Goal: Task Accomplishment & Management: Use online tool/utility

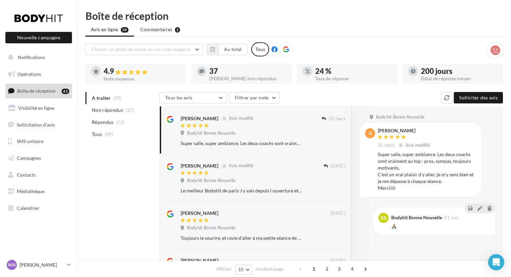
click at [96, 99] on ul "A traiter (39) Non répondus (37) Répondus (12) Tous (49)" at bounding box center [120, 116] width 71 height 48
click at [105, 96] on ul "A traiter (39) Non répondus (37) Répondus (12) Tous (49)" at bounding box center [120, 116] width 71 height 48
click at [281, 128] on div at bounding box center [250, 126] width 141 height 6
click at [243, 173] on div at bounding box center [251, 174] width 143 height 6
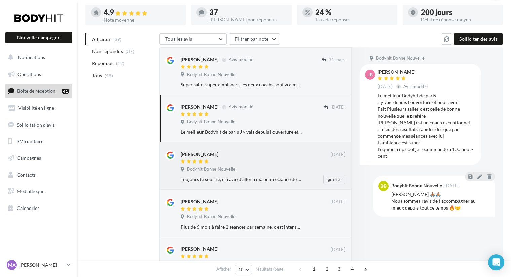
scroll to position [65, 0]
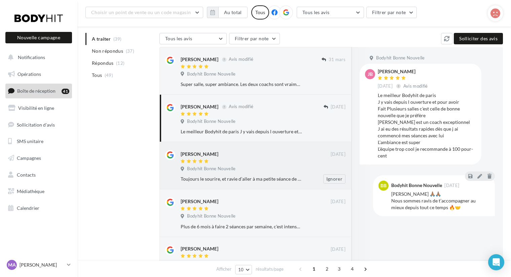
click at [250, 150] on div "Camille Maury 19/08/2022 Bodyhit Bonne Nouvelle Toujours le sourire, et ravie d…" at bounding box center [255, 166] width 180 height 36
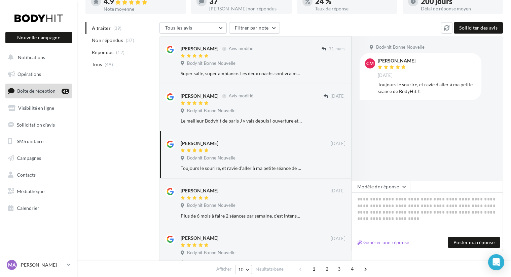
scroll to position [0, 0]
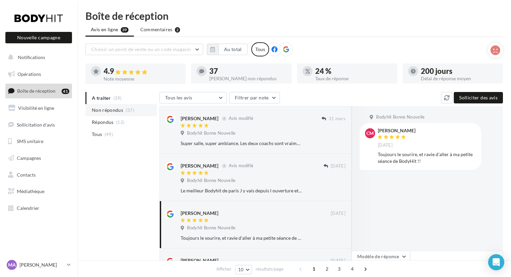
click at [109, 113] on span "Non répondus" at bounding box center [107, 110] width 31 height 7
click at [263, 124] on div at bounding box center [255, 126] width 150 height 6
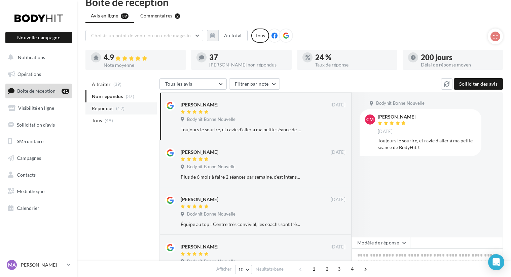
click at [102, 108] on span "Répondus" at bounding box center [103, 108] width 22 height 7
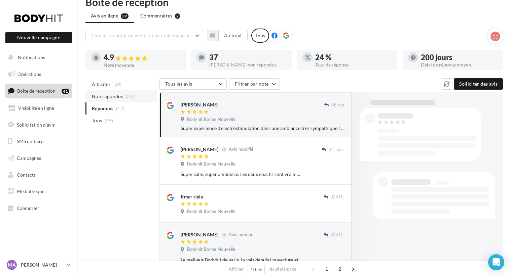
click at [103, 101] on li "Non répondus (37)" at bounding box center [120, 96] width 71 height 12
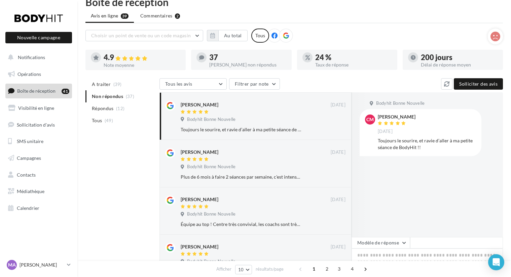
click at [437, 61] on div "200 jours" at bounding box center [458, 57] width 77 height 7
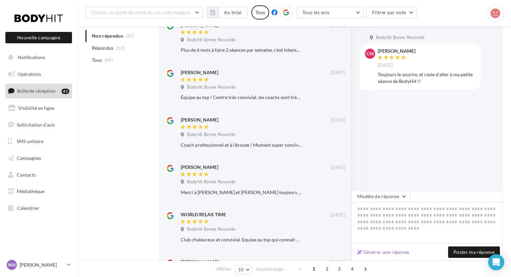
scroll to position [153, 0]
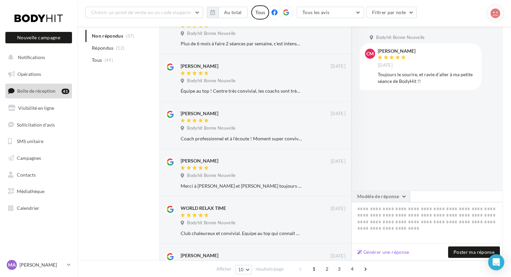
click at [375, 200] on button "Modèle de réponse" at bounding box center [380, 196] width 58 height 11
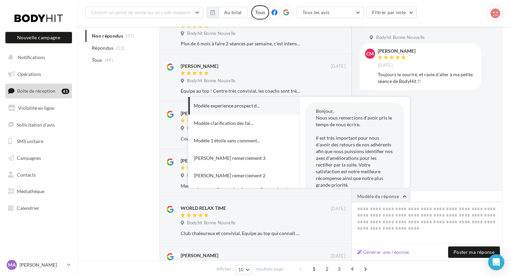
click at [375, 200] on button "Modèle de réponse" at bounding box center [380, 196] width 58 height 11
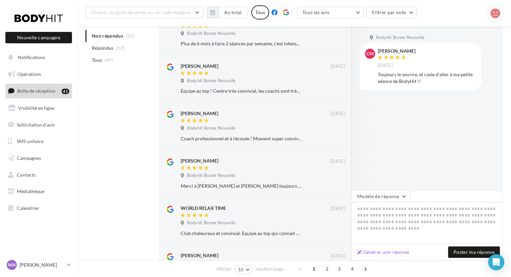
click at [415, 61] on div "Camille Maury 19/08/2022" at bounding box center [426, 59] width 98 height 20
click at [370, 53] on span "CM" at bounding box center [369, 53] width 7 height 7
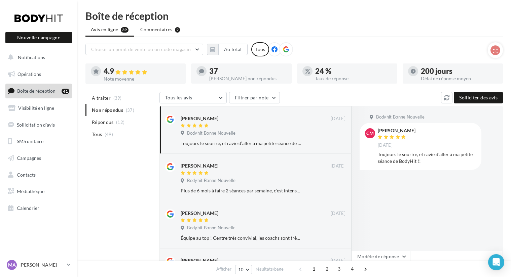
click at [274, 47] on icon at bounding box center [274, 49] width 6 height 6
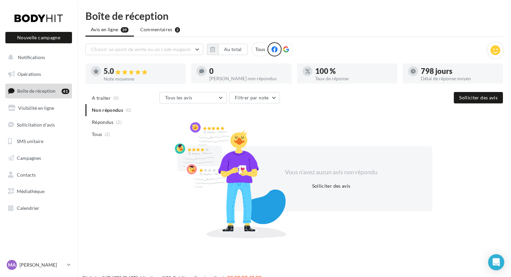
click at [290, 49] on div at bounding box center [286, 49] width 14 height 14
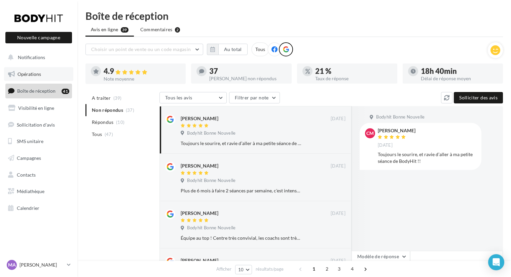
click at [30, 75] on span "Opérations" at bounding box center [29, 74] width 24 height 6
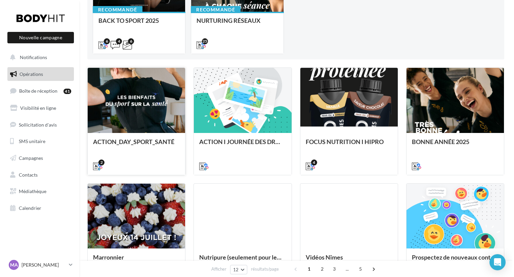
scroll to position [121, 0]
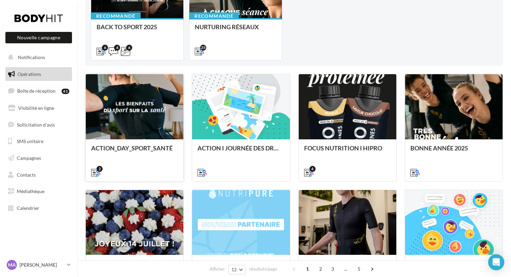
click at [144, 141] on div "ACTION_DAY_SPORT_SANTÉ" at bounding box center [134, 159] width 97 height 41
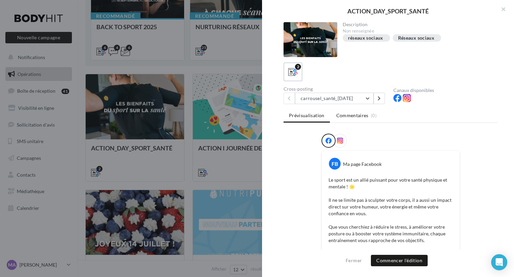
click at [350, 117] on span "Commentaires" at bounding box center [352, 115] width 32 height 7
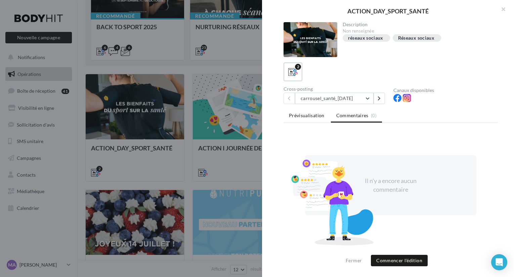
click at [319, 116] on span "Prévisualisation" at bounding box center [307, 116] width 36 height 6
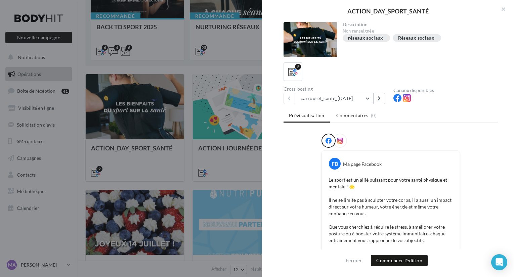
click at [343, 140] on div at bounding box center [340, 141] width 14 height 14
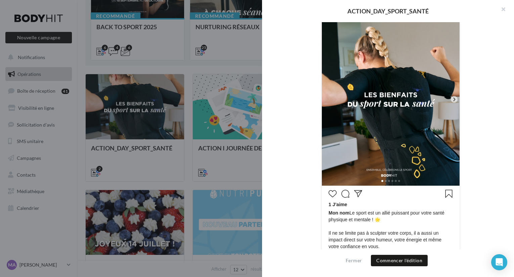
scroll to position [167, 0]
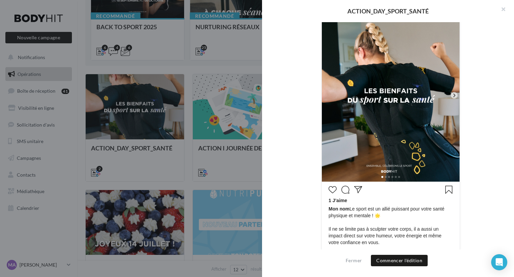
click at [453, 95] on icon at bounding box center [454, 95] width 2 height 3
click at [452, 93] on icon at bounding box center [454, 95] width 6 height 6
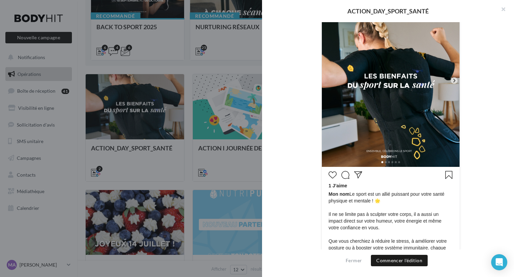
scroll to position [177, 0]
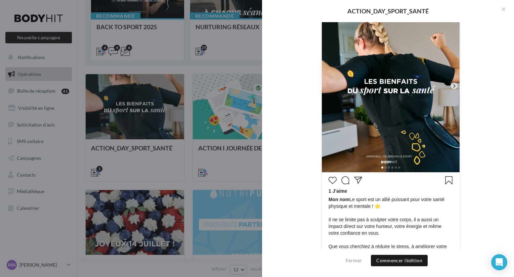
click at [452, 86] on icon at bounding box center [454, 86] width 6 height 6
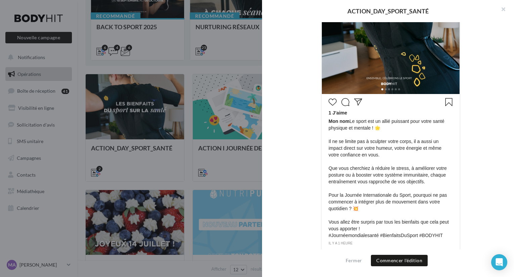
scroll to position [271, 0]
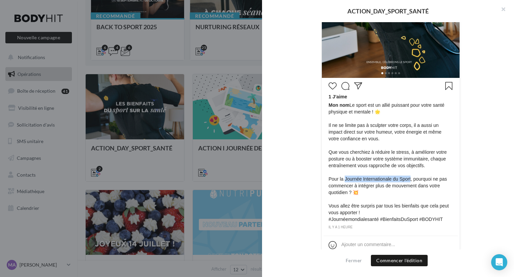
drag, startPoint x: 344, startPoint y: 177, endPoint x: 411, endPoint y: 180, distance: 67.3
click at [411, 180] on span "Mon nom Le sport est un allié puissant pour votre santé physique et mentale ! 🌟…" at bounding box center [391, 162] width 124 height 121
copy span "Journée Internationale du Sport"
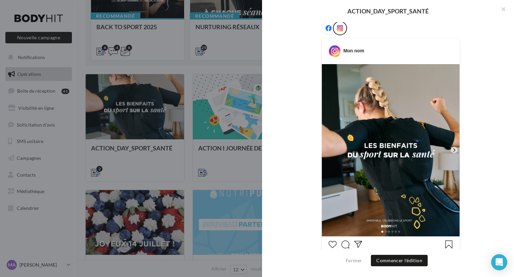
scroll to position [78, 0]
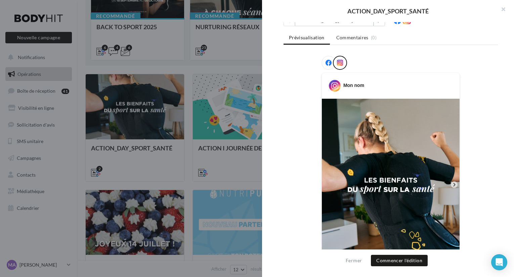
click at [231, 122] on div at bounding box center [257, 138] width 514 height 277
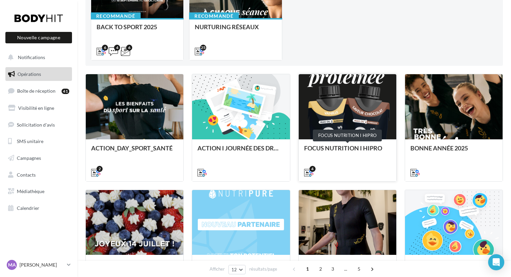
click at [347, 148] on div "FOCUS NUTRITION I HIPRO" at bounding box center [347, 151] width 87 height 13
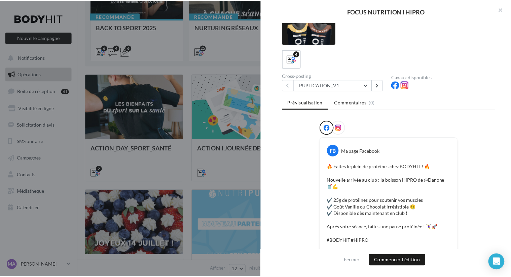
scroll to position [17, 0]
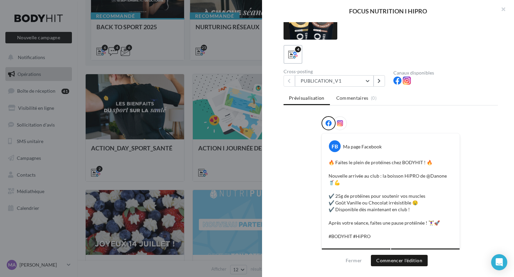
click at [222, 157] on div at bounding box center [257, 138] width 514 height 277
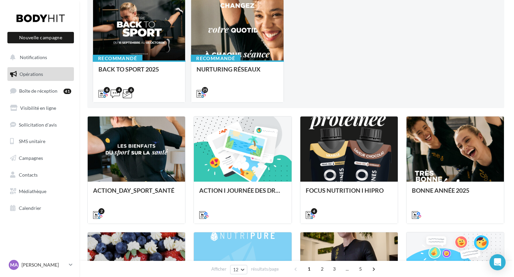
scroll to position [8, 0]
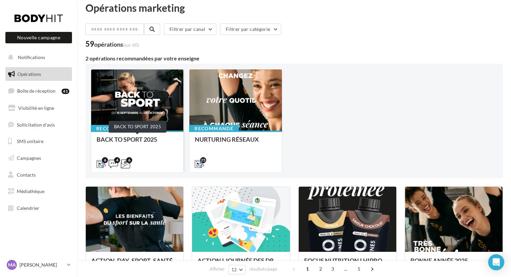
click at [136, 140] on div "BACK TO SPORT 2025" at bounding box center [136, 142] width 81 height 13
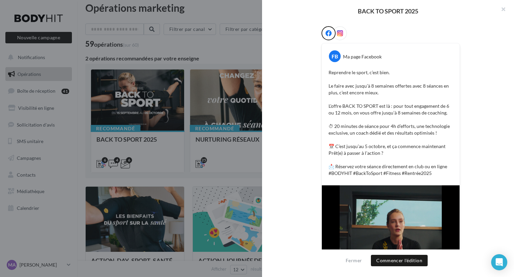
scroll to position [0, 0]
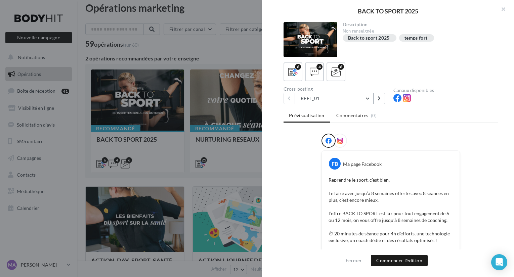
click at [343, 100] on button "REEL_01" at bounding box center [334, 98] width 79 height 11
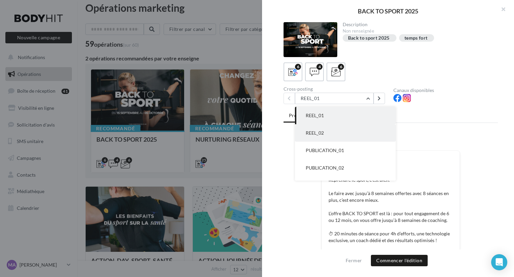
click at [320, 130] on button "REEL_02" at bounding box center [345, 132] width 101 height 17
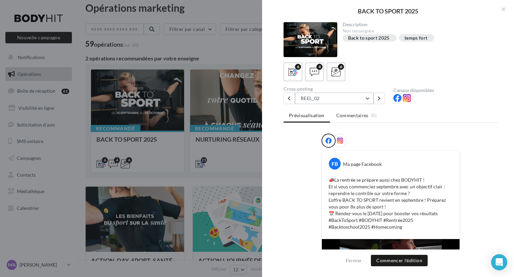
click at [320, 97] on button "REEL_02" at bounding box center [334, 98] width 79 height 11
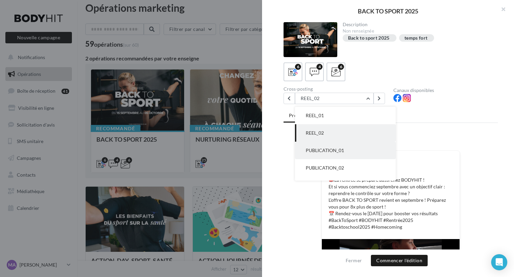
click at [319, 148] on span "PUBLICATION_01" at bounding box center [325, 151] width 38 height 6
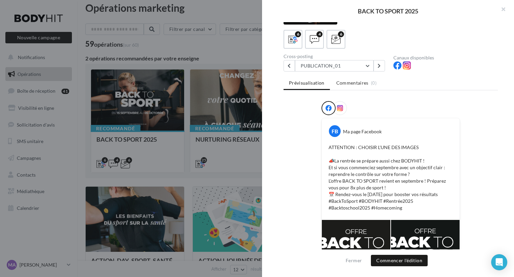
scroll to position [34, 0]
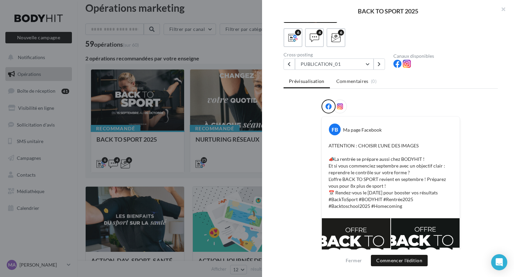
click at [331, 73] on div "Description Non renseignée Back to sport 2025 temps fort 6 4 6 Cross-posting PU…" at bounding box center [390, 139] width 257 height 234
click at [331, 66] on button "PUBLICATION_01" at bounding box center [334, 63] width 79 height 11
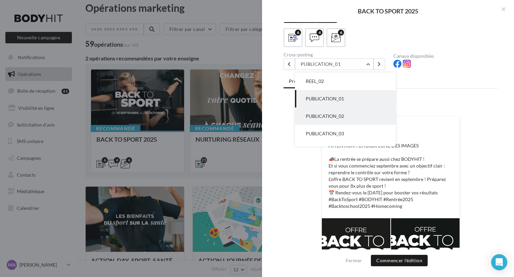
click at [328, 117] on span "PUBLICATION_02" at bounding box center [325, 116] width 38 height 6
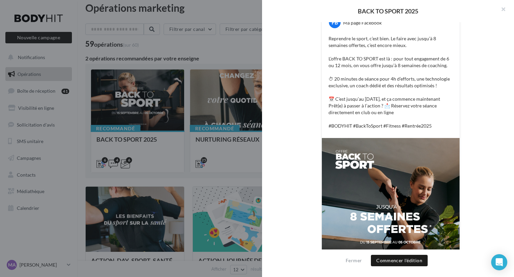
scroll to position [0, 0]
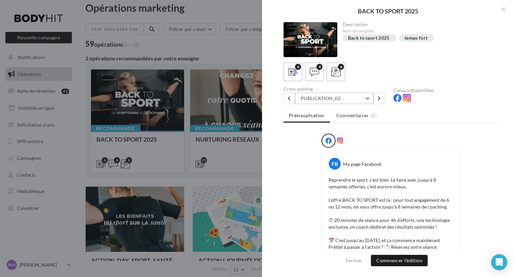
click at [323, 96] on button "PUBLICATION_02" at bounding box center [334, 98] width 79 height 11
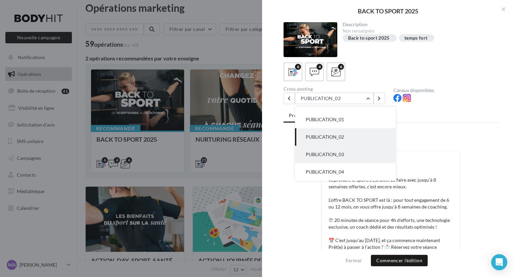
click at [323, 155] on span "PUBLICATION_03" at bounding box center [325, 155] width 38 height 6
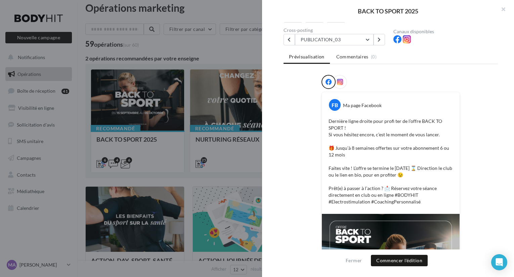
scroll to position [0, 0]
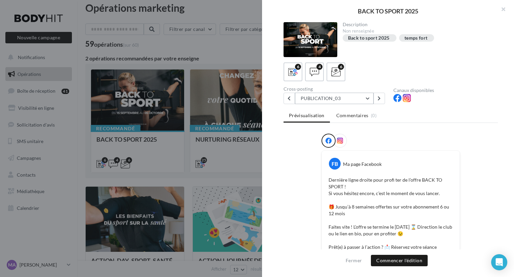
click at [322, 100] on button "PUBLICATION_03" at bounding box center [334, 98] width 79 height 11
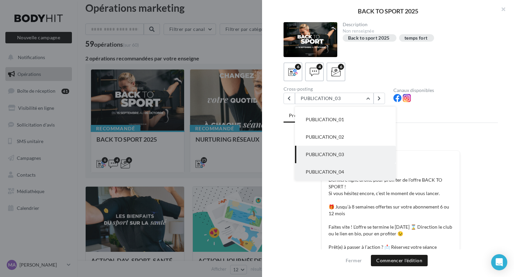
click at [316, 169] on span "PUBLICATION_04" at bounding box center [325, 172] width 38 height 6
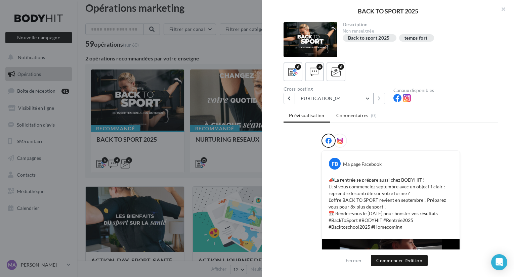
click at [361, 100] on button "PUBLICATION_04" at bounding box center [334, 98] width 79 height 11
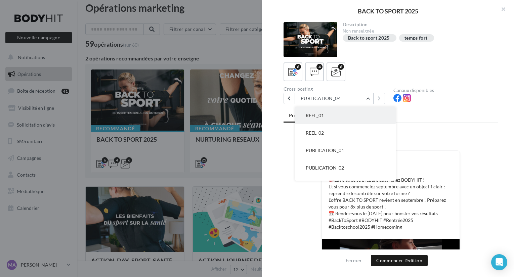
click at [337, 118] on button "REEL_01" at bounding box center [345, 115] width 101 height 17
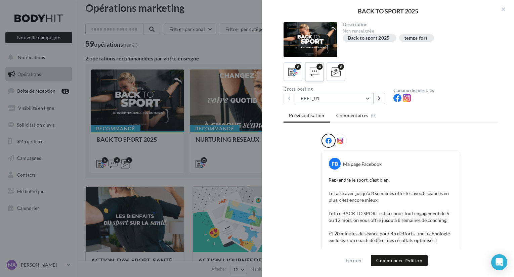
click at [314, 75] on icon at bounding box center [315, 72] width 10 height 10
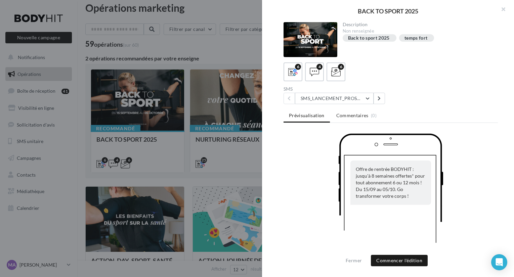
scroll to position [1, 0]
click at [347, 102] on button "SMS_LANCEMENT_PROSPECT/ANCIENSCLIENTS" at bounding box center [334, 97] width 79 height 11
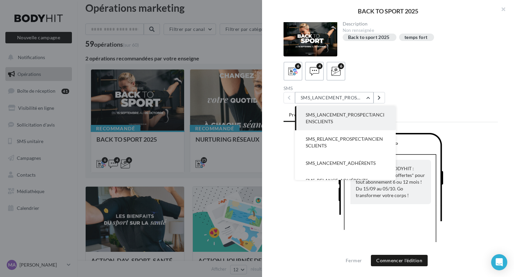
scroll to position [9, 0]
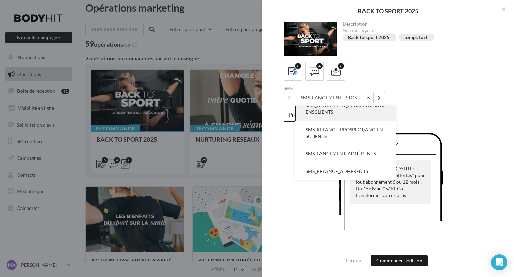
click at [438, 100] on div "SMS SMS_LANCEMENT_PROSPECT/ANCIENSCLIENTS SMS_LANCEMENT_PROSPECT/ANCIENSCLIENTS…" at bounding box center [394, 94] width 220 height 17
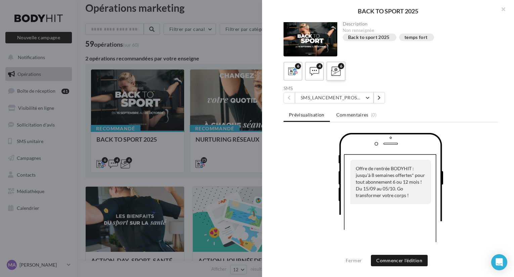
click at [336, 73] on icon at bounding box center [336, 72] width 10 height 10
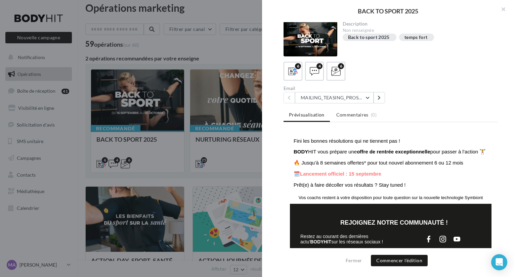
scroll to position [140, 0]
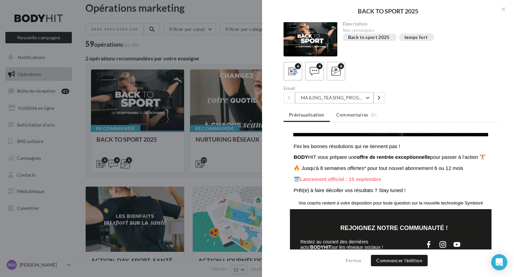
click at [349, 98] on button "MAILING_TEASING_PROSPECTS/ANCIENSCLIENTS" at bounding box center [334, 97] width 79 height 11
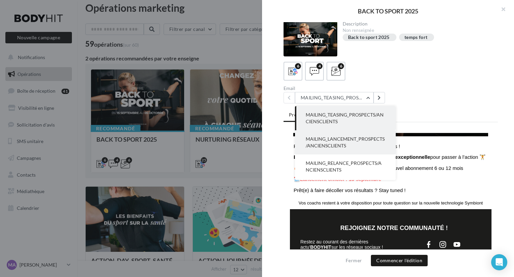
click at [346, 140] on span "MAILING_LANCEMENT_PROSPECTS/ANCIENSCLIENTS" at bounding box center [345, 142] width 79 height 12
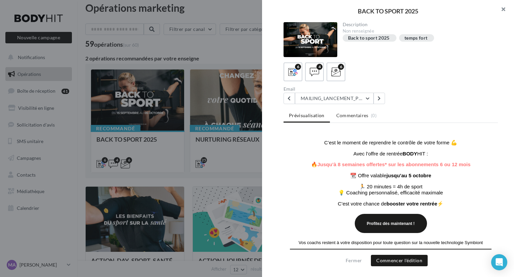
click at [505, 8] on button "button" at bounding box center [500, 10] width 27 height 20
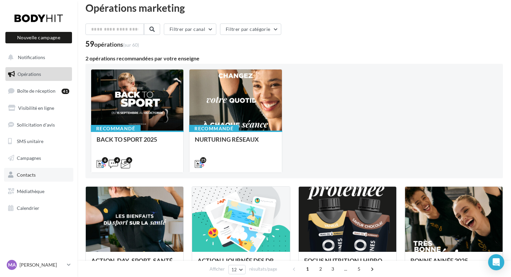
click at [27, 175] on span "Contacts" at bounding box center [26, 175] width 19 height 6
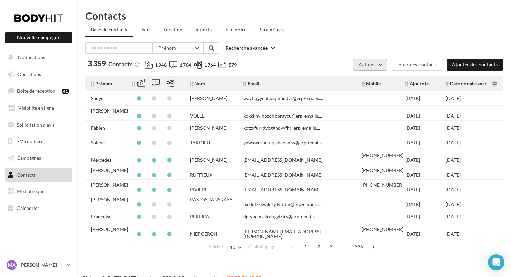
click at [386, 65] on button "Actions" at bounding box center [370, 64] width 34 height 11
click at [367, 80] on button "Exporter la base" at bounding box center [352, 80] width 67 height 17
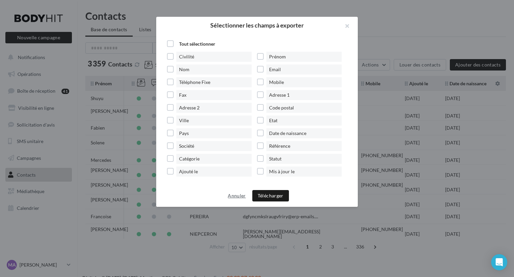
click at [236, 193] on button "Annuler" at bounding box center [236, 196] width 23 height 8
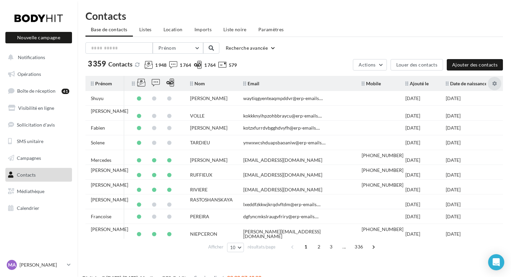
click at [495, 83] on icon at bounding box center [494, 83] width 5 height 5
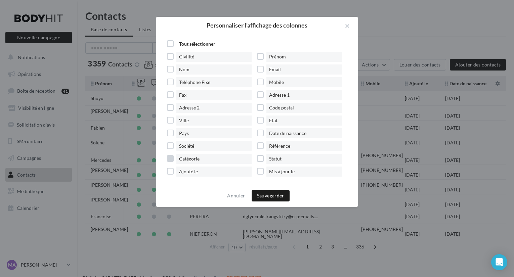
click at [172, 159] on label "Catégorie" at bounding box center [212, 159] width 90 height 10
click at [171, 54] on label "Civilité" at bounding box center [212, 57] width 90 height 10
click at [269, 197] on button "Sauvegarder" at bounding box center [271, 195] width 38 height 11
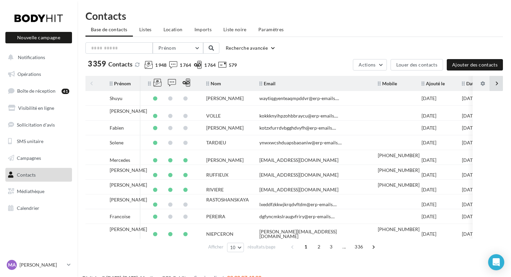
click at [496, 84] on div at bounding box center [495, 83] width 13 height 15
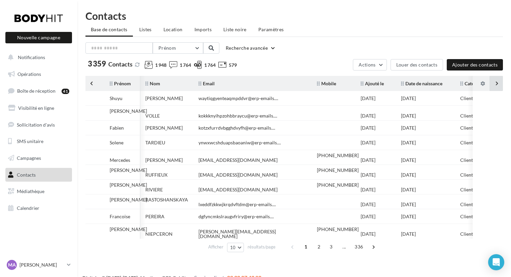
click at [496, 84] on div at bounding box center [495, 83] width 13 height 15
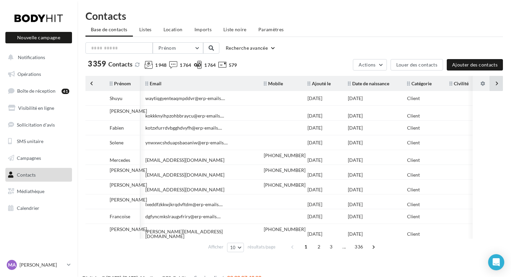
click at [496, 84] on div at bounding box center [495, 83] width 13 height 15
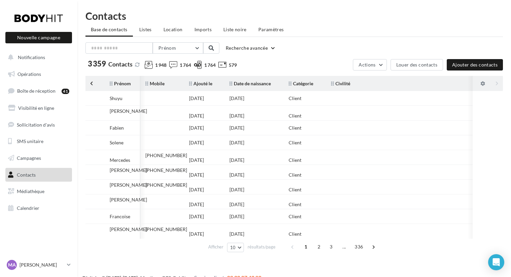
click at [496, 84] on table "Prénom Nom Email Mobile Ajouté le Date de naissance Catégorie Civilité Shuyu WA…" at bounding box center [293, 157] width 417 height 163
click at [485, 84] on div at bounding box center [480, 83] width 17 height 15
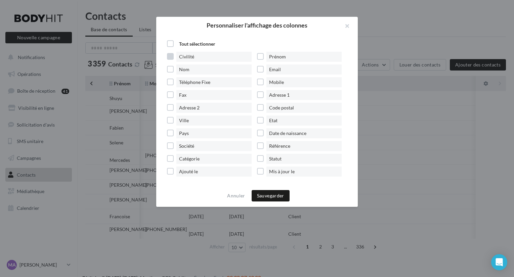
click at [172, 56] on label "Civilité" at bounding box center [212, 57] width 90 height 10
click at [272, 195] on button "Sauvegarder" at bounding box center [271, 195] width 38 height 11
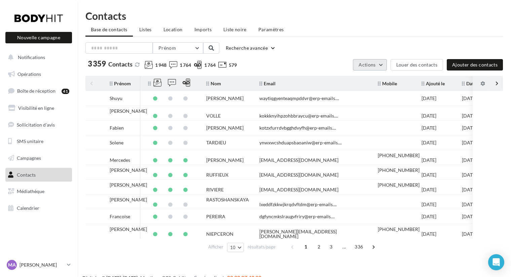
click at [374, 63] on span "Actions" at bounding box center [366, 65] width 17 height 6
click at [351, 79] on button "Exporter la base" at bounding box center [352, 80] width 67 height 17
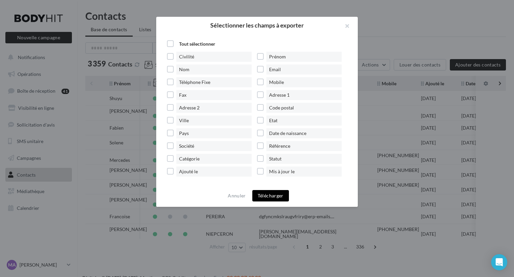
click at [267, 195] on button "Télécharger" at bounding box center [270, 195] width 37 height 11
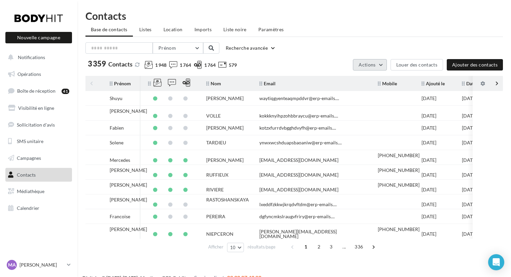
click at [378, 63] on button "Actions" at bounding box center [370, 64] width 34 height 11
click at [143, 30] on span "Listes" at bounding box center [145, 30] width 12 height 6
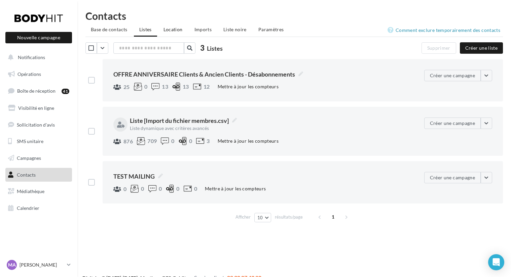
click at [173, 28] on span "Location" at bounding box center [172, 30] width 19 height 6
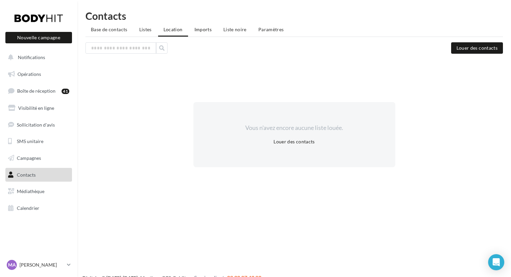
click at [207, 30] on span "Imports" at bounding box center [202, 30] width 17 height 6
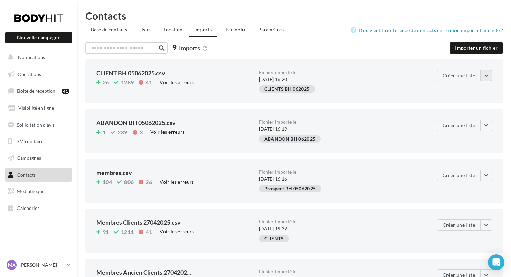
click at [491, 78] on button "button" at bounding box center [485, 75] width 11 height 11
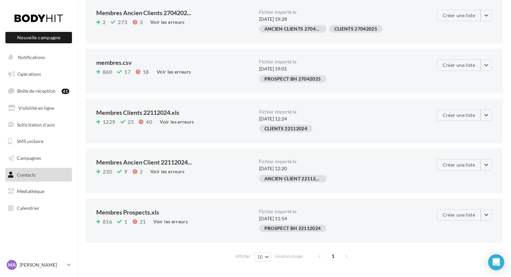
scroll to position [277, 0]
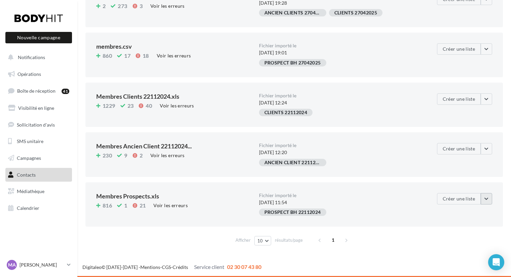
click at [485, 200] on button "button" at bounding box center [485, 198] width 11 height 11
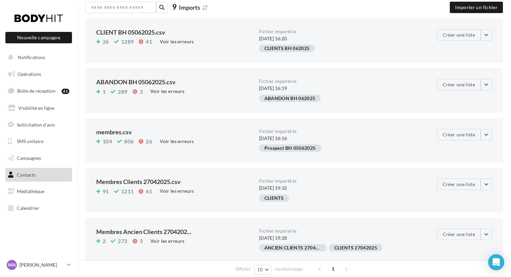
scroll to position [0, 0]
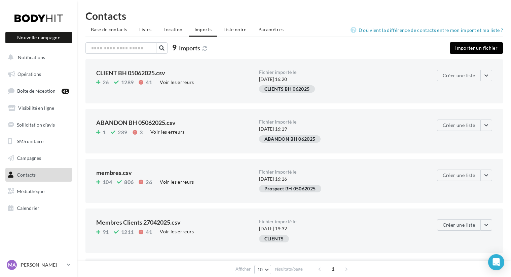
click at [471, 52] on button "Importer un fichier" at bounding box center [475, 47] width 53 height 11
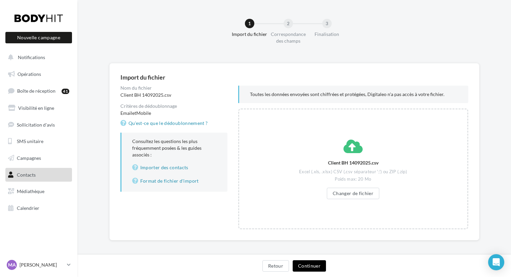
click at [304, 265] on button "Continuer" at bounding box center [308, 265] width 33 height 11
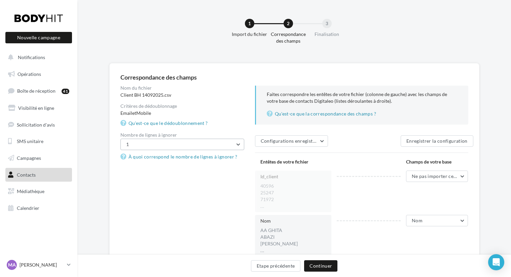
click at [241, 140] on button "1" at bounding box center [182, 144] width 124 height 11
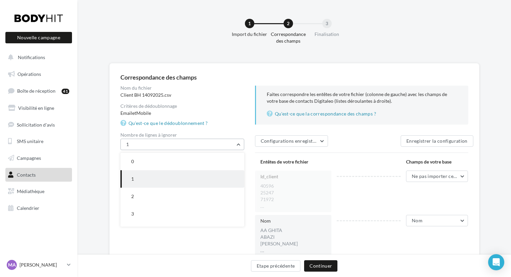
click at [241, 140] on button "1" at bounding box center [182, 144] width 124 height 11
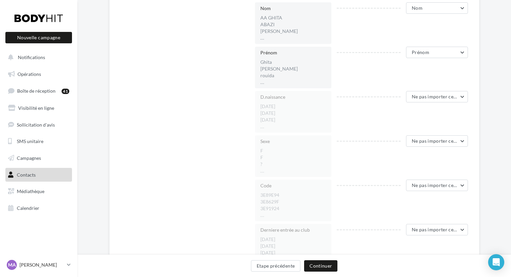
scroll to position [213, 0]
click at [429, 98] on span "Ne pas importer cette colonne" at bounding box center [444, 96] width 67 height 6
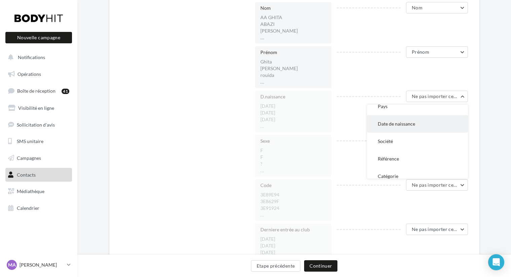
click at [392, 126] on span "Date de naissance" at bounding box center [395, 124] width 37 height 6
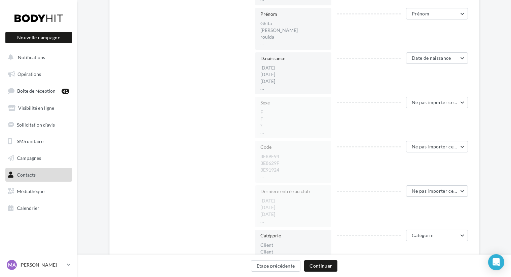
scroll to position [258, 0]
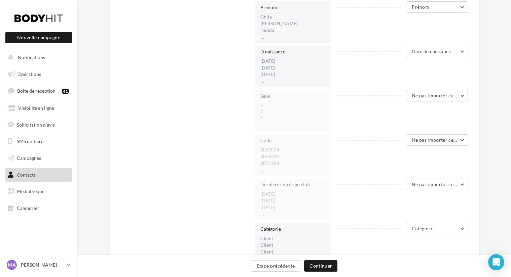
click at [424, 97] on span "Ne pas importer cette colonne" at bounding box center [444, 96] width 67 height 6
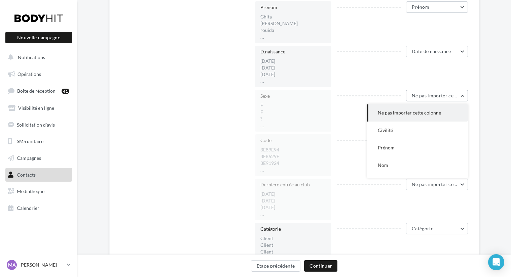
click at [424, 97] on span "Ne pas importer cette colonne" at bounding box center [444, 96] width 67 height 6
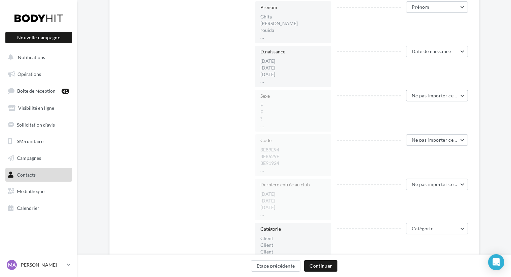
click at [423, 98] on span "Ne pas importer cette colonne" at bounding box center [444, 96] width 67 height 6
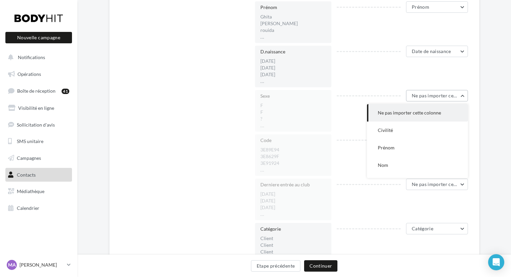
click at [429, 96] on span "Ne pas importer cette colonne" at bounding box center [444, 96] width 67 height 6
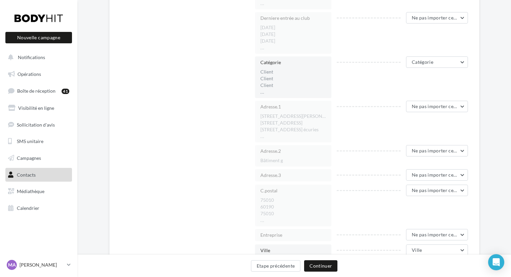
scroll to position [447, 0]
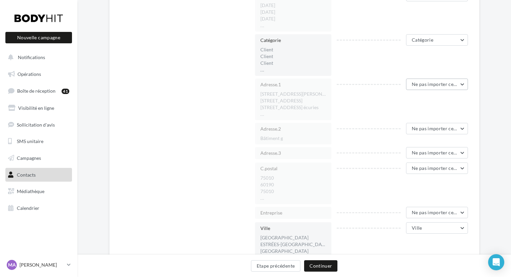
click at [414, 88] on button "Ne pas importer cette colonne" at bounding box center [437, 84] width 62 height 11
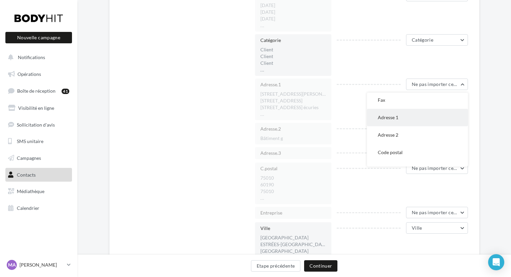
click at [401, 119] on button "Adresse 1" at bounding box center [417, 117] width 101 height 17
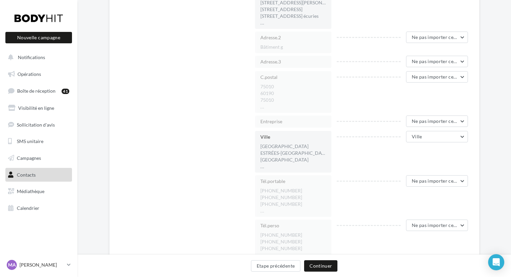
scroll to position [554, 0]
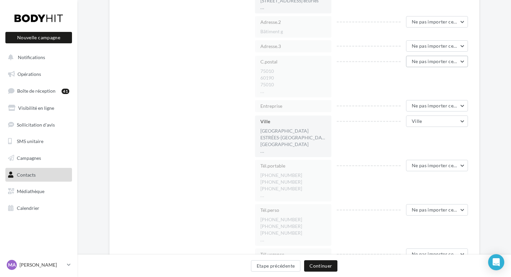
click at [429, 63] on span "Ne pas importer cette colonne" at bounding box center [444, 61] width 67 height 6
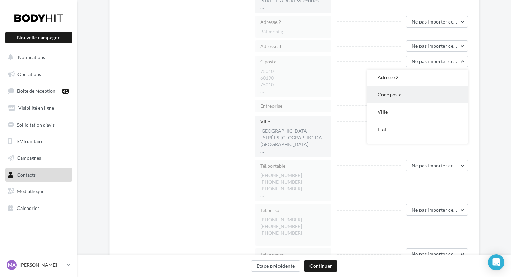
click at [403, 95] on button "Code postal" at bounding box center [417, 94] width 101 height 17
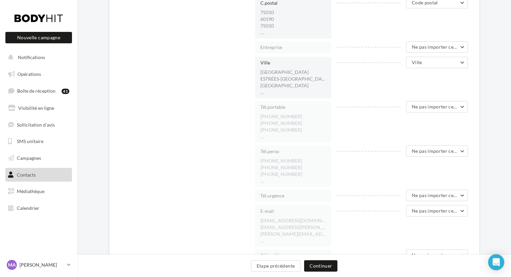
scroll to position [618, 0]
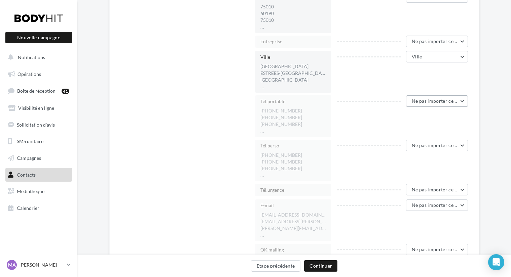
click at [419, 100] on span "Ne pas importer cette colonne" at bounding box center [444, 101] width 67 height 6
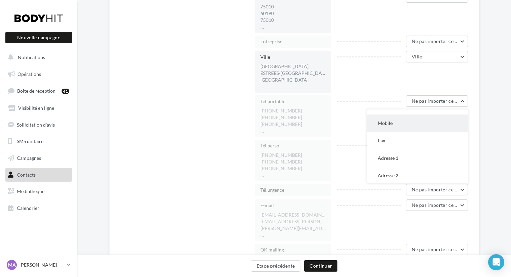
click at [399, 123] on button "Mobile" at bounding box center [417, 123] width 101 height 17
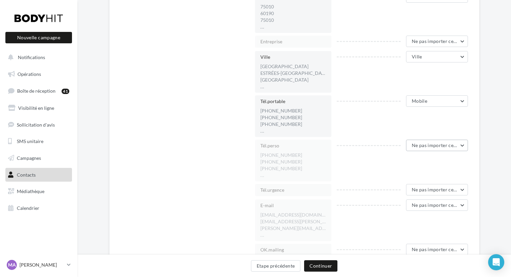
click at [425, 144] on span "Ne pas importer cette colonne" at bounding box center [444, 146] width 67 height 6
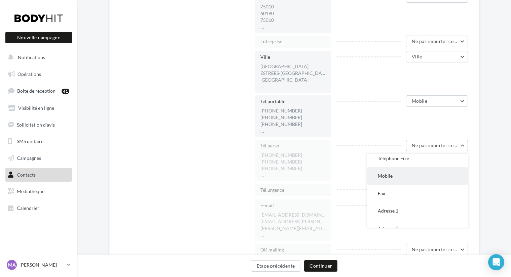
scroll to position [86, 0]
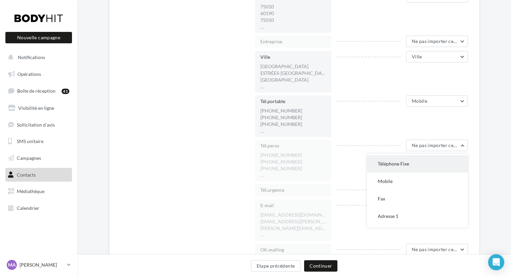
click at [404, 165] on span "Téléphone Fixe" at bounding box center [392, 164] width 31 height 6
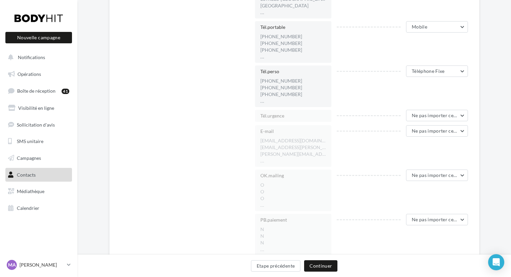
scroll to position [699, 0]
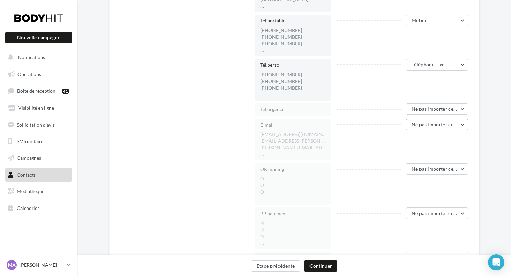
click at [414, 127] on span "Ne pas importer cette colonne" at bounding box center [444, 125] width 67 height 6
click at [387, 166] on span "Email" at bounding box center [383, 167] width 12 height 6
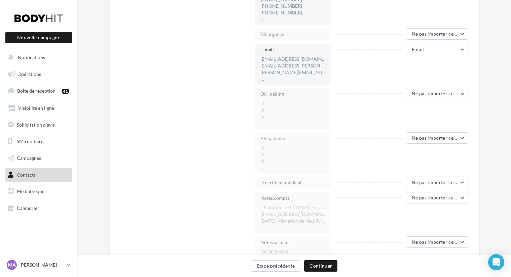
scroll to position [786, 0]
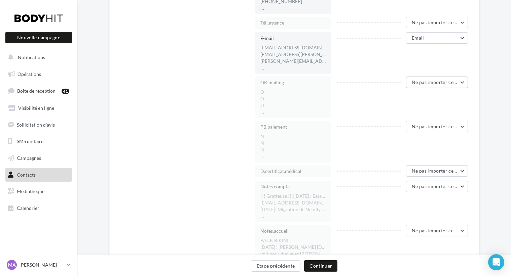
click at [427, 84] on span "Ne pas importer cette colonne" at bounding box center [444, 82] width 67 height 6
click at [319, 117] on div "OK.mailing O O O ..." at bounding box center [293, 98] width 77 height 42
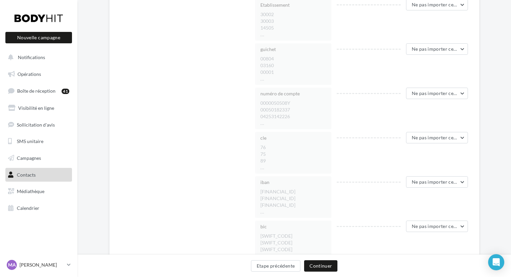
scroll to position [1340, 0]
click at [427, 96] on button "Ne pas importer cette colonne" at bounding box center [437, 91] width 62 height 11
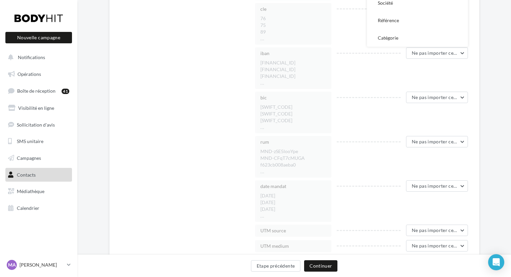
scroll to position [1432, 0]
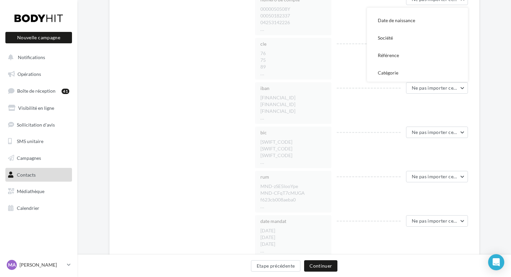
click at [357, 111] on div "iban FR5730002008040000050508Y76 FR7630003031600005018233775 FR7614505000010425…" at bounding box center [364, 103] width 218 height 42
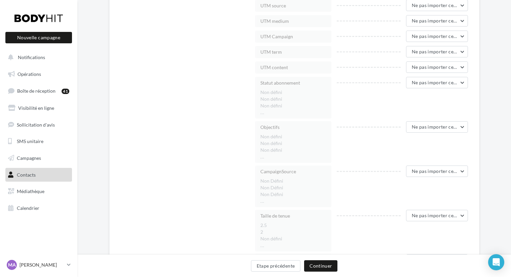
scroll to position [1696, 0]
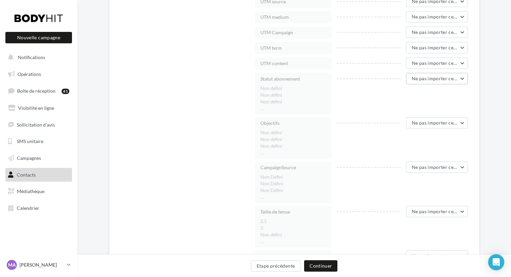
click at [417, 80] on span "Ne pas importer cette colonne" at bounding box center [444, 79] width 67 height 6
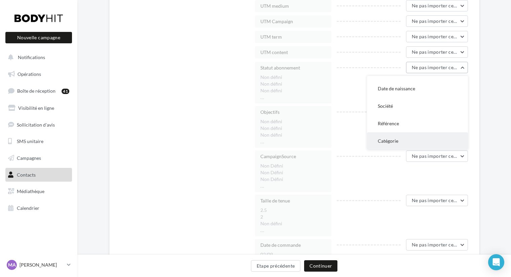
scroll to position [1708, 0]
click at [400, 136] on button "Catégorie" at bounding box center [417, 139] width 101 height 17
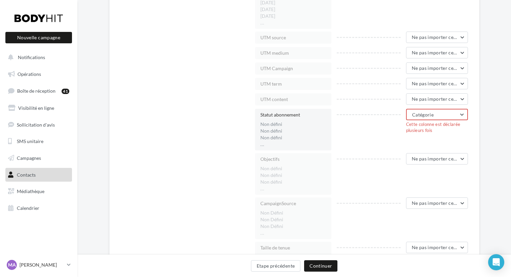
scroll to position [1664, 0]
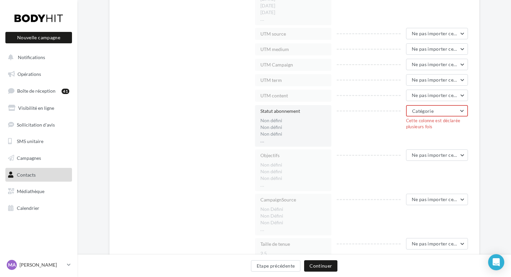
click at [416, 113] on span "Catégorie" at bounding box center [423, 111] width 22 height 6
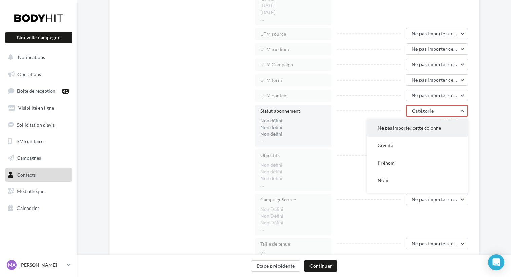
click at [406, 132] on button "Ne pas importer cette colonne" at bounding box center [417, 127] width 101 height 17
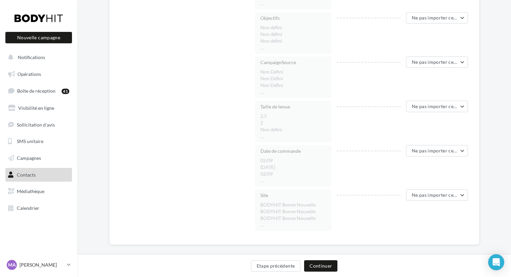
scroll to position [1809, 0]
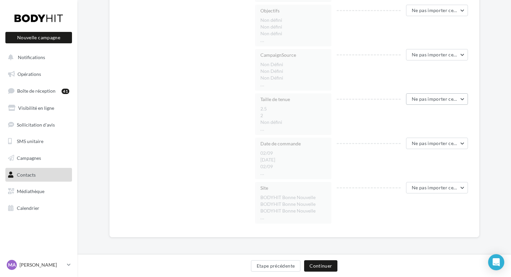
click at [411, 105] on button "Ne pas importer cette colonne" at bounding box center [437, 98] width 62 height 11
click at [331, 157] on div "Date de commande 02/09 23/06/2025 02/09 ..." at bounding box center [296, 159] width 82 height 42
click at [419, 188] on span "Ne pas importer cette colonne" at bounding box center [444, 188] width 67 height 6
click at [328, 170] on div "Date de commande 02/09 23/06/2025 02/09 ..." at bounding box center [293, 159] width 77 height 42
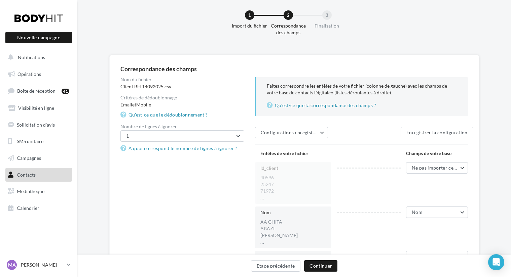
scroll to position [0, 0]
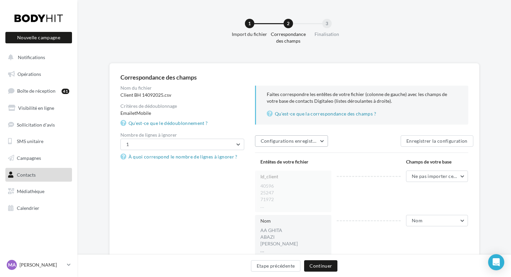
click at [322, 141] on button "Configurations enregistrées" at bounding box center [291, 140] width 73 height 11
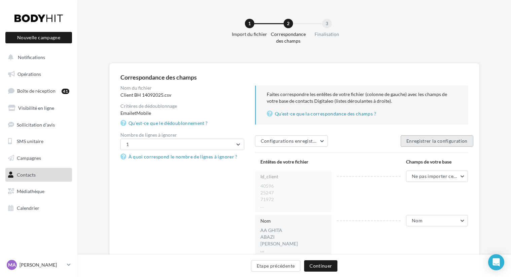
click at [431, 142] on button "Enregistrer la configuration" at bounding box center [436, 140] width 73 height 11
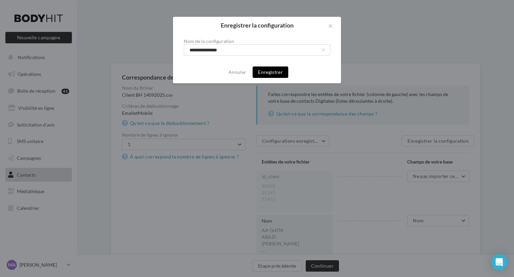
type input "**********"
click at [279, 71] on button "Enregistrer" at bounding box center [271, 72] width 36 height 11
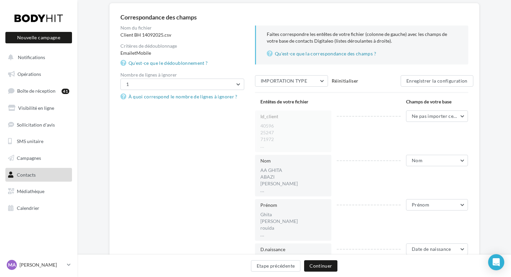
scroll to position [61, 0]
click at [237, 82] on button "1" at bounding box center [182, 83] width 124 height 11
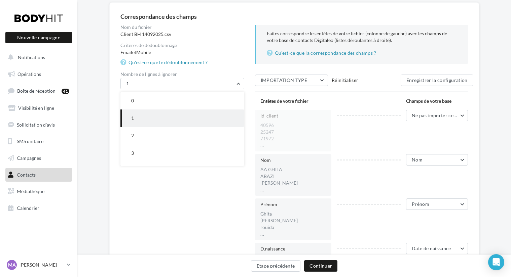
click at [238, 65] on div "Nom du fichier Client BH 14092025.csv Critères de dédoublonnage Email et Mobile…" at bounding box center [182, 46] width 124 height 42
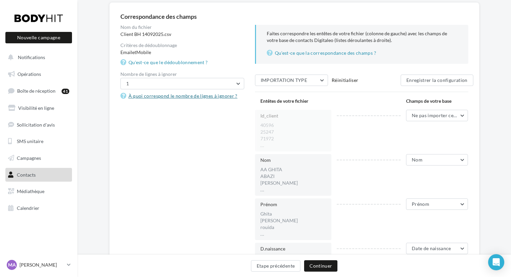
click at [148, 96] on link "À quoi correspond le nombre de lignes à ignorer ?" at bounding box center [180, 96] width 120 height 8
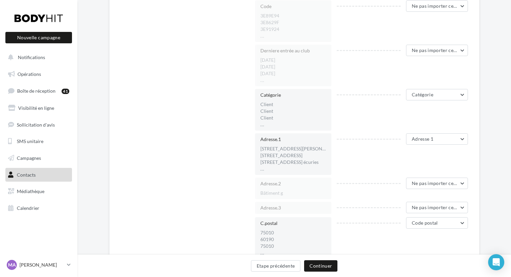
scroll to position [395, 0]
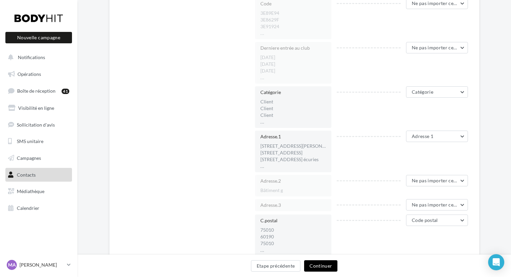
click at [325, 264] on button "Continuer" at bounding box center [320, 265] width 33 height 11
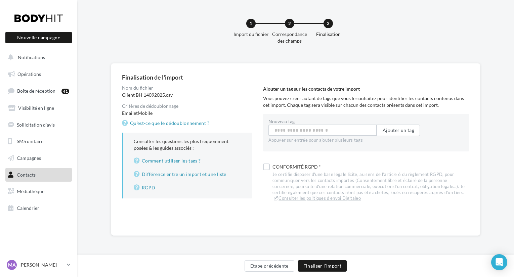
click at [301, 132] on input "Nouveau tag" at bounding box center [323, 130] width 109 height 11
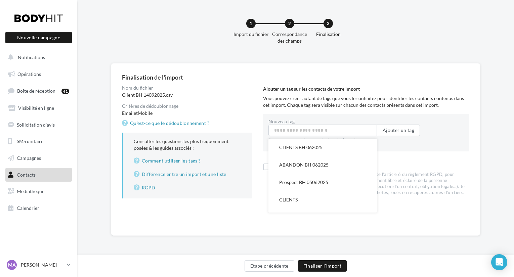
click at [441, 161] on div "Ajouter un tag sur les contacts de votre import Vous pouvez créer autant de tag…" at bounding box center [369, 145] width 212 height 118
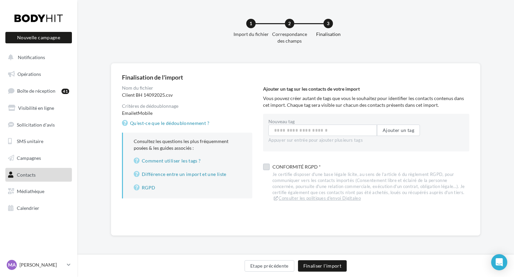
click at [266, 166] on label at bounding box center [266, 167] width 7 height 7
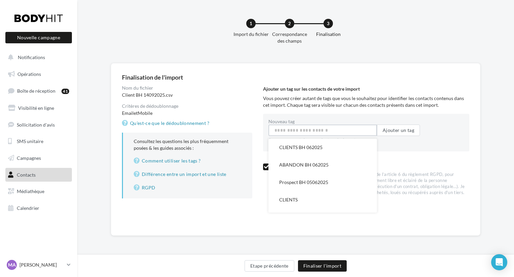
click at [295, 132] on input "Nouveau tag" at bounding box center [323, 130] width 109 height 11
type input "*"
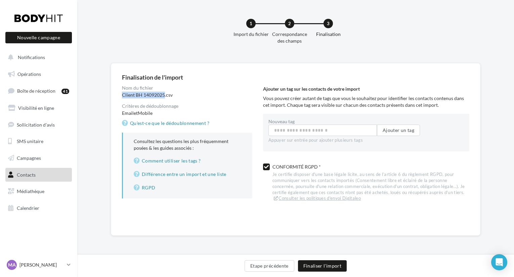
drag, startPoint x: 164, startPoint y: 95, endPoint x: 122, endPoint y: 95, distance: 41.7
click at [122, 95] on div "Client BH 14092025.csv" at bounding box center [187, 95] width 130 height 7
copy div "Client BH 14092025"
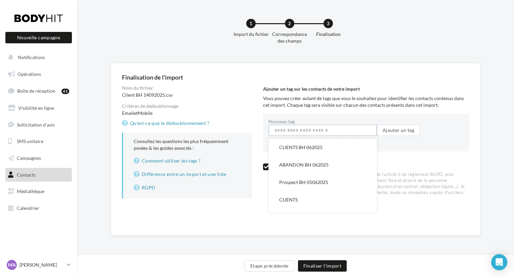
click at [293, 130] on input "Nouveau tag" at bounding box center [323, 130] width 109 height 11
paste input "**********"
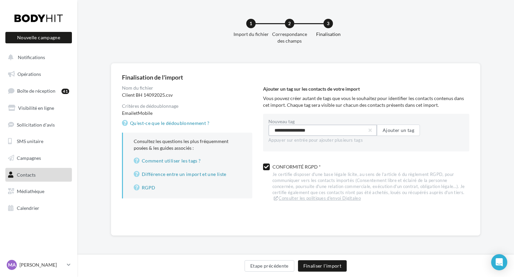
type input "**********"
click at [355, 111] on div "Ajouter un tag sur les contacts de votre import Vous pouvez créer autant de tag…" at bounding box center [369, 145] width 212 height 118
click at [318, 266] on button "Finaliser l'import" at bounding box center [322, 265] width 49 height 11
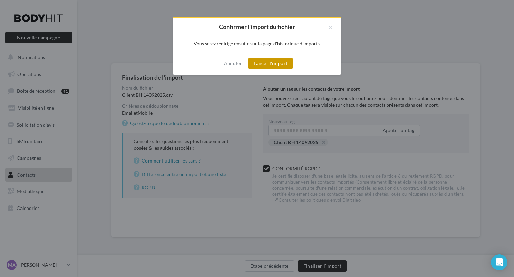
click at [271, 64] on button "Lancer l'import" at bounding box center [270, 63] width 44 height 11
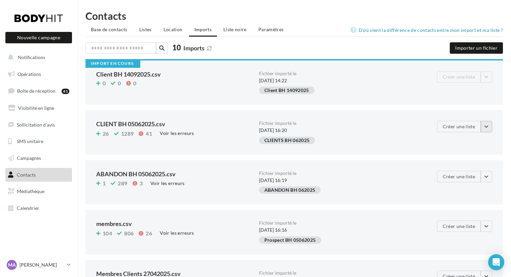
click at [489, 127] on button "button" at bounding box center [485, 126] width 11 height 11
click at [477, 160] on button "Supprimer de l'historique" at bounding box center [474, 159] width 75 height 17
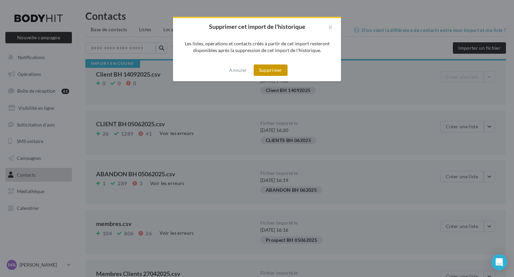
click at [269, 72] on button "Supprimer" at bounding box center [271, 70] width 34 height 11
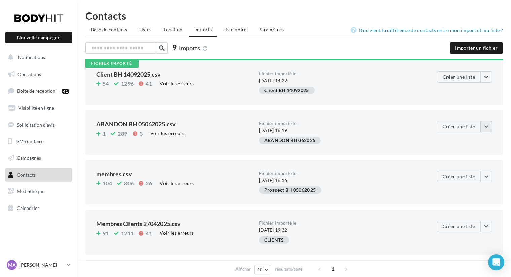
click at [488, 126] on button "button" at bounding box center [485, 126] width 11 height 11
click at [361, 135] on div "Fichier importé le 05/06/2025 à 16:19 ABANDON BH 062025" at bounding box center [340, 132] width 163 height 23
click at [486, 177] on button "button" at bounding box center [485, 176] width 11 height 11
click at [484, 179] on button "button" at bounding box center [485, 176] width 11 height 11
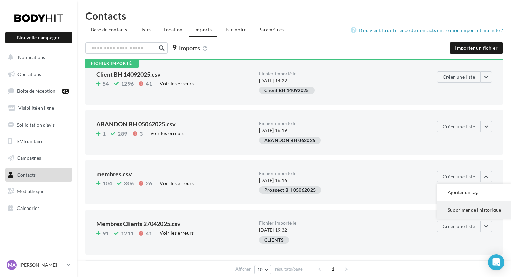
click at [465, 211] on button "Supprimer de l'historique" at bounding box center [474, 209] width 75 height 17
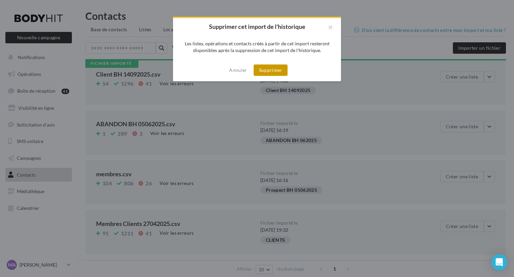
click at [265, 72] on button "Supprimer" at bounding box center [271, 70] width 34 height 11
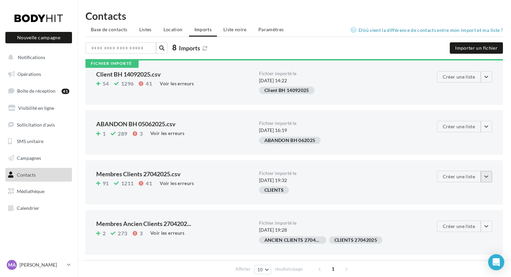
click at [486, 179] on button "button" at bounding box center [485, 176] width 11 height 11
click at [477, 208] on button "Supprimer de l'historique" at bounding box center [474, 209] width 75 height 17
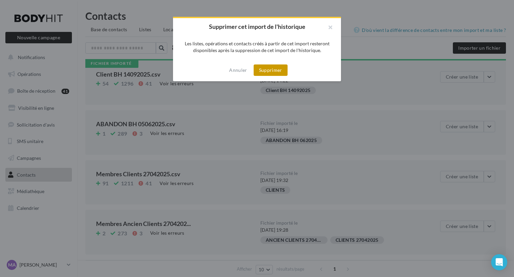
click at [274, 74] on button "Supprimer" at bounding box center [271, 70] width 34 height 11
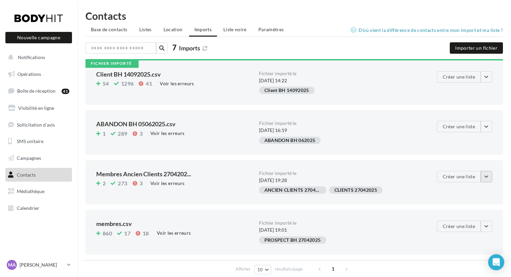
click at [486, 180] on button "button" at bounding box center [485, 176] width 11 height 11
click at [459, 207] on button "Supprimer de l'historique" at bounding box center [474, 209] width 75 height 17
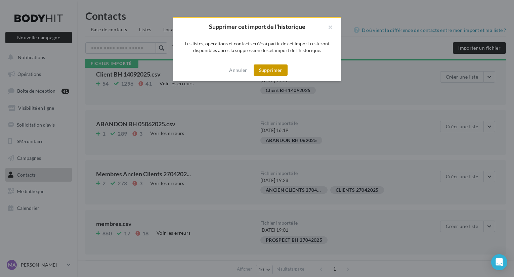
click at [278, 68] on button "Supprimer" at bounding box center [271, 70] width 34 height 11
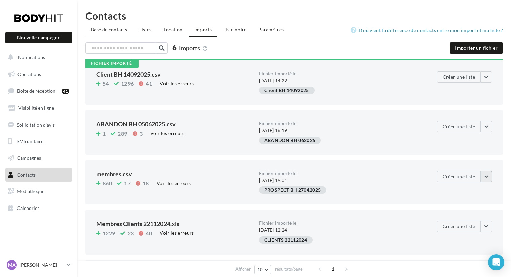
click at [490, 178] on button "button" at bounding box center [485, 176] width 11 height 11
click at [470, 210] on button "Supprimer de l'historique" at bounding box center [474, 209] width 75 height 17
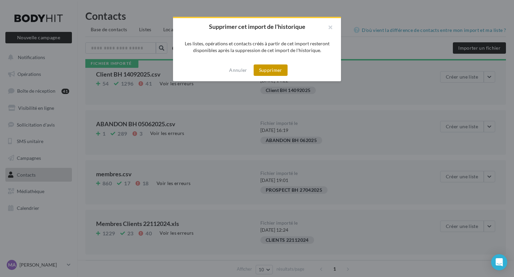
click at [271, 67] on button "Supprimer" at bounding box center [271, 70] width 34 height 11
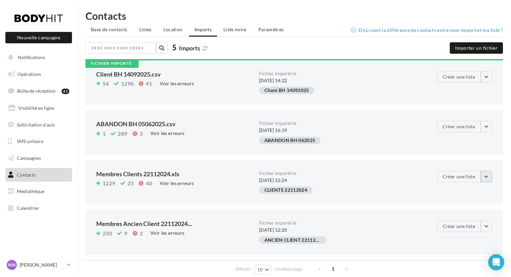
click at [485, 177] on button "button" at bounding box center [485, 176] width 11 height 11
click at [456, 211] on button "Supprimer de l'historique" at bounding box center [474, 209] width 75 height 17
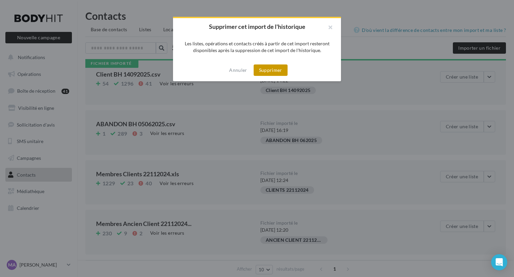
click at [273, 69] on button "Supprimer" at bounding box center [271, 70] width 34 height 11
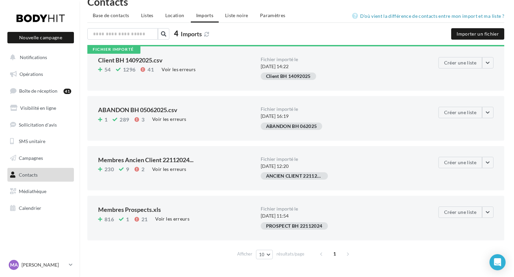
scroll to position [29, 0]
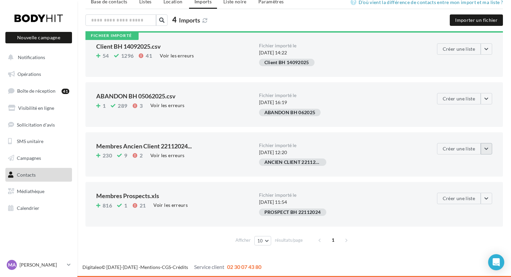
click at [489, 150] on button "button" at bounding box center [485, 148] width 11 height 11
click at [477, 180] on button "Supprimer de l'historique" at bounding box center [474, 181] width 75 height 17
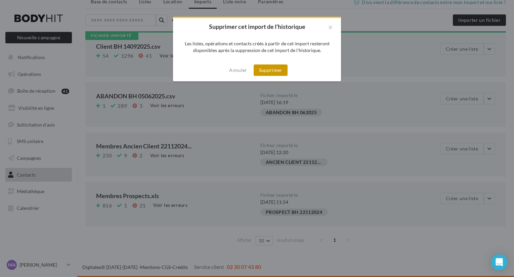
click at [270, 74] on button "Supprimer" at bounding box center [271, 70] width 34 height 11
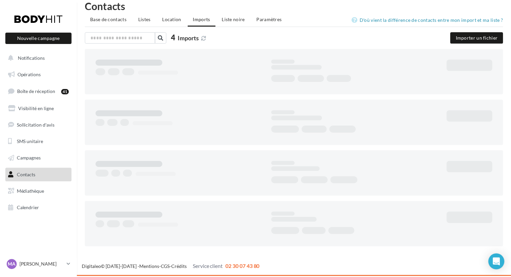
scroll to position [11, 0]
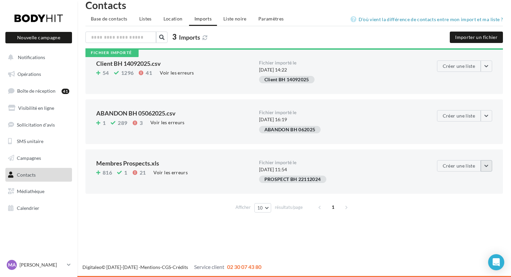
click at [486, 165] on button "button" at bounding box center [485, 165] width 11 height 11
click at [458, 200] on button "Supprimer de l'historique" at bounding box center [474, 199] width 75 height 17
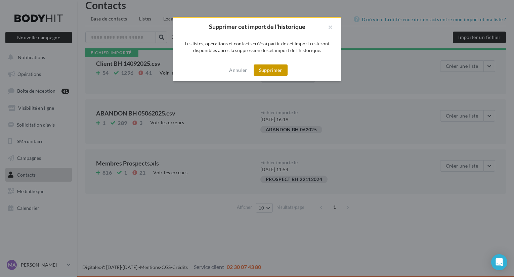
click at [275, 70] on button "Supprimer" at bounding box center [271, 70] width 34 height 11
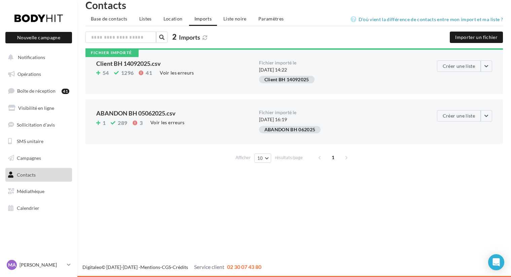
scroll to position [0, 0]
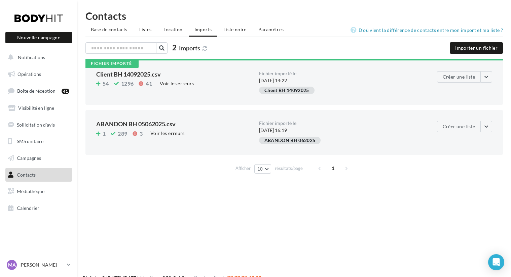
click at [143, 28] on span "Listes" at bounding box center [145, 30] width 12 height 6
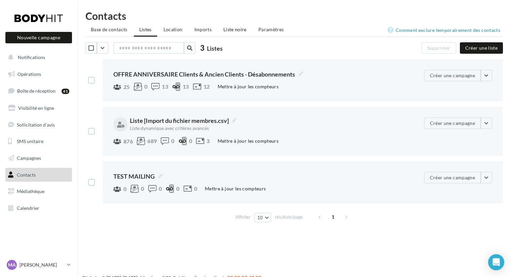
click at [242, 29] on span "Liste noire" at bounding box center [234, 30] width 23 height 6
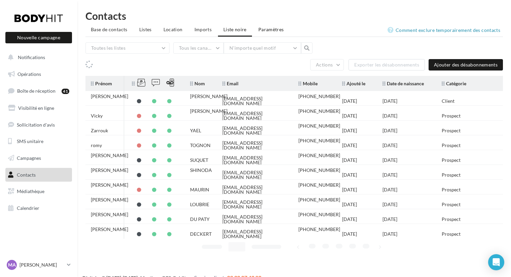
click at [274, 32] on span "Paramètres" at bounding box center [271, 30] width 26 height 6
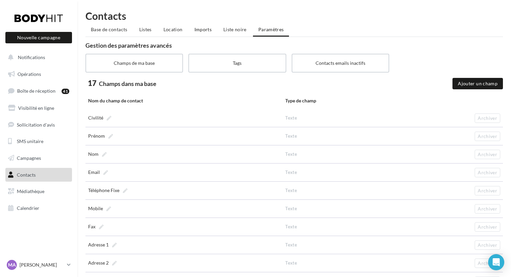
click at [206, 29] on span "Imports" at bounding box center [202, 30] width 17 height 6
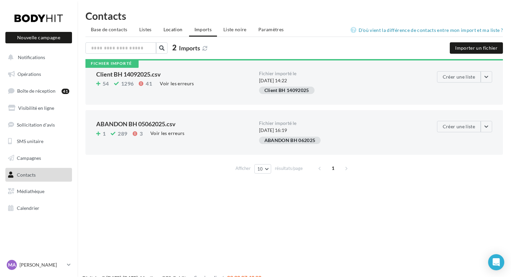
click at [166, 29] on span "Location" at bounding box center [172, 30] width 19 height 6
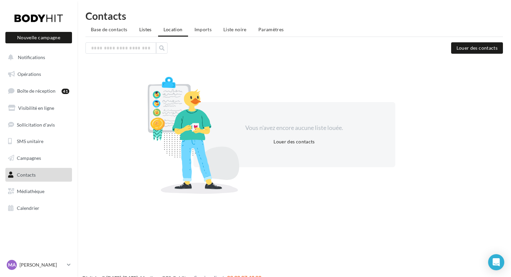
click at [144, 29] on span "Listes" at bounding box center [145, 30] width 12 height 6
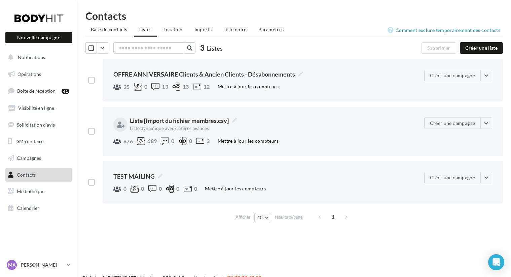
click at [102, 31] on span "Base de contacts" at bounding box center [109, 30] width 37 height 6
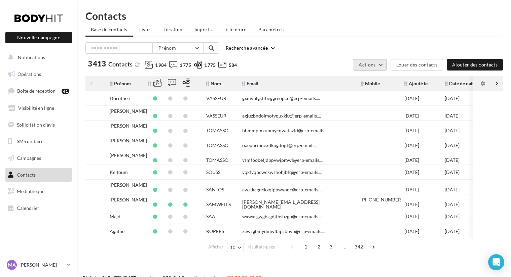
click at [382, 65] on button "Actions" at bounding box center [370, 64] width 34 height 11
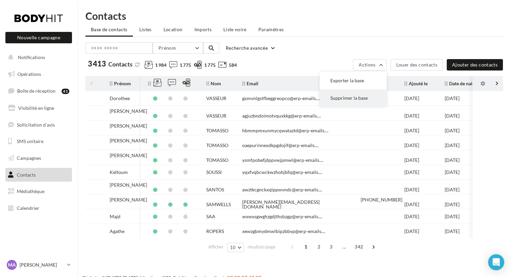
click at [353, 99] on button "Supprimer la base" at bounding box center [352, 97] width 67 height 17
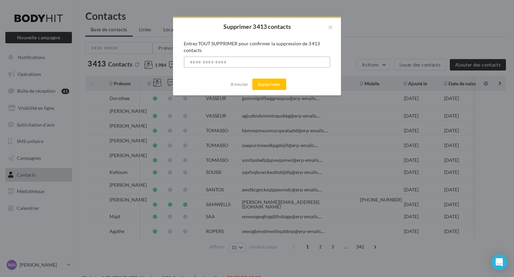
click at [255, 63] on input "text" at bounding box center [257, 61] width 147 height 11
type input "*"
type input "**********"
click at [274, 88] on button "Supprimer" at bounding box center [269, 84] width 34 height 11
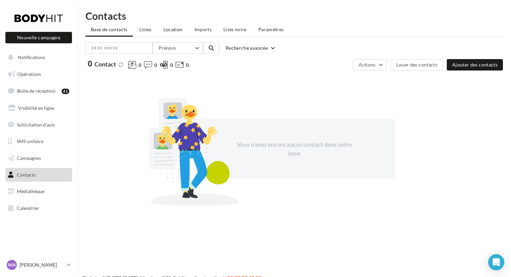
click at [176, 30] on span "Location" at bounding box center [172, 30] width 19 height 6
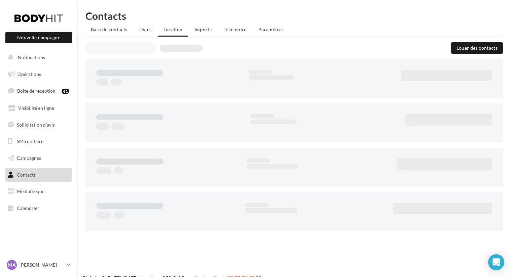
click at [203, 31] on span "Imports" at bounding box center [202, 30] width 17 height 6
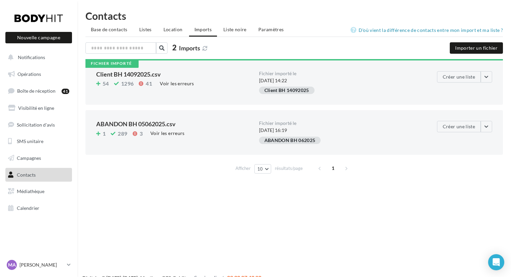
click at [231, 80] on div "54 1296 41 Voir les erreurs" at bounding box center [174, 84] width 157 height 9
click at [145, 29] on span "Listes" at bounding box center [145, 30] width 12 height 6
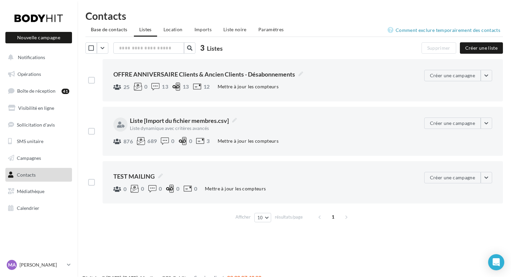
click at [118, 28] on span "Base de contacts" at bounding box center [109, 30] width 37 height 6
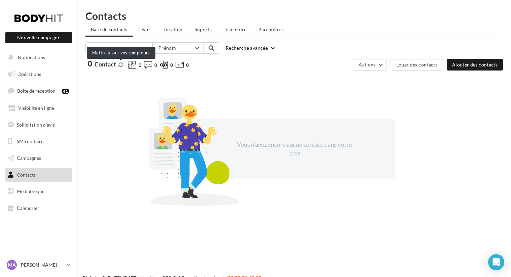
click at [120, 67] on button at bounding box center [120, 64] width 7 height 5
click at [210, 30] on span "Imports" at bounding box center [202, 30] width 17 height 6
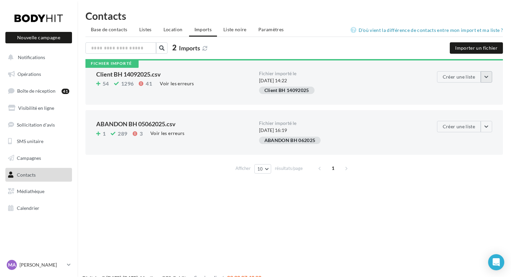
click at [487, 77] on button "button" at bounding box center [485, 76] width 11 height 11
click at [350, 79] on div "Fichier importé le 14/09/2025 à 14:22" at bounding box center [340, 77] width 163 height 13
click at [485, 78] on button "button" at bounding box center [485, 76] width 11 height 11
click at [461, 131] on button "Supprimer de l'historique" at bounding box center [474, 127] width 75 height 17
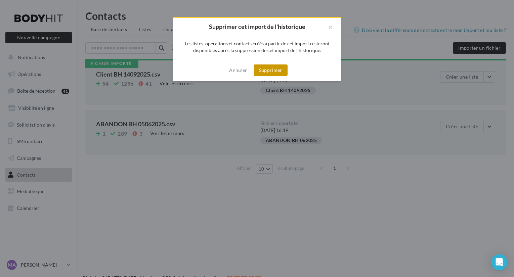
click at [272, 71] on button "Supprimer" at bounding box center [271, 70] width 34 height 11
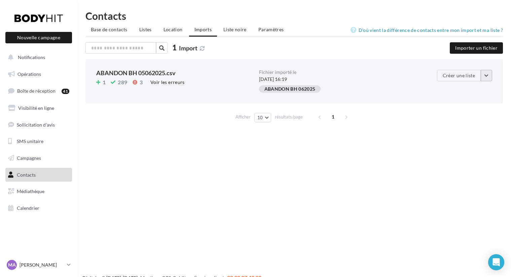
click at [486, 74] on button "button" at bounding box center [485, 75] width 11 height 11
click at [374, 154] on div "Nouvelle campagne Nouvelle campagne Notifications Opérations Boîte de réception…" at bounding box center [255, 149] width 511 height 277
click at [490, 76] on button "button" at bounding box center [485, 75] width 11 height 11
click at [412, 162] on div "Nouvelle campagne Nouvelle campagne Notifications Opérations Boîte de réception…" at bounding box center [255, 149] width 511 height 277
click at [477, 49] on button "Importer un fichier" at bounding box center [475, 47] width 53 height 11
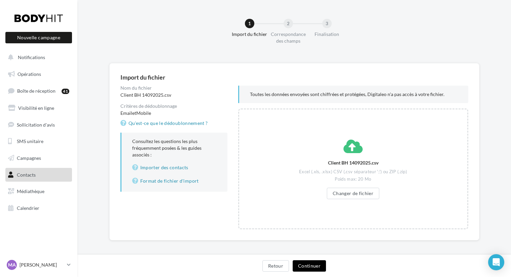
click at [304, 264] on button "Continuer" at bounding box center [308, 265] width 33 height 11
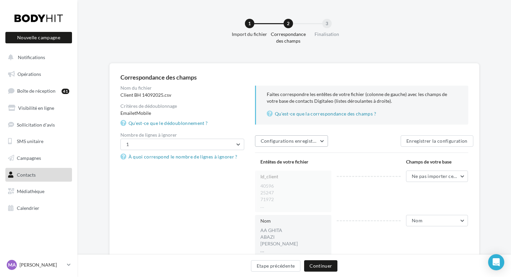
click at [324, 140] on button "Configurations enregistrées" at bounding box center [291, 140] width 73 height 11
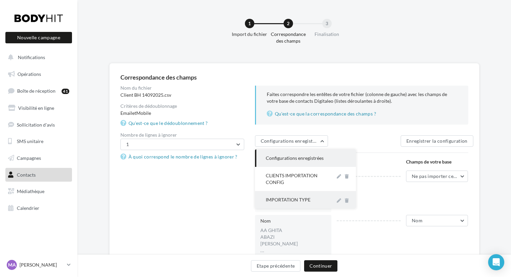
click at [294, 198] on div "IMPORTATION TYPE" at bounding box center [298, 200] width 64 height 7
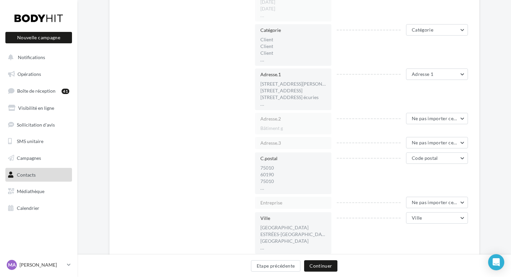
scroll to position [460, 0]
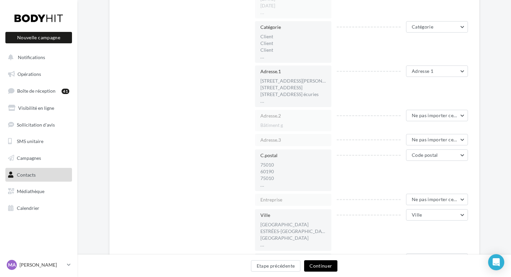
click at [324, 267] on button "Continuer" at bounding box center [320, 265] width 33 height 11
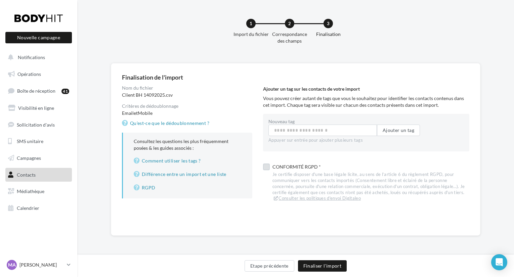
click at [267, 170] on label at bounding box center [266, 167] width 7 height 7
drag, startPoint x: 164, startPoint y: 94, endPoint x: 122, endPoint y: 96, distance: 42.4
click at [122, 96] on div "Client BH 14092025.csv" at bounding box center [187, 95] width 130 height 7
copy div "Client BH 14092025"
click at [304, 135] on input "Nouveau tag" at bounding box center [323, 130] width 109 height 11
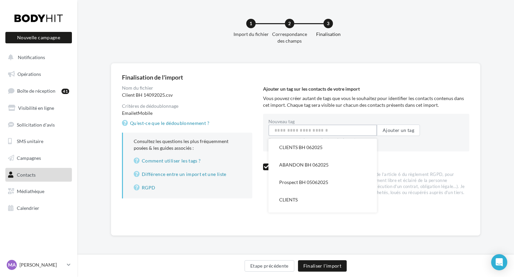
paste input "**********"
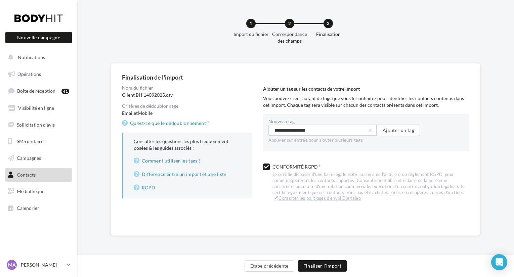
type input "**********"
click at [384, 154] on div "Ajouter un tag sur les contacts de votre import Vous pouvez créer autant de tag…" at bounding box center [369, 145] width 212 height 119
click at [315, 265] on button "Finaliser l'import" at bounding box center [322, 265] width 49 height 11
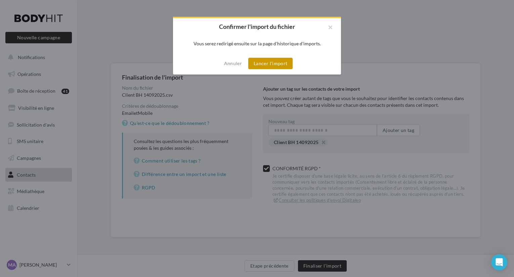
click at [258, 68] on button "Lancer l'import" at bounding box center [270, 63] width 44 height 11
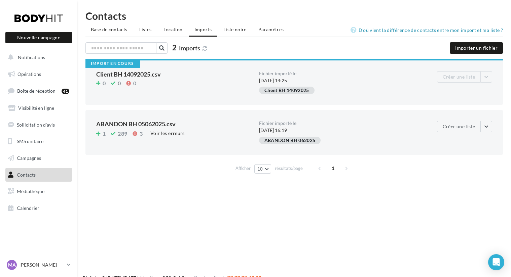
click at [114, 29] on span "Base de contacts" at bounding box center [109, 30] width 37 height 6
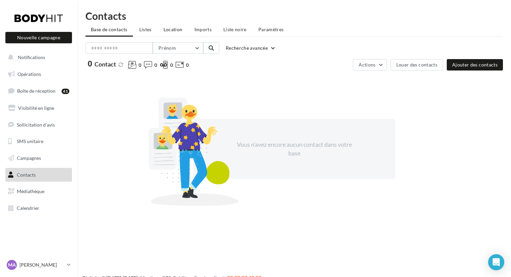
click at [171, 29] on span "Location" at bounding box center [172, 30] width 19 height 6
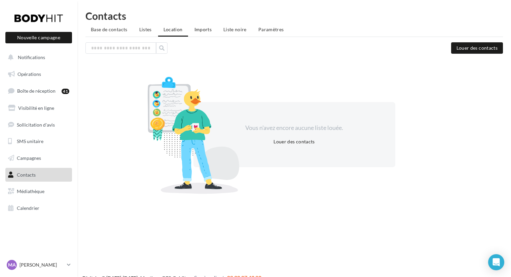
click at [206, 30] on span "Imports" at bounding box center [202, 30] width 17 height 6
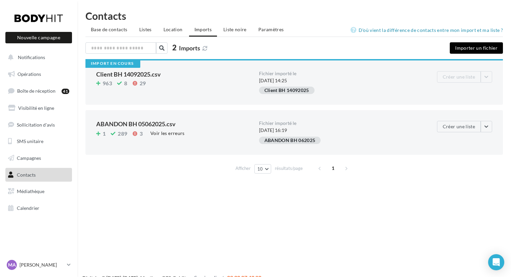
click at [460, 47] on button "Importer un fichier" at bounding box center [475, 47] width 53 height 11
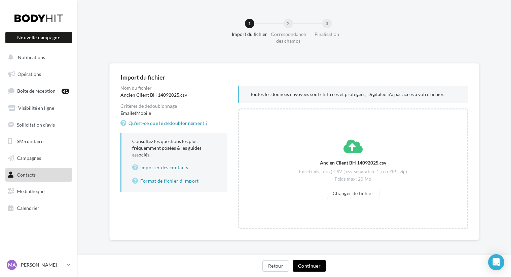
click at [303, 264] on button "Continuer" at bounding box center [308, 265] width 33 height 11
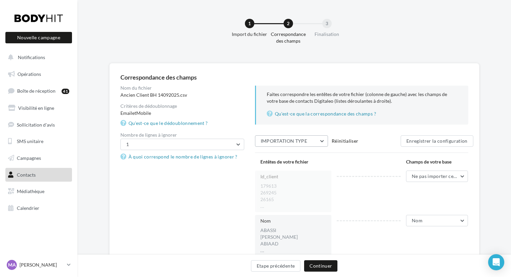
click at [325, 139] on button "IMPORTATION TYPE" at bounding box center [291, 140] width 73 height 11
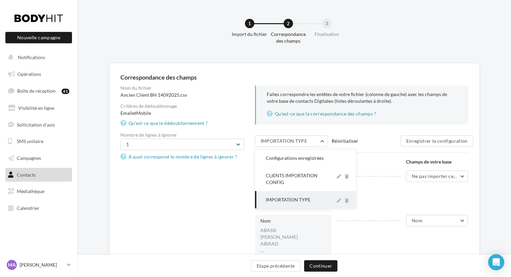
click at [295, 204] on div "IMPORTATION TYPE" at bounding box center [305, 199] width 101 height 17
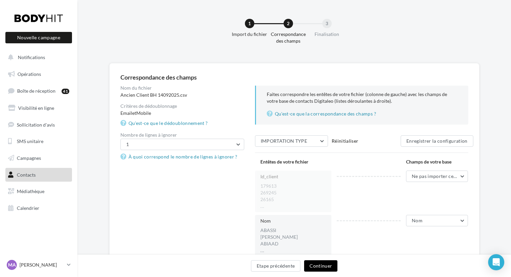
click at [324, 268] on button "Continuer" at bounding box center [320, 265] width 33 height 11
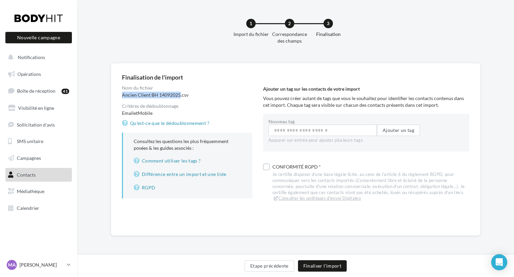
drag, startPoint x: 179, startPoint y: 95, endPoint x: 122, endPoint y: 95, distance: 56.8
click at [122, 95] on div "Ancien Client BH 14092025.csv" at bounding box center [187, 95] width 130 height 7
copy div "Ancien Client BH 14092025"
click at [300, 130] on input "Nouveau tag" at bounding box center [323, 130] width 109 height 11
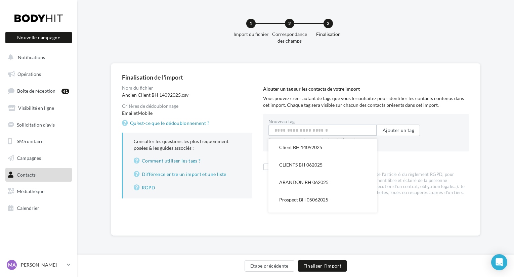
paste input "**********"
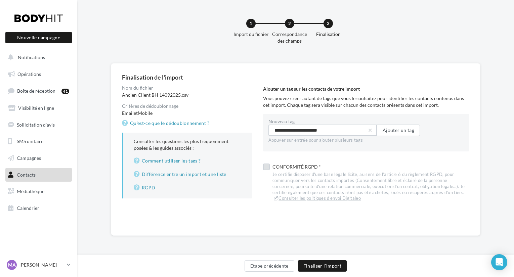
type input "**********"
click at [267, 167] on label at bounding box center [266, 167] width 7 height 7
click at [312, 266] on button "Finaliser l'import" at bounding box center [322, 265] width 49 height 11
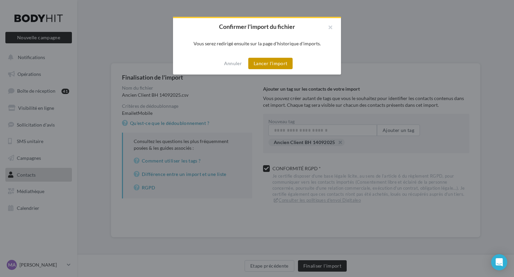
click at [268, 65] on button "Lancer l'import" at bounding box center [270, 63] width 44 height 11
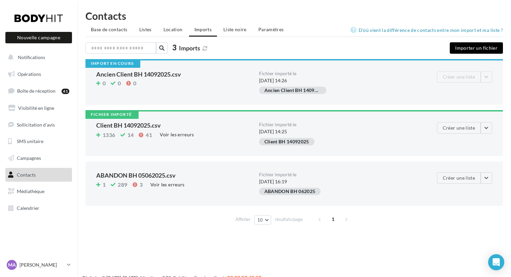
click at [462, 47] on button "Importer un fichier" at bounding box center [475, 47] width 53 height 11
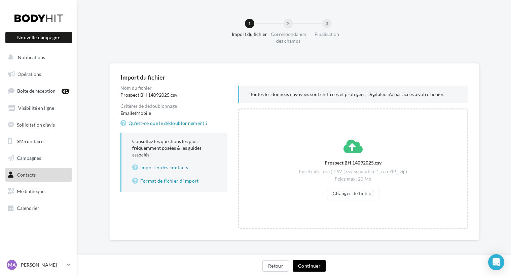
click at [307, 263] on button "Continuer" at bounding box center [308, 265] width 33 height 11
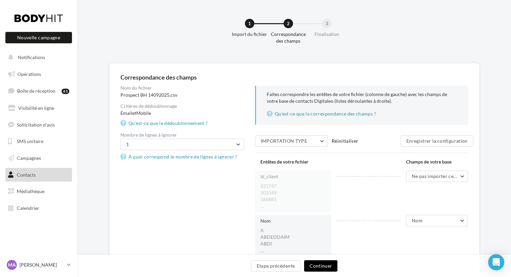
click at [319, 264] on button "Continuer" at bounding box center [320, 265] width 33 height 11
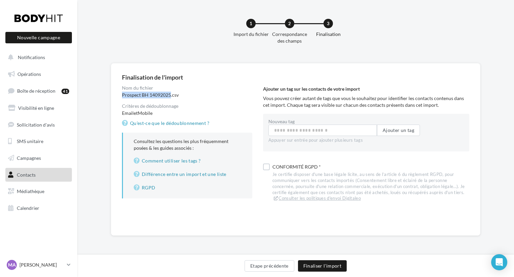
drag, startPoint x: 169, startPoint y: 93, endPoint x: 122, endPoint y: 94, distance: 47.1
click at [122, 94] on div "Prospect BH 14092025.csv" at bounding box center [187, 95] width 130 height 7
copy div "Prospect BH 14092025"
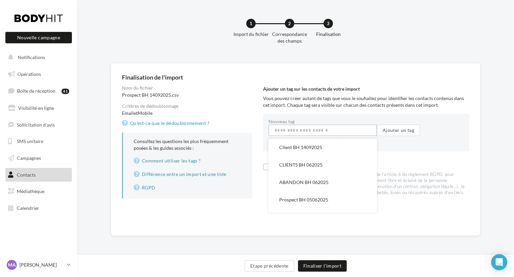
click at [278, 130] on input "Nouveau tag" at bounding box center [323, 130] width 109 height 11
paste input "**********"
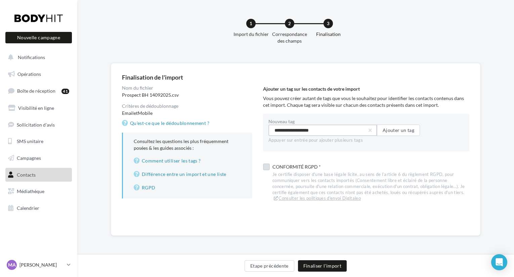
type input "**********"
click at [265, 166] on label at bounding box center [266, 167] width 7 height 7
click at [316, 266] on button "Finaliser l'import" at bounding box center [322, 265] width 49 height 11
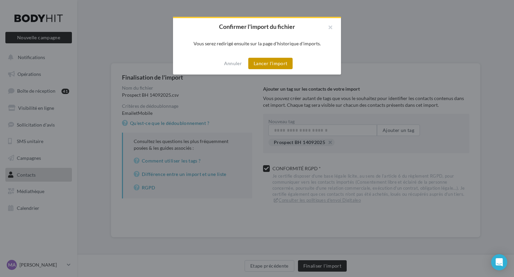
click at [279, 65] on button "Lancer l'import" at bounding box center [270, 63] width 44 height 11
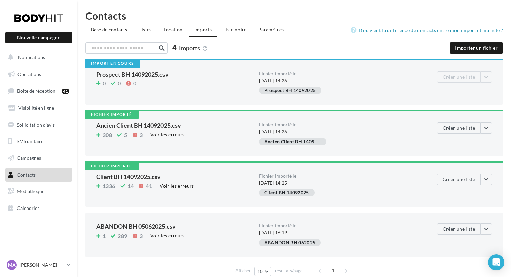
click at [118, 30] on span "Base de contacts" at bounding box center [109, 30] width 37 height 6
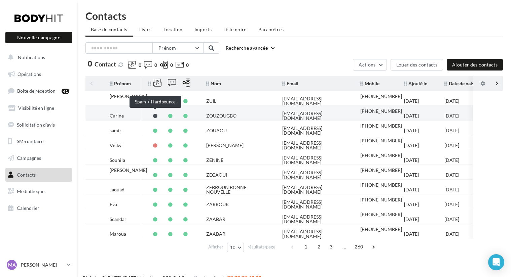
click at [156, 115] on span at bounding box center [155, 116] width 4 height 4
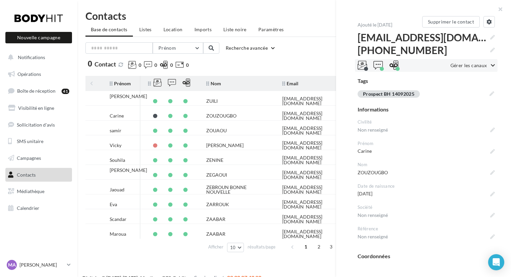
click at [490, 67] on icon at bounding box center [492, 65] width 4 height 5
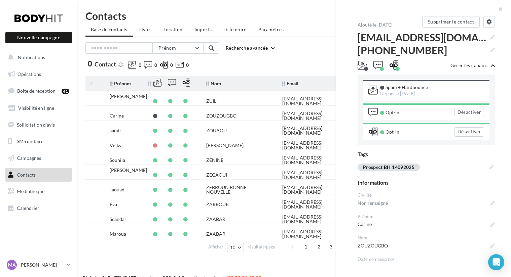
click at [384, 91] on div "Depuis le 03/12/2024" at bounding box center [404, 94] width 48 height 6
click at [490, 66] on icon at bounding box center [492, 65] width 4 height 5
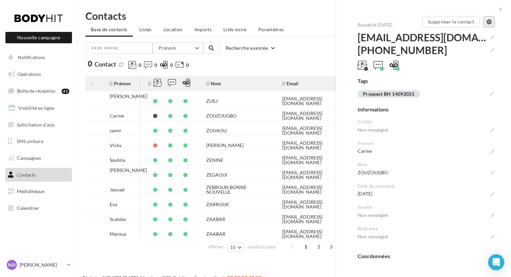
click at [486, 24] on icon at bounding box center [488, 21] width 5 height 5
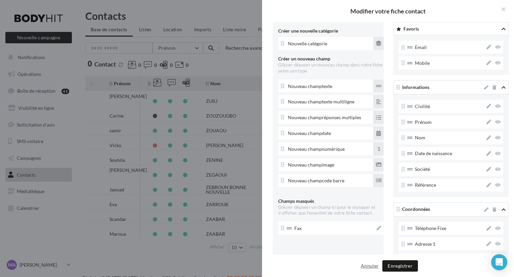
click at [364, 265] on button "Annuler" at bounding box center [369, 266] width 23 height 8
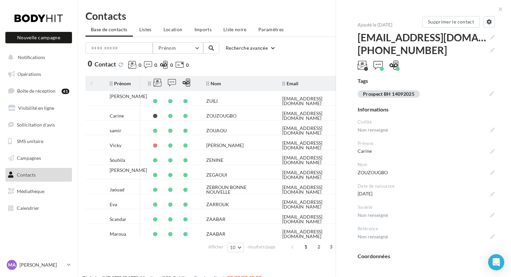
click at [234, 63] on div "0 Contact 0 0 0 0" at bounding box center [217, 66] width 265 height 12
click at [258, 50] on button "Recherche avancée" at bounding box center [250, 48] width 55 height 8
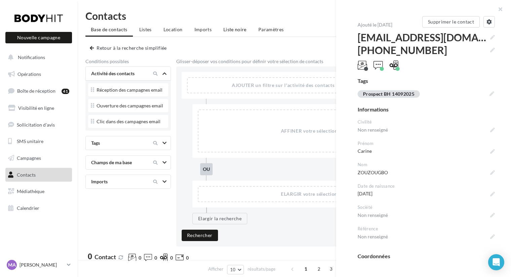
click at [237, 30] on span "Liste noire" at bounding box center [234, 30] width 23 height 6
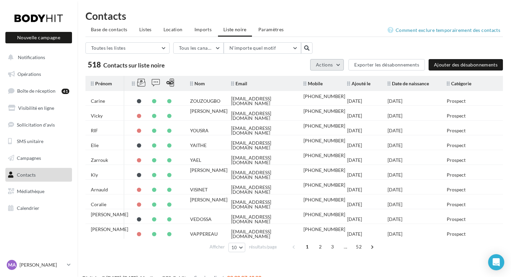
click at [337, 65] on button "Actions" at bounding box center [327, 64] width 34 height 11
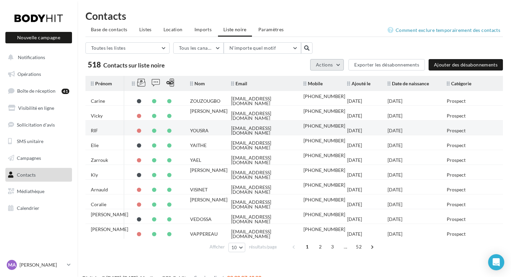
scroll to position [11, 0]
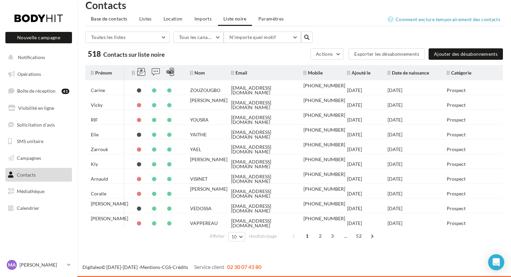
click at [114, 18] on span "Base de contacts" at bounding box center [109, 19] width 37 height 6
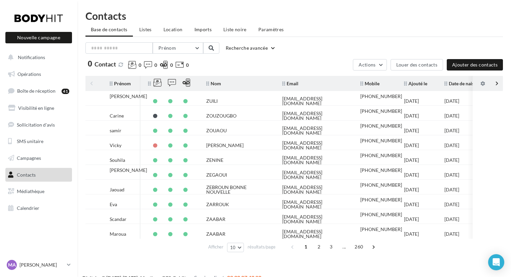
click at [202, 35] on li "Imports" at bounding box center [203, 30] width 28 height 12
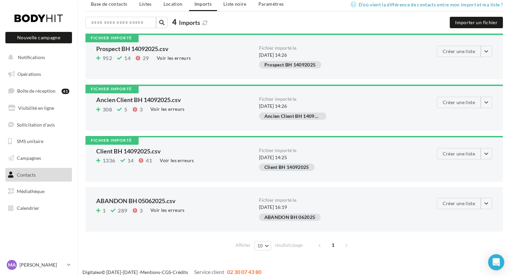
scroll to position [31, 0]
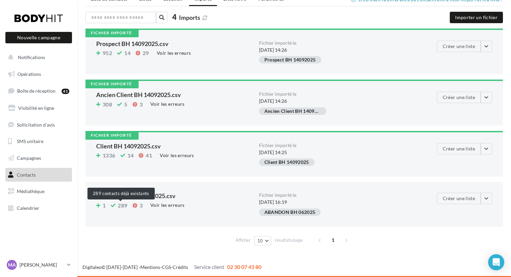
click at [119, 205] on span "289" at bounding box center [122, 205] width 9 height 5
click at [483, 200] on button "button" at bounding box center [485, 198] width 11 height 11
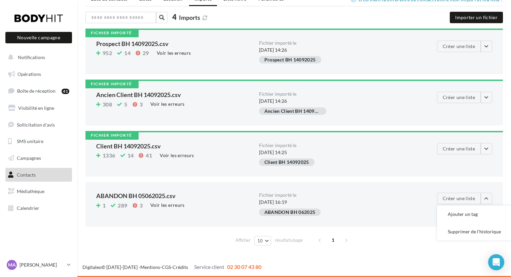
click at [382, 214] on div "ABANDON BH 062025" at bounding box center [340, 213] width 163 height 10
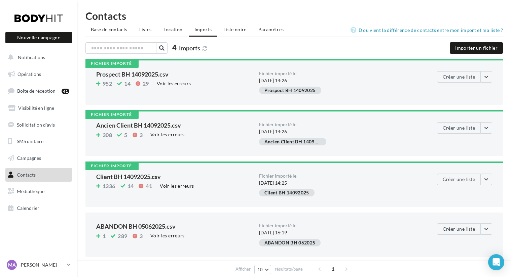
click at [113, 26] on li "Base de contacts" at bounding box center [108, 30] width 47 height 12
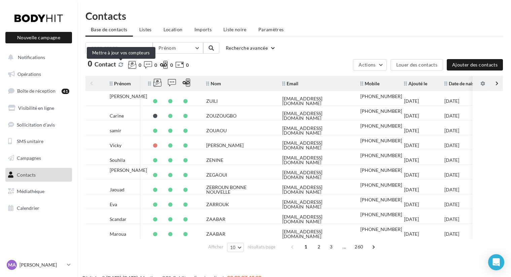
click at [120, 65] on button at bounding box center [120, 64] width 7 height 5
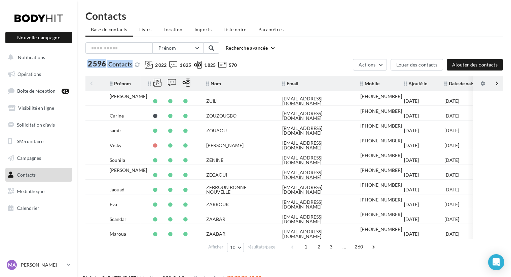
drag, startPoint x: 132, startPoint y: 65, endPoint x: 83, endPoint y: 64, distance: 49.1
click at [83, 64] on div "Contacts Base de contacts Listes Location Imports Liste noire Paramètres Prénom…" at bounding box center [293, 133] width 433 height 244
click at [100, 67] on span "2 596" at bounding box center [97, 63] width 18 height 7
click at [201, 25] on li "Imports" at bounding box center [203, 30] width 28 height 12
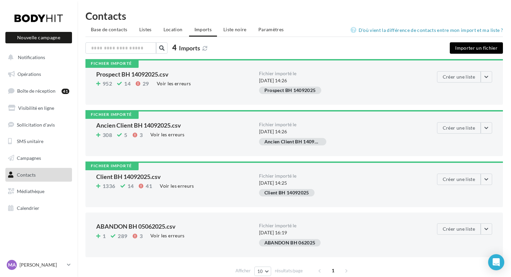
click at [472, 51] on button "Importer un fichier" at bounding box center [475, 47] width 53 height 11
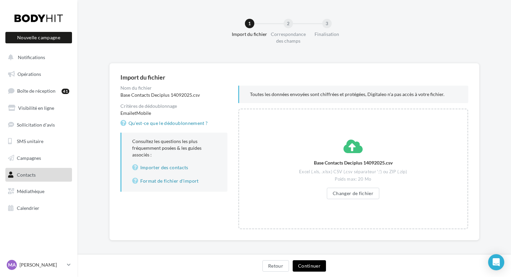
click at [305, 264] on button "Continuer" at bounding box center [308, 265] width 33 height 11
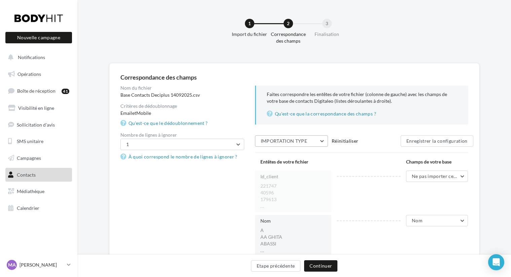
click at [287, 143] on span "IMPORTATION TYPE" at bounding box center [283, 141] width 47 height 6
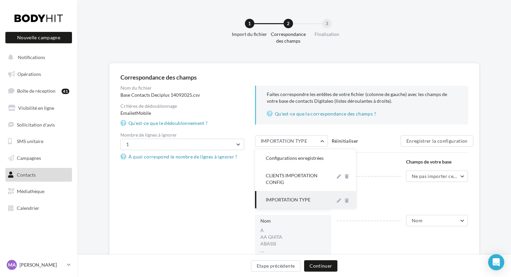
click at [283, 198] on div "IMPORTATION TYPE" at bounding box center [298, 200] width 64 height 7
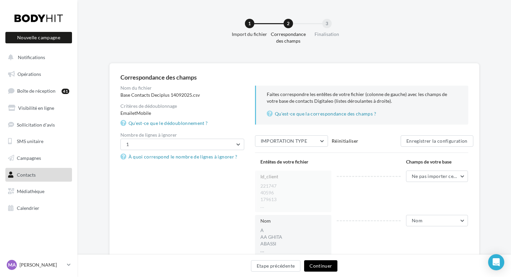
click at [323, 267] on button "Continuer" at bounding box center [320, 265] width 33 height 11
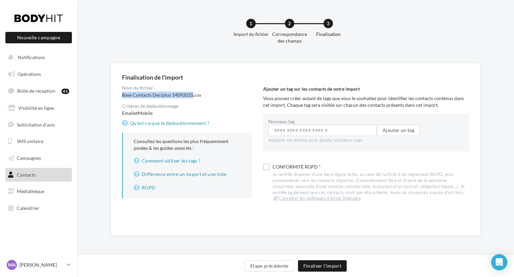
drag, startPoint x: 192, startPoint y: 95, endPoint x: 122, endPoint y: 93, distance: 70.3
click at [122, 93] on div "Base Contacts Deciplus 14092025.csv" at bounding box center [187, 95] width 130 height 7
copy div "Base Contacts Deciplus 14092025"
click at [312, 132] on input "Nouveau tag" at bounding box center [323, 130] width 109 height 11
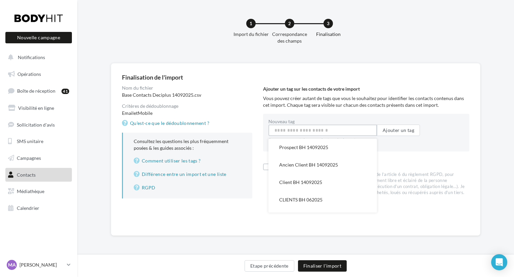
paste input "**********"
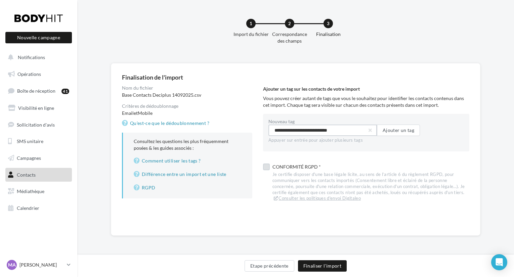
type input "**********"
click at [268, 168] on label at bounding box center [266, 168] width 7 height 7
click at [309, 264] on button "Finaliser l'import" at bounding box center [322, 265] width 49 height 11
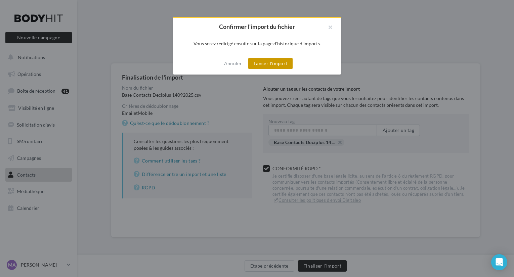
click at [273, 59] on button "Lancer l'import" at bounding box center [270, 63] width 44 height 11
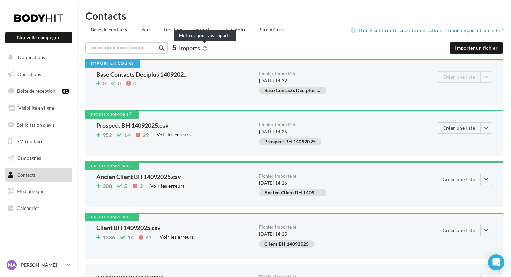
click at [205, 48] on icon at bounding box center [204, 48] width 5 height 5
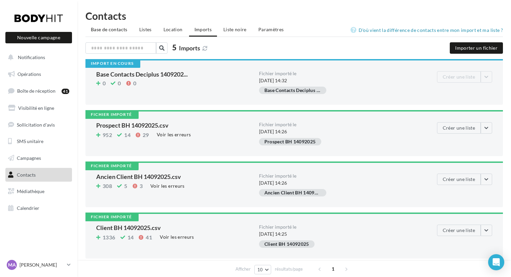
click at [110, 30] on span "Base de contacts" at bounding box center [109, 30] width 37 height 6
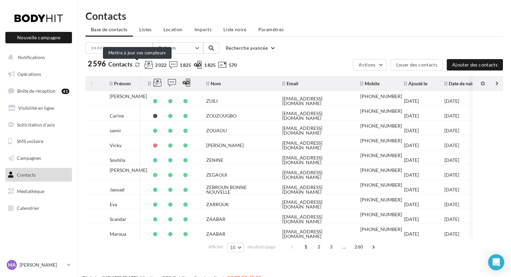
click at [138, 65] on button at bounding box center [136, 64] width 7 height 5
click at [206, 29] on span "Imports" at bounding box center [202, 30] width 17 height 6
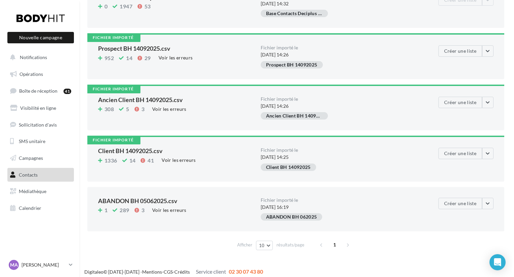
scroll to position [74, 0]
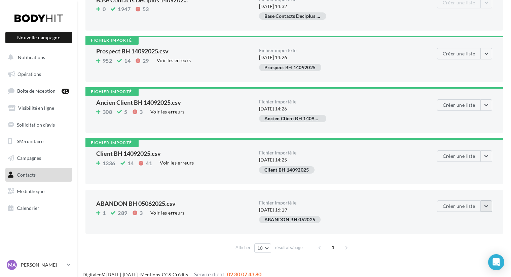
click at [490, 210] on button "button" at bounding box center [485, 206] width 11 height 11
click at [468, 239] on button "Supprimer de l'historique" at bounding box center [474, 239] width 75 height 17
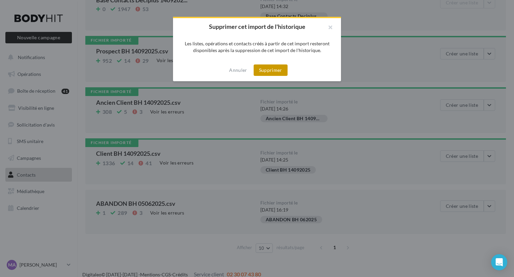
click at [270, 70] on button "Supprimer" at bounding box center [271, 70] width 34 height 11
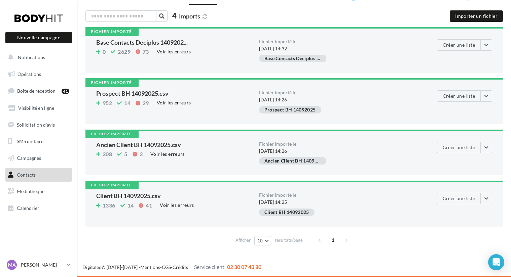
scroll to position [0, 0]
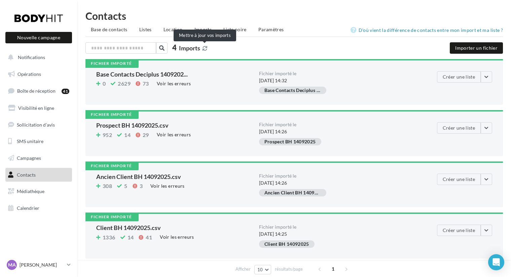
click at [204, 48] on icon at bounding box center [204, 48] width 5 height 5
click at [118, 32] on span "Base de contacts" at bounding box center [109, 30] width 37 height 6
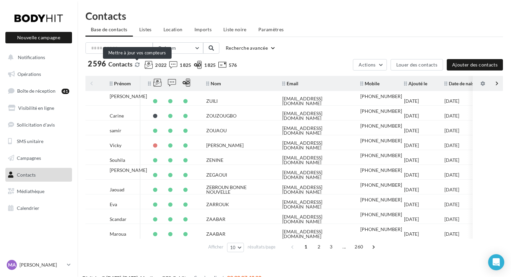
click at [139, 64] on button at bounding box center [136, 64] width 7 height 5
click at [147, 31] on span "Listes" at bounding box center [145, 30] width 12 height 6
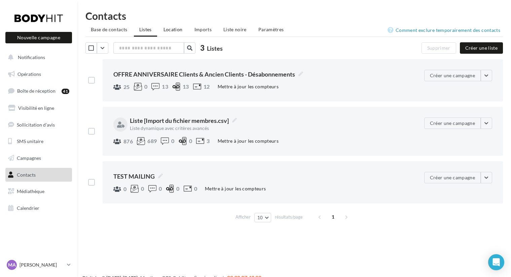
click at [171, 29] on span "Location" at bounding box center [172, 30] width 19 height 6
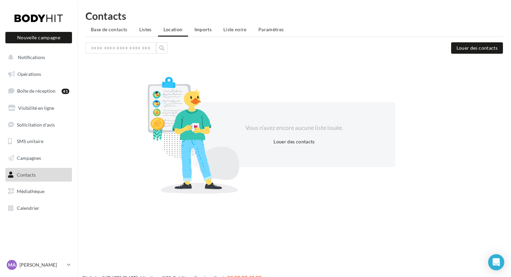
click at [197, 34] on li "Imports" at bounding box center [203, 30] width 28 height 12
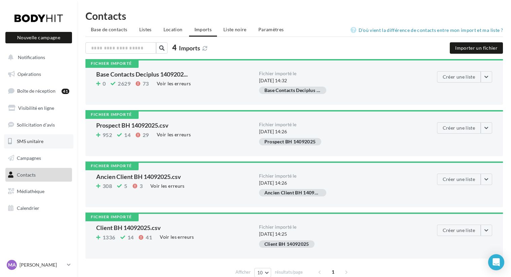
click at [26, 138] on link "SMS unitaire" at bounding box center [38, 141] width 69 height 14
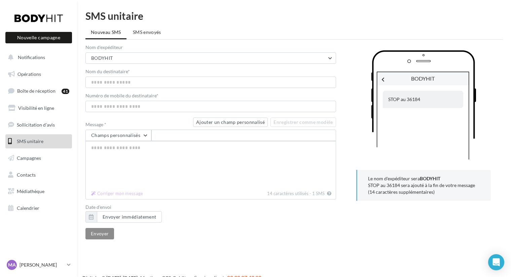
click at [424, 192] on p "Le nom d'expéditeur sera BODYHIT STOP au 36184 sera ajouté à la fin de votre me…" at bounding box center [424, 185] width 112 height 20
click at [143, 34] on span "SMS envoyés" at bounding box center [147, 32] width 28 height 6
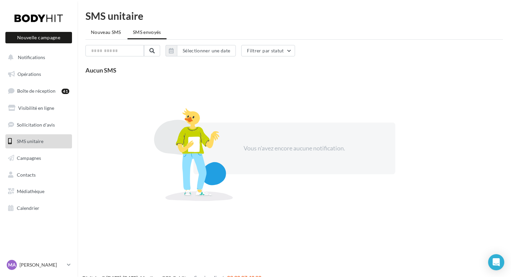
click at [115, 33] on span "Nouveau SMS" at bounding box center [106, 32] width 30 height 6
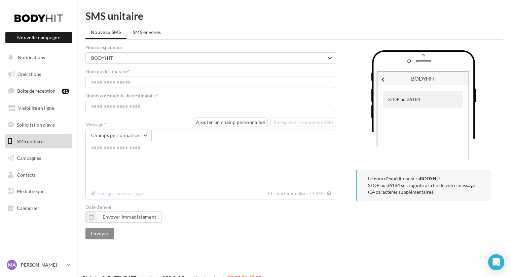
scroll to position [11, 0]
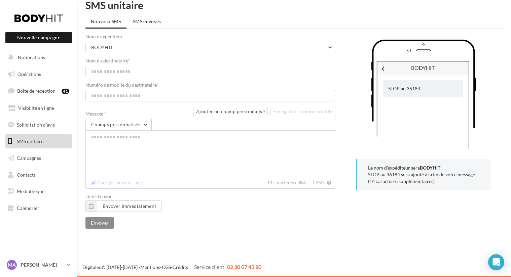
click at [408, 180] on p "Le nom d'expéditeur sera BODYHIT STOP au 36184 sera ajouté à la fin de votre me…" at bounding box center [424, 175] width 112 height 20
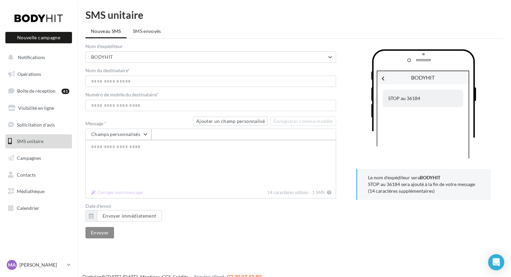
scroll to position [0, 0]
click at [153, 35] on li "SMS envoyés" at bounding box center [146, 32] width 39 height 12
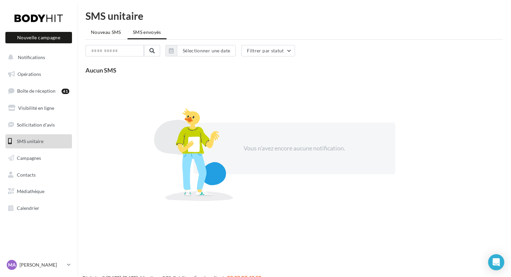
click at [115, 31] on span "Nouveau SMS" at bounding box center [106, 32] width 30 height 6
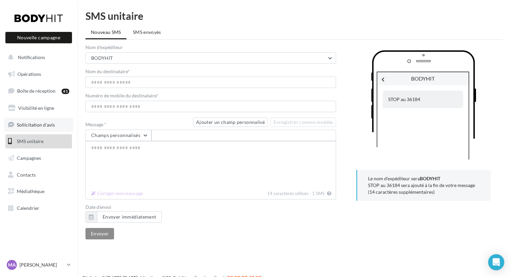
click at [37, 125] on span "Sollicitation d'avis" at bounding box center [36, 125] width 38 height 6
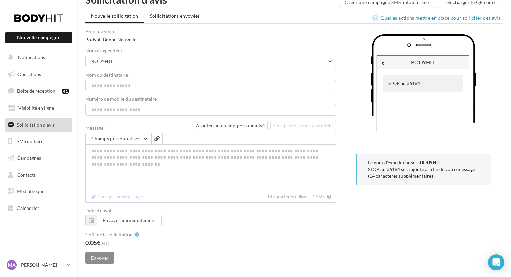
scroll to position [33, 0]
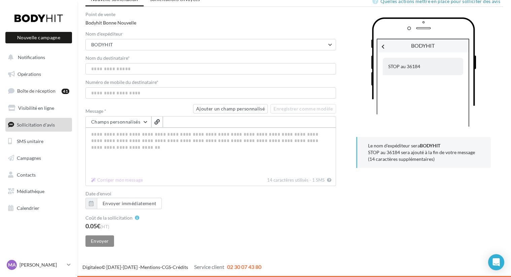
click at [108, 226] on span "(HT)" at bounding box center [104, 226] width 9 height 5
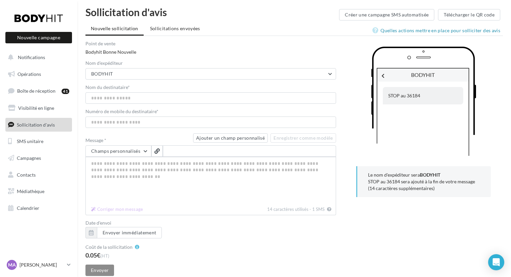
scroll to position [0, 0]
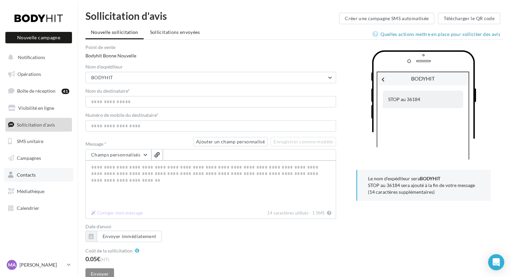
click at [33, 173] on span "Contacts" at bounding box center [26, 175] width 19 height 6
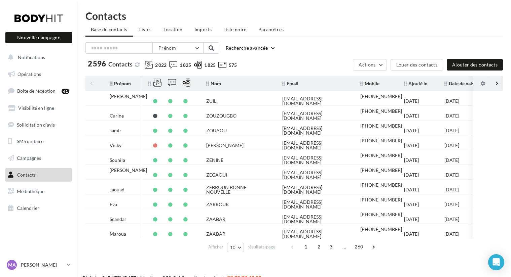
click at [203, 27] on span "Imports" at bounding box center [202, 30] width 17 height 6
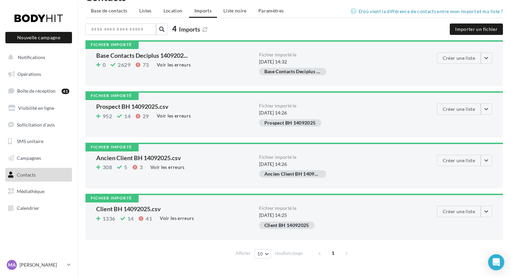
scroll to position [18, 0]
click at [480, 30] on button "Importer un fichier" at bounding box center [475, 29] width 53 height 11
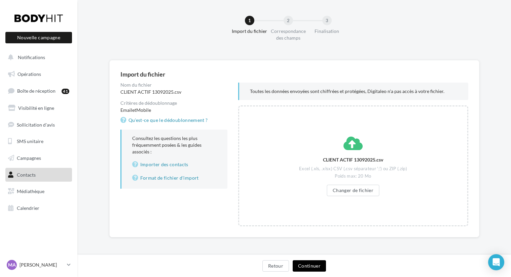
click at [303, 263] on button "Continuer" at bounding box center [308, 265] width 33 height 11
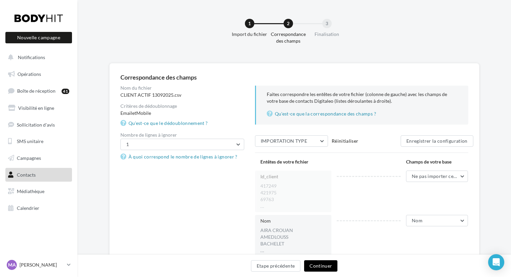
click at [325, 269] on button "Continuer" at bounding box center [320, 265] width 33 height 11
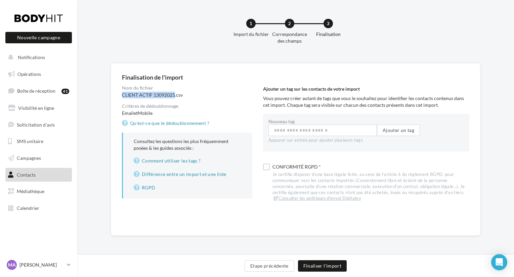
drag, startPoint x: 175, startPoint y: 95, endPoint x: 123, endPoint y: 97, distance: 51.8
click at [123, 97] on div "CLIENT ACTIF 13092025.csv" at bounding box center [187, 95] width 130 height 7
copy div "CLIENT ACTIF 13092025"
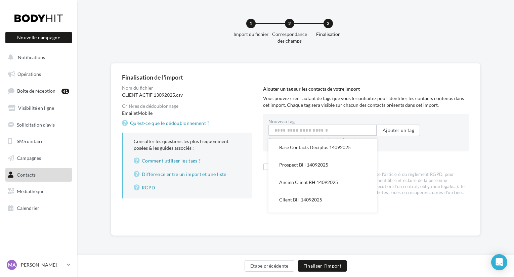
click at [309, 131] on input "Nouveau tag" at bounding box center [323, 130] width 109 height 11
paste input "**********"
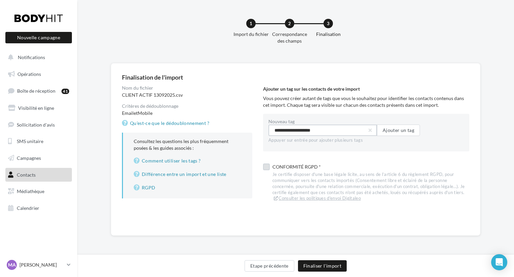
type input "**********"
click at [266, 167] on label at bounding box center [266, 168] width 7 height 7
click at [265, 170] on icon at bounding box center [266, 168] width 5 height 5
click at [263, 167] on label at bounding box center [266, 168] width 7 height 7
click at [321, 265] on button "Finaliser l'import" at bounding box center [322, 265] width 49 height 11
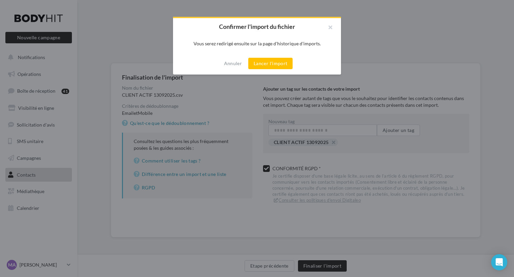
click at [271, 69] on div "Annuler Lancer l'import" at bounding box center [257, 63] width 168 height 22
click at [269, 64] on button "Lancer l'import" at bounding box center [270, 63] width 44 height 11
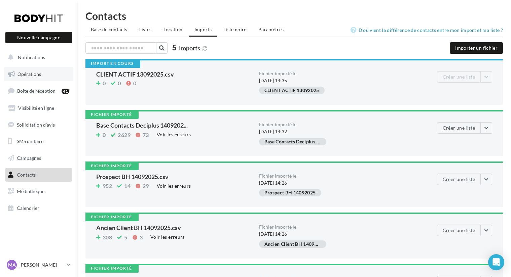
click at [32, 75] on span "Opérations" at bounding box center [29, 74] width 24 height 6
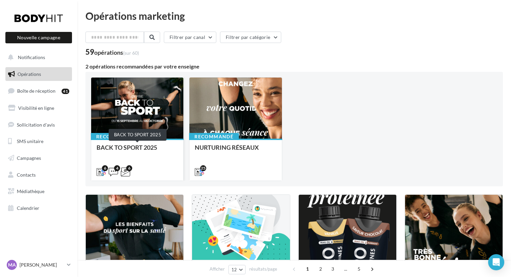
click at [154, 148] on div "BACK TO SPORT 2025" at bounding box center [136, 150] width 81 height 13
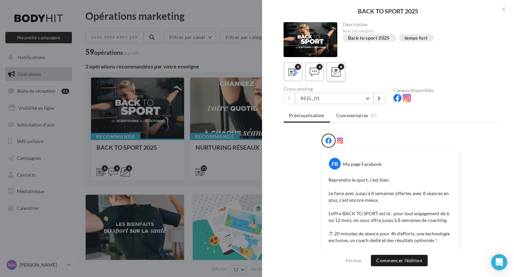
click at [337, 75] on icon at bounding box center [336, 72] width 10 height 10
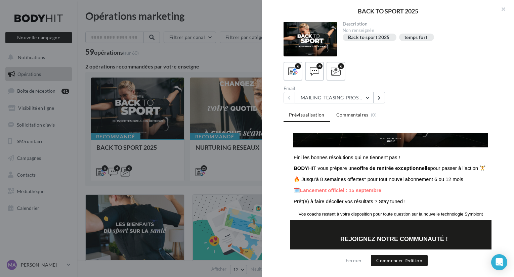
scroll to position [115, 0]
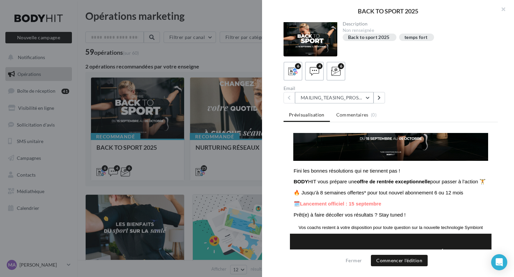
click at [367, 102] on button "MAILING_TEASING_PROSPECTS/ANCIENSCLIENTS" at bounding box center [334, 97] width 79 height 11
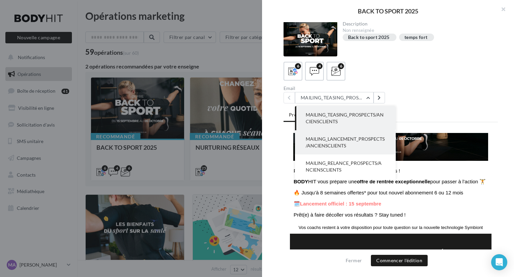
click at [344, 142] on button "MAILING_LANCEMENT_PROSPECTS/ANCIENSCLIENTS" at bounding box center [345, 142] width 101 height 24
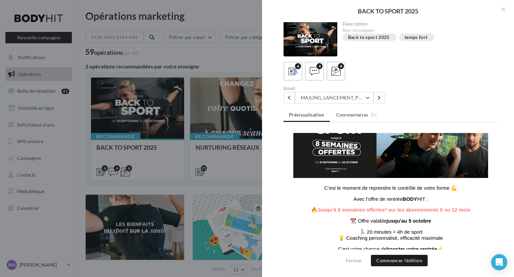
scroll to position [99, 0]
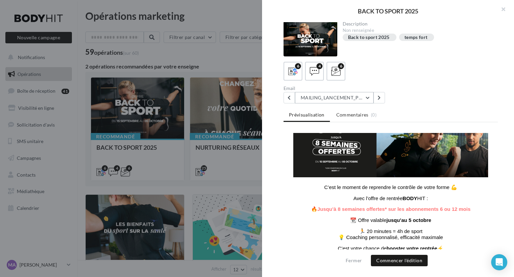
click at [368, 95] on button "MAILING_LANCEMENT_PROSPECTS/ANCIENSCLIENTS" at bounding box center [334, 97] width 79 height 11
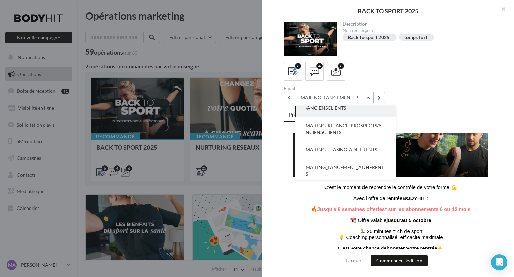
scroll to position [58, 0]
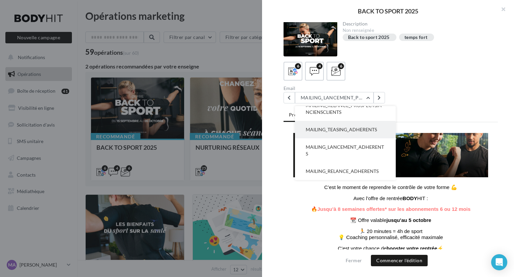
click at [380, 132] on button "MAILING_TEASING_ADHERENTS" at bounding box center [345, 129] width 101 height 17
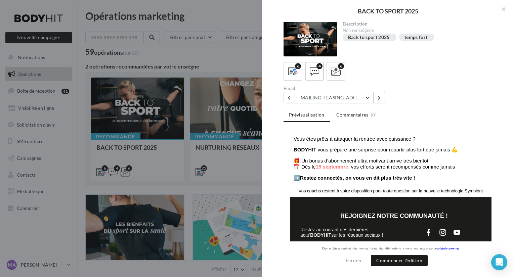
scroll to position [152, 0]
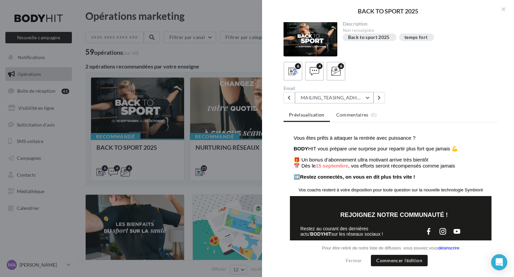
click at [356, 96] on button "MAILING_TEASING_ADHERENTS" at bounding box center [334, 97] width 79 height 11
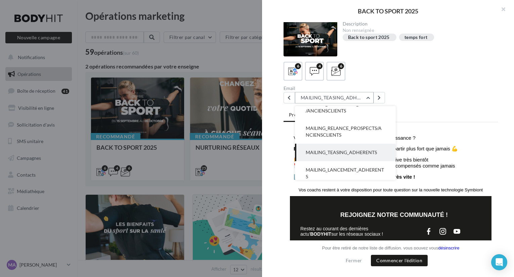
scroll to position [58, 0]
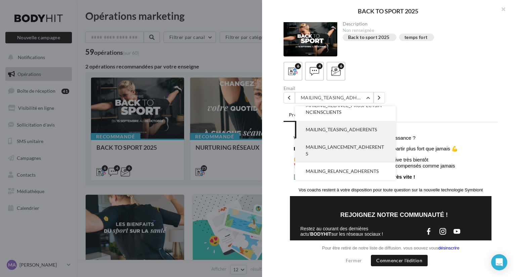
click at [350, 148] on span "MAILING_LANCEMENT_ADHERENTS" at bounding box center [345, 150] width 78 height 12
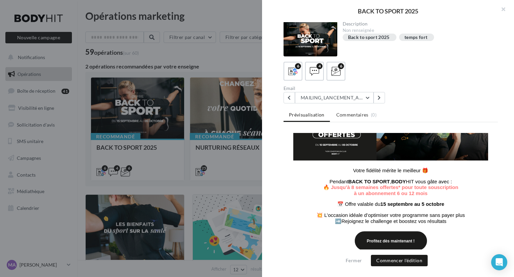
scroll to position [123, 0]
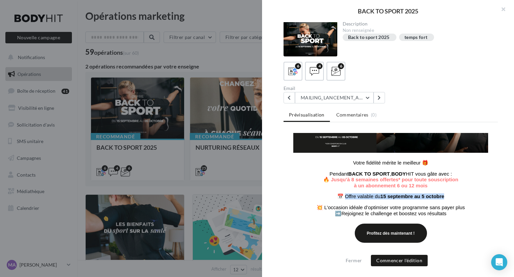
drag, startPoint x: 440, startPoint y: 198, endPoint x: 340, endPoint y: 197, distance: 99.5
click at [340, 197] on span "📅 Offre valable du [DATE] au [DATE]" at bounding box center [390, 197] width 107 height 6
click at [456, 198] on p "📅 Offre valable du [DATE] au [DATE]" at bounding box center [391, 197] width 194 height 6
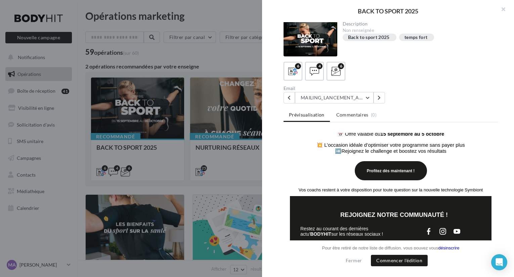
scroll to position [190, 0]
click at [369, 99] on button "MAILING_LANCEMENT_ADHERENTS" at bounding box center [334, 97] width 79 height 11
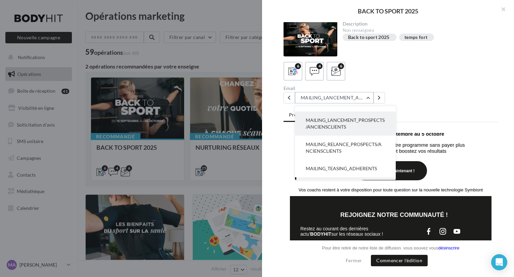
scroll to position [16, 0]
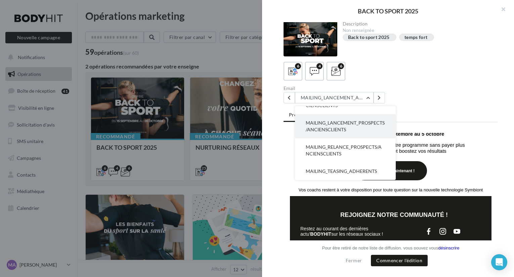
click at [349, 128] on span "MAILING_LANCEMENT_PROSPECTS/ANCIENSCLIENTS" at bounding box center [345, 126] width 79 height 12
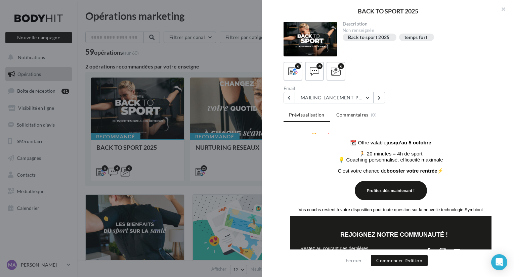
scroll to position [165, 0]
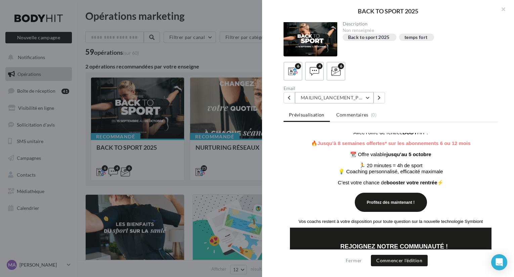
click at [340, 97] on button "MAILING_LANCEMENT_PROSPECTS/ANCIENSCLIENTS" at bounding box center [334, 97] width 79 height 11
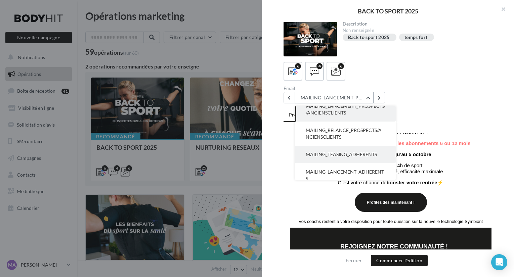
scroll to position [51, 0]
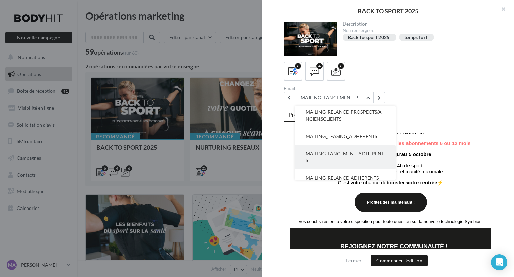
click at [356, 155] on span "MAILING_LANCEMENT_ADHERENTS" at bounding box center [345, 157] width 78 height 12
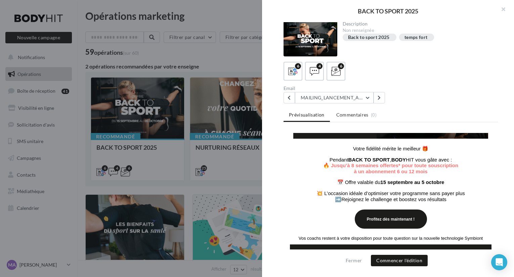
scroll to position [141, 0]
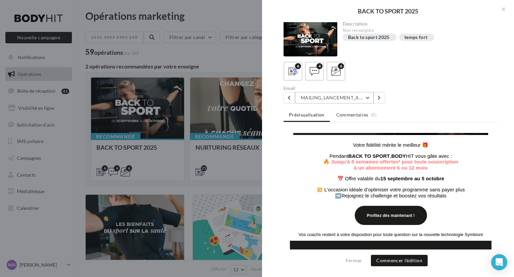
click at [337, 97] on button "MAILING_LANCEMENT_ADHERENTS" at bounding box center [334, 97] width 79 height 11
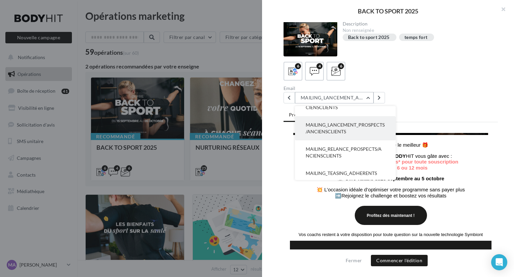
scroll to position [13, 0]
click at [341, 131] on span "MAILING_LANCEMENT_PROSPECTS/ANCIENSCLIENTS" at bounding box center [345, 129] width 79 height 12
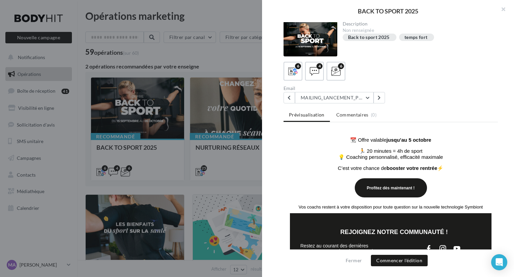
scroll to position [180, 0]
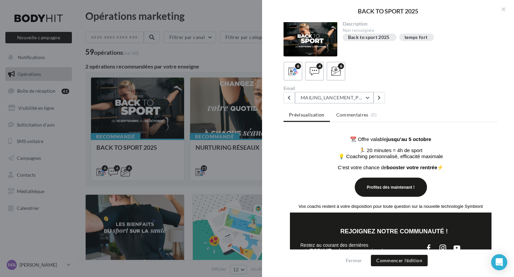
click at [366, 100] on button "MAILING_LANCEMENT_PROSPECTS/ANCIENSCLIENTS" at bounding box center [334, 97] width 79 height 11
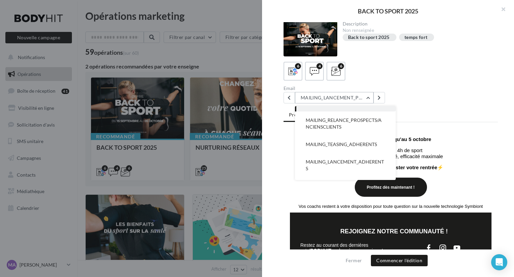
scroll to position [58, 0]
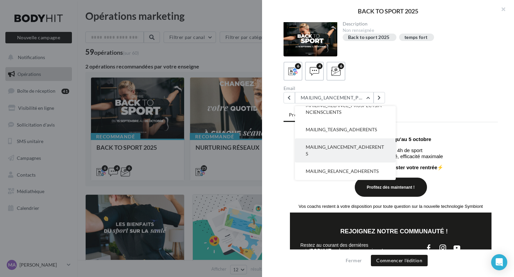
click at [355, 147] on span "MAILING_LANCEMENT_ADHERENTS" at bounding box center [345, 150] width 78 height 12
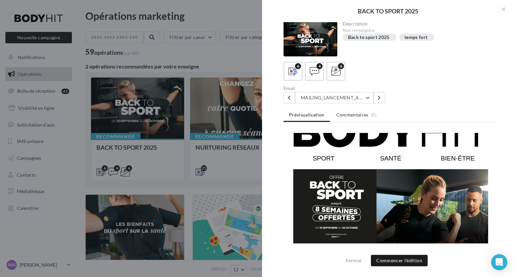
scroll to position [0, 0]
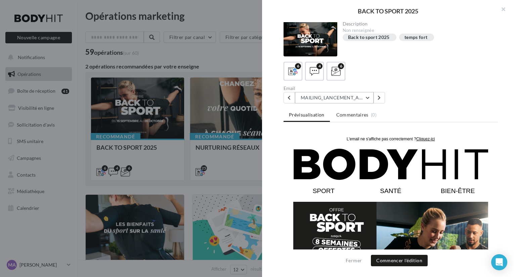
click at [347, 102] on button "MAILING_LANCEMENT_ADHERENTS" at bounding box center [334, 97] width 79 height 11
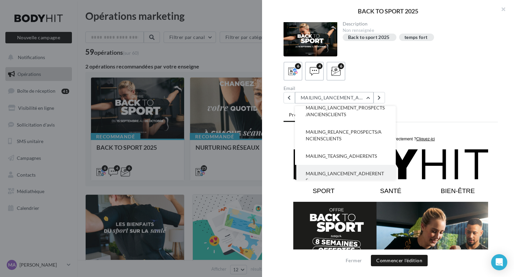
scroll to position [22, 0]
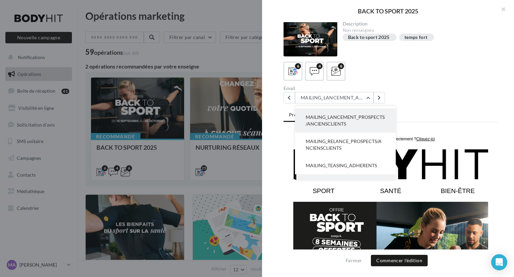
click at [348, 126] on span "MAILING_LANCEMENT_PROSPECTS/ANCIENSCLIENTS" at bounding box center [345, 120] width 79 height 12
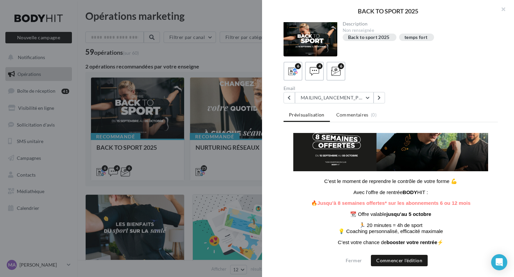
scroll to position [87, 0]
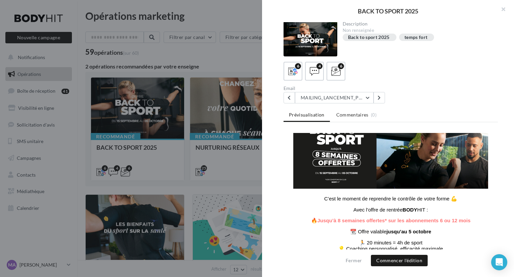
drag, startPoint x: 441, startPoint y: 192, endPoint x: 321, endPoint y: 198, distance: 120.2
click at [321, 198] on div "C’est le moment de reprendre le contrôle de votre forme 💪 Avec l’offre de rentr…" at bounding box center [391, 229] width 194 height 67
copy div "C’est le moment de reprendre le contrôle de votre forme 💪 Avec l’offre de rentr…"
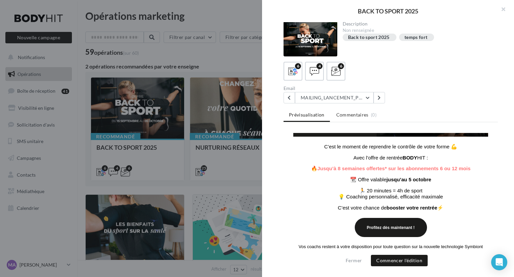
scroll to position [140, 0]
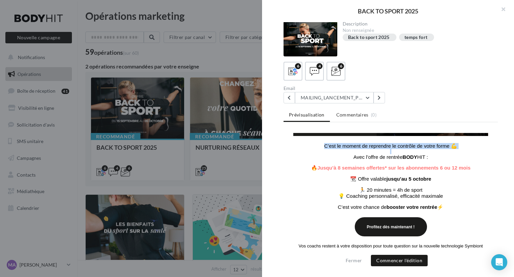
drag, startPoint x: 412, startPoint y: 216, endPoint x: 427, endPoint y: 152, distance: 66.0
click at [427, 152] on div "C’est le moment de reprendre le contrôle de votre forme 💪 Avec l’offre de rentr…" at bounding box center [391, 176] width 202 height 75
click at [357, 95] on button "MAILING_LANCEMENT_PROSPECTS/ANCIENSCLIENTS" at bounding box center [334, 97] width 79 height 11
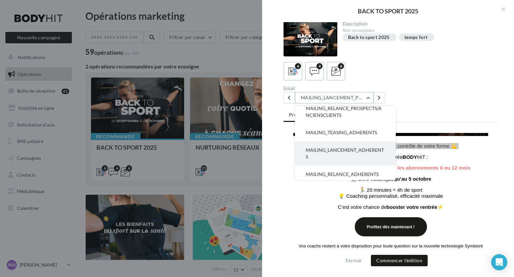
scroll to position [58, 0]
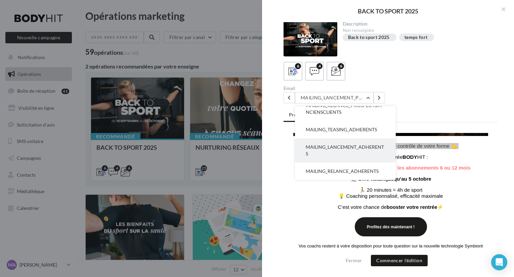
click at [348, 151] on button "MAILING_LANCEMENT_ADHERENTS" at bounding box center [345, 150] width 101 height 24
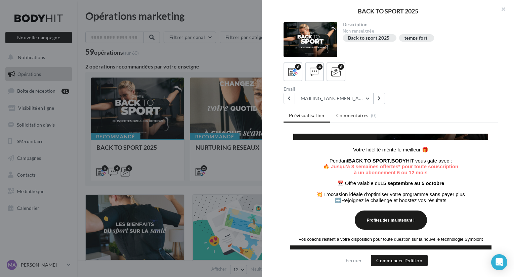
scroll to position [1, 0]
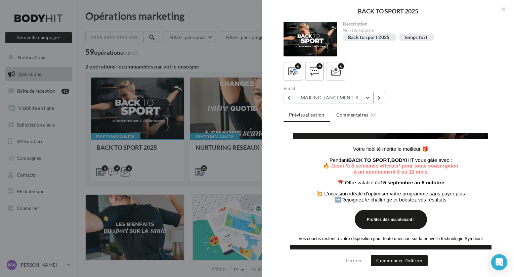
click at [368, 98] on button "MAILING_LANCEMENT_ADHERENTS" at bounding box center [334, 97] width 79 height 11
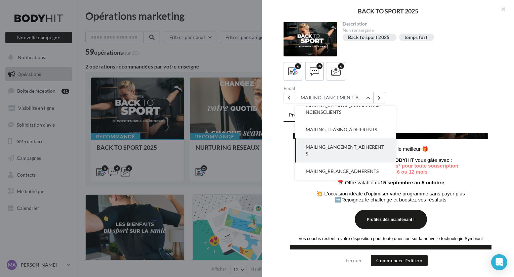
click at [367, 147] on span "MAILING_LANCEMENT_ADHERENTS" at bounding box center [345, 150] width 78 height 12
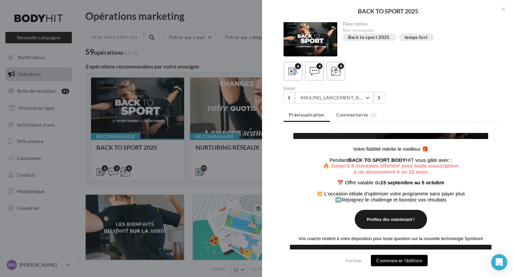
click at [401, 262] on button "Commencer l'édition" at bounding box center [399, 260] width 57 height 11
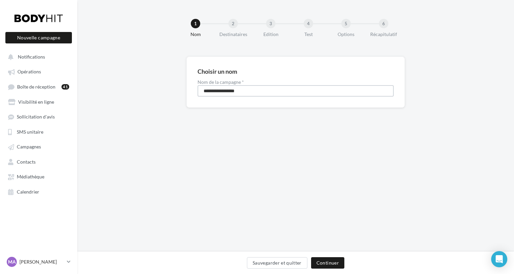
click at [257, 90] on input "**********" at bounding box center [296, 90] width 196 height 11
type input "**********"
click at [331, 263] on button "Continuer" at bounding box center [327, 262] width 33 height 11
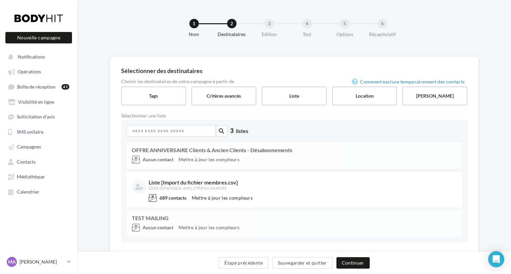
scroll to position [17, 0]
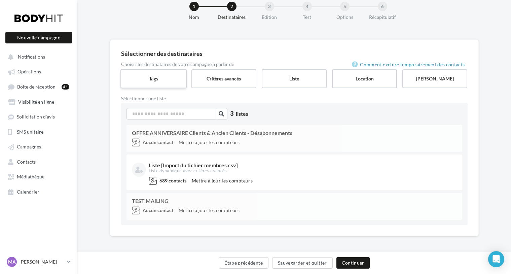
click at [164, 73] on label "Tags" at bounding box center [153, 78] width 66 height 19
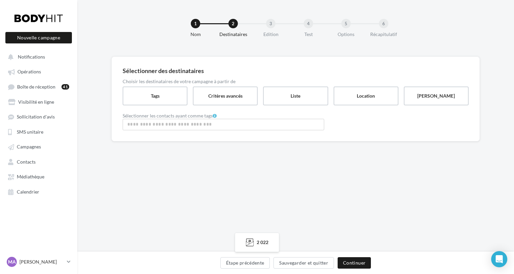
click at [181, 125] on input "Rechercher ou sélectionner un tag" at bounding box center [223, 124] width 198 height 8
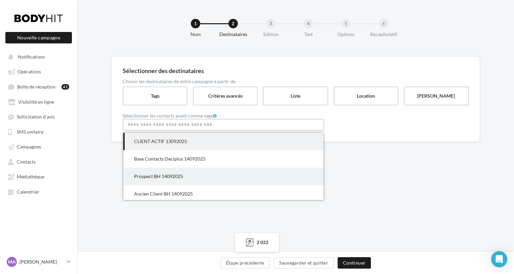
scroll to position [8, 0]
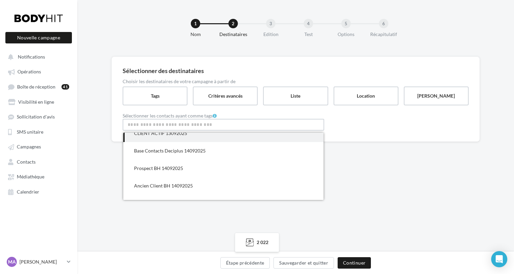
click at [388, 178] on div "1 Nom 2 Destinataires 3 Edition 4 Test 5 Options 6 Récapitulatif Sélectionner d…" at bounding box center [295, 125] width 437 height 251
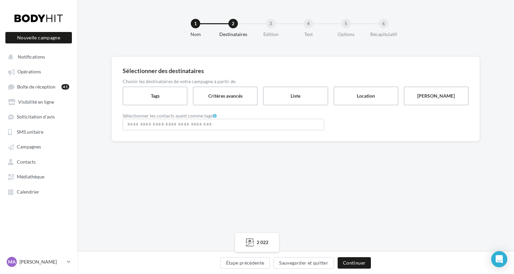
click at [162, 127] on input "Rechercher ou sélectionner un tag" at bounding box center [223, 124] width 198 height 8
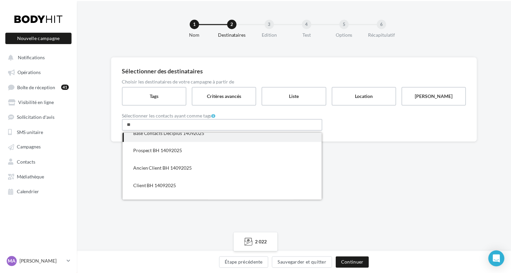
scroll to position [0, 0]
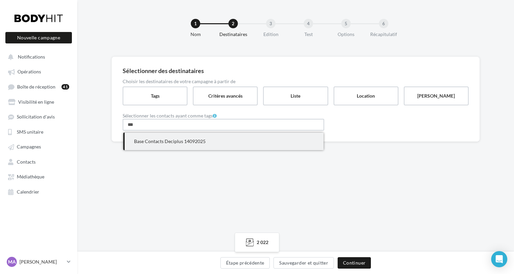
type input "***"
click at [173, 141] on span "Base Contacts Deciplus 14092025" at bounding box center [170, 141] width 72 height 6
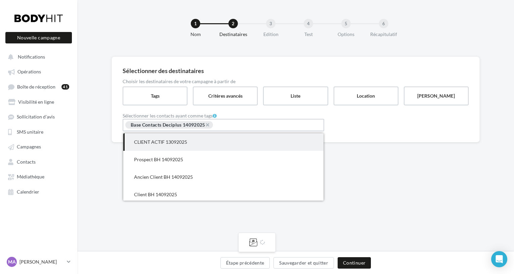
click at [368, 180] on div "1 Nom 2 Destinataires 3 Edition 4 Test 5 Options 6 Récapitulatif Sélectionner d…" at bounding box center [295, 125] width 437 height 251
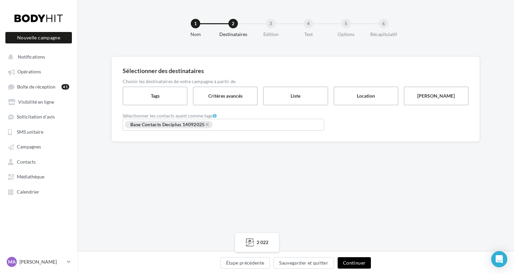
click at [351, 261] on button "Continuer" at bounding box center [354, 262] width 33 height 11
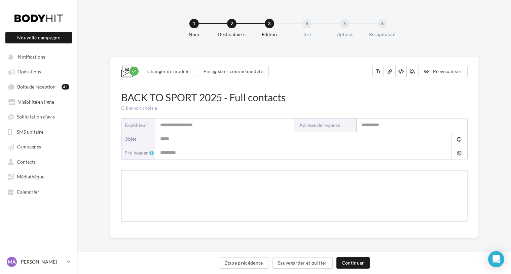
type input "**********"
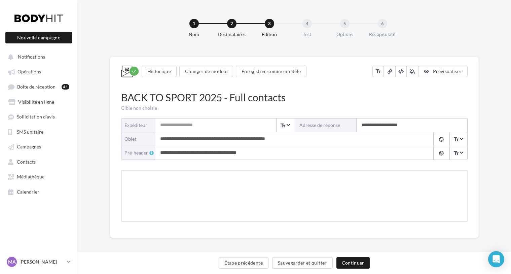
click at [188, 127] on input "Expéditeur" at bounding box center [224, 124] width 139 height 13
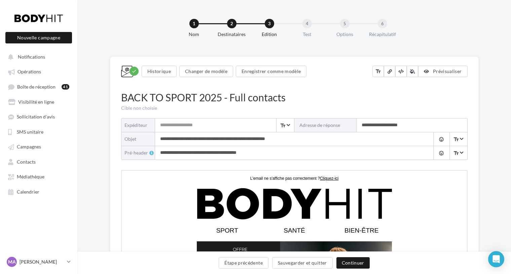
type input "**********"
click at [389, 126] on input "**********" at bounding box center [411, 124] width 111 height 13
drag, startPoint x: 416, startPoint y: 124, endPoint x: 357, endPoint y: 122, distance: 59.8
click at [356, 122] on input "**********" at bounding box center [411, 124] width 111 height 13
type input "**********"
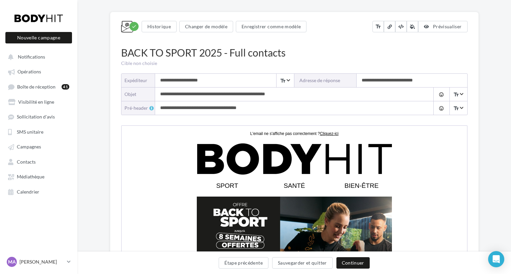
scroll to position [49, 0]
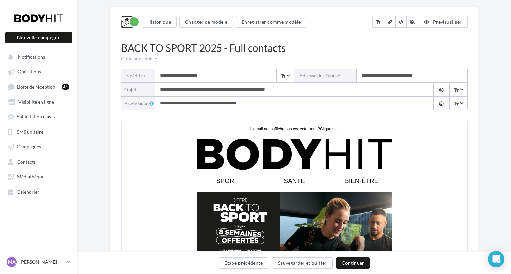
click at [160, 89] on input "**********" at bounding box center [287, 89] width 265 height 13
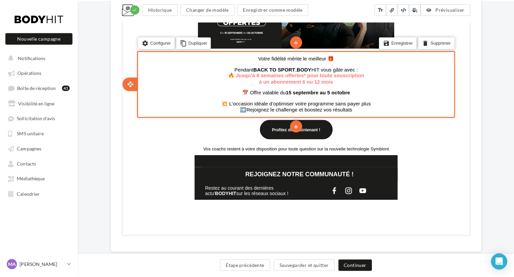
scroll to position [273, 0]
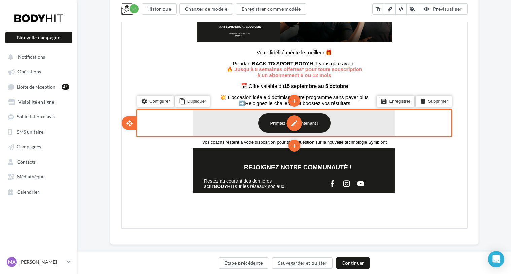
type input "**********"
click at [295, 125] on div "edit" at bounding box center [292, 122] width 15 height 15
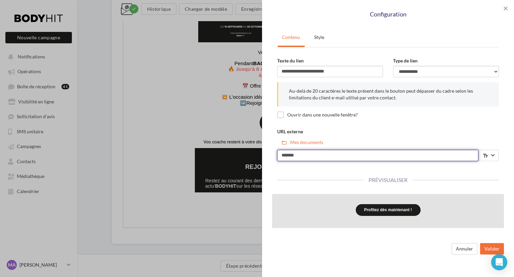
click at [320, 156] on input "*******" at bounding box center [377, 155] width 201 height 11
drag, startPoint x: 305, startPoint y: 156, endPoint x: 260, endPoint y: 156, distance: 45.4
click at [260, 156] on div "**********" at bounding box center [257, 138] width 514 height 277
paste input "**********"
type input "**********"
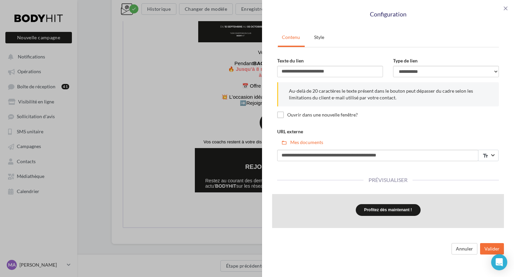
click at [440, 137] on div "**********" at bounding box center [388, 144] width 222 height 33
click at [424, 71] on select "**********" at bounding box center [446, 71] width 106 height 11
click at [317, 37] on link "Style" at bounding box center [319, 37] width 26 height 17
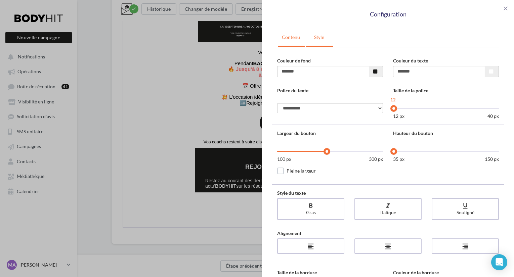
click at [289, 37] on link "Contenu" at bounding box center [291, 37] width 26 height 17
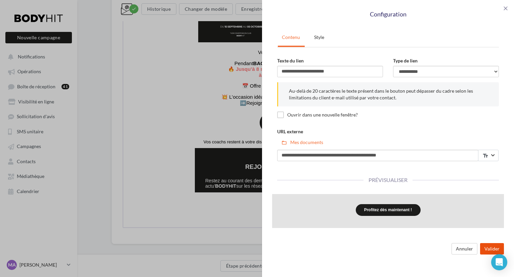
click at [486, 248] on button "Valider" at bounding box center [492, 248] width 24 height 11
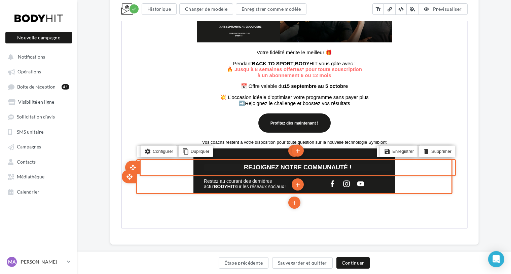
click at [275, 170] on span "REJOIGNEZ NOTRE COMMUNAUTÉ !" at bounding box center [297, 166] width 108 height 7
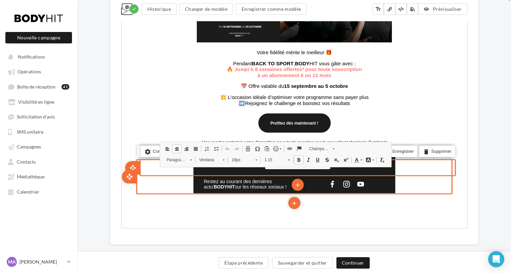
click at [473, 111] on div "**********" at bounding box center [294, 14] width 368 height 461
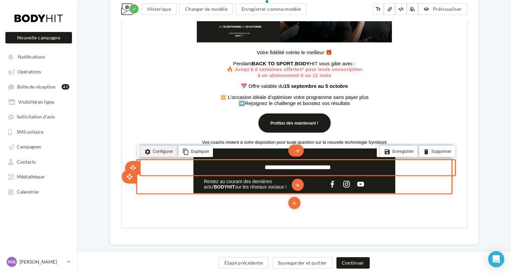
click at [155, 156] on li "settings Configurer" at bounding box center [157, 150] width 36 height 11
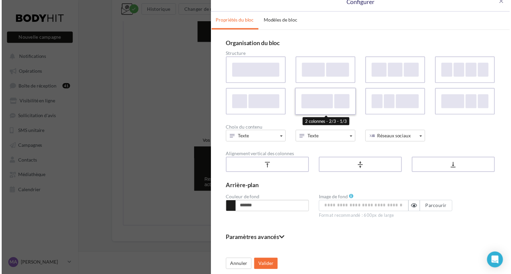
scroll to position [0, 0]
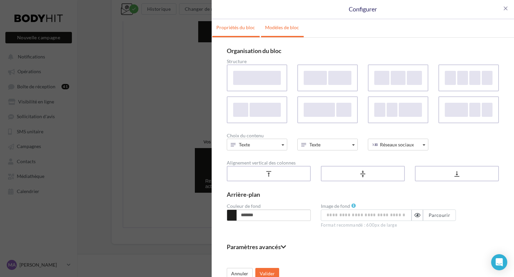
click at [273, 28] on link "Modèles de bloc" at bounding box center [282, 27] width 42 height 17
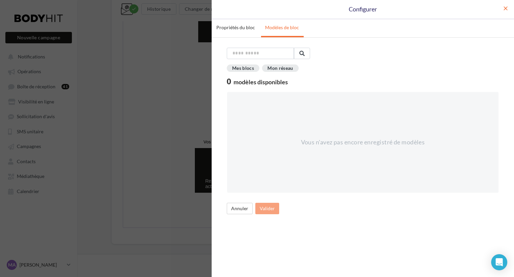
click at [504, 7] on span "close" at bounding box center [505, 8] width 7 height 7
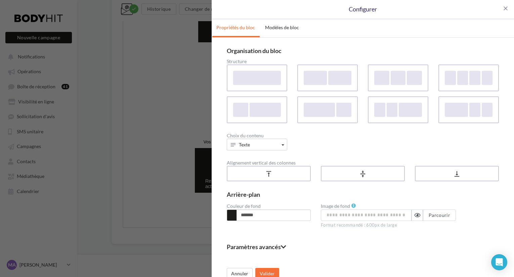
click at [142, 132] on div "close Configurer Propriétés du bloc Modèles de bloc Organisation du bloc Struct…" at bounding box center [257, 138] width 514 height 277
click at [502, 6] on span "close" at bounding box center [505, 8] width 7 height 7
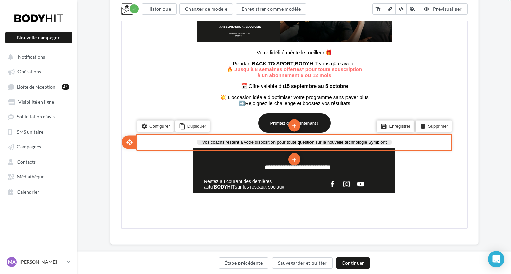
click at [264, 144] on font "Vos coachs restent à votre disposition pour toute question sur la nouvelle tech…" at bounding box center [293, 141] width 185 height 5
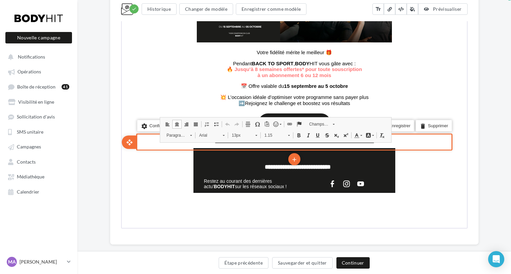
click at [475, 161] on div "**********" at bounding box center [294, 14] width 368 height 461
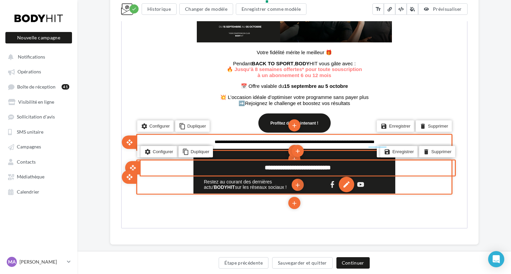
click at [348, 187] on div "edit" at bounding box center [344, 183] width 15 height 15
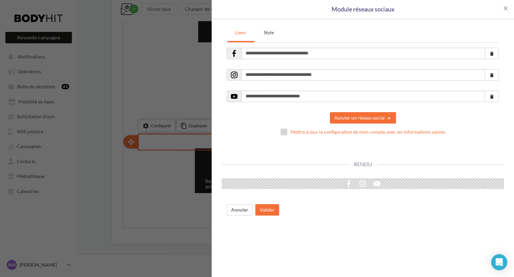
click at [288, 130] on label "Mettre à jour la configuration de mon compte avec les informations saisies" at bounding box center [363, 132] width 165 height 7
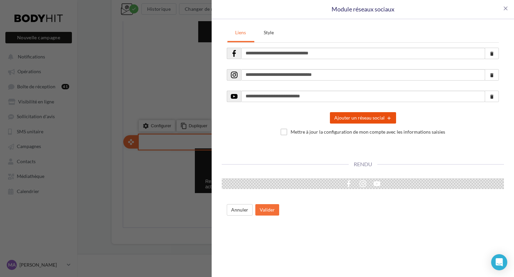
click at [390, 117] on icon "add" at bounding box center [388, 118] width 7 height 5
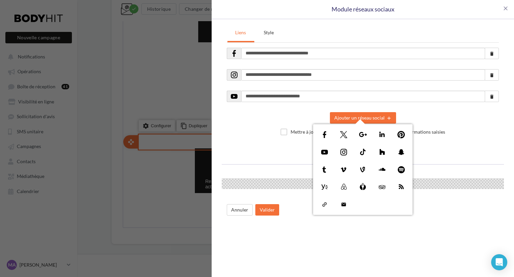
click at [443, 111] on div "Ajouter un réseau social add Mettre à jour la configuration de mon compte avec …" at bounding box center [363, 126] width 272 height 38
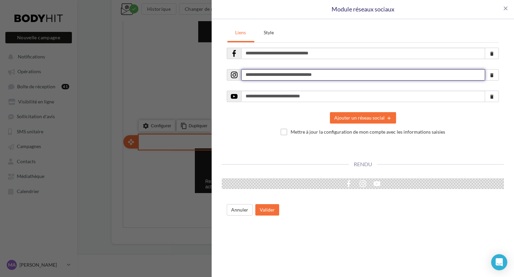
click at [341, 73] on input "**********" at bounding box center [363, 74] width 244 height 11
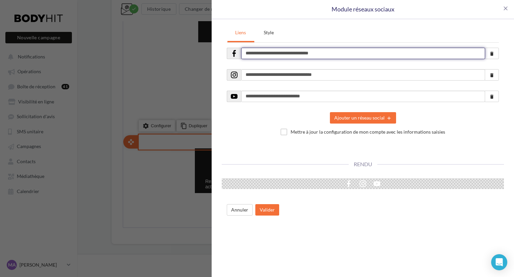
click at [350, 54] on input "**********" at bounding box center [363, 53] width 244 height 11
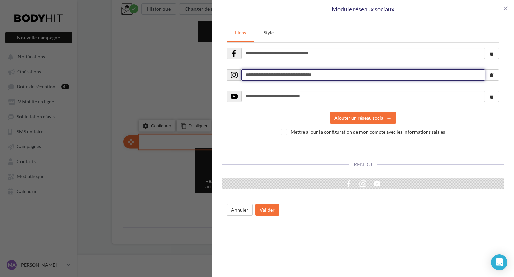
click at [344, 74] on input "**********" at bounding box center [363, 74] width 244 height 11
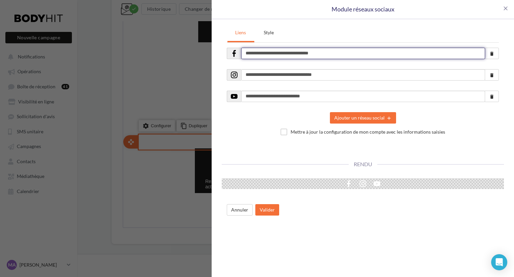
drag, startPoint x: 343, startPoint y: 53, endPoint x: 273, endPoint y: 55, distance: 70.3
click at [273, 55] on input "**********" at bounding box center [363, 53] width 244 height 11
paste input "**********"
drag, startPoint x: 273, startPoint y: 53, endPoint x: 230, endPoint y: 53, distance: 43.0
click at [230, 53] on div "**********" at bounding box center [363, 53] width 272 height 11
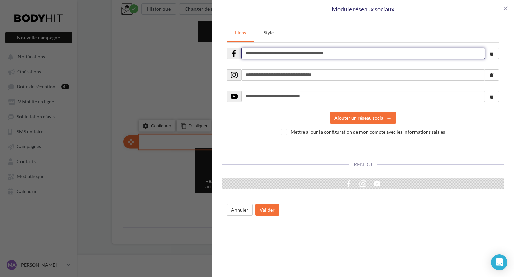
type input "**********"
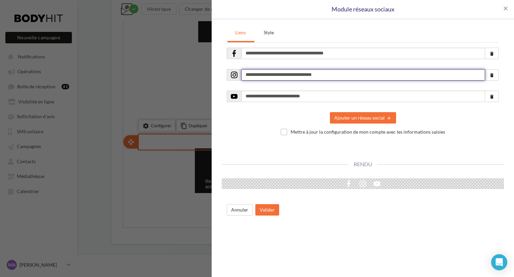
click at [360, 76] on input "**********" at bounding box center [363, 74] width 244 height 11
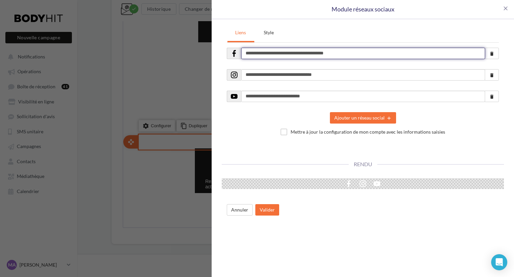
drag, startPoint x: 358, startPoint y: 50, endPoint x: 234, endPoint y: 52, distance: 123.4
click at [234, 52] on div "**********" at bounding box center [363, 53] width 272 height 11
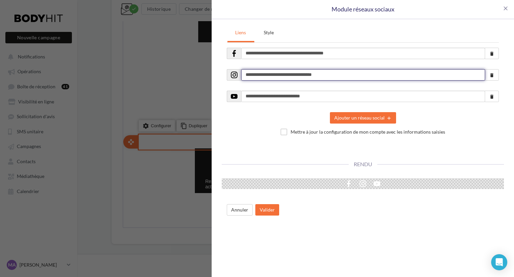
drag, startPoint x: 341, startPoint y: 76, endPoint x: 232, endPoint y: 76, distance: 109.9
click at [232, 76] on div "**********" at bounding box center [363, 74] width 272 height 11
paste input "**********"
type input "**********"
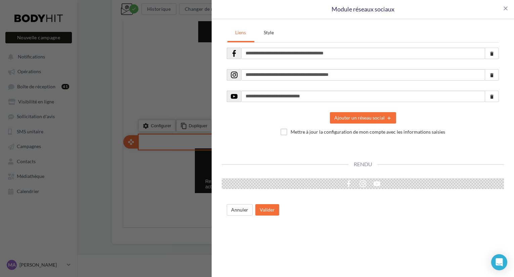
click at [367, 88] on div "**********" at bounding box center [363, 97] width 272 height 22
click at [286, 131] on label "Mettre à jour la configuration de mon compte avec les informations saisies" at bounding box center [363, 132] width 165 height 7
click at [389, 132] on label "Mettre à jour la configuration de mon compte avec les informations saisies" at bounding box center [363, 132] width 165 height 7
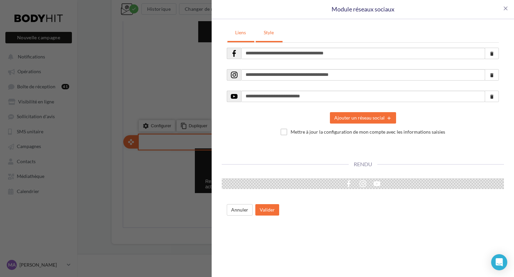
click at [269, 30] on link "Style" at bounding box center [269, 32] width 26 height 17
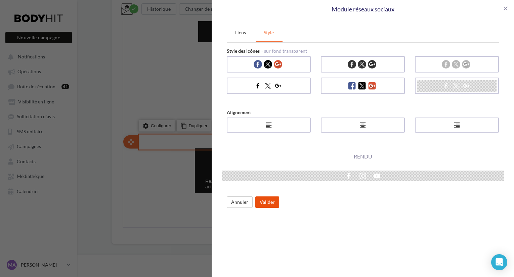
click at [272, 201] on button "Valider" at bounding box center [267, 202] width 24 height 11
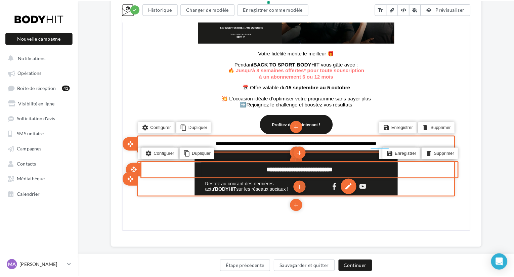
click at [348, 187] on div "edit" at bounding box center [345, 183] width 15 height 15
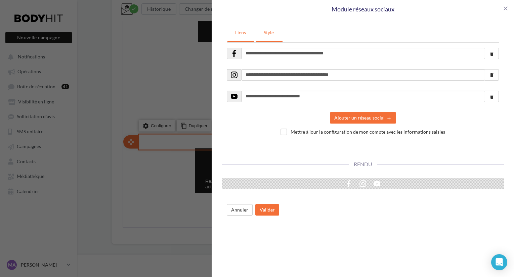
click at [269, 34] on link "Style" at bounding box center [269, 32] width 26 height 17
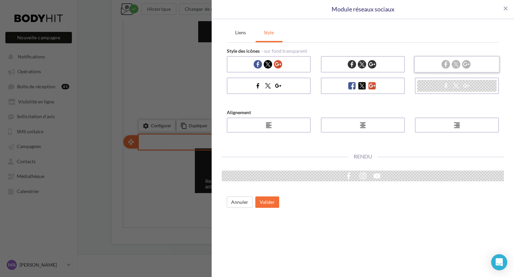
click at [445, 63] on img at bounding box center [446, 64] width 9 height 9
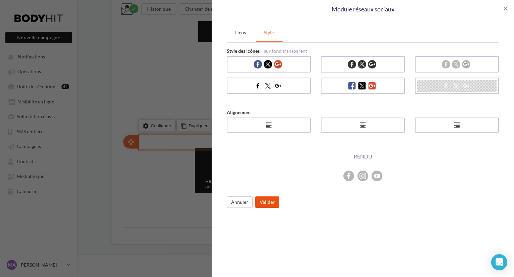
click at [268, 200] on button "Valider" at bounding box center [267, 202] width 24 height 11
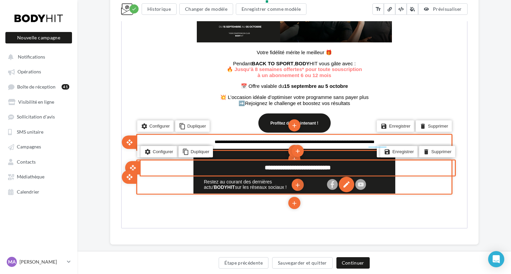
click at [348, 186] on div "edit" at bounding box center [344, 183] width 15 height 15
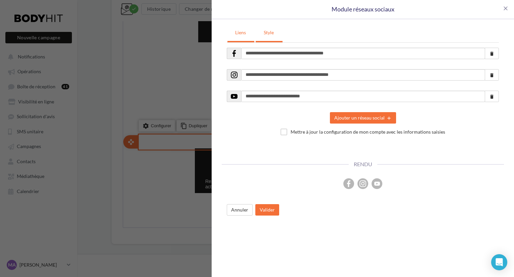
click at [264, 33] on link "Style" at bounding box center [269, 32] width 26 height 17
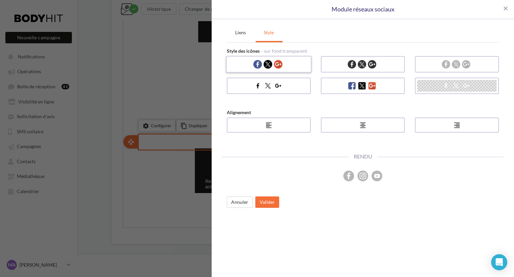
click at [278, 67] on img at bounding box center [278, 64] width 9 height 9
click at [268, 199] on button "Valider" at bounding box center [267, 202] width 24 height 11
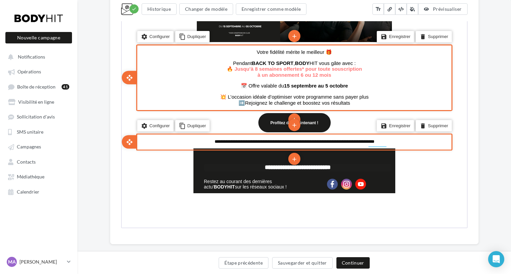
scroll to position [275, 0]
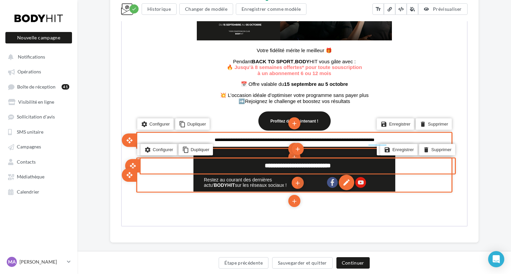
click at [345, 185] on div "edit" at bounding box center [344, 181] width 15 height 15
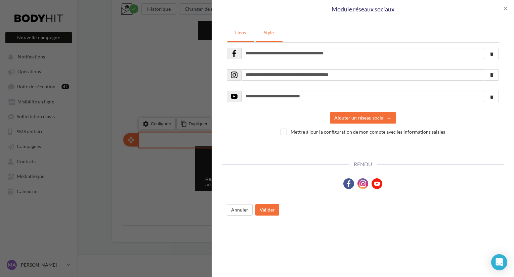
click at [272, 35] on link "Style" at bounding box center [269, 32] width 26 height 17
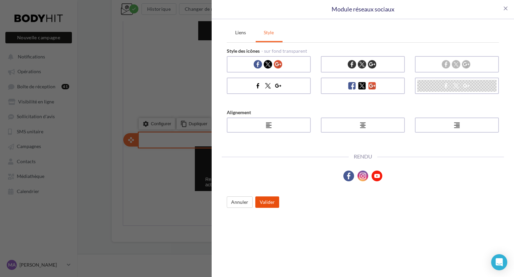
click at [262, 204] on button "Valider" at bounding box center [267, 202] width 24 height 11
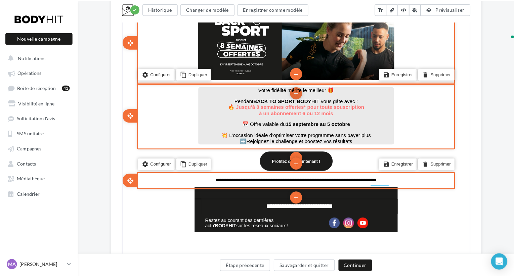
scroll to position [237, 0]
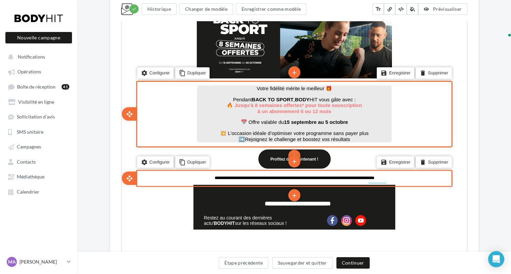
click at [360, 121] on p "📅 Offre valable du 15 septembre au 5 octobre" at bounding box center [293, 121] width 194 height 6
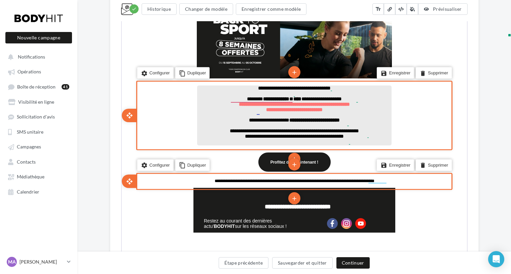
click at [339, 89] on p "**********" at bounding box center [293, 87] width 194 height 5
click at [247, 97] on span "**********" at bounding box center [293, 97] width 95 height 5
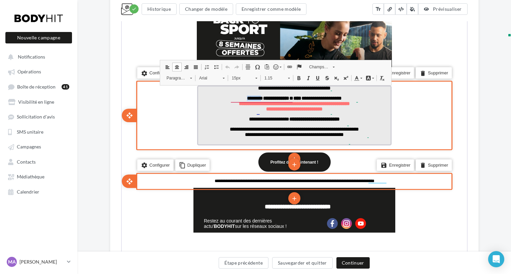
drag, startPoint x: 248, startPoint y: 99, endPoint x: 229, endPoint y: 99, distance: 19.2
click at [229, 99] on p "**********" at bounding box center [293, 97] width 194 height 5
click at [246, 98] on span "**********" at bounding box center [293, 97] width 95 height 5
drag, startPoint x: 248, startPoint y: 99, endPoint x: 230, endPoint y: 99, distance: 18.2
click at [246, 99] on span "**********" at bounding box center [293, 97] width 95 height 5
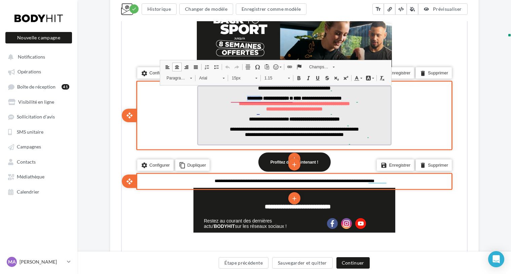
paste div "false"
click at [372, 100] on p "**********" at bounding box center [293, 97] width 194 height 5
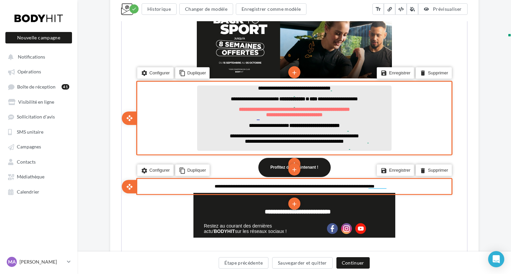
click at [293, 137] on span "**********" at bounding box center [293, 134] width 129 height 5
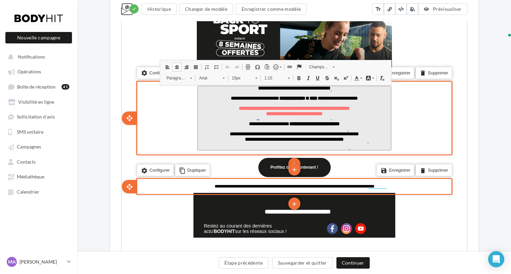
click at [348, 126] on p "**********" at bounding box center [293, 122] width 194 height 5
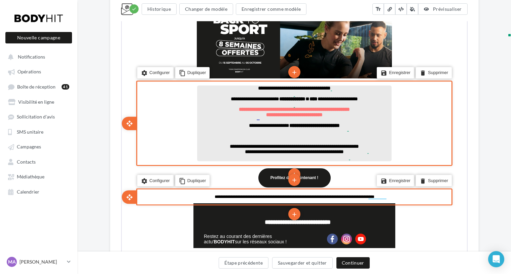
click at [282, 136] on p at bounding box center [293, 134] width 194 height 5
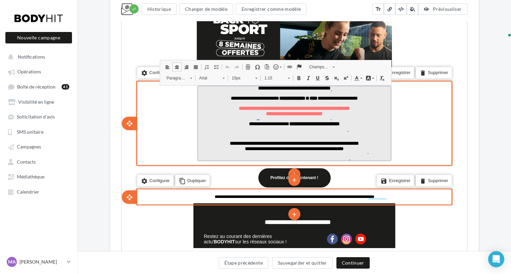
click at [278, 135] on p "false" at bounding box center [293, 132] width 194 height 5
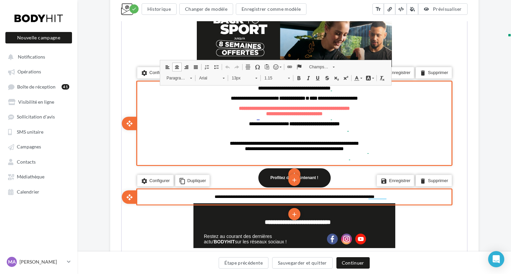
click at [180, 124] on div "settings Configurer content_copy Dupliquer add add save Enregistrer delete Supp…" at bounding box center [293, 122] width 316 height 85
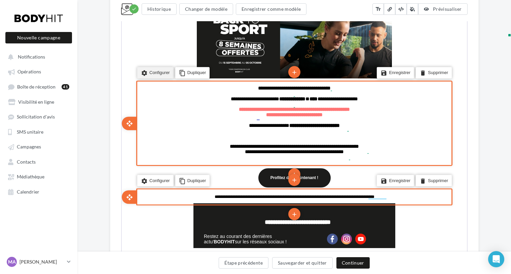
click at [160, 73] on li "settings Configurer" at bounding box center [154, 72] width 36 height 11
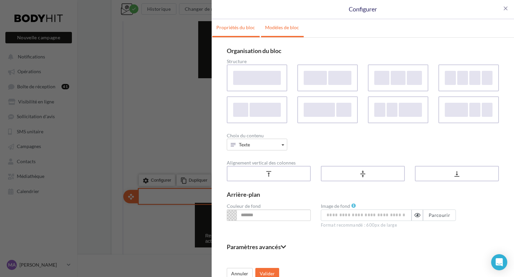
click at [280, 28] on link "Modèles de bloc" at bounding box center [282, 27] width 42 height 17
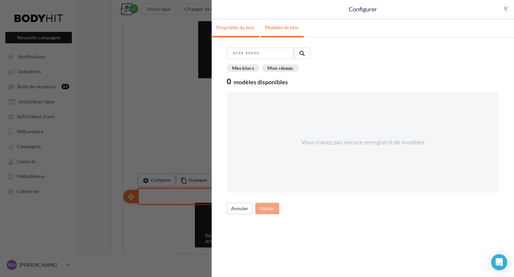
click at [242, 28] on link "Propriétés du bloc" at bounding box center [235, 27] width 47 height 17
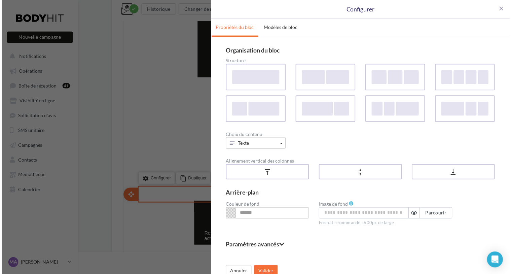
scroll to position [8, 0]
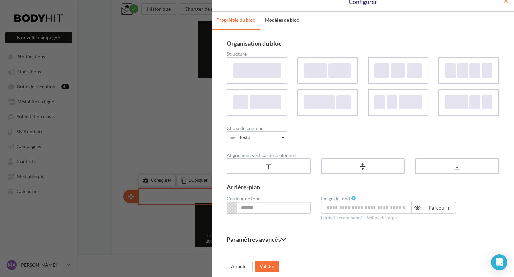
click at [502, 2] on span "close" at bounding box center [505, 1] width 7 height 7
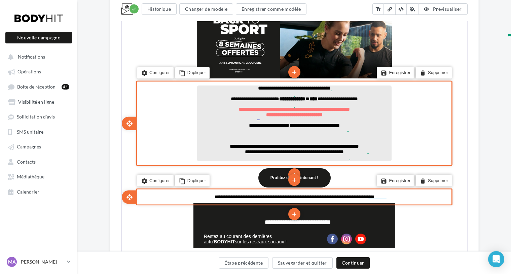
click at [293, 138] on p at bounding box center [293, 134] width 194 height 5
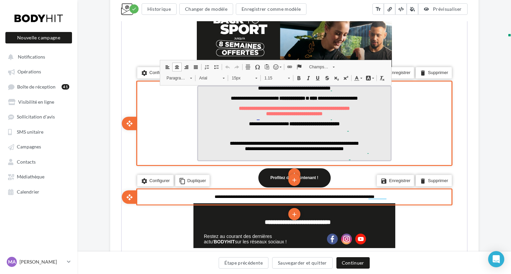
click at [289, 135] on p "false" at bounding box center [293, 132] width 194 height 5
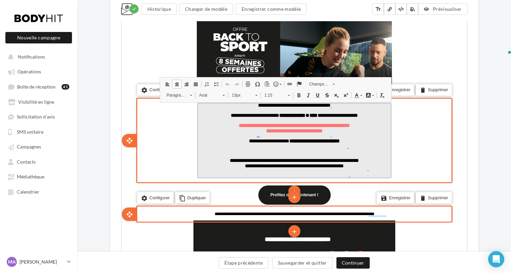
scroll to position [217, 0]
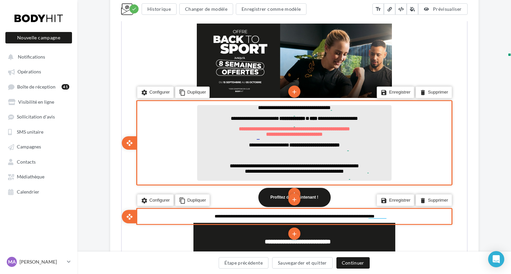
click at [282, 157] on p at bounding box center [293, 154] width 194 height 5
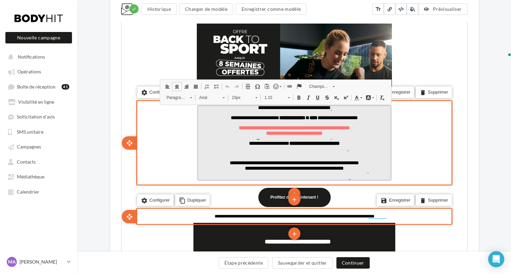
click at [291, 150] on p "false" at bounding box center [293, 147] width 194 height 5
click at [285, 155] on p "false" at bounding box center [293, 152] width 194 height 5
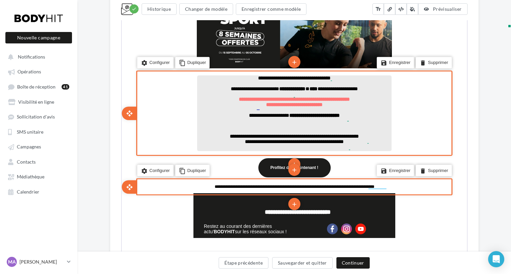
scroll to position [256, 0]
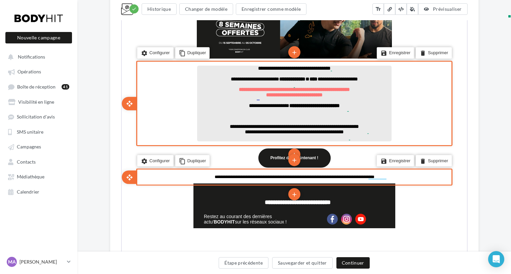
click at [257, 96] on span "**********" at bounding box center [293, 91] width 111 height 10
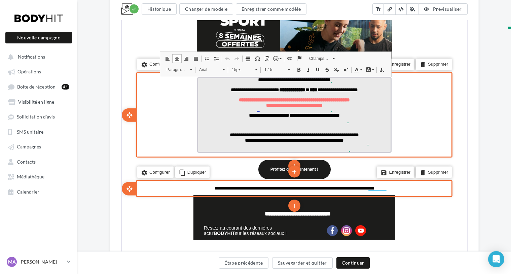
scroll to position [243, 0]
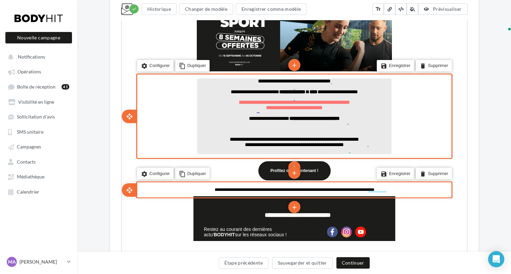
click at [305, 81] on span "**********" at bounding box center [293, 80] width 73 height 5
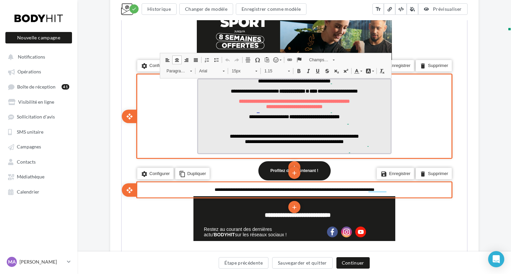
click at [305, 81] on span "**********" at bounding box center [293, 80] width 73 height 5
drag, startPoint x: 323, startPoint y: 81, endPoint x: 243, endPoint y: 80, distance: 80.0
click at [243, 80] on p "**********" at bounding box center [293, 80] width 194 height 5
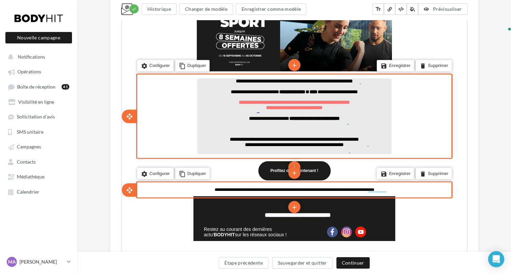
click at [352, 80] on span "**********" at bounding box center [293, 80] width 117 height 5
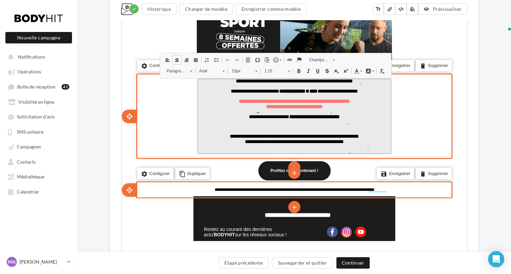
click at [352, 81] on span "**********" at bounding box center [293, 80] width 117 height 5
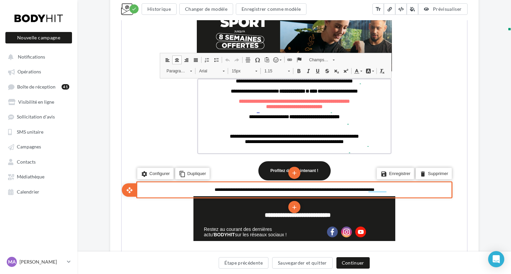
click at [275, 59] on span at bounding box center [274, 58] width 5 height 5
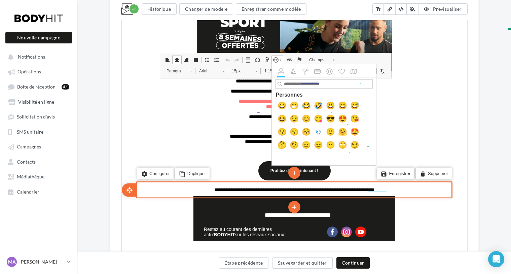
scroll to position [0, 0]
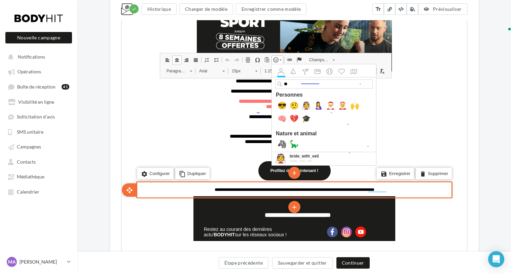
type input "*"
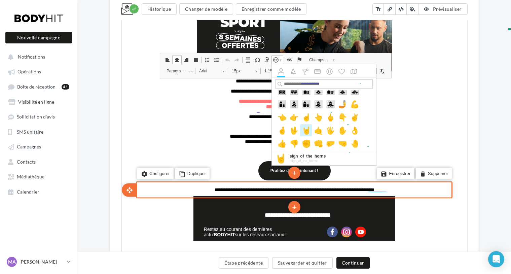
scroll to position [629, 0]
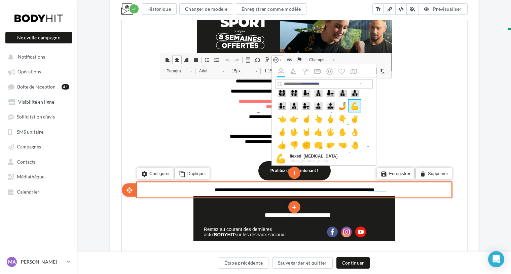
click at [352, 105] on link "💪" at bounding box center [354, 105] width 12 height 12
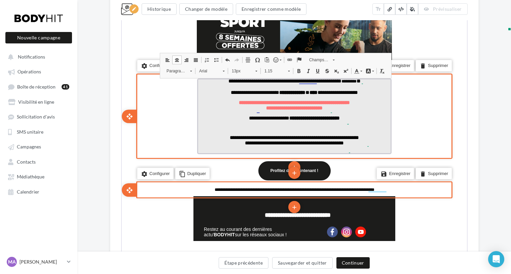
click at [366, 84] on p "false" at bounding box center [293, 86] width 194 height 5
click at [353, 81] on span "**" at bounding box center [351, 80] width 4 height 5
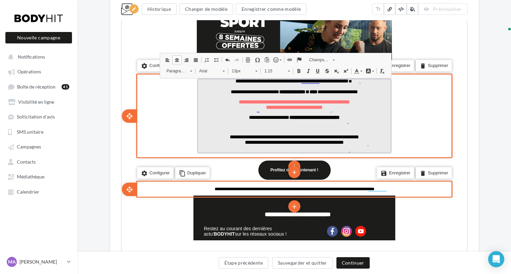
click at [357, 91] on span "**********" at bounding box center [293, 90] width 127 height 5
click at [369, 91] on p "**********" at bounding box center [293, 90] width 194 height 5
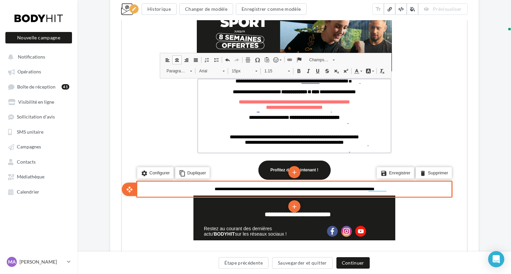
click at [276, 57] on span at bounding box center [274, 58] width 5 height 5
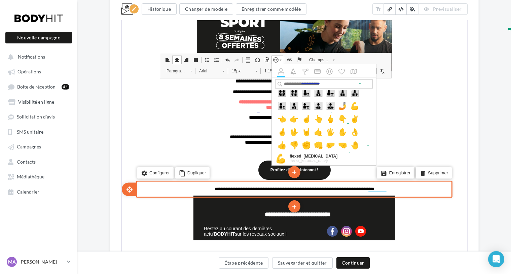
scroll to position [0, 0]
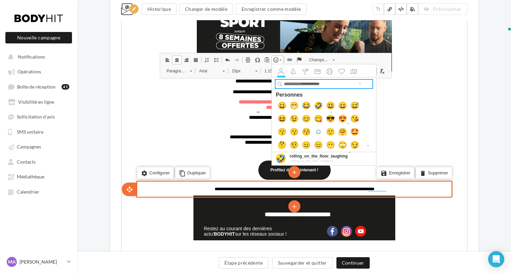
click at [302, 84] on input "Champ de saisie chargé de rechercher et de filtrer les émoticônes à l'intérieur…" at bounding box center [323, 83] width 97 height 8
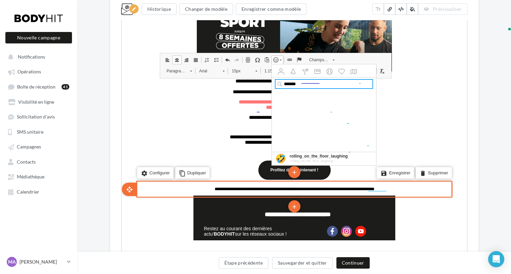
click at [326, 82] on input "*******" at bounding box center [323, 83] width 97 height 8
drag, startPoint x: 360, startPoint y: 83, endPoint x: 310, endPoint y: 81, distance: 50.8
click at [310, 81] on input "*******" at bounding box center [323, 83] width 97 height 8
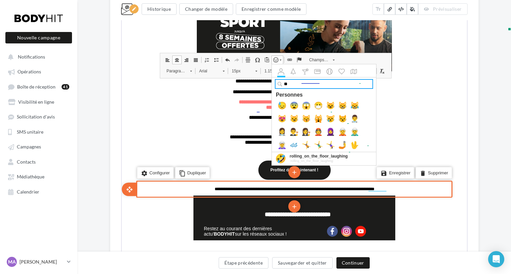
type input "*"
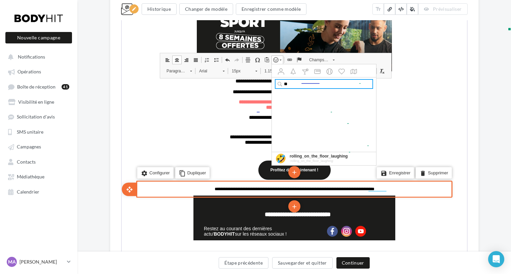
type input "*"
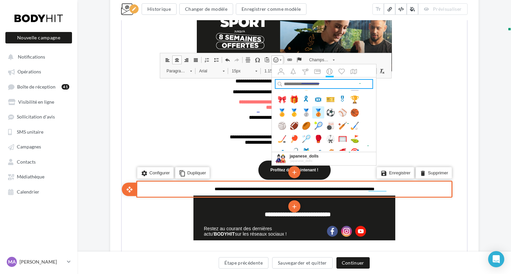
scroll to position [1721, 0]
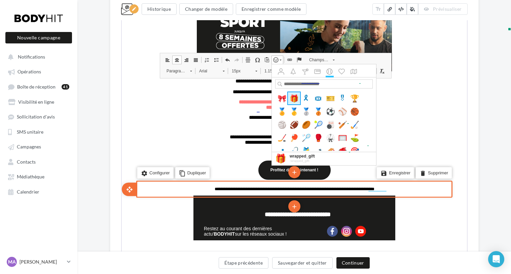
click at [294, 98] on link "🎁" at bounding box center [293, 98] width 12 height 12
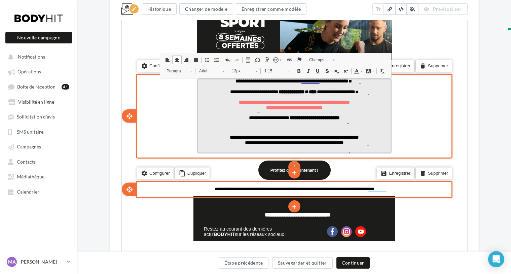
click at [306, 81] on span "**********" at bounding box center [290, 80] width 113 height 5
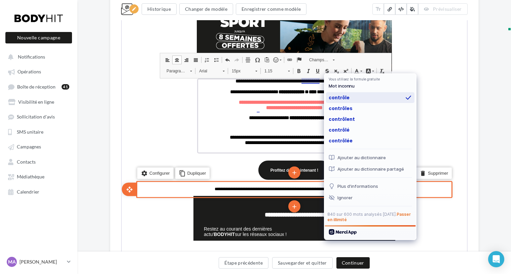
click at [345, 97] on div "contrôle" at bounding box center [370, 97] width 88 height 11
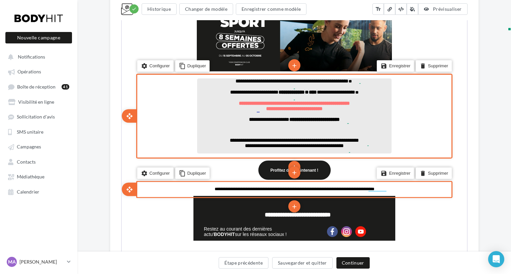
click at [287, 131] on p at bounding box center [293, 128] width 194 height 5
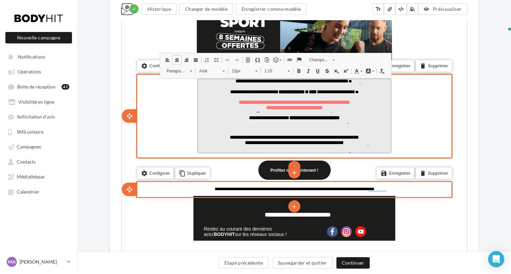
click at [291, 129] on p "false" at bounding box center [293, 126] width 194 height 5
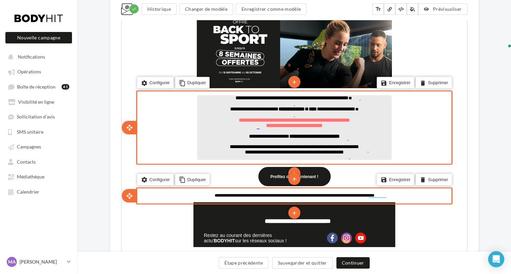
scroll to position [287, 0]
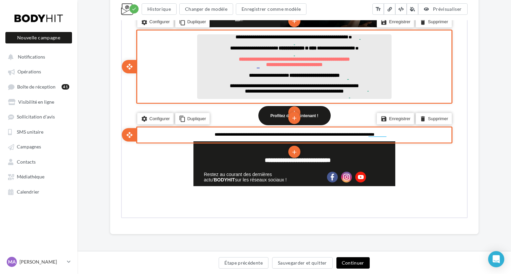
click at [351, 265] on button "Continuer" at bounding box center [352, 262] width 33 height 11
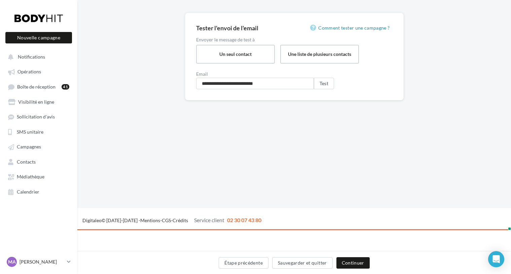
scroll to position [43, 0]
click at [325, 86] on button "Test" at bounding box center [324, 84] width 20 height 11
click at [315, 54] on label "Une liste de plusieurs contacts" at bounding box center [319, 54] width 80 height 19
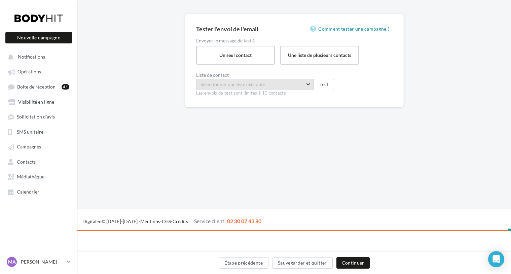
click at [262, 86] on span "Sélectionner une liste existante" at bounding box center [232, 84] width 65 height 6
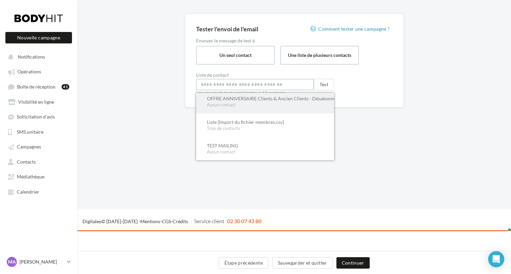
scroll to position [0, 0]
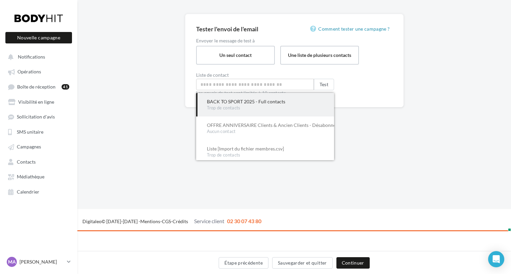
click at [378, 67] on div "Tester l'envoi de l'email Comment tester une campagne ? Envoyer le message de t…" at bounding box center [294, 60] width 196 height 71
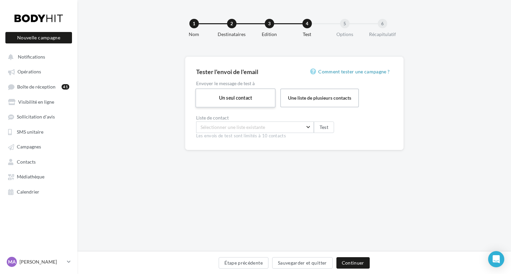
click at [254, 95] on label "Un seul contact" at bounding box center [235, 97] width 80 height 19
click at [355, 260] on button "Continuer" at bounding box center [352, 262] width 33 height 11
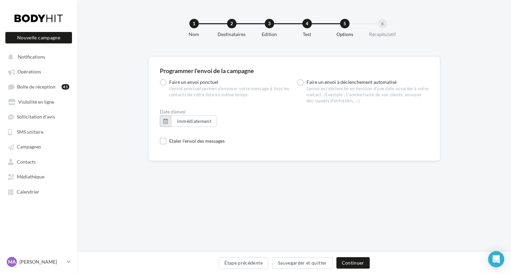
click at [167, 122] on button "button" at bounding box center [165, 120] width 11 height 11
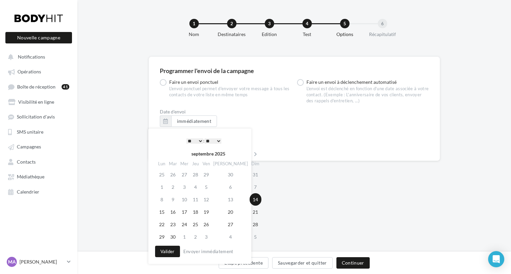
click at [199, 139] on select "* * * * * * * * * * ** ** ** ** ** ** ** ** ** ** ** ** ** **" at bounding box center [194, 140] width 17 height 5
click at [219, 138] on select "** ** ** ** ** **" at bounding box center [212, 140] width 17 height 5
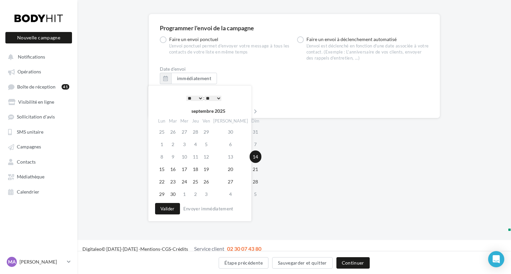
scroll to position [45, 0]
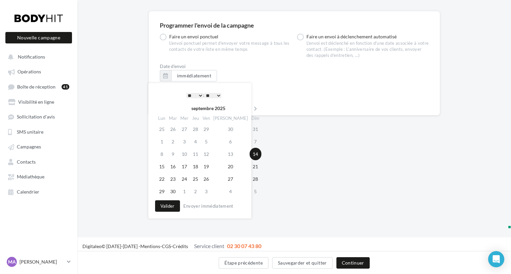
click at [249, 154] on td "14" at bounding box center [255, 154] width 12 height 12
click at [173, 206] on button "Valider" at bounding box center [167, 205] width 25 height 11
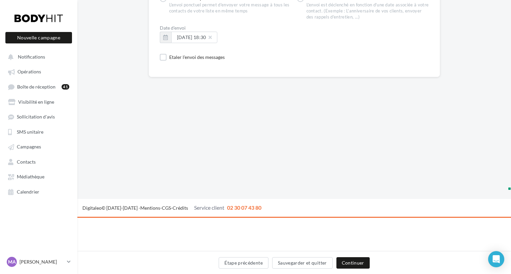
scroll to position [92, 0]
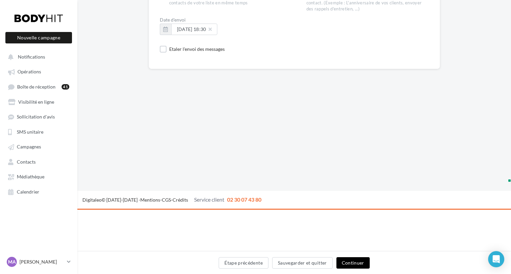
click at [353, 260] on button "Continuer" at bounding box center [352, 262] width 33 height 11
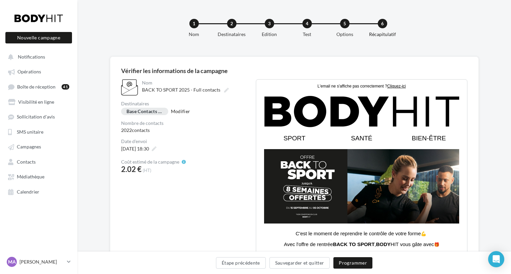
click at [269, 22] on div "3" at bounding box center [269, 23] width 9 height 9
click at [248, 261] on button "Étape précédente" at bounding box center [241, 262] width 50 height 11
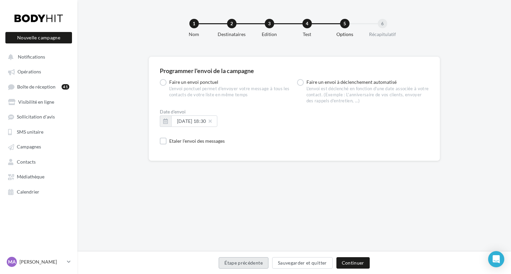
click at [248, 261] on button "Étape précédente" at bounding box center [243, 262] width 50 height 11
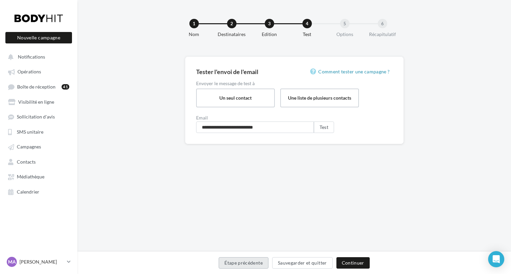
click at [251, 262] on button "Étape précédente" at bounding box center [243, 262] width 50 height 11
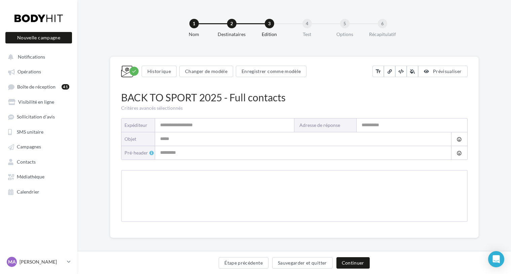
type input "**********"
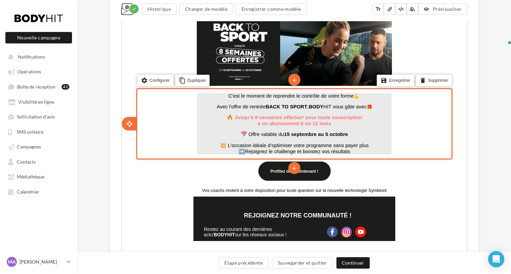
scroll to position [236, 0]
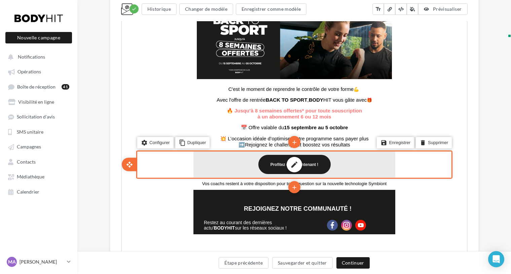
click at [347, 165] on div "edit" at bounding box center [293, 164] width 202 height 26
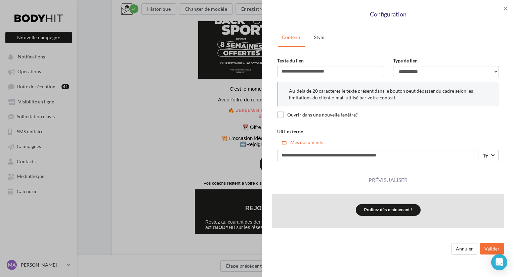
click at [434, 211] on div "Profitez dès maintenant !" at bounding box center [388, 210] width 232 height 13
click at [188, 138] on div "**********" at bounding box center [257, 138] width 514 height 277
click at [507, 9] on span "close" at bounding box center [505, 8] width 7 height 7
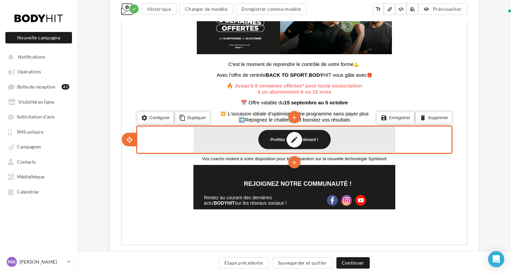
scroll to position [270, 0]
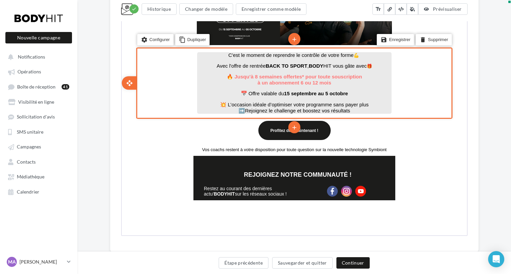
click at [352, 111] on p "➡️Rejoignez le challenge et boostez vos résultats" at bounding box center [293, 110] width 194 height 6
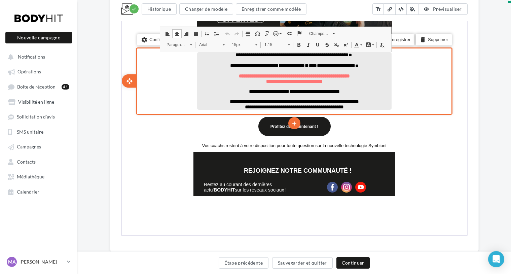
click at [350, 109] on p "**********" at bounding box center [293, 106] width 194 height 5
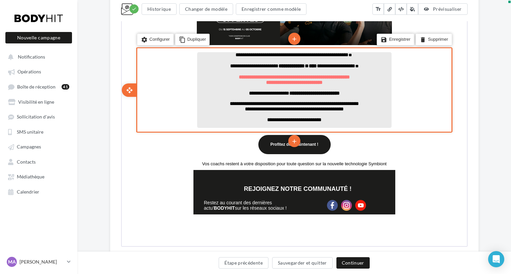
click at [333, 121] on p "**********" at bounding box center [293, 118] width 194 height 5
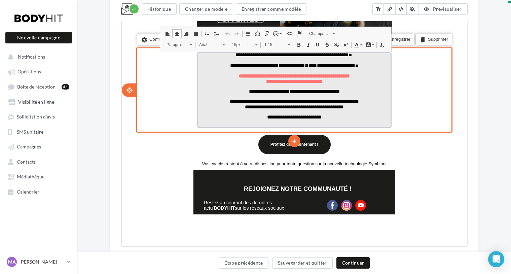
click at [332, 119] on p "**********" at bounding box center [293, 116] width 194 height 5
click at [336, 119] on span "**********" at bounding box center [293, 116] width 87 height 5
drag, startPoint x: 347, startPoint y: 122, endPoint x: 311, endPoint y: 123, distance: 35.3
click at [311, 119] on p "**********" at bounding box center [293, 116] width 194 height 5
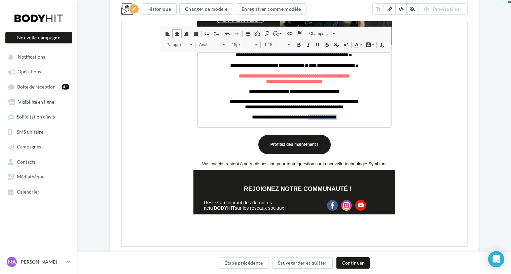
click at [297, 42] on span at bounding box center [297, 43] width 5 height 5
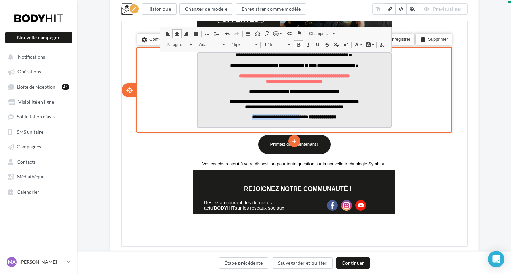
drag, startPoint x: 303, startPoint y: 122, endPoint x: 243, endPoint y: 121, distance: 59.8
click at [251, 119] on span "**********" at bounding box center [293, 116] width 85 height 5
click at [257, 119] on p "**********" at bounding box center [293, 116] width 194 height 5
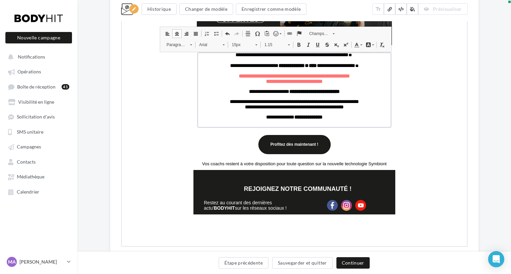
click at [274, 33] on span at bounding box center [274, 32] width 5 height 5
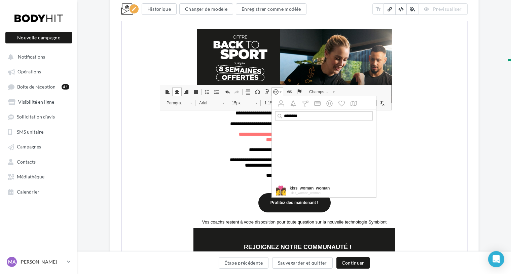
scroll to position [178, 0]
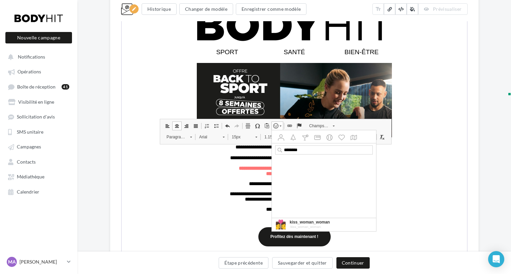
click at [303, 149] on input "********" at bounding box center [323, 149] width 97 height 8
click at [303, 148] on input "********" at bounding box center [323, 149] width 97 height 8
type input "*****"
click at [305, 170] on link "📞" at bounding box center [305, 171] width 12 height 12
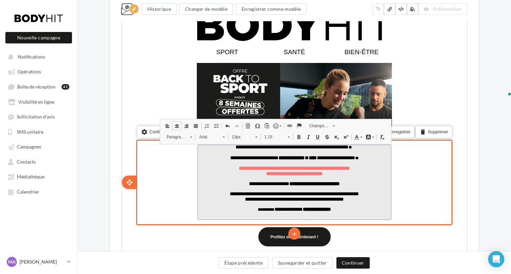
click at [340, 212] on p "**********" at bounding box center [293, 209] width 194 height 6
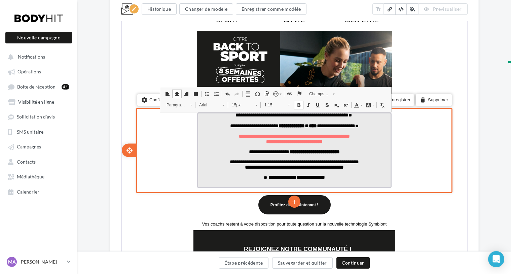
scroll to position [231, 0]
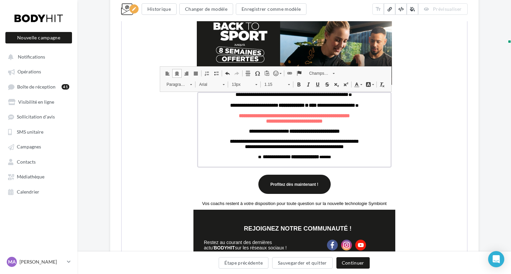
click at [298, 85] on span at bounding box center [297, 83] width 5 height 5
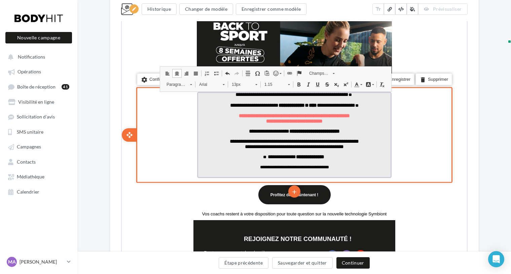
click at [316, 169] on p "**********" at bounding box center [293, 166] width 194 height 5
drag, startPoint x: 337, startPoint y: 174, endPoint x: 236, endPoint y: 174, distance: 101.5
click at [236, 169] on p "**********" at bounding box center [293, 166] width 194 height 5
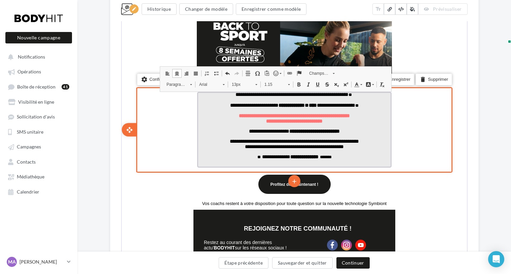
click at [265, 158] on span "**********" at bounding box center [289, 155] width 56 height 5
drag, startPoint x: 307, startPoint y: 163, endPoint x: 223, endPoint y: 162, distance: 83.7
click at [225, 158] on span "**********" at bounding box center [294, 155] width 139 height 5
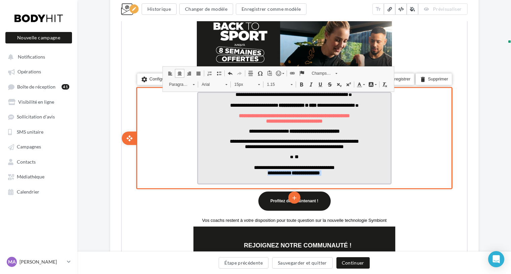
drag, startPoint x: 256, startPoint y: 180, endPoint x: 331, endPoint y: 180, distance: 75.0
click at [331, 175] on p "**********" at bounding box center [293, 172] width 194 height 6
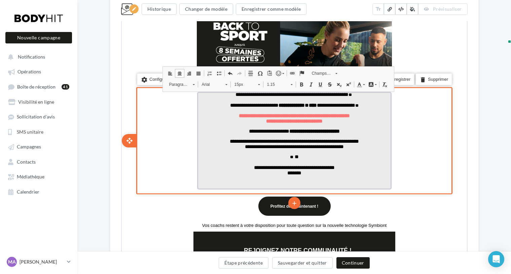
click at [301, 159] on p "** **" at bounding box center [293, 156] width 194 height 6
click at [253, 169] on span "**********" at bounding box center [293, 166] width 81 height 5
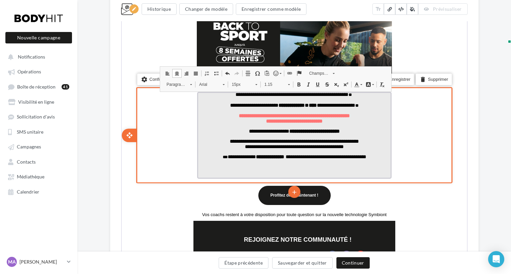
click at [288, 170] on p "false" at bounding box center [293, 164] width 194 height 11
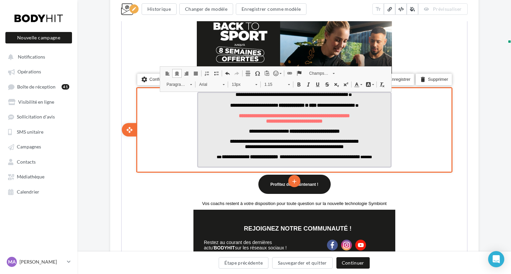
click at [351, 158] on span "**********" at bounding box center [318, 155] width 81 height 5
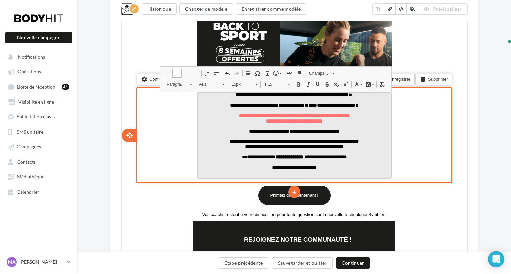
click at [325, 170] on p "**********" at bounding box center [293, 167] width 194 height 6
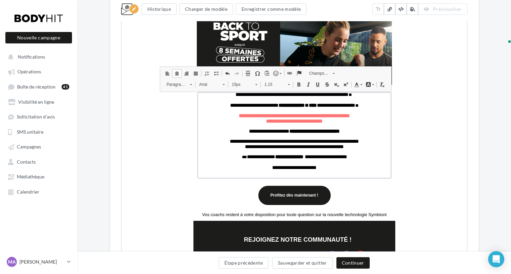
click at [275, 72] on span at bounding box center [274, 72] width 5 height 5
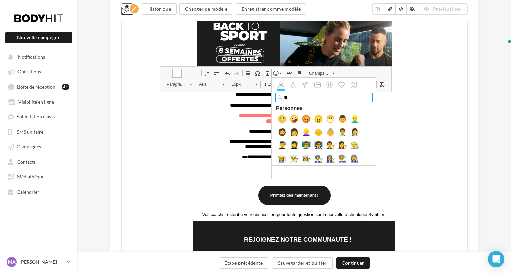
type input "*"
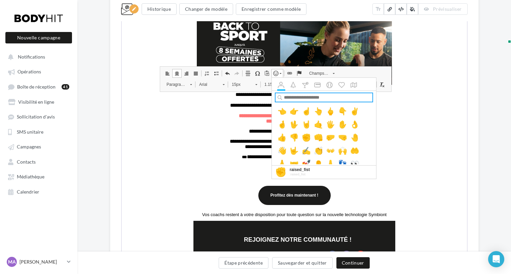
scroll to position [644, 0]
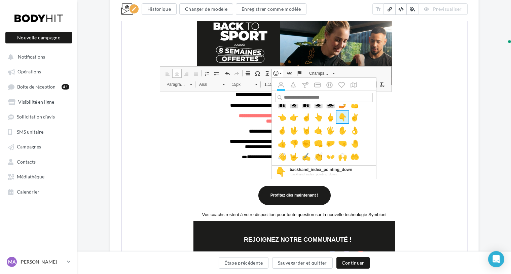
click at [345, 118] on link "👇" at bounding box center [342, 117] width 12 height 12
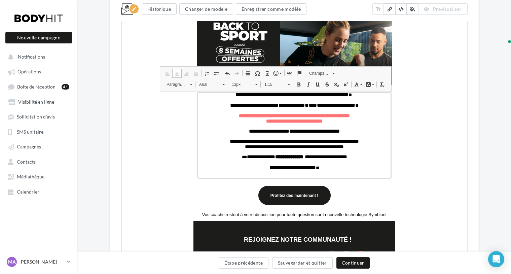
click at [274, 73] on span at bounding box center [274, 72] width 5 height 5
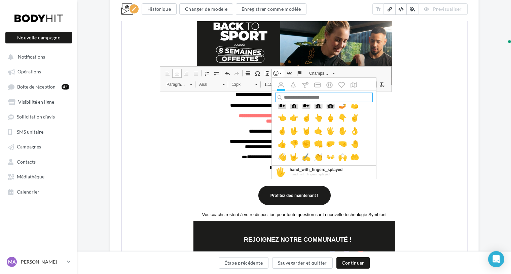
scroll to position [636, 0]
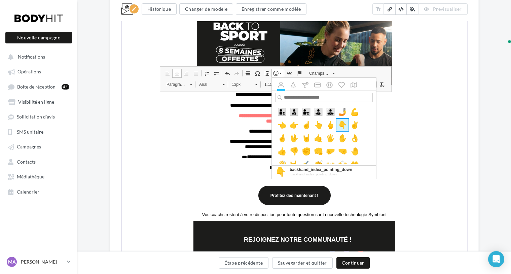
click at [342, 124] on link "👇" at bounding box center [342, 124] width 12 height 12
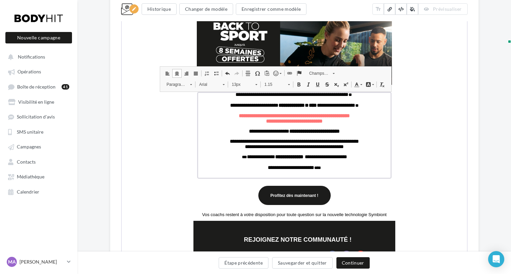
click at [273, 74] on span at bounding box center [274, 72] width 5 height 5
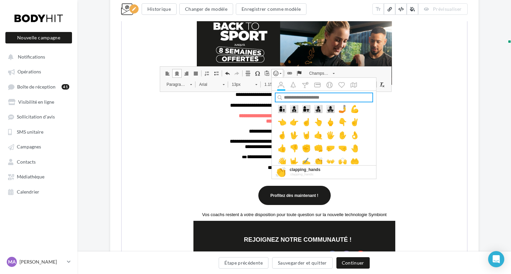
scroll to position [633, 0]
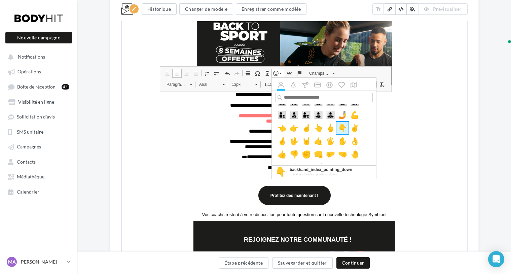
click at [343, 126] on link "👇" at bounding box center [342, 127] width 12 height 12
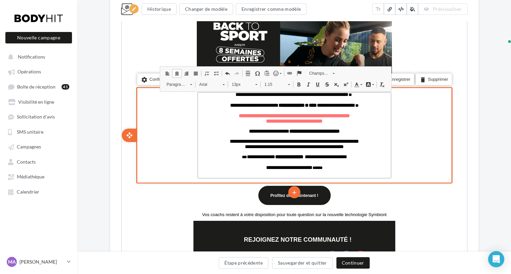
click at [366, 159] on p "**********" at bounding box center [293, 156] width 194 height 6
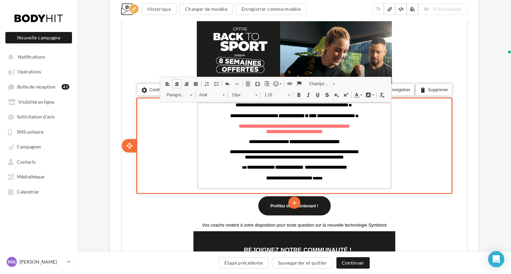
scroll to position [219, 0]
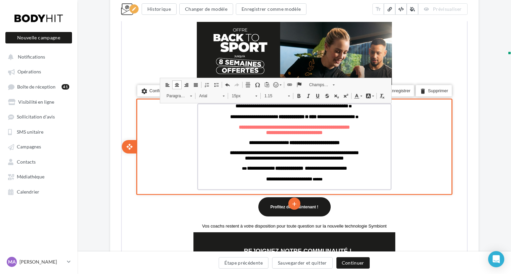
click at [328, 182] on p "**********" at bounding box center [293, 178] width 194 height 6
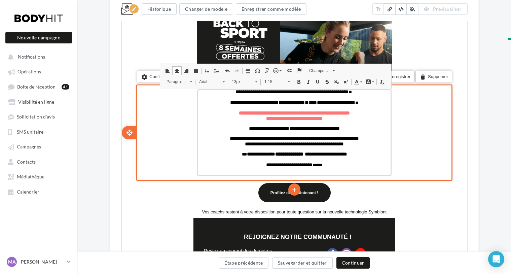
scroll to position [234, 0]
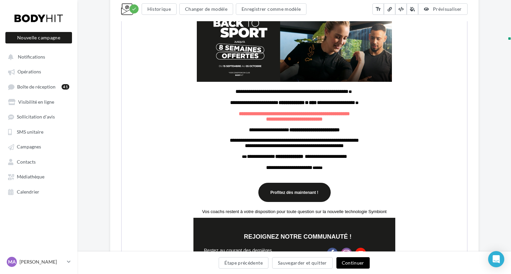
click at [356, 262] on button "Continuer" at bounding box center [352, 262] width 33 height 11
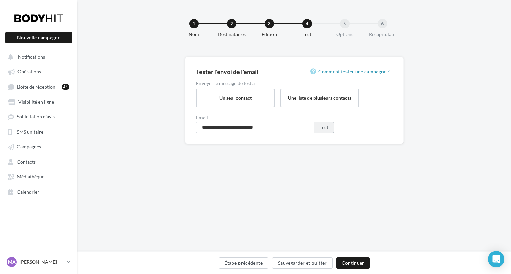
click at [319, 126] on button "Test" at bounding box center [324, 126] width 20 height 11
click at [350, 259] on button "Continuer" at bounding box center [352, 262] width 33 height 11
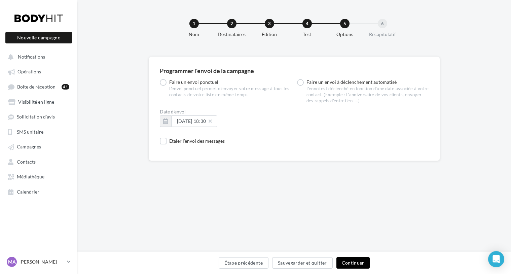
click at [350, 260] on button "Continuer" at bounding box center [352, 262] width 33 height 11
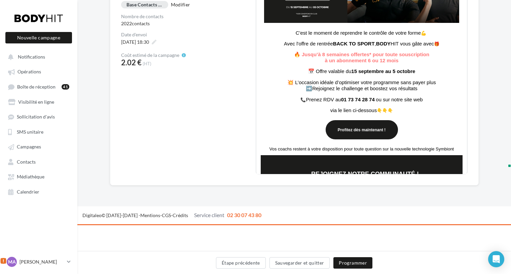
scroll to position [139, 0]
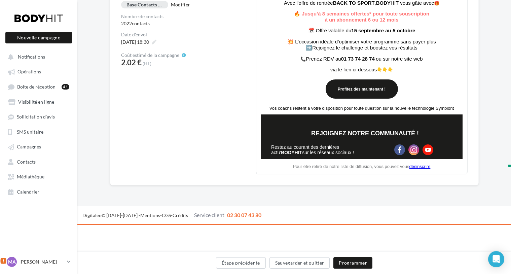
click at [6, 257] on icon at bounding box center [3, 260] width 6 height 6
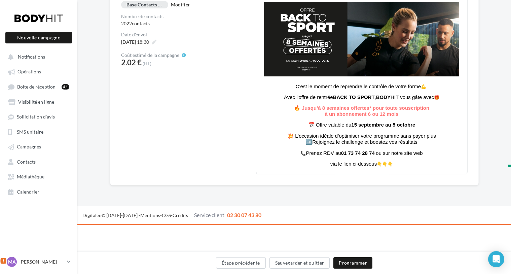
scroll to position [0, 0]
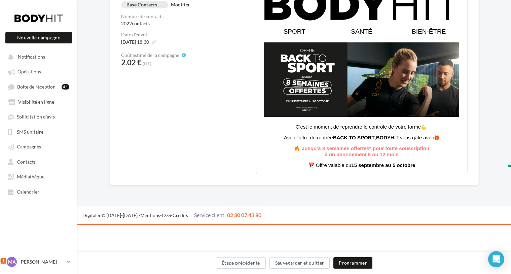
click at [6, 257] on icon at bounding box center [3, 260] width 6 height 6
click at [3, 233] on div at bounding box center [1, 234] width 3 height 3
click at [6, 257] on icon at bounding box center [3, 260] width 6 height 6
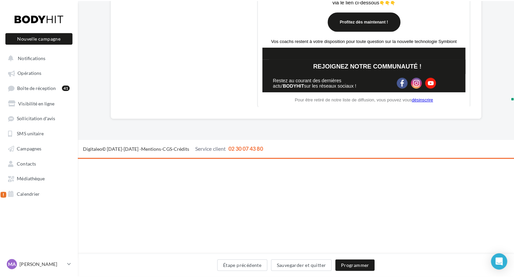
scroll to position [177, 0]
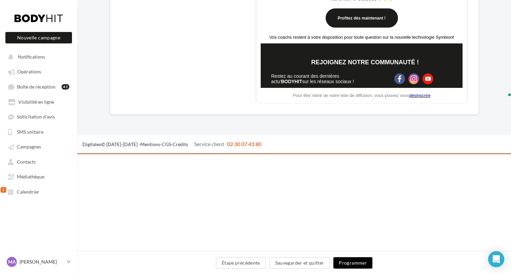
click at [345, 259] on button "Programmer" at bounding box center [352, 262] width 39 height 11
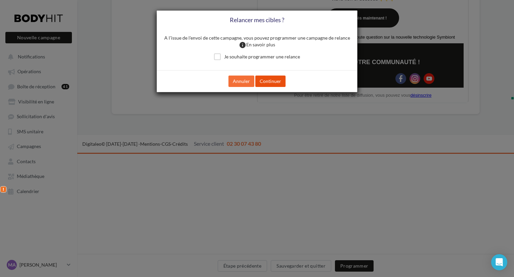
click at [266, 80] on button "Continuer" at bounding box center [270, 81] width 30 height 11
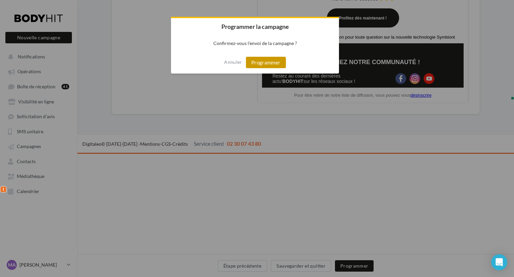
click at [264, 65] on button "Programmer" at bounding box center [266, 62] width 40 height 11
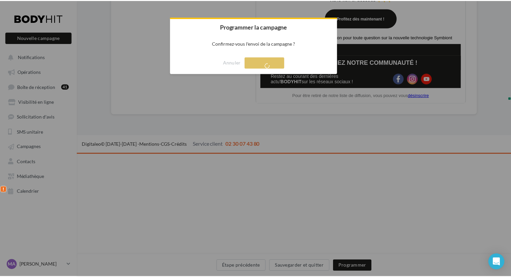
scroll to position [204, 0]
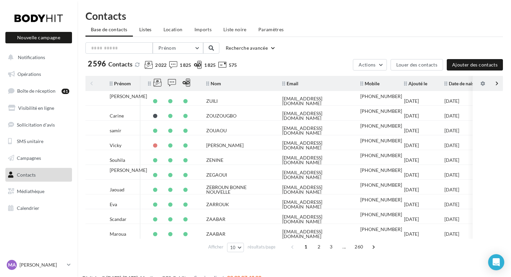
click at [148, 29] on span "Listes" at bounding box center [145, 30] width 12 height 6
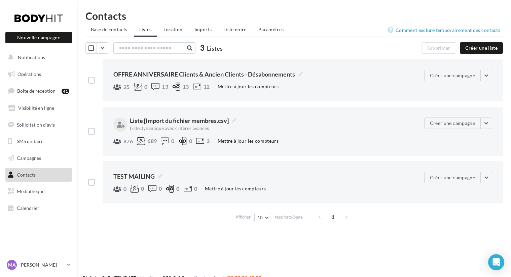
click at [198, 29] on span "Imports" at bounding box center [202, 30] width 17 height 6
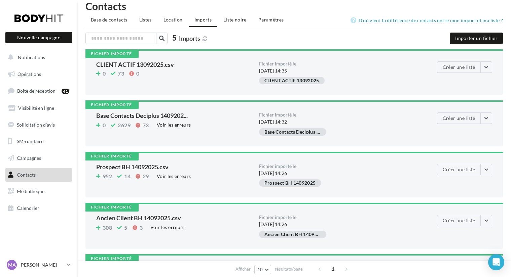
scroll to position [9, 0]
click at [167, 127] on div "Voir les erreurs" at bounding box center [174, 125] width 40 height 7
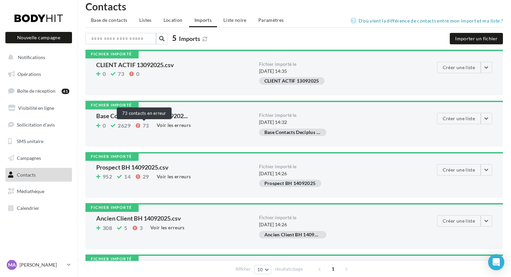
click at [139, 126] on icon at bounding box center [137, 126] width 5 height 0
click at [144, 125] on span "73" at bounding box center [146, 125] width 6 height 5
click at [119, 19] on span "Base de contacts" at bounding box center [109, 20] width 37 height 6
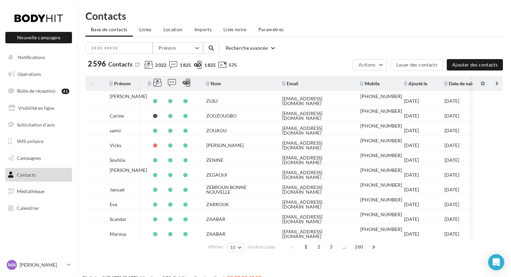
click at [282, 84] on icon at bounding box center [283, 83] width 3 height 5
click at [298, 82] on span "Email" at bounding box center [290, 84] width 16 height 6
click at [272, 48] on button "Recherche avancée" at bounding box center [250, 48] width 55 height 8
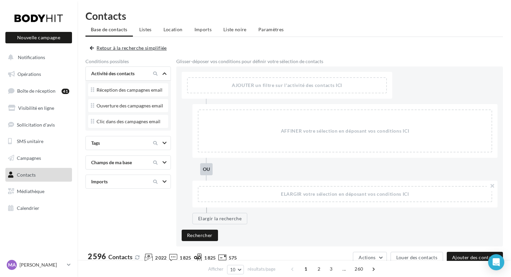
click at [117, 47] on button "Retour à la recherche simplifiée" at bounding box center [130, 48] width 80 height 8
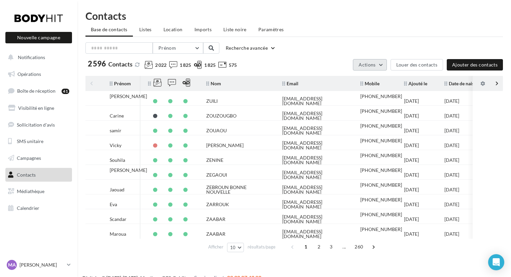
click at [379, 61] on button "Actions" at bounding box center [370, 64] width 34 height 11
click at [371, 47] on div "Prénom Prénom Nom Email Mobile Téléphone Fixe Recherche avancée" at bounding box center [293, 47] width 417 height 11
click at [198, 49] on button "Prénom" at bounding box center [178, 47] width 50 height 11
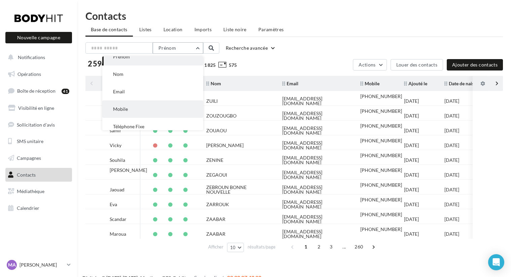
scroll to position [13, 0]
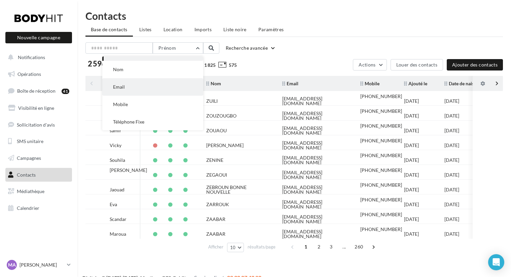
drag, startPoint x: 177, startPoint y: 97, endPoint x: 179, endPoint y: 86, distance: 12.1
click at [179, 86] on div "Prénom Nom Email Mobile Téléphone Fixe" at bounding box center [152, 86] width 101 height 87
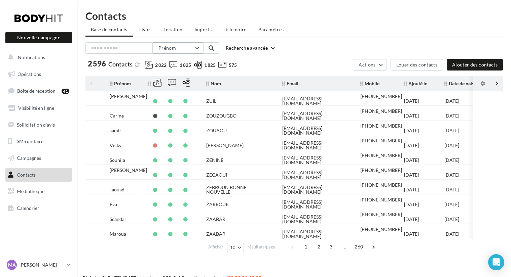
click at [193, 49] on button "Prénom" at bounding box center [178, 47] width 50 height 11
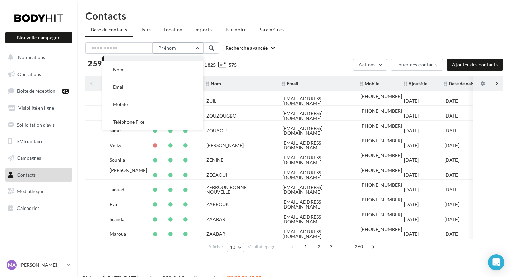
scroll to position [0, 0]
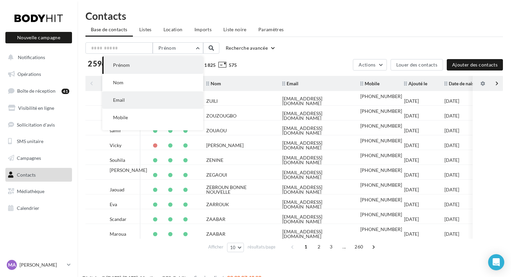
click at [170, 96] on button "Email" at bounding box center [152, 99] width 101 height 17
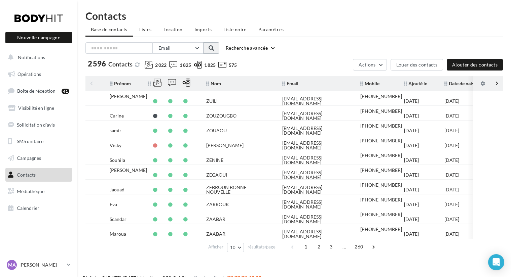
click at [211, 44] on button at bounding box center [211, 47] width 16 height 11
click at [106, 49] on input "text" at bounding box center [118, 47] width 67 height 11
click at [293, 84] on span "Email" at bounding box center [290, 84] width 16 height 6
click at [311, 87] on th "Email" at bounding box center [316, 84] width 78 height 12
click at [130, 48] on input "text" at bounding box center [118, 47] width 67 height 11
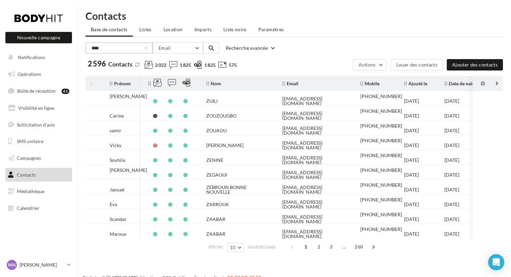
type input "****"
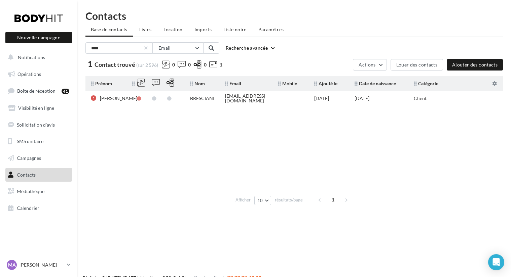
click at [146, 49] on div at bounding box center [146, 48] width 3 height 3
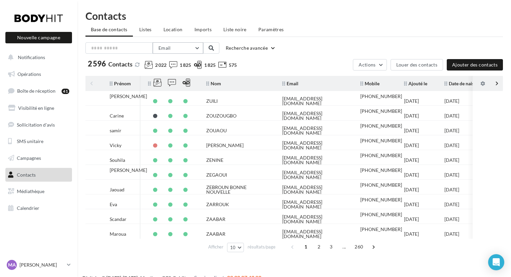
click at [198, 50] on button "Email" at bounding box center [178, 47] width 50 height 11
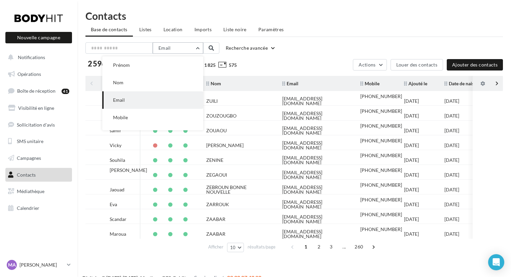
scroll to position [13, 0]
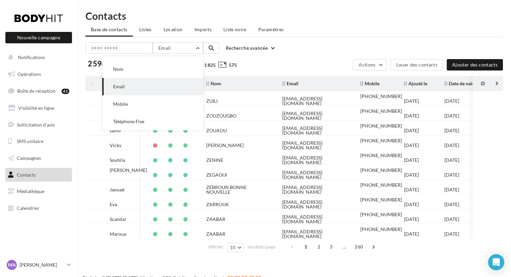
click at [245, 50] on button "Recherche avancée" at bounding box center [250, 48] width 55 height 8
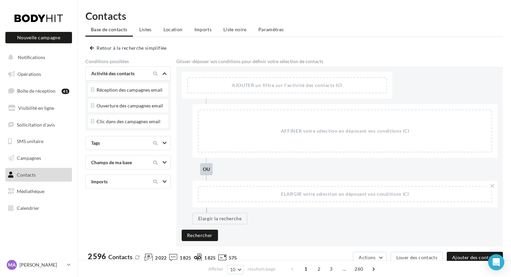
click at [125, 163] on div "Champs de ma base" at bounding box center [116, 162] width 56 height 7
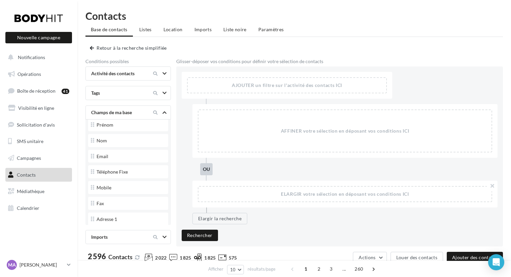
scroll to position [20, 0]
click at [116, 158] on div "Email" at bounding box center [128, 156] width 75 height 9
drag, startPoint x: 116, startPoint y: 158, endPoint x: 254, endPoint y: 74, distance: 161.3
click at [254, 74] on div "Conditions possibles Activité des contacts Réception des campagnes email Ouvert…" at bounding box center [293, 153] width 417 height 188
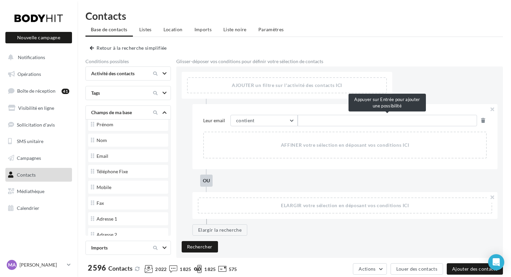
click at [321, 122] on input "text" at bounding box center [386, 120] width 179 height 11
click at [291, 120] on button "contient" at bounding box center [263, 120] width 67 height 11
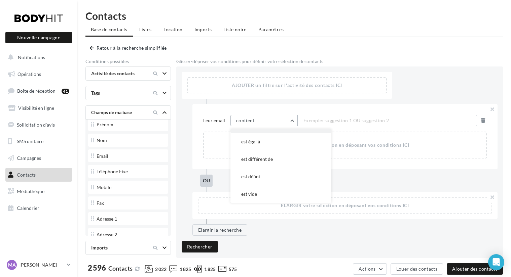
scroll to position [8, 0]
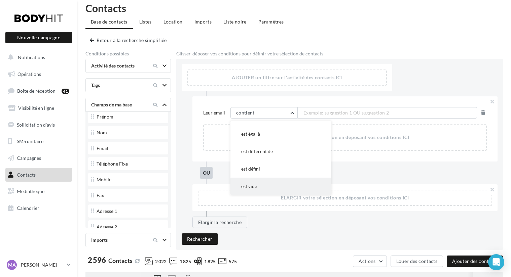
click at [273, 186] on button "est vide" at bounding box center [280, 186] width 101 height 17
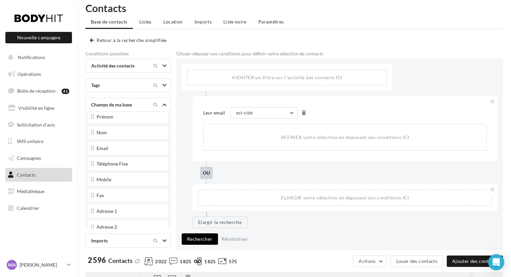
click at [196, 238] on button "Rechercher" at bounding box center [200, 239] width 36 height 11
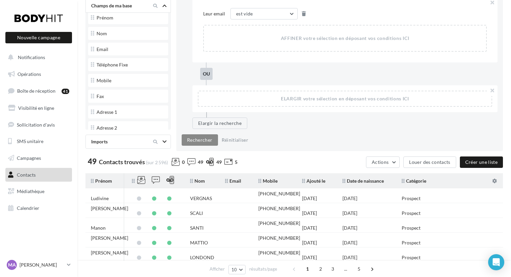
scroll to position [211, 0]
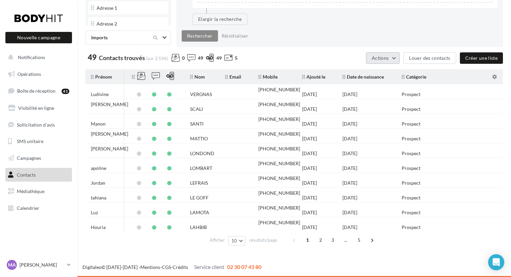
click at [397, 58] on button "Actions" at bounding box center [383, 57] width 34 height 11
click at [377, 92] on button "Exporter la sélection" at bounding box center [365, 91] width 68 height 17
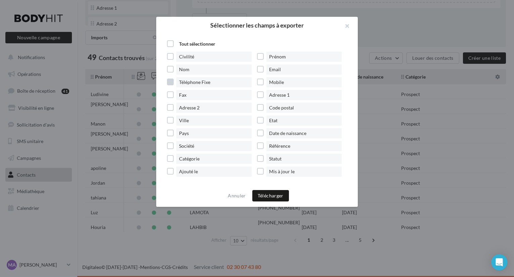
click at [172, 84] on label "Téléphone Fixe" at bounding box center [212, 82] width 90 height 10
click at [269, 198] on button "Télécharger" at bounding box center [270, 195] width 37 height 11
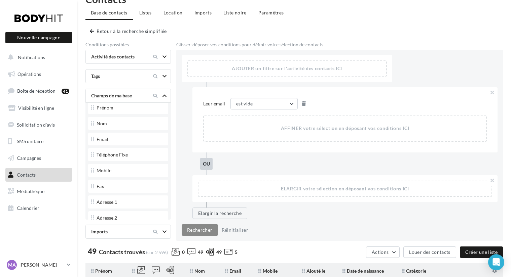
scroll to position [0, 0]
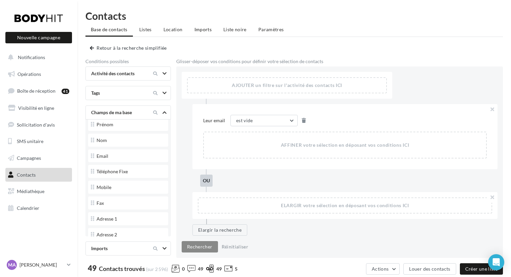
click at [196, 28] on span "Imports" at bounding box center [202, 30] width 17 height 6
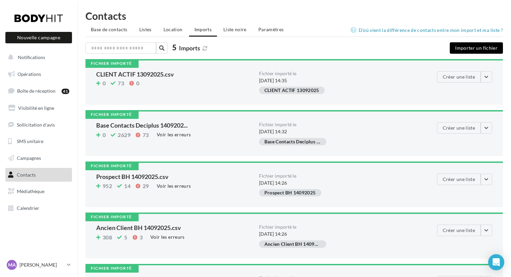
click at [468, 51] on button "Importer un fichier" at bounding box center [475, 47] width 53 height 11
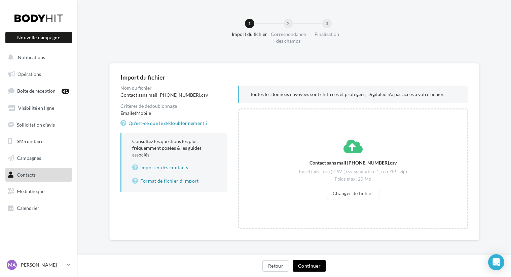
click at [308, 269] on button "Continuer" at bounding box center [308, 265] width 33 height 11
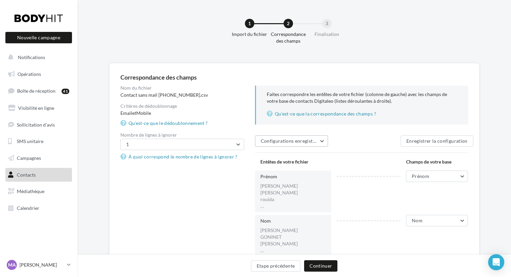
click at [305, 140] on span "Configurations enregistrées" at bounding box center [290, 141] width 61 height 6
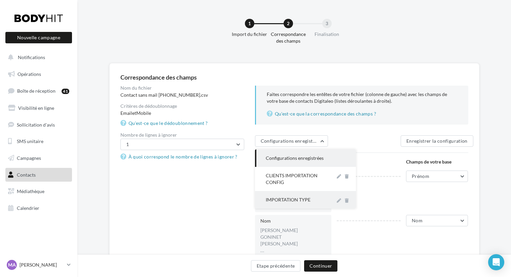
click at [293, 199] on div "IMPORTATION TYPE" at bounding box center [298, 200] width 64 height 7
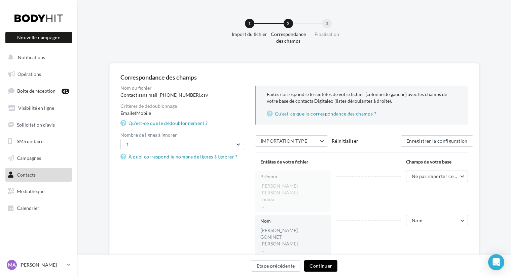
click at [316, 269] on button "Continuer" at bounding box center [320, 265] width 33 height 11
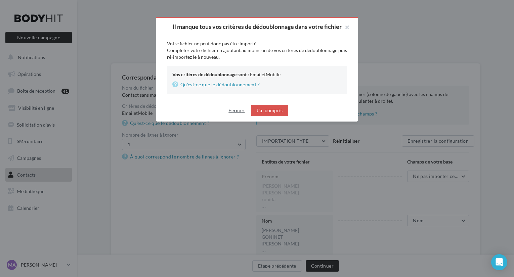
click at [236, 111] on button "Fermer" at bounding box center [237, 111] width 22 height 8
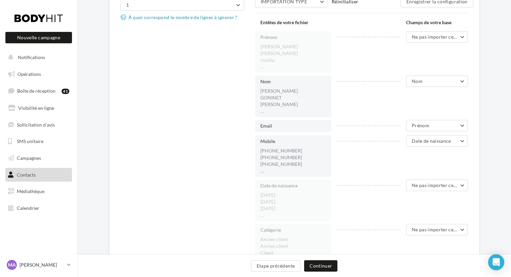
scroll to position [141, 0]
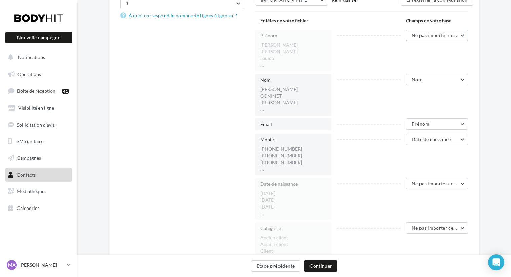
click at [458, 38] on button "Ne pas importer cette colonne" at bounding box center [437, 35] width 62 height 11
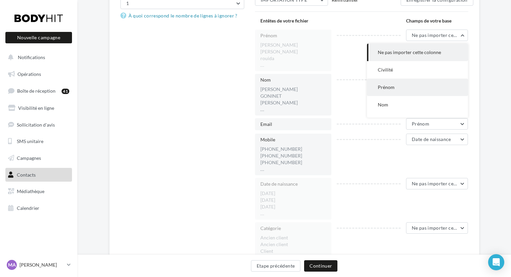
click at [397, 85] on button "Prénom" at bounding box center [417, 87] width 101 height 17
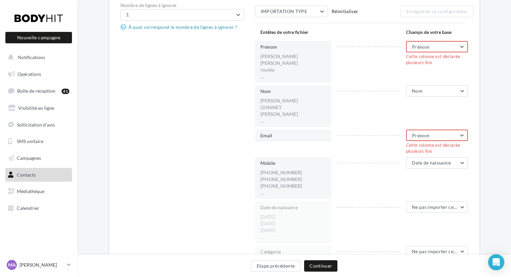
scroll to position [136, 0]
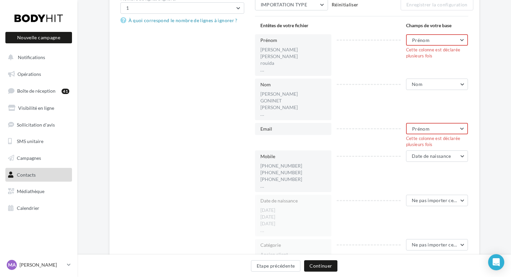
click at [466, 127] on button "Prénom" at bounding box center [437, 128] width 62 height 11
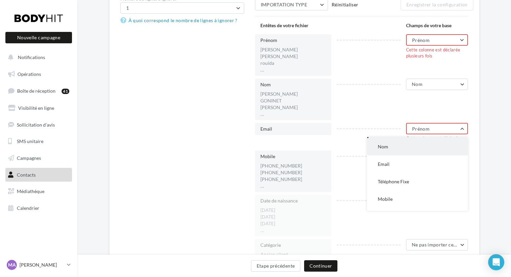
scroll to position [53, 0]
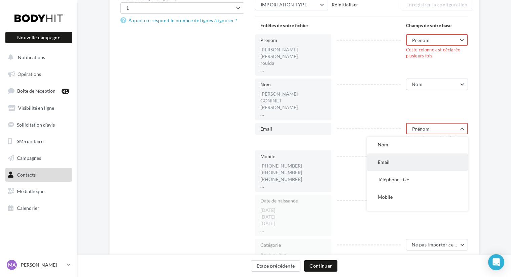
click at [413, 162] on button "Email" at bounding box center [417, 162] width 101 height 17
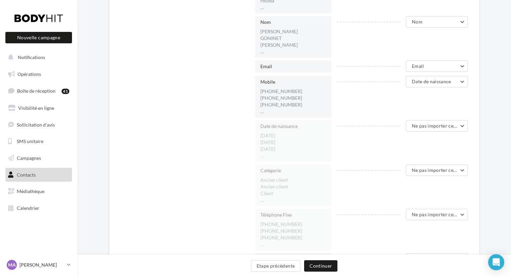
scroll to position [200, 0]
click at [433, 72] on div "Prénom Marie Laura BH rouida ... Prénom Ne pas importer cette colonne Civilité …" at bounding box center [361, 132] width 213 height 323
click at [428, 80] on span "Date de naissance" at bounding box center [430, 81] width 39 height 6
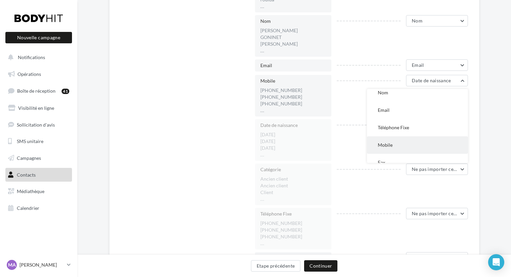
click at [395, 140] on button "Mobile" at bounding box center [417, 144] width 101 height 17
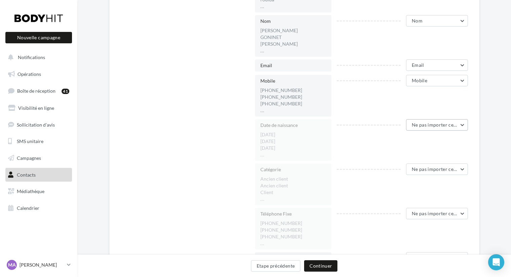
click at [449, 122] on span "Ne pas importer cette colonne" at bounding box center [444, 125] width 67 height 6
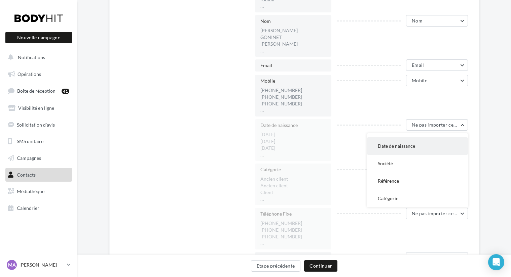
click at [398, 148] on span "Date de naissance" at bounding box center [395, 146] width 37 height 6
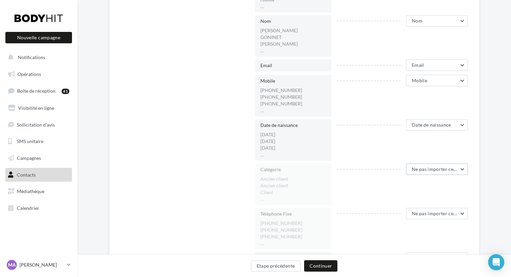
click at [439, 165] on button "Ne pas importer cette colonne" at bounding box center [437, 169] width 62 height 11
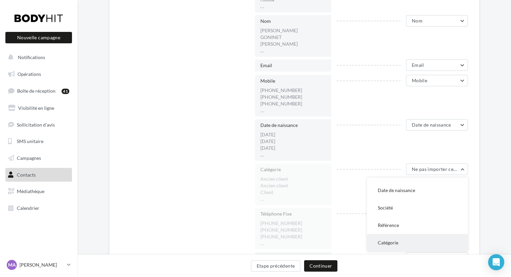
click at [396, 242] on span "Catégorie" at bounding box center [387, 243] width 21 height 6
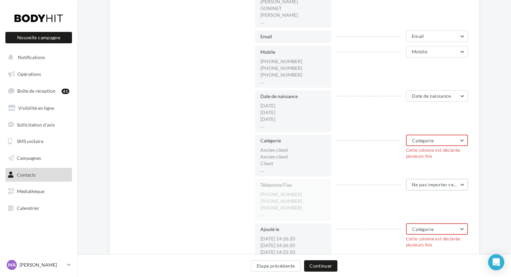
scroll to position [244, 0]
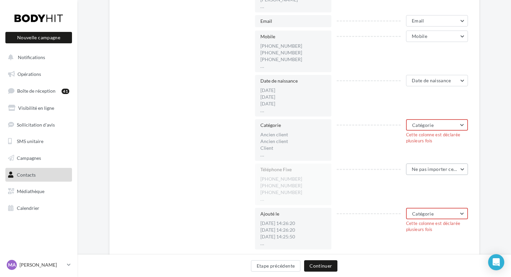
click at [429, 171] on span "Ne pas importer cette colonne" at bounding box center [444, 169] width 67 height 6
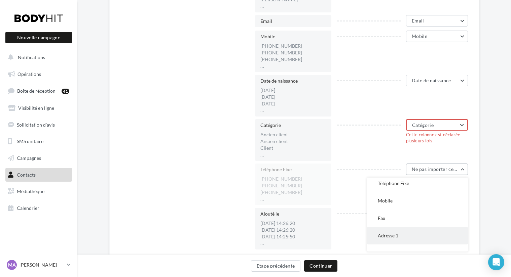
scroll to position [68, 0]
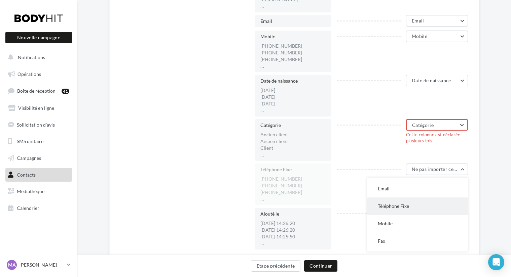
click at [403, 208] on span "Téléphone Fixe" at bounding box center [392, 206] width 31 height 6
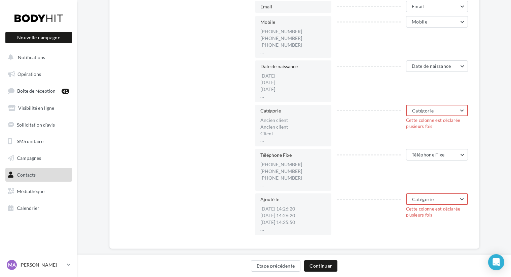
scroll to position [270, 0]
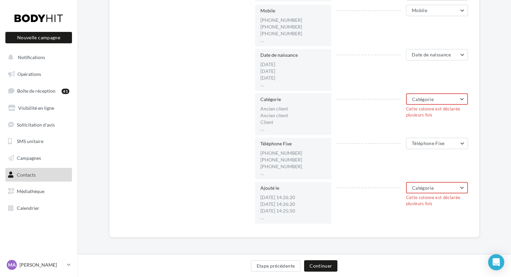
click at [422, 189] on span "Catégorie" at bounding box center [423, 188] width 22 height 6
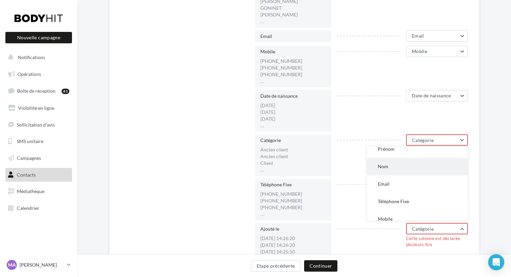
scroll to position [0, 0]
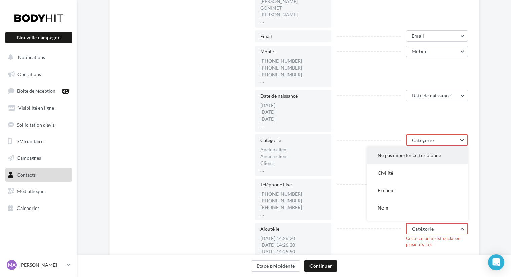
click at [406, 157] on span "Ne pas importer cette colonne" at bounding box center [408, 156] width 63 height 6
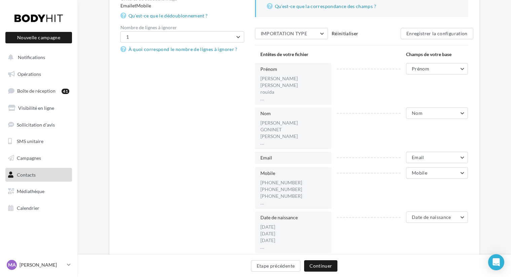
scroll to position [108, 0]
click at [322, 264] on button "Continuer" at bounding box center [320, 265] width 33 height 11
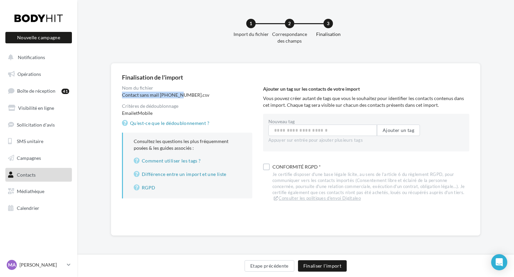
drag, startPoint x: 180, startPoint y: 94, endPoint x: 122, endPoint y: 94, distance: 58.5
click at [122, 93] on div "Contact sans mail 13092025.csv" at bounding box center [187, 95] width 130 height 7
copy div "Contact sans mail 13092025"
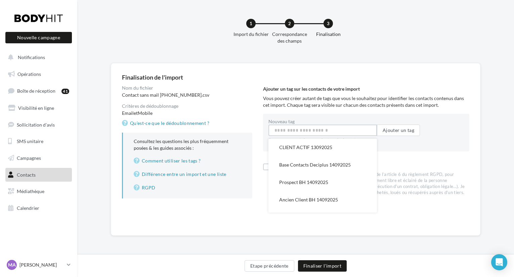
click at [299, 131] on input "Nouveau tag" at bounding box center [323, 130] width 109 height 11
paste input "**********"
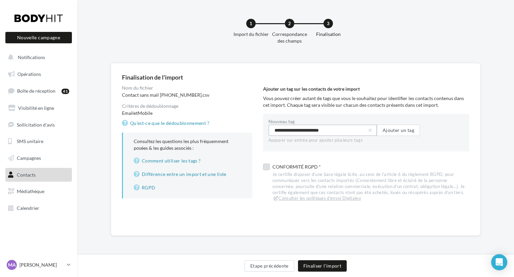
type input "**********"
click at [266, 167] on label at bounding box center [266, 167] width 7 height 7
click at [309, 264] on button "Finaliser l'import" at bounding box center [322, 265] width 49 height 11
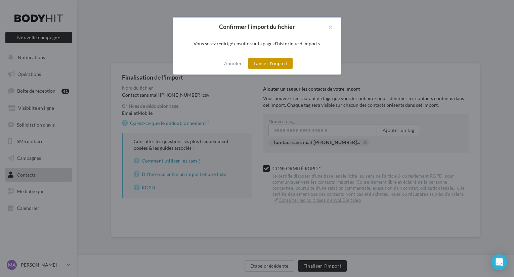
click at [265, 59] on button "Lancer l'import" at bounding box center [270, 63] width 44 height 11
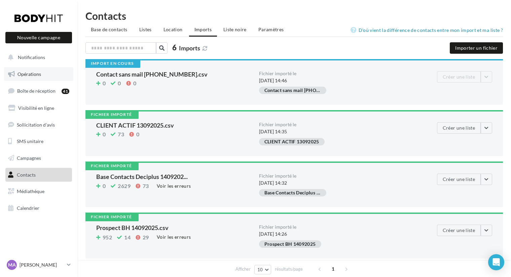
click at [26, 72] on span "Opérations" at bounding box center [29, 74] width 24 height 6
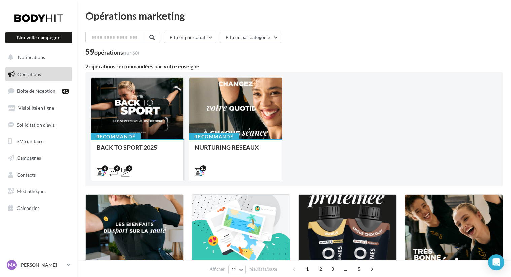
click at [147, 117] on div at bounding box center [137, 109] width 92 height 62
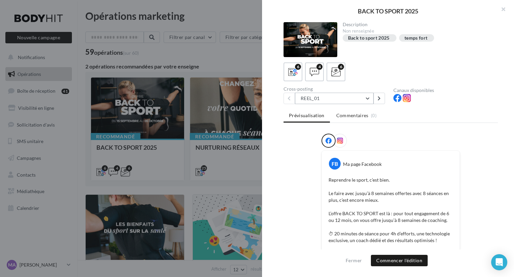
click at [361, 101] on button "REEL_01" at bounding box center [334, 98] width 79 height 11
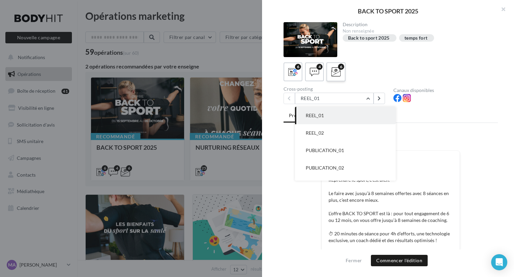
click at [336, 72] on icon at bounding box center [336, 72] width 10 height 10
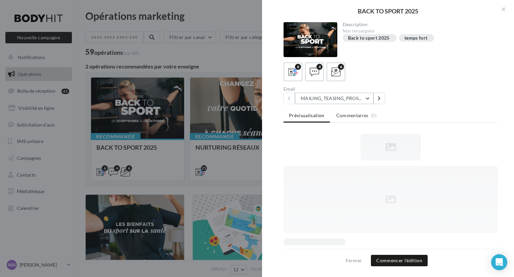
click at [365, 102] on button "MAILING_TEASING_PROSPECTS/ANCIENSCLIENTS" at bounding box center [334, 98] width 79 height 11
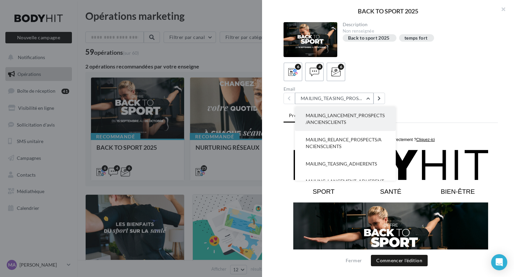
scroll to position [58, 0]
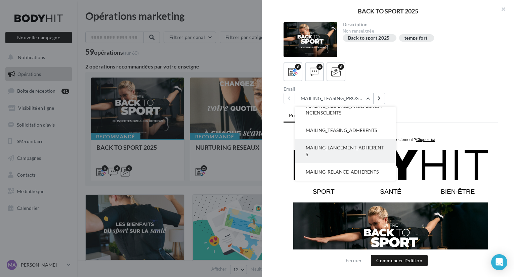
click at [362, 152] on button "MAILING_LANCEMENT_ADHERENTS" at bounding box center [345, 151] width 101 height 24
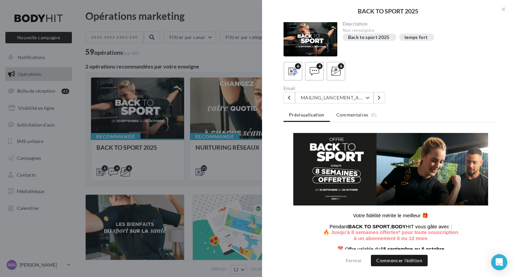
scroll to position [78, 0]
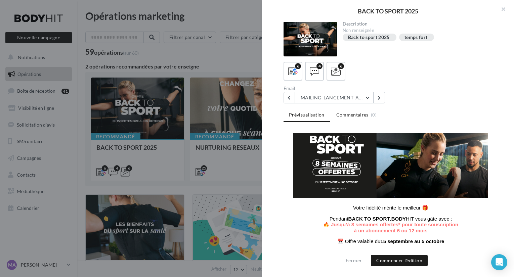
click at [300, 45] on div at bounding box center [311, 39] width 54 height 35
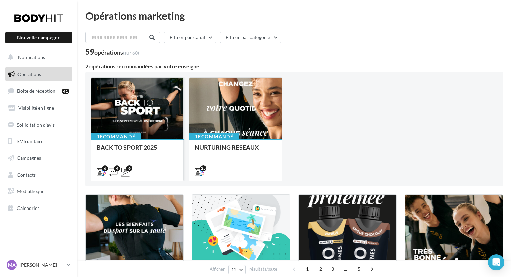
click at [144, 120] on div at bounding box center [137, 109] width 92 height 62
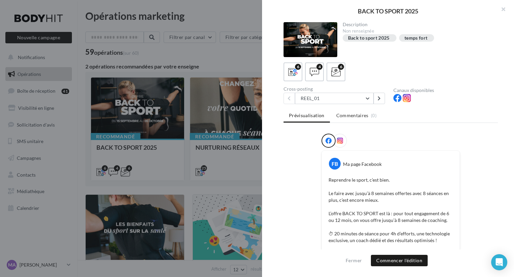
click at [321, 34] on div at bounding box center [311, 39] width 54 height 35
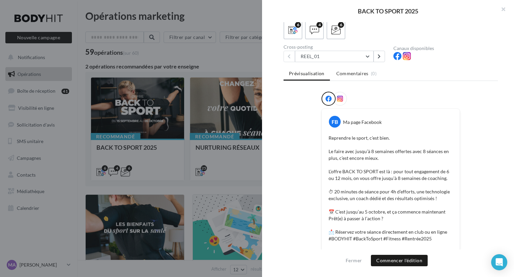
scroll to position [26, 0]
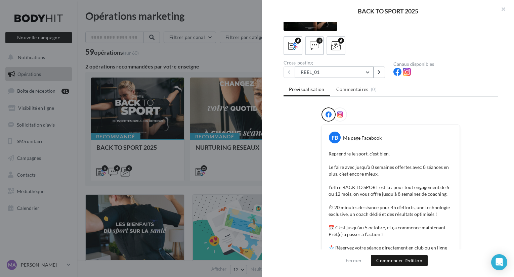
click at [325, 76] on button "REEL_01" at bounding box center [334, 72] width 79 height 11
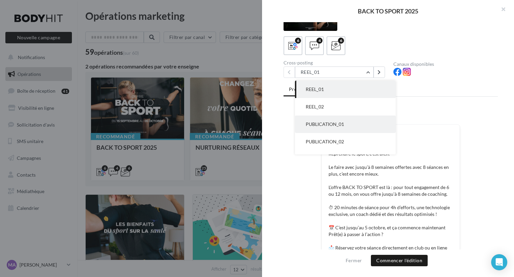
click at [318, 122] on span "PUBLICATION_01" at bounding box center [325, 124] width 38 height 6
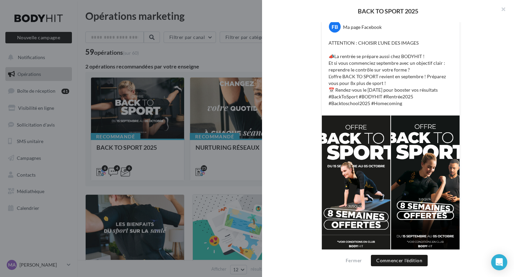
scroll to position [140, 0]
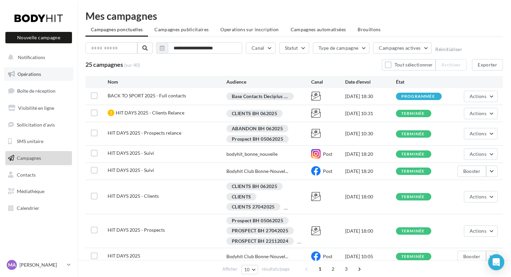
click at [25, 77] on link "Opérations" at bounding box center [38, 74] width 69 height 14
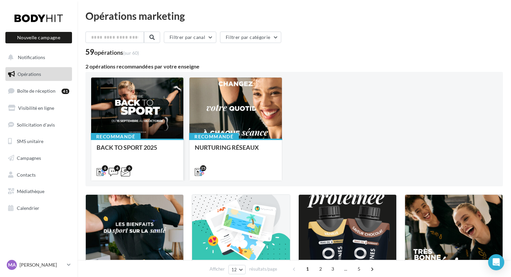
click at [147, 112] on div at bounding box center [137, 109] width 92 height 62
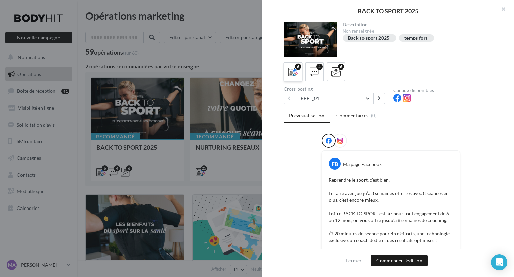
click at [292, 69] on icon at bounding box center [293, 72] width 10 height 10
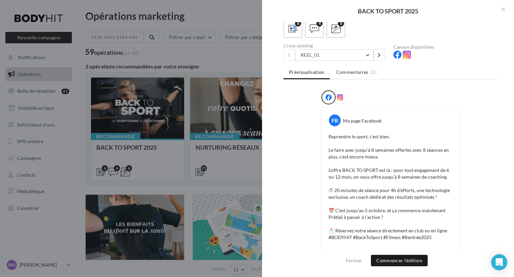
scroll to position [39, 0]
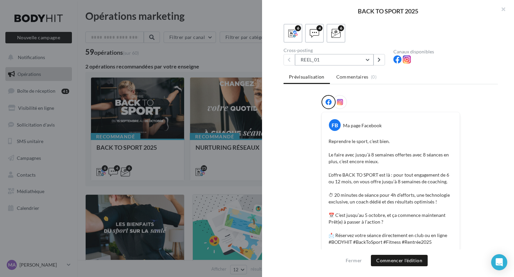
click at [327, 62] on button "REEL_01" at bounding box center [334, 59] width 79 height 11
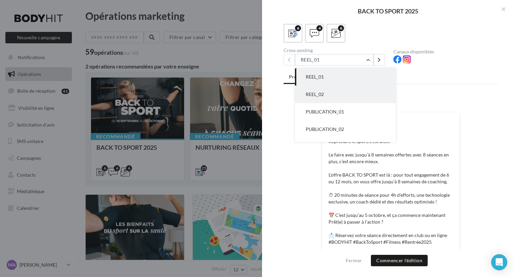
click at [325, 90] on button "REEL_02" at bounding box center [345, 94] width 101 height 17
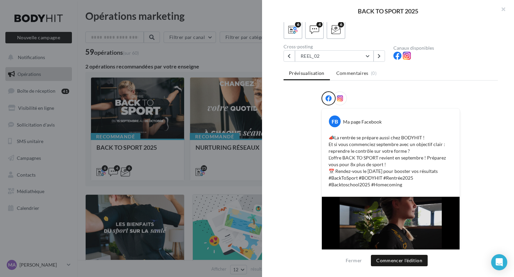
scroll to position [0, 0]
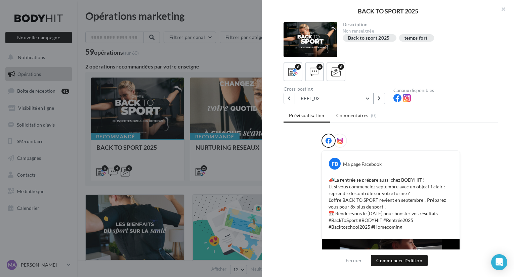
click at [318, 103] on button "REEL_02" at bounding box center [334, 98] width 79 height 11
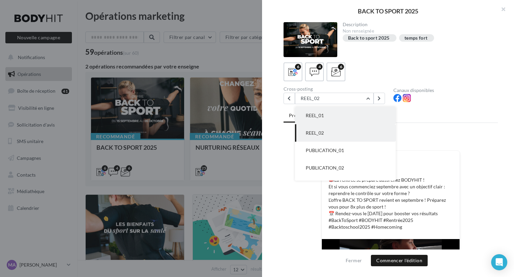
click at [317, 115] on span "REEL_01" at bounding box center [315, 116] width 18 height 6
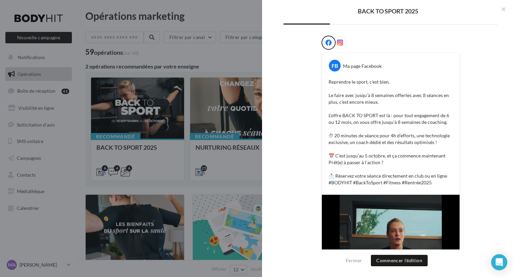
scroll to position [108, 0]
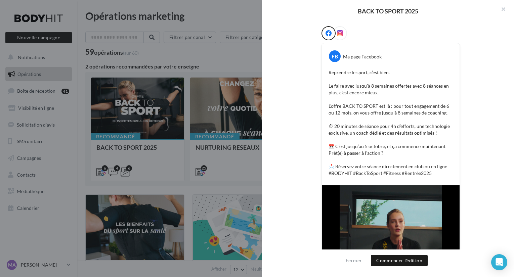
click at [339, 35] on icon at bounding box center [340, 33] width 6 height 6
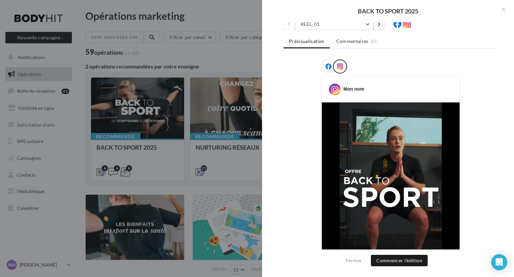
scroll to position [0, 0]
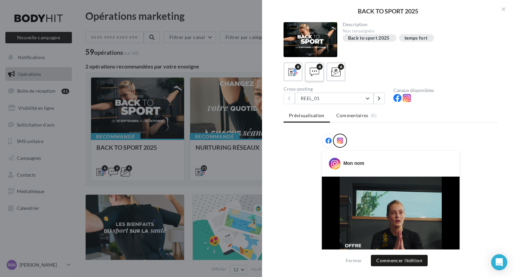
click at [319, 74] on div "4" at bounding box center [315, 72] width 12 height 12
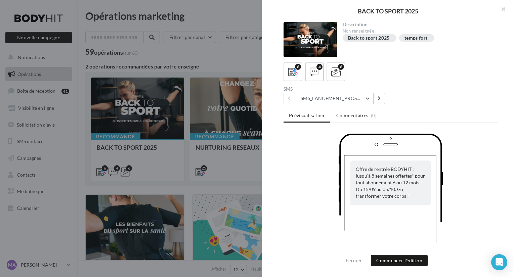
scroll to position [1, 0]
click at [368, 100] on button "SMS_LANCEMENT_PROSPECT/ANCIENSCLIENTS" at bounding box center [334, 97] width 79 height 11
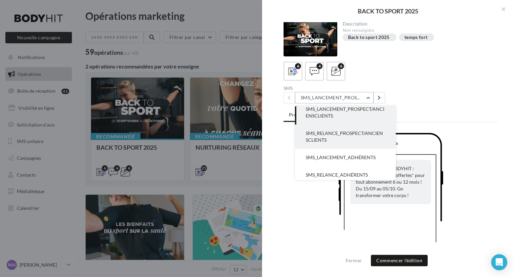
scroll to position [9, 0]
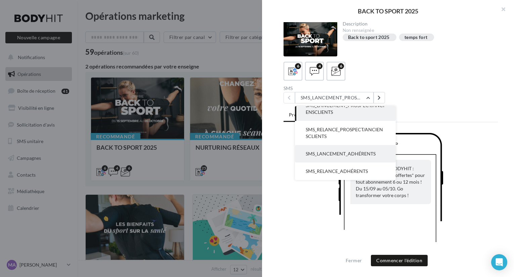
click at [351, 155] on span "SMS_LANCEMENT_ADHÉRENTS" at bounding box center [341, 154] width 70 height 6
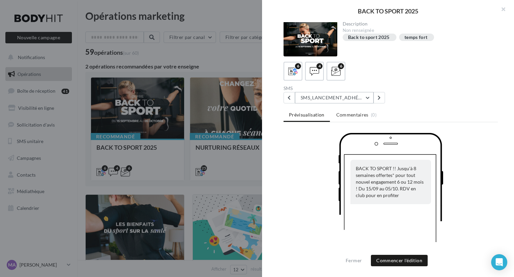
click at [323, 98] on button "SMS_LANCEMENT_ADHÉRENTS" at bounding box center [334, 97] width 79 height 11
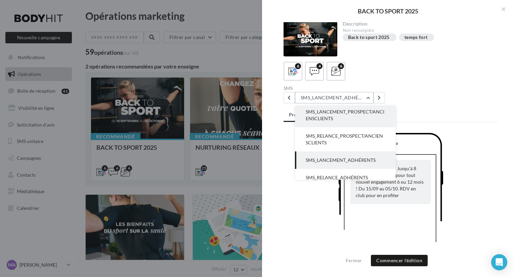
scroll to position [0, 0]
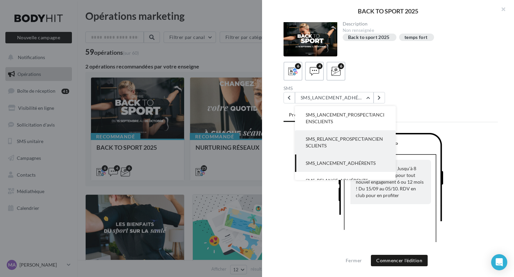
click at [330, 141] on span "SMS_RELANCE_PROSPECT/ANCIENSCLIENTS" at bounding box center [344, 142] width 77 height 12
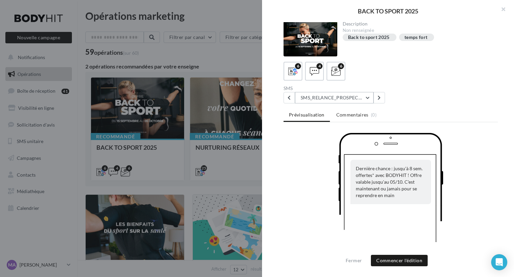
click at [333, 95] on button "SMS_RELANCE_PROSPECT/ANCIENSCLIENTS" at bounding box center [334, 97] width 79 height 11
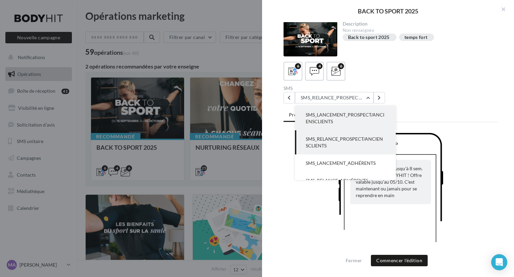
click at [334, 112] on button "SMS_LANCEMENT_PROSPECT/ANCIENSCLIENTS" at bounding box center [345, 118] width 101 height 24
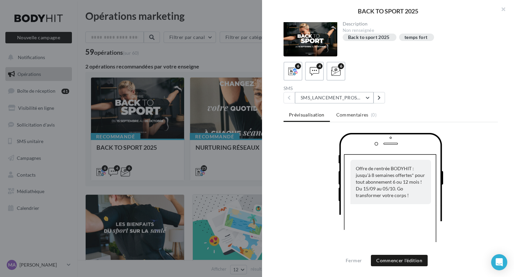
click at [366, 96] on button "SMS_LANCEMENT_PROSPECT/ANCIENSCLIENTS" at bounding box center [334, 97] width 79 height 11
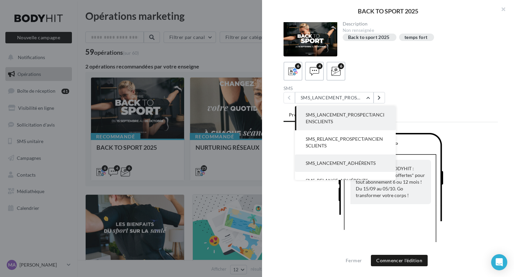
click at [355, 165] on span "SMS_LANCEMENT_ADHÉRENTS" at bounding box center [341, 163] width 70 height 6
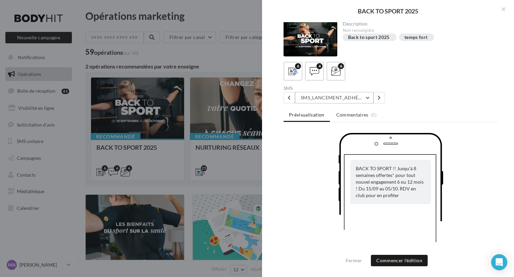
click at [360, 95] on button "SMS_LANCEMENT_ADHÉRENTS" at bounding box center [334, 97] width 79 height 11
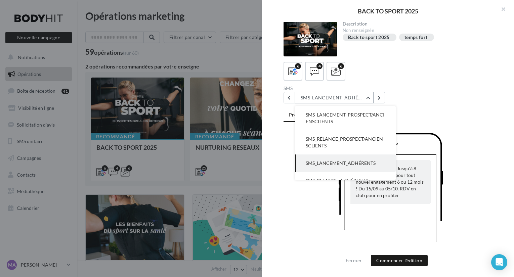
scroll to position [9, 0]
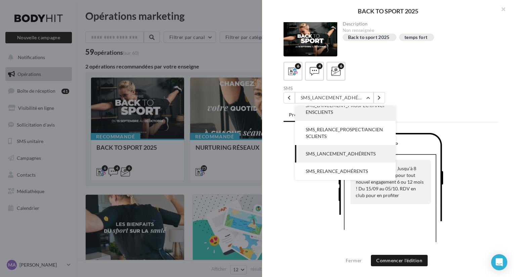
click at [349, 114] on button "SMS_LANCEMENT_PROSPECT/ANCIENSCLIENTS" at bounding box center [345, 109] width 101 height 24
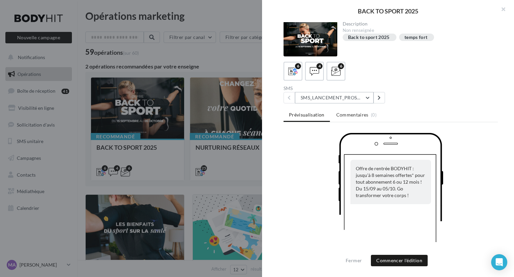
click at [350, 98] on button "SMS_LANCEMENT_PROSPECT/ANCIENSCLIENTS" at bounding box center [334, 97] width 79 height 11
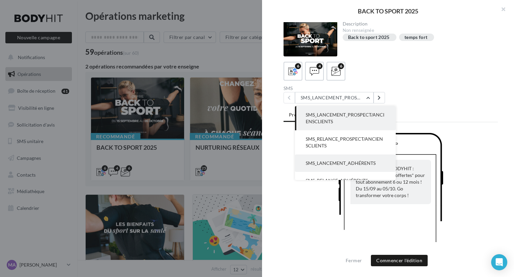
click at [345, 162] on span "SMS_LANCEMENT_ADHÉRENTS" at bounding box center [341, 163] width 70 height 6
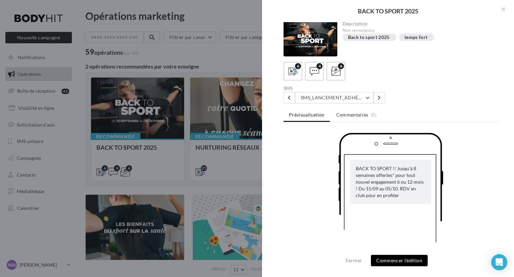
click at [397, 261] on button "Commencer l'édition" at bounding box center [399, 260] width 57 height 11
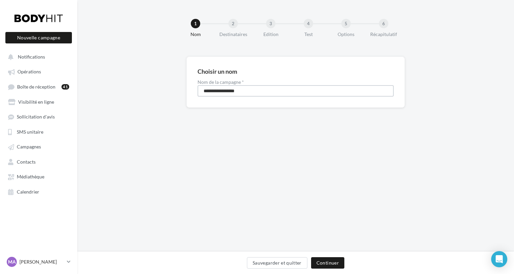
click at [260, 91] on input "**********" at bounding box center [296, 90] width 196 height 11
type input "**********"
click at [328, 261] on button "Continuer" at bounding box center [327, 262] width 33 height 11
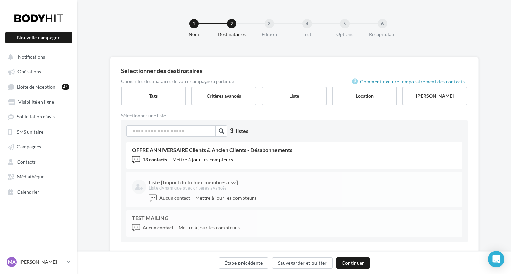
click at [186, 133] on input at bounding box center [170, 130] width 89 height 11
click at [168, 100] on label "Tags" at bounding box center [153, 95] width 66 height 19
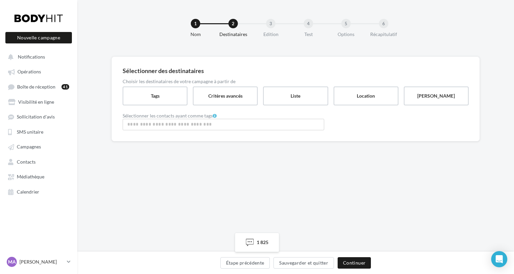
click at [175, 126] on input "Rechercher ou sélectionner un tag" at bounding box center [223, 124] width 198 height 8
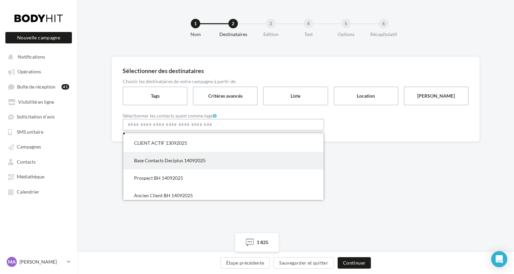
scroll to position [5, 0]
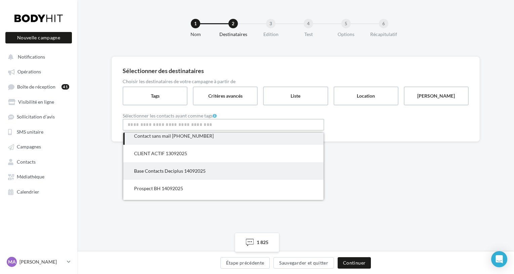
click at [182, 174] on span "Base Contacts Deciplus 14092025" at bounding box center [223, 170] width 200 height 17
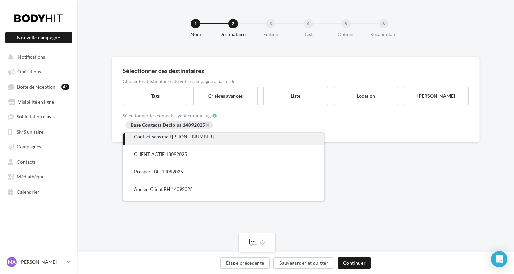
click at [372, 184] on div "1 Nom 2 Destinataires 3 Edition 4 Test 5 Options 6 Récapitulatif Sélectionner d…" at bounding box center [295, 125] width 437 height 251
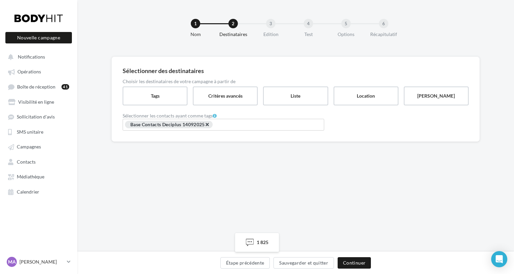
click at [209, 125] on span "×" at bounding box center [207, 124] width 4 height 6
click at [190, 125] on input "Rechercher ou sélectionner un tag" at bounding box center [223, 124] width 198 height 8
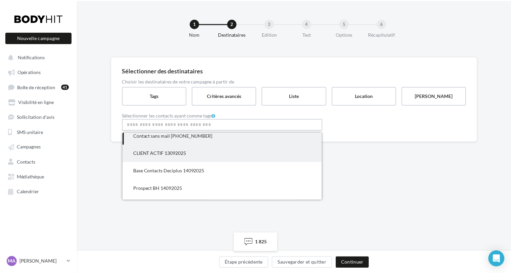
scroll to position [0, 0]
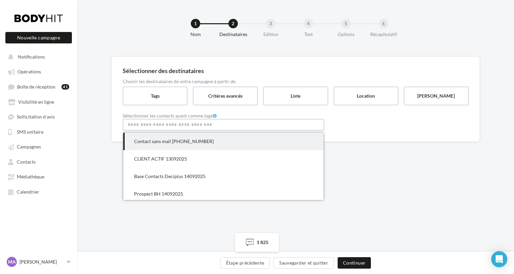
click at [185, 144] on span "Contact sans mail [PHONE_NUMBER]" at bounding box center [223, 140] width 200 height 17
click at [223, 124] on input "Rechercher ou sélectionner un tag" at bounding box center [248, 125] width 50 height 8
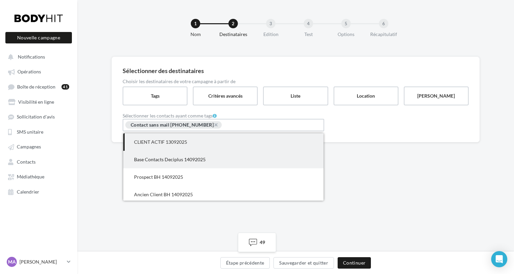
click at [202, 158] on span "Base Contacts Deciplus 14092025" at bounding box center [170, 159] width 72 height 6
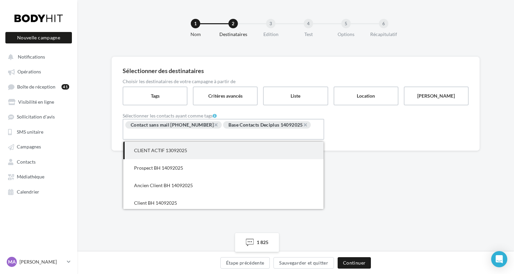
click at [361, 210] on div "1 Nom 2 Destinataires 3 Edition 4 Test 5 Options 6 Récapitulatif Sélectionner d…" at bounding box center [295, 125] width 437 height 251
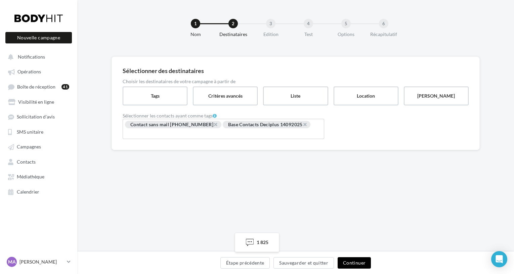
click at [356, 262] on button "Continuer" at bounding box center [354, 262] width 33 height 11
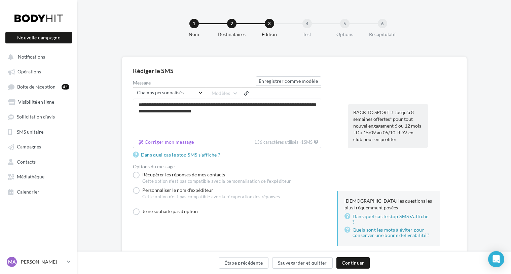
scroll to position [17, 0]
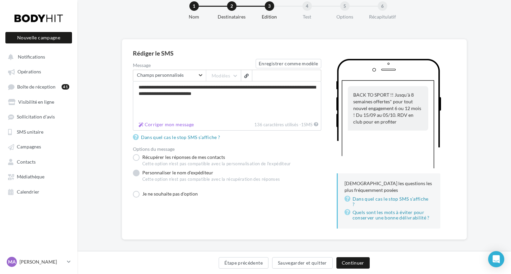
click at [136, 173] on label "Personnaliser le nom d'expéditeur Cette option n'est pas compatible avec la réc…" at bounding box center [206, 176] width 147 height 15
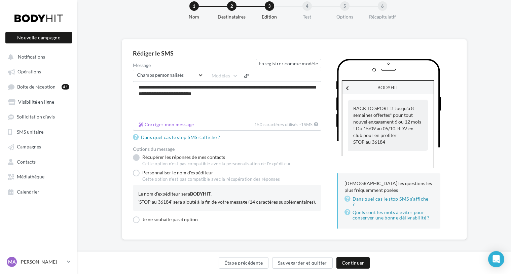
click at [137, 158] on label "Récupérer les réponses de mes contacts Cette option n'est pas compatible avec l…" at bounding box center [212, 160] width 158 height 13
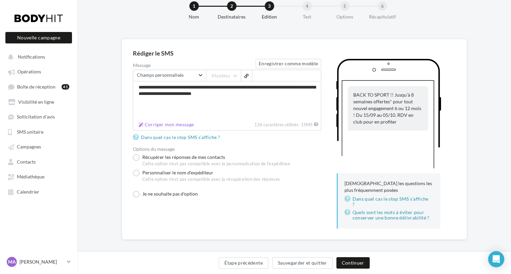
click at [202, 74] on span "Rechercher un champ Champs personnalisés" at bounding box center [169, 75] width 73 height 11
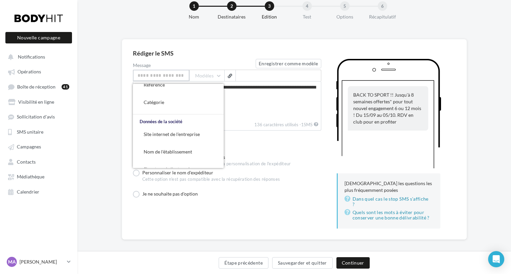
scroll to position [271, 0]
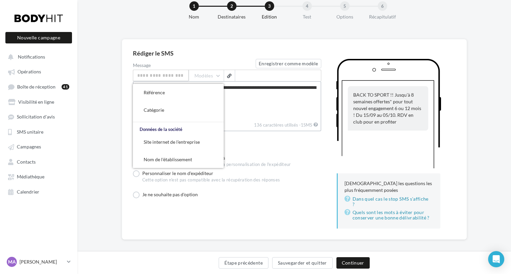
click at [253, 110] on textarea "**********" at bounding box center [227, 100] width 188 height 38
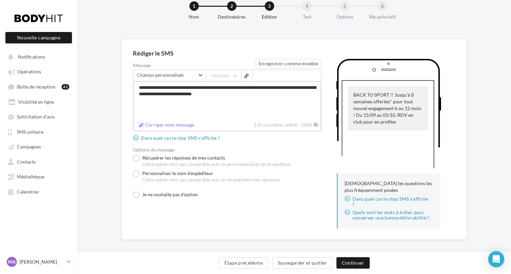
click at [138, 85] on textarea "**********" at bounding box center [227, 100] width 188 height 38
click at [199, 74] on span "Rechercher un champ Champs personnalisés" at bounding box center [169, 75] width 73 height 11
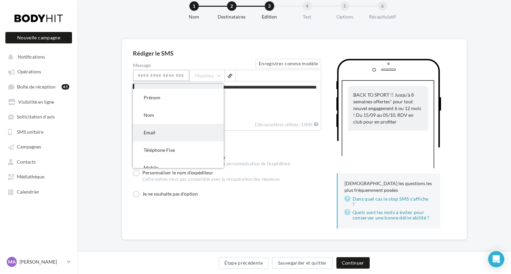
scroll to position [15, 0]
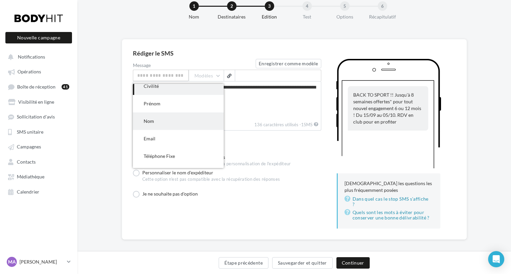
click at [170, 118] on div "Nom" at bounding box center [178, 121] width 69 height 7
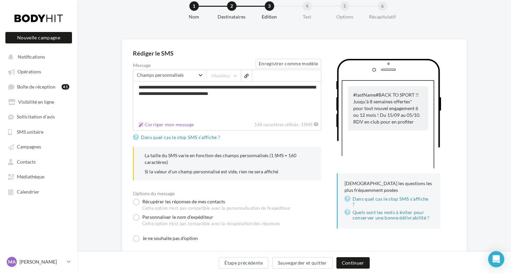
click at [200, 76] on span "Rechercher un champ Champs personnalisés" at bounding box center [169, 75] width 73 height 11
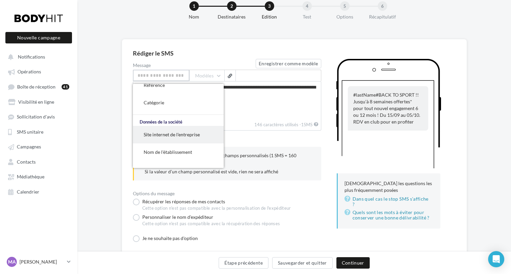
scroll to position [286, 0]
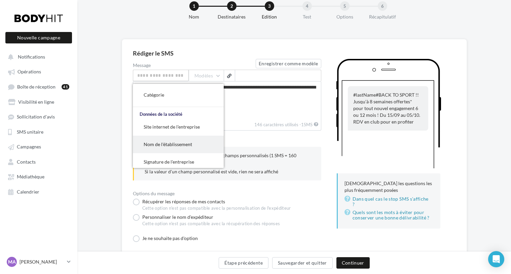
click at [177, 145] on span "Nom de l'établissement" at bounding box center [168, 144] width 48 height 6
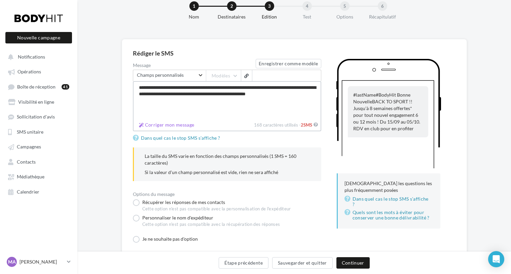
drag, startPoint x: 215, startPoint y: 86, endPoint x: 128, endPoint y: 82, distance: 87.1
click at [128, 82] on div "**********" at bounding box center [294, 147] width 345 height 216
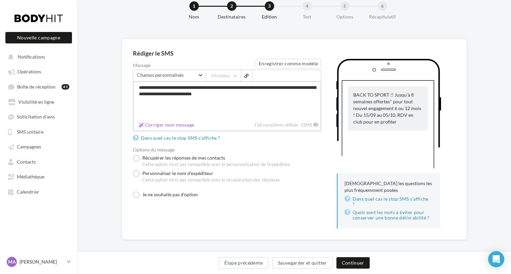
click at [278, 93] on textarea "**********" at bounding box center [227, 100] width 188 height 38
click at [184, 74] on span "Champs personnalisés" at bounding box center [167, 75] width 61 height 5
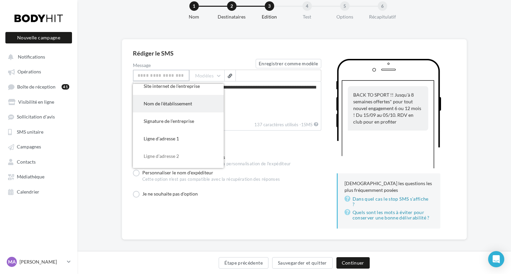
scroll to position [317, 0]
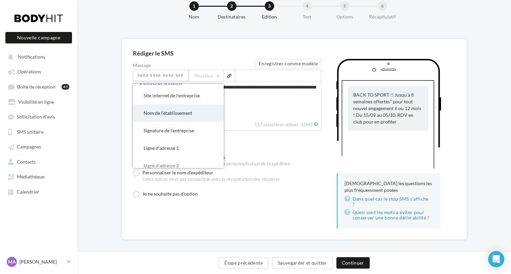
click at [164, 113] on span "Nom de l'établissement" at bounding box center [168, 113] width 48 height 6
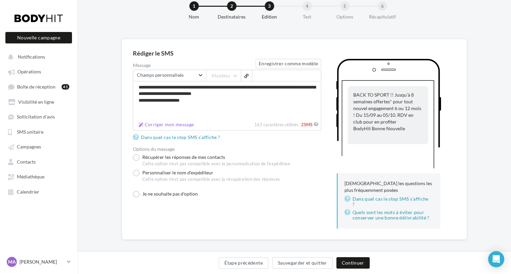
click at [203, 74] on span "Rechercher un champ Champs personnalisés" at bounding box center [169, 75] width 73 height 11
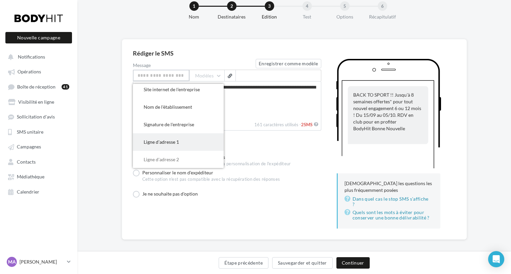
scroll to position [311, 0]
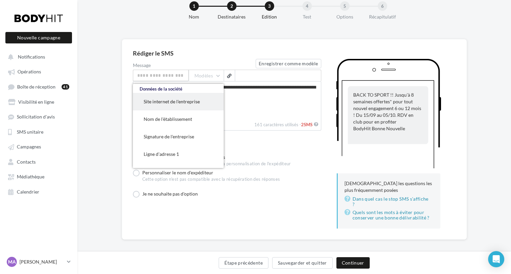
click at [189, 103] on span "Site internet de l'entreprise" at bounding box center [172, 101] width 56 height 6
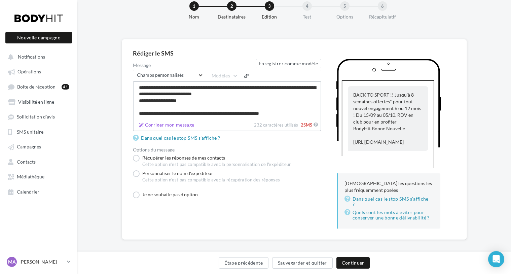
drag, startPoint x: 297, startPoint y: 113, endPoint x: 133, endPoint y: 111, distance: 164.0
click at [133, 111] on textarea "**********" at bounding box center [227, 100] width 188 height 38
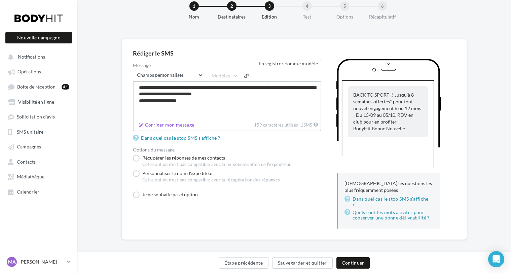
click at [260, 96] on textarea "**********" at bounding box center [227, 100] width 188 height 38
click at [222, 102] on textarea "**********" at bounding box center [227, 100] width 188 height 38
type textarea "**********"
click at [200, 77] on span "Rechercher un champ Champs personnalisés" at bounding box center [169, 75] width 73 height 11
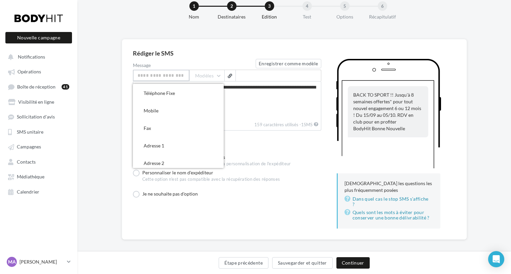
scroll to position [0, 0]
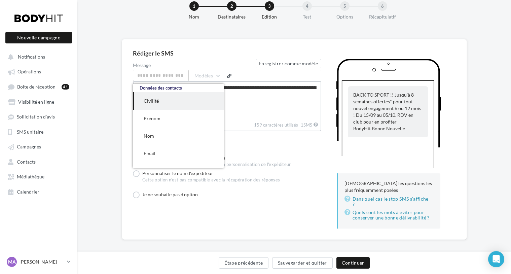
click at [256, 110] on textarea "**********" at bounding box center [227, 100] width 188 height 38
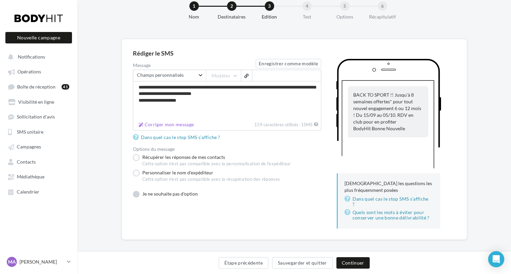
click at [178, 197] on label "Je ne souhaite pas d'option" at bounding box center [165, 194] width 65 height 7
click at [135, 156] on label "Récupérer les réponses de mes contacts Cette option n'est pas compatible avec l…" at bounding box center [212, 160] width 158 height 13
click at [136, 172] on label "Personnaliser le nom d'expéditeur Cette option n'est pas compatible avec la réc…" at bounding box center [206, 176] width 147 height 15
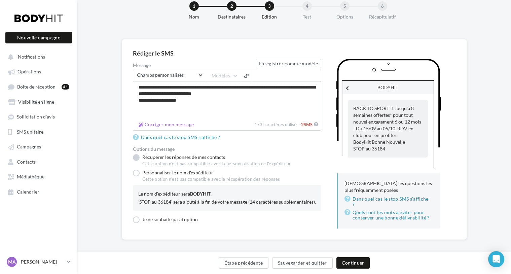
click at [137, 160] on label "Récupérer les réponses de mes contacts Cette option n'est pas compatible avec l…" at bounding box center [212, 160] width 158 height 13
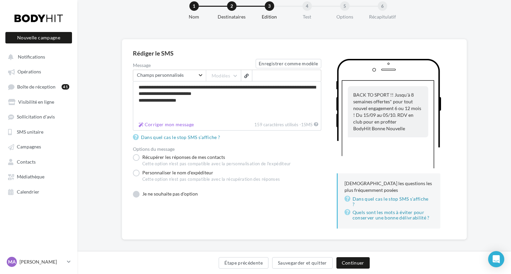
click at [136, 195] on label "Je ne souhaite pas d'option" at bounding box center [165, 194] width 65 height 7
click at [137, 158] on label "Récupérer les réponses de mes contacts Cette option n'est pas compatible avec l…" at bounding box center [212, 160] width 158 height 13
click at [350, 260] on button "Continuer" at bounding box center [352, 262] width 33 height 11
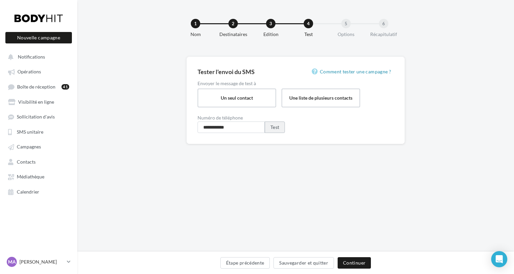
click at [281, 128] on button "Test" at bounding box center [275, 126] width 20 height 11
click at [352, 264] on button "Continuer" at bounding box center [354, 262] width 33 height 11
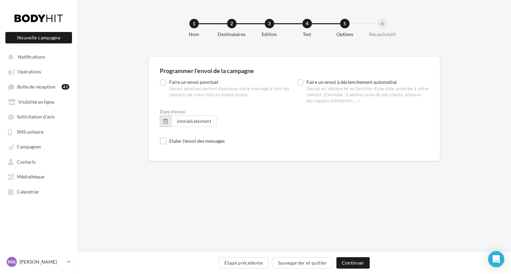
click at [166, 121] on button "button" at bounding box center [165, 120] width 11 height 11
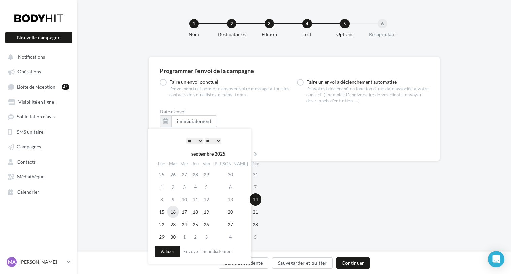
click at [174, 208] on td "16" at bounding box center [172, 211] width 11 height 12
click at [165, 212] on td "15" at bounding box center [161, 211] width 11 height 12
click at [200, 140] on select "* * * * * * * * * * ** ** ** ** ** ** ** ** ** ** ** ** ** **" at bounding box center [194, 140] width 17 height 5
click at [172, 249] on button "Valider" at bounding box center [167, 250] width 25 height 11
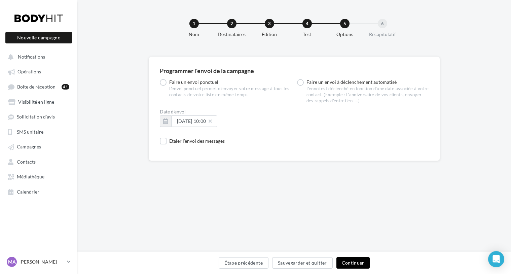
click at [354, 264] on button "Continuer" at bounding box center [352, 262] width 33 height 11
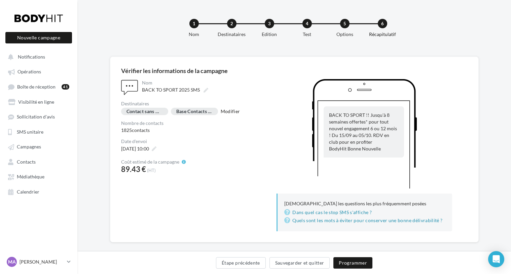
scroll to position [8, 0]
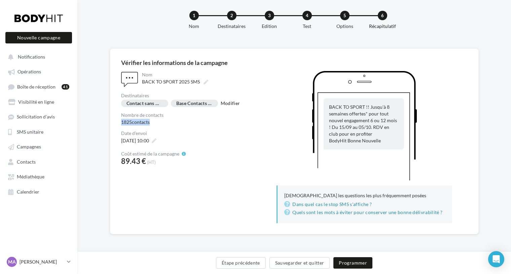
drag, startPoint x: 150, startPoint y: 123, endPoint x: 119, endPoint y: 122, distance: 31.3
click at [119, 122] on div "**********" at bounding box center [294, 141] width 368 height 186
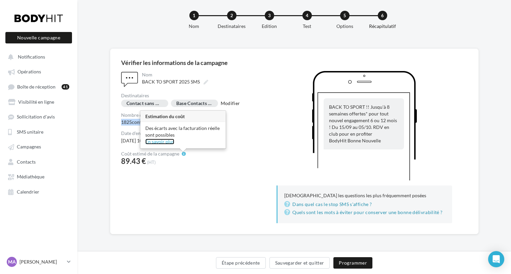
click at [161, 143] on link "En savoir plus" at bounding box center [159, 141] width 29 height 6
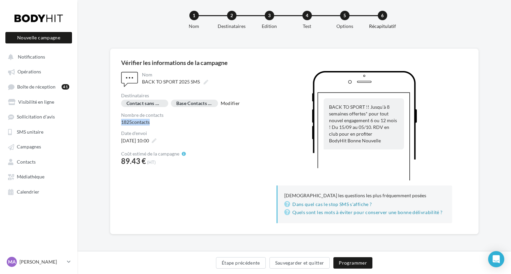
click at [242, 175] on div "**********" at bounding box center [191, 147] width 140 height 152
click at [156, 140] on icon at bounding box center [154, 140] width 5 height 5
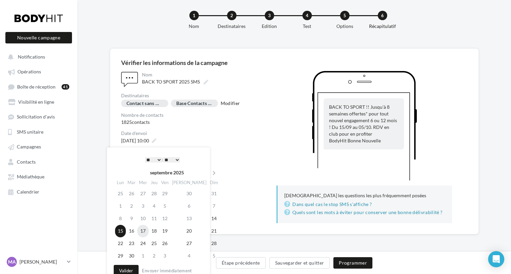
click at [143, 230] on td "17" at bounding box center [142, 231] width 11 height 12
click at [126, 267] on button "Valider" at bounding box center [126, 270] width 25 height 11
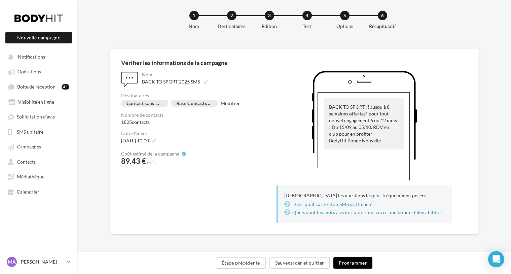
click at [350, 261] on button "Programmer" at bounding box center [352, 262] width 39 height 11
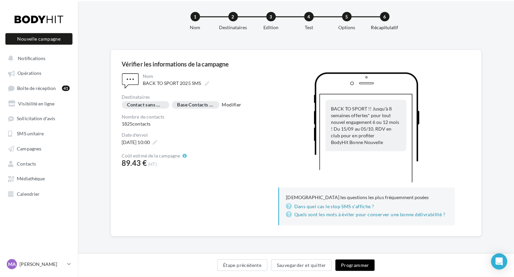
scroll to position [4, 0]
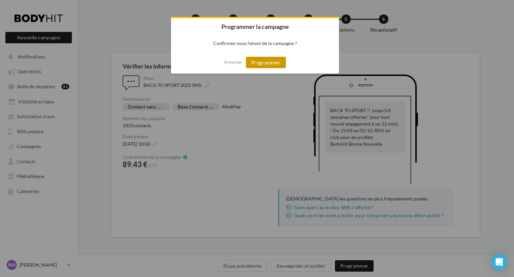
click at [256, 61] on button "Programmer" at bounding box center [266, 62] width 40 height 11
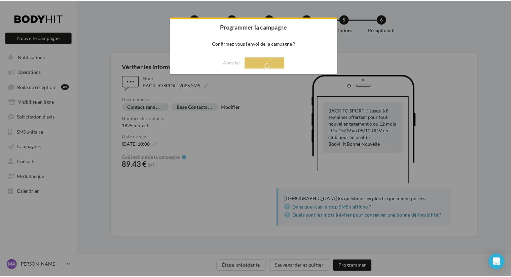
scroll to position [11, 0]
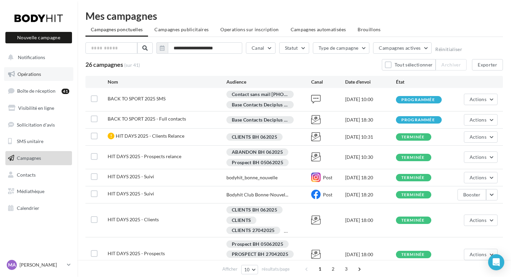
click at [27, 74] on span "Opérations" at bounding box center [29, 74] width 24 height 6
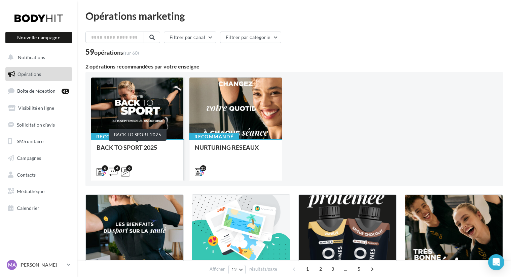
click at [141, 154] on div "BACK TO SPORT 2025" at bounding box center [136, 150] width 81 height 13
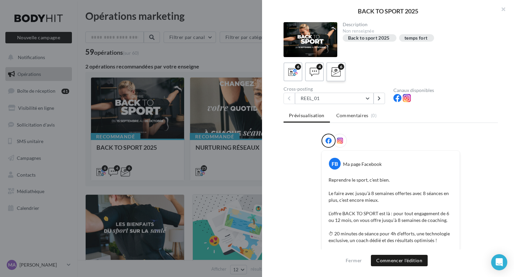
click at [338, 75] on icon at bounding box center [336, 72] width 10 height 10
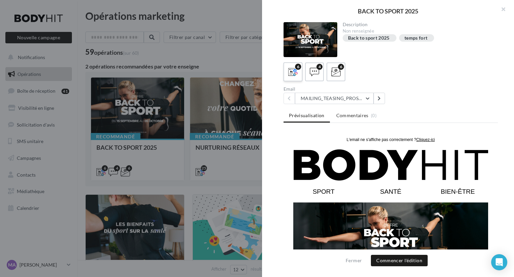
click at [295, 70] on icon at bounding box center [293, 72] width 10 height 10
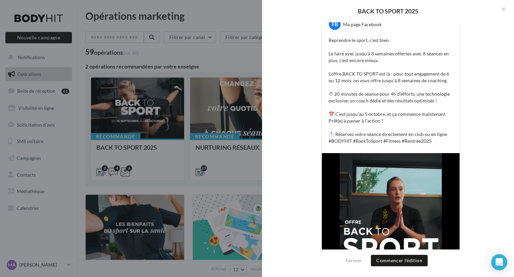
scroll to position [144, 0]
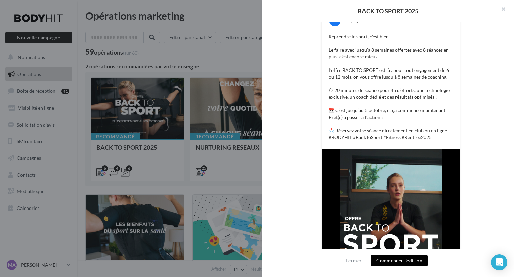
click at [402, 259] on button "Commencer l'édition" at bounding box center [399, 260] width 57 height 11
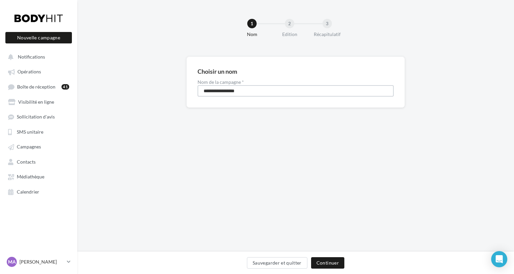
click at [256, 94] on input "**********" at bounding box center [296, 90] width 196 height 11
type input "**********"
click at [324, 262] on button "Continuer" at bounding box center [327, 262] width 33 height 11
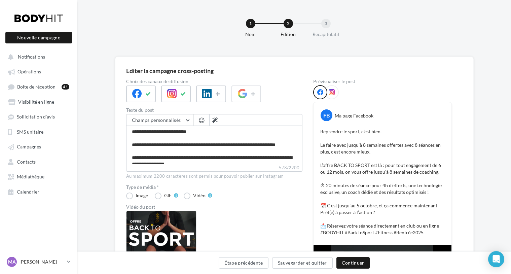
scroll to position [11, 0]
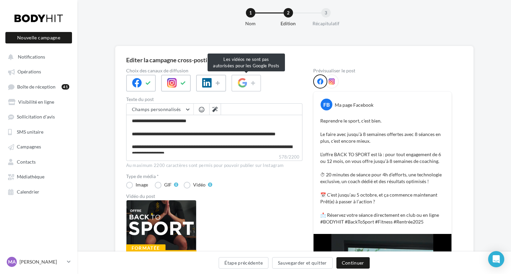
click at [253, 83] on span at bounding box center [246, 83] width 30 height 17
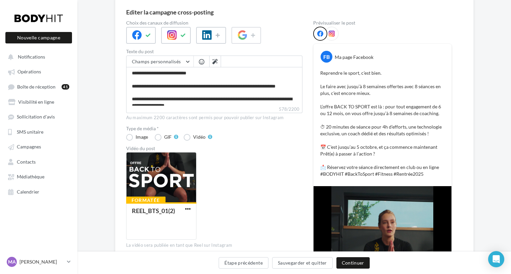
scroll to position [59, 0]
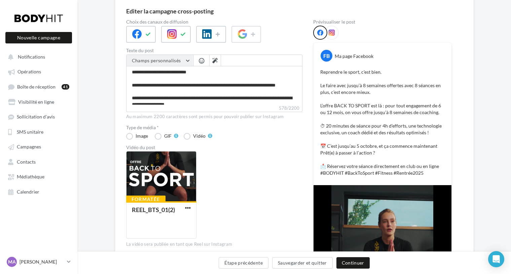
click at [188, 63] on button "Champs personnalisés" at bounding box center [159, 60] width 67 height 11
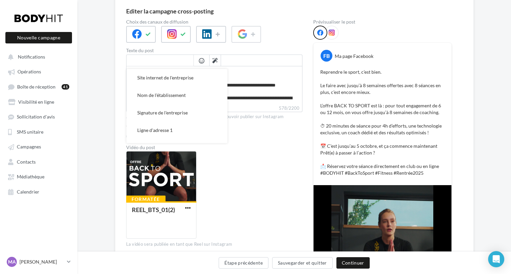
click at [188, 63] on input "text" at bounding box center [159, 60] width 67 height 11
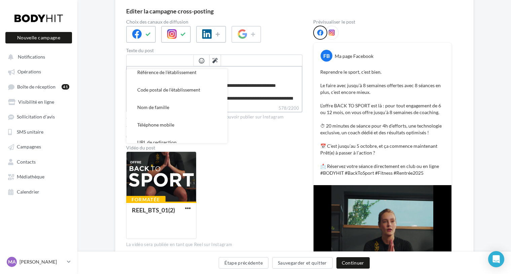
click at [254, 77] on textarea "**********" at bounding box center [214, 85] width 176 height 39
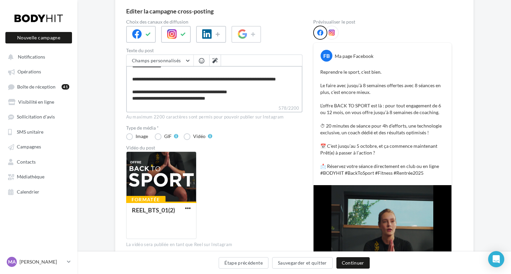
scroll to position [70, 0]
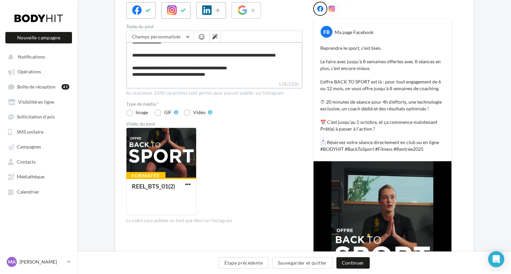
click at [242, 76] on textarea "**********" at bounding box center [214, 61] width 176 height 39
click at [216, 40] on button at bounding box center [214, 36] width 11 height 11
type textarea "**********"
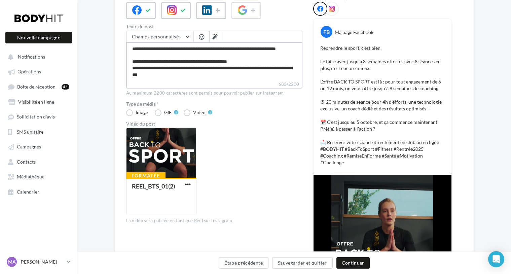
click at [239, 76] on textarea "**********" at bounding box center [214, 61] width 176 height 39
click at [249, 64] on textarea "**********" at bounding box center [214, 61] width 176 height 39
type textarea "**********"
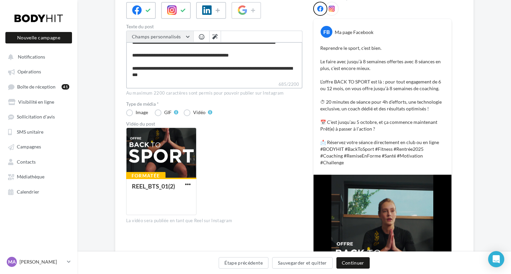
type textarea "**********"
click at [186, 36] on button "Champs personnalisés" at bounding box center [159, 36] width 67 height 11
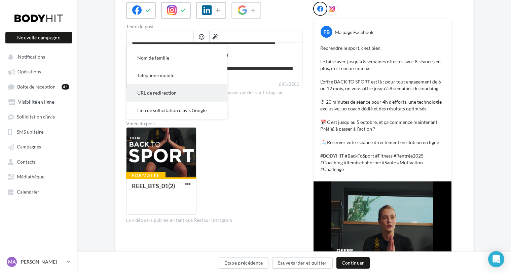
click at [163, 92] on span "URL de redirection" at bounding box center [156, 93] width 39 height 6
type textarea "**********"
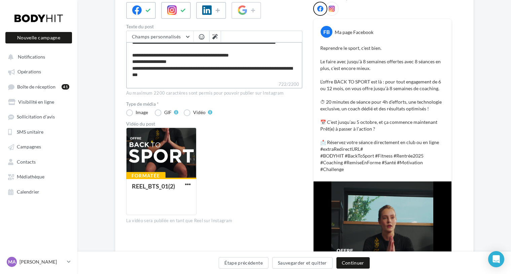
click at [168, 69] on textarea "**********" at bounding box center [214, 61] width 176 height 39
click at [174, 69] on textarea "**********" at bounding box center [214, 61] width 176 height 39
click at [187, 34] on button "Champs personnalisés" at bounding box center [159, 36] width 67 height 11
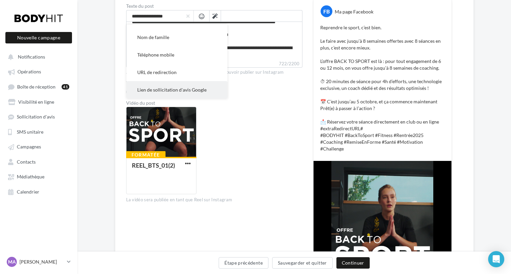
click at [171, 89] on span "Lien de sollicitation d'avis Google" at bounding box center [171, 90] width 69 height 6
type textarea "**********"
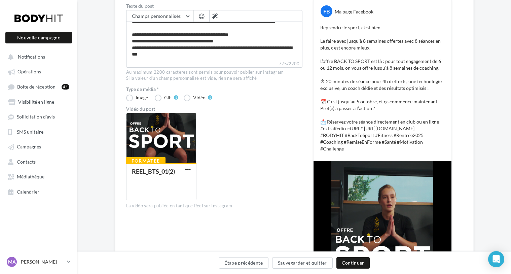
click at [347, 128] on p "Reprendre le sport, c’est bien. Le faire avec jusqu’à 8 semaines offertes avec …" at bounding box center [382, 88] width 124 height 128
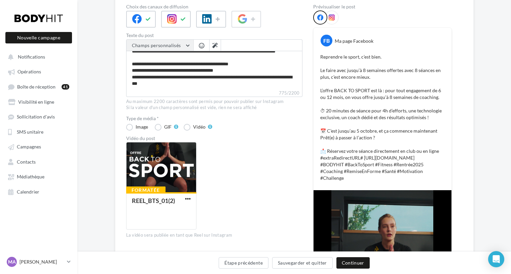
click at [186, 43] on button "Champs personnalisés" at bounding box center [159, 45] width 67 height 11
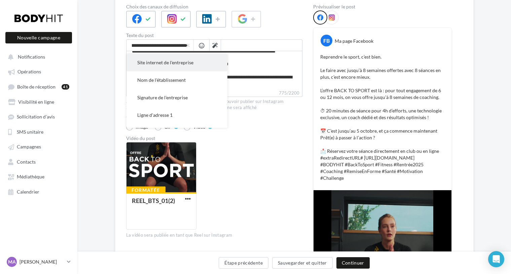
click at [175, 64] on span "Site internet de l'entreprise" at bounding box center [165, 62] width 56 height 6
type textarea "**********"
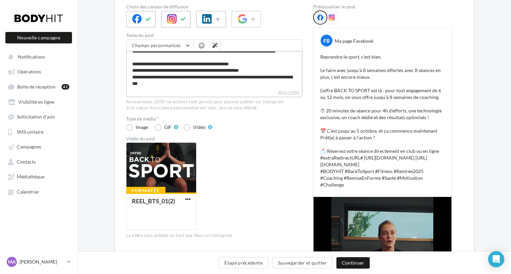
drag, startPoint x: 239, startPoint y: 78, endPoint x: 131, endPoint y: 78, distance: 107.9
click at [131, 78] on textarea "**********" at bounding box center [214, 70] width 176 height 39
type textarea "**********"
click at [191, 79] on textarea "**********" at bounding box center [214, 70] width 176 height 39
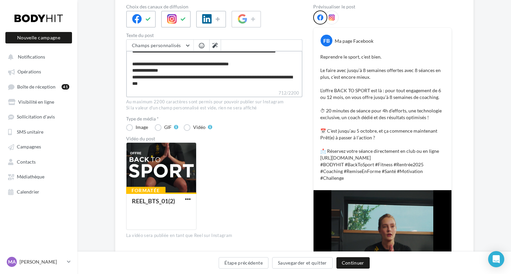
type textarea "**********"
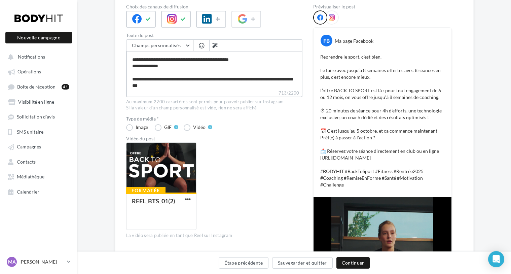
type textarea "**********"
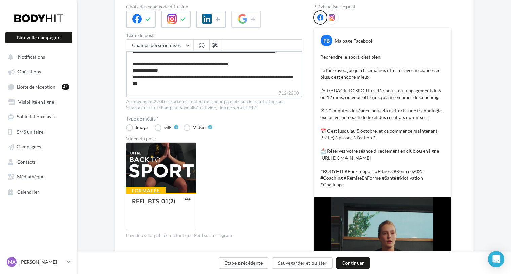
type textarea "**********"
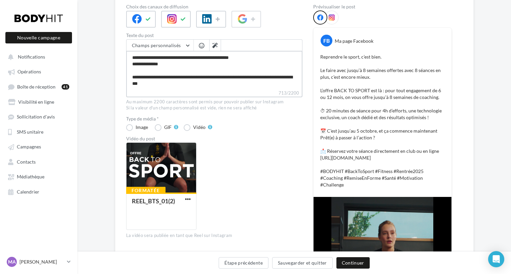
click at [266, 89] on textarea "**********" at bounding box center [214, 70] width 176 height 39
type textarea "**********"
click at [334, 16] on div at bounding box center [331, 17] width 14 height 14
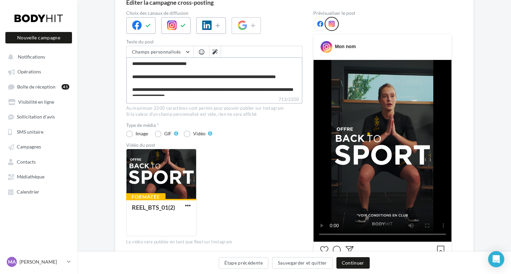
click at [198, 65] on textarea "**********" at bounding box center [214, 76] width 176 height 39
click at [131, 63] on textarea "**********" at bounding box center [214, 76] width 176 height 39
click at [199, 53] on span "button" at bounding box center [201, 52] width 5 height 6
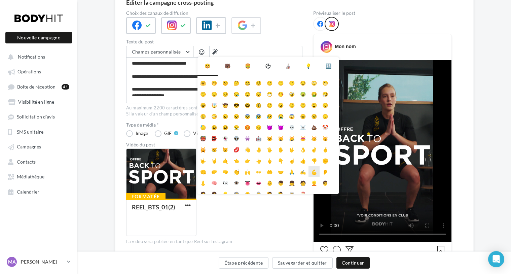
click at [315, 172] on li "💪" at bounding box center [313, 171] width 11 height 11
type textarea "**********"
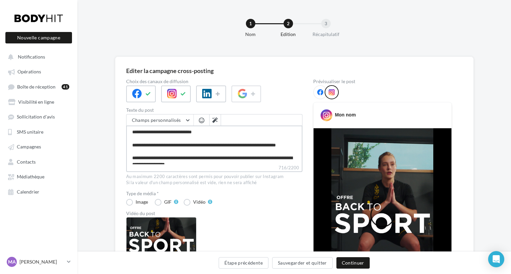
type textarea "**********"
click at [200, 128] on textarea "**********" at bounding box center [214, 144] width 176 height 39
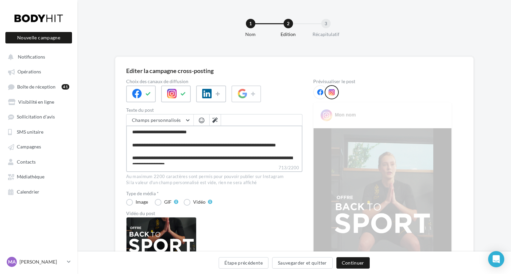
click at [196, 131] on textarea "**********" at bounding box center [214, 144] width 176 height 39
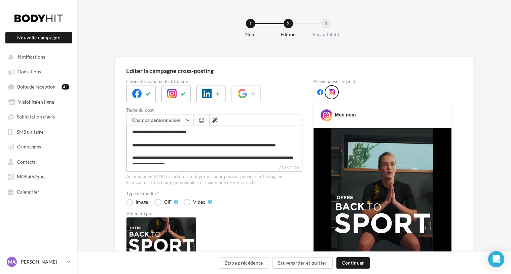
click at [156, 148] on textarea "**********" at bounding box center [214, 144] width 176 height 39
type textarea "**********"
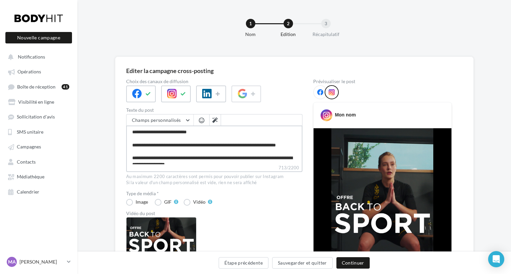
scroll to position [11, 0]
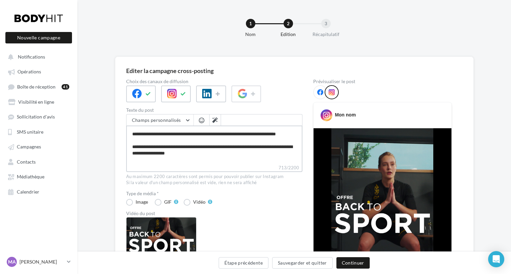
drag, startPoint x: 145, startPoint y: 153, endPoint x: 125, endPoint y: 153, distance: 19.8
type textarea "**********"
click at [204, 123] on span "button" at bounding box center [201, 120] width 5 height 6
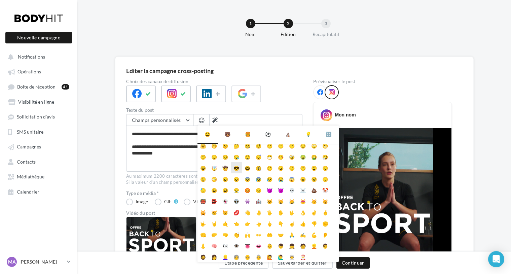
scroll to position [25, 0]
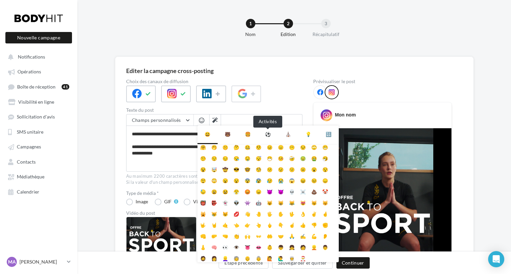
click at [267, 134] on div "⚽" at bounding box center [268, 134] width 6 height 7
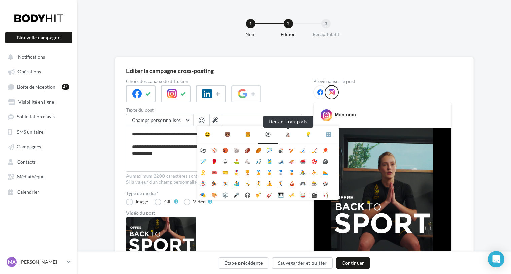
click at [290, 135] on div "⛪" at bounding box center [288, 134] width 6 height 7
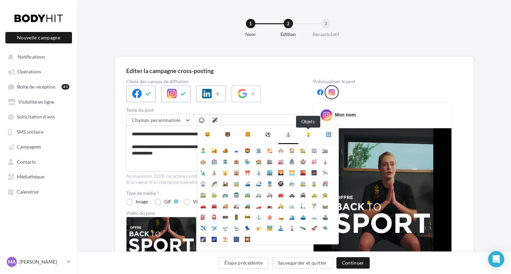
click at [309, 135] on div "💡" at bounding box center [308, 134] width 6 height 7
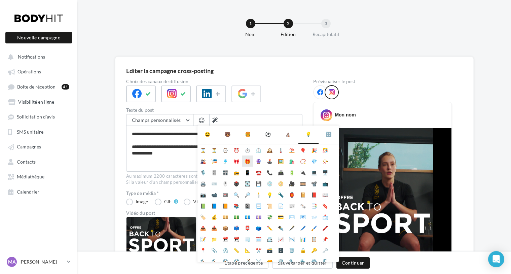
click at [247, 161] on li "🎁" at bounding box center [247, 160] width 11 height 11
type textarea "**********"
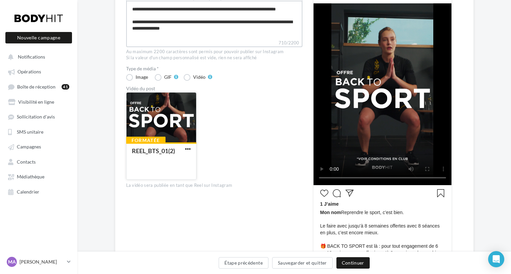
scroll to position [77, 0]
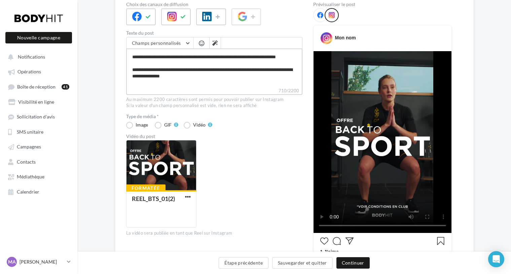
click at [208, 84] on textarea "**********" at bounding box center [214, 67] width 176 height 39
type textarea "**********"
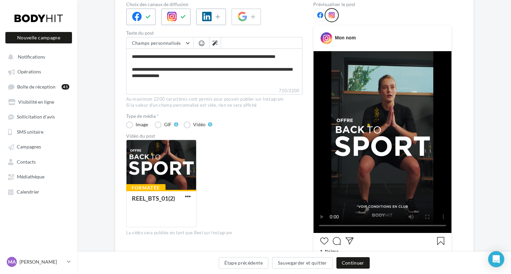
click at [200, 44] on span "button" at bounding box center [201, 43] width 5 height 6
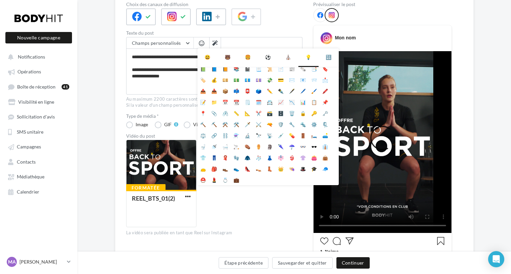
scroll to position [0, 0]
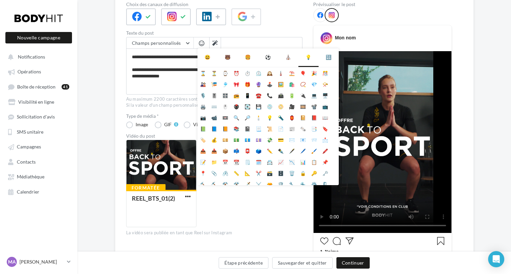
click at [290, 55] on div "⛪" at bounding box center [288, 56] width 20 height 17
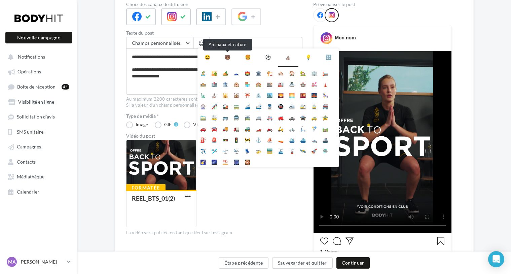
click at [226, 57] on div "🐻" at bounding box center [228, 57] width 6 height 7
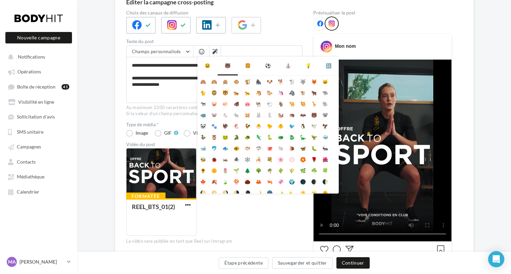
scroll to position [65, 0]
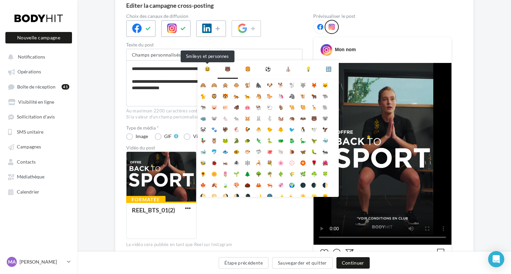
click at [207, 68] on div "😃" at bounding box center [207, 69] width 6 height 7
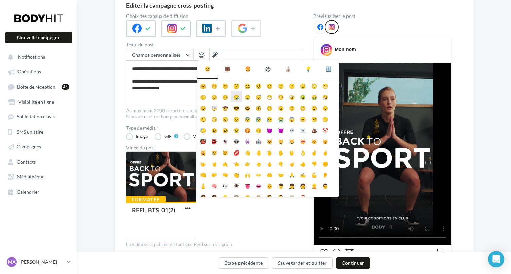
scroll to position [27, 0]
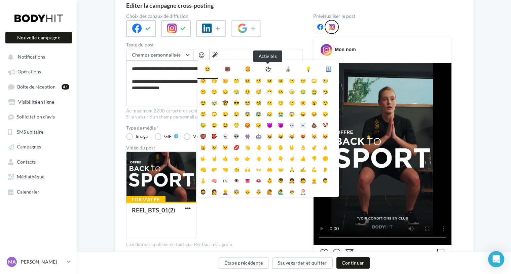
click at [268, 67] on div "⚽" at bounding box center [268, 69] width 6 height 7
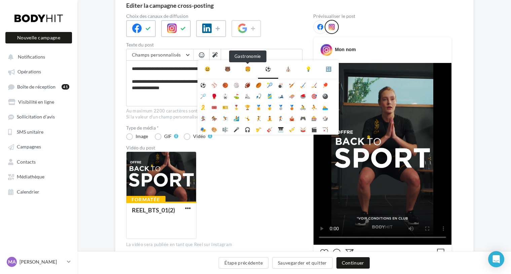
click at [248, 67] on div "🍔" at bounding box center [248, 69] width 6 height 7
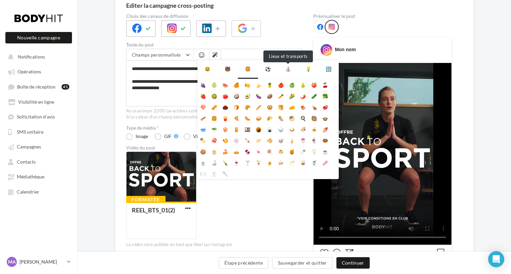
click at [286, 66] on div "⛪" at bounding box center [288, 69] width 6 height 7
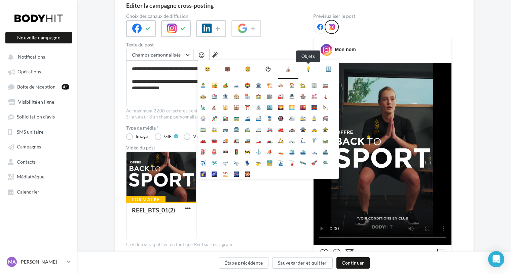
click at [307, 69] on div "💡" at bounding box center [308, 69] width 6 height 7
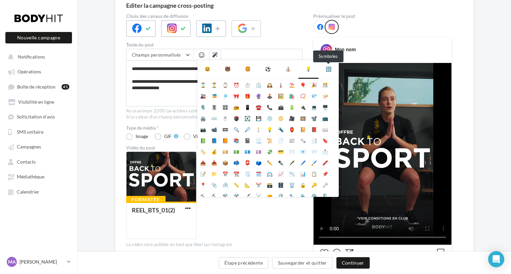
click at [328, 69] on div "🔣" at bounding box center [328, 69] width 6 height 7
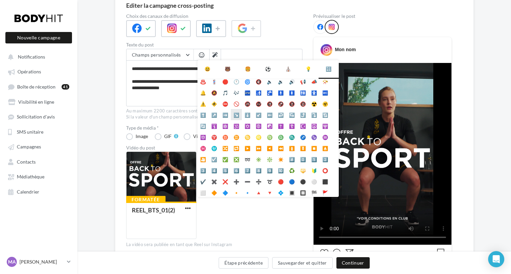
scroll to position [38, 0]
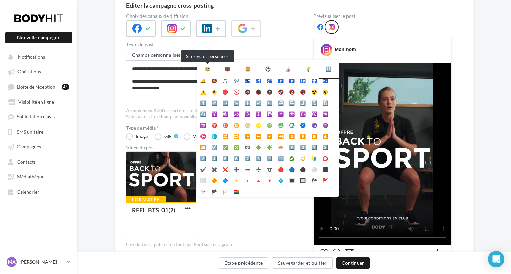
click at [206, 68] on div "😃" at bounding box center [207, 69] width 6 height 7
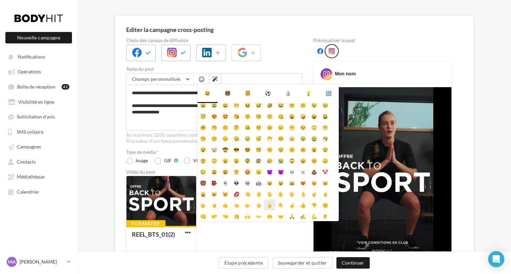
scroll to position [0, 0]
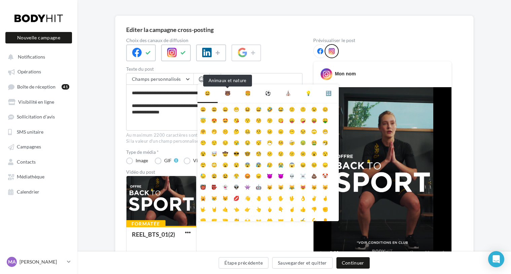
click at [226, 94] on div "🐻" at bounding box center [228, 93] width 6 height 7
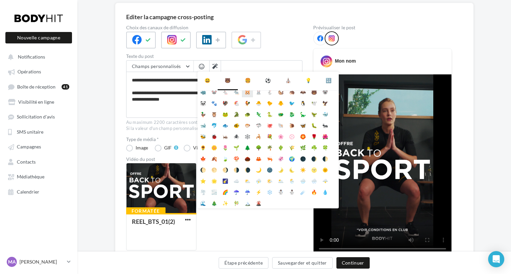
scroll to position [54, 0]
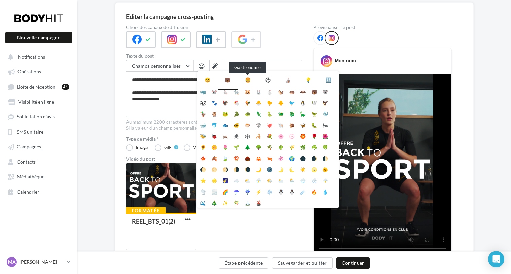
click at [247, 78] on div "🍔" at bounding box center [248, 80] width 6 height 7
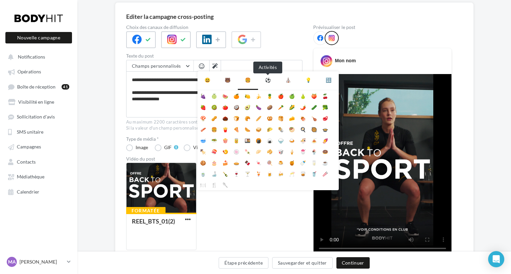
click at [265, 80] on div "⚽" at bounding box center [268, 80] width 6 height 7
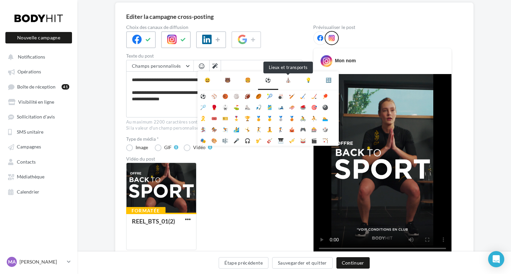
click at [287, 81] on div "⛪" at bounding box center [288, 80] width 6 height 7
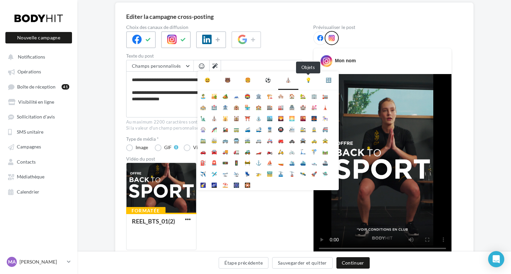
click at [308, 80] on div "💡" at bounding box center [308, 80] width 6 height 7
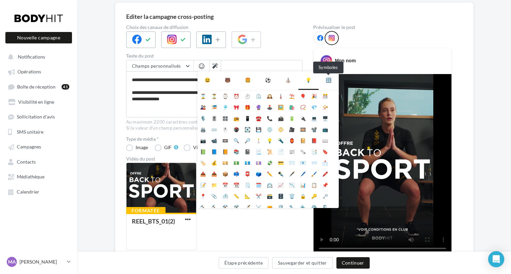
click at [327, 81] on div "🔣" at bounding box center [328, 80] width 6 height 7
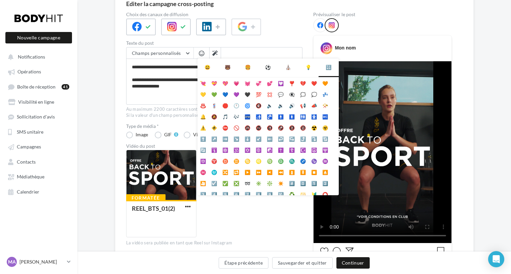
click at [242, 51] on span at bounding box center [261, 52] width 81 height 11
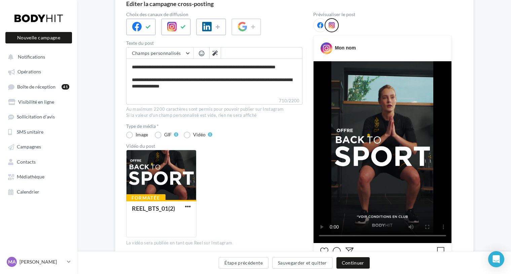
click at [238, 53] on span at bounding box center [261, 52] width 81 height 11
click at [210, 92] on textarea "**********" at bounding box center [214, 77] width 176 height 39
click at [203, 50] on span "button" at bounding box center [201, 53] width 5 height 6
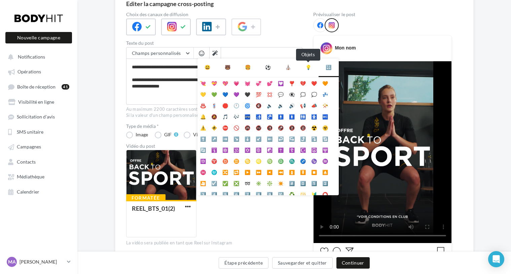
click at [309, 68] on div "💡" at bounding box center [308, 67] width 6 height 7
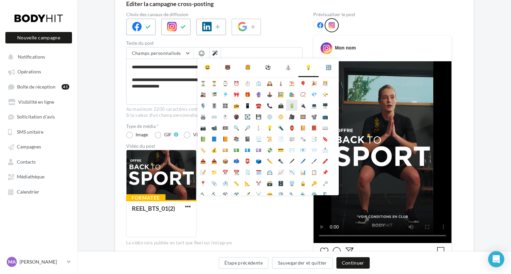
drag, startPoint x: 309, startPoint y: 68, endPoint x: 287, endPoint y: 104, distance: 42.5
click at [287, 104] on div "😃 🐻 🍔 ⚽ ⛪ 💡 🔣 ⌛ ⏳ ⌚ ⏰ ⏱️ ⏲️ 🕰️ 🌡️ ⛱️ 🎈 🎉 🎊 🎎 🎏 🎐 🎀 🎁 🔮" at bounding box center [267, 126] width 141 height 136
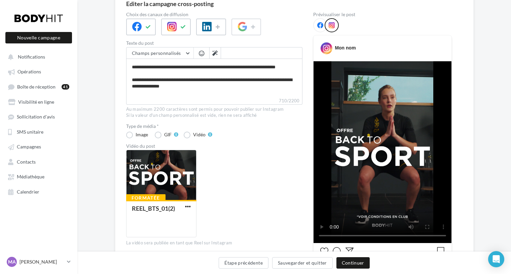
click at [199, 53] on span "button" at bounding box center [201, 53] width 5 height 6
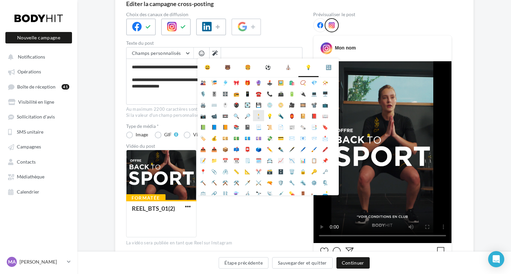
scroll to position [0, 0]
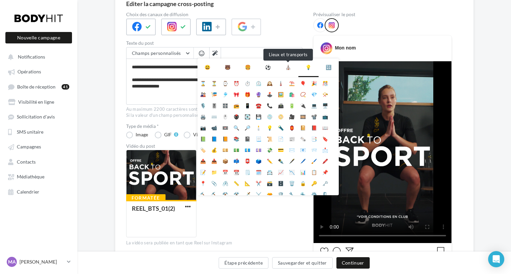
click at [285, 67] on div "⛪" at bounding box center [288, 67] width 6 height 7
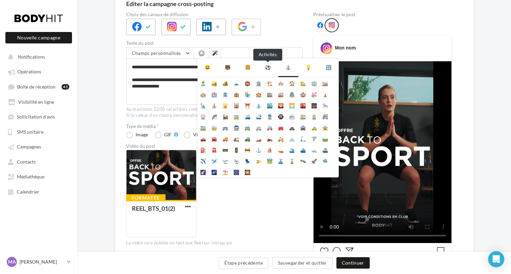
click at [269, 66] on div "⚽" at bounding box center [268, 67] width 6 height 7
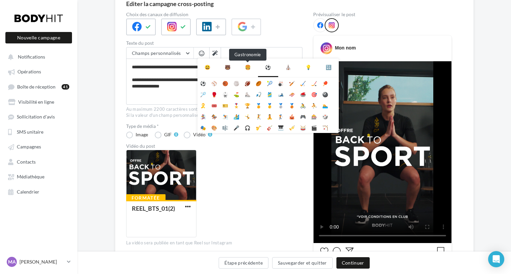
click at [249, 67] on div "🍔" at bounding box center [248, 67] width 6 height 7
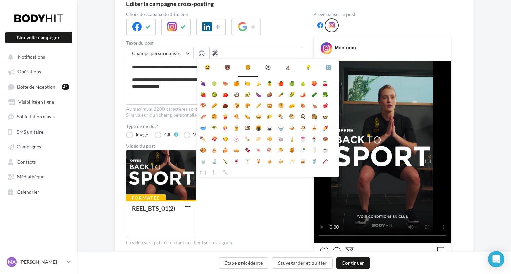
click at [230, 70] on div "🐻" at bounding box center [227, 66] width 20 height 17
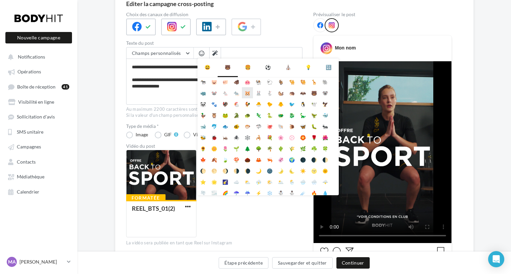
scroll to position [38, 0]
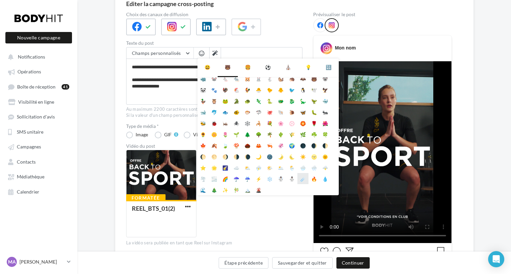
click at [302, 179] on li "☄️" at bounding box center [302, 178] width 11 height 11
type textarea "**********"
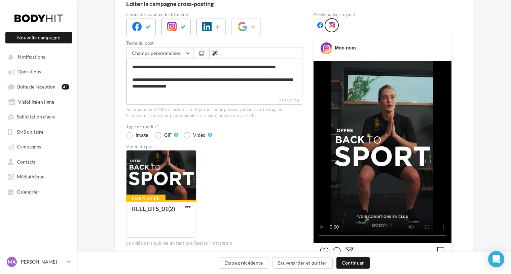
type textarea "**********"
click at [203, 53] on span "button" at bounding box center [201, 53] width 5 height 6
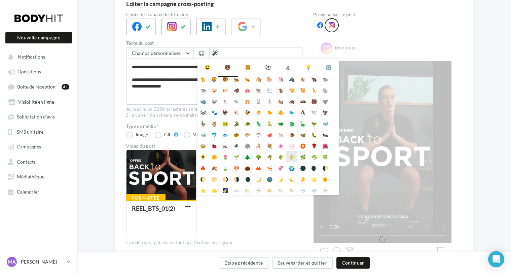
scroll to position [38, 0]
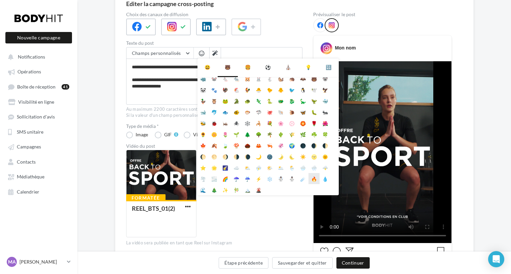
click at [313, 180] on li "🔥" at bounding box center [313, 178] width 11 height 11
type textarea "**********"
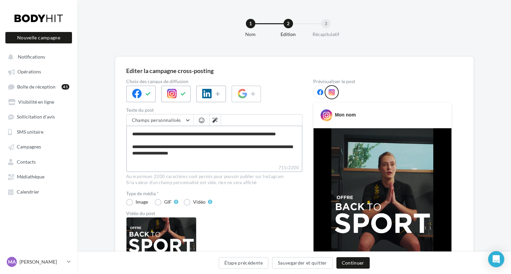
scroll to position [0, 0]
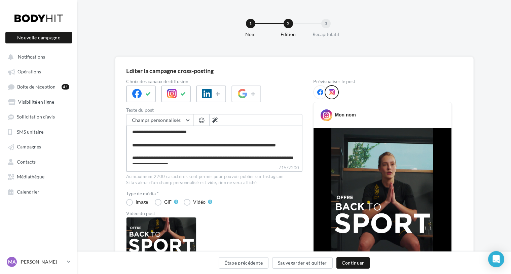
click at [152, 151] on textarea "**********" at bounding box center [214, 144] width 176 height 39
type textarea "**********"
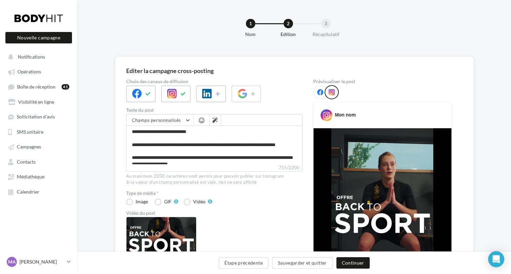
click at [204, 117] on button "button" at bounding box center [201, 120] width 8 height 7
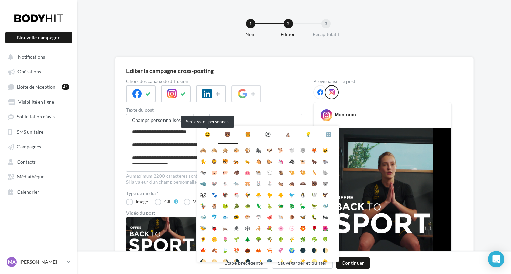
click at [208, 136] on div "😃" at bounding box center [207, 134] width 6 height 7
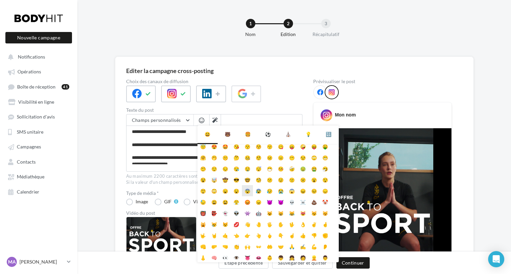
scroll to position [27, 0]
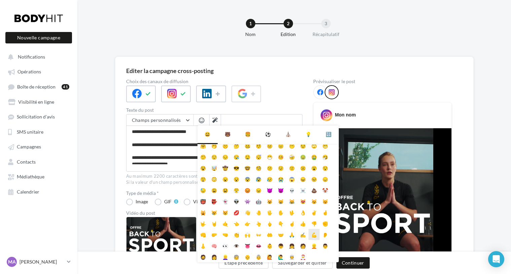
click at [312, 233] on li "💪" at bounding box center [313, 234] width 11 height 11
type textarea "**********"
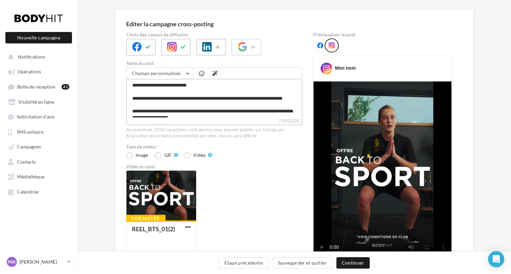
scroll to position [26, 0]
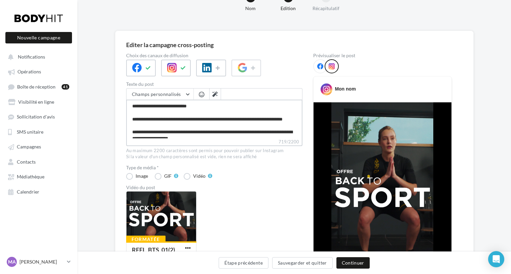
click at [132, 117] on textarea "**********" at bounding box center [214, 118] width 176 height 39
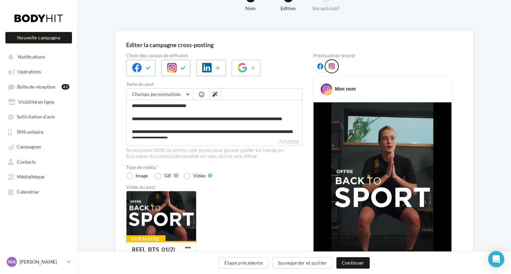
click at [199, 92] on span "button" at bounding box center [201, 94] width 5 height 6
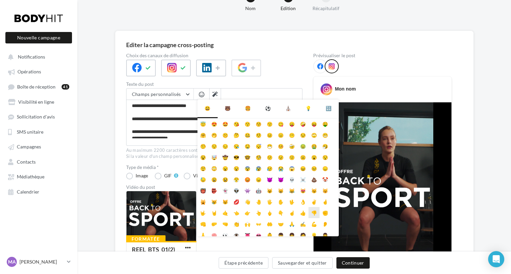
scroll to position [15, 0]
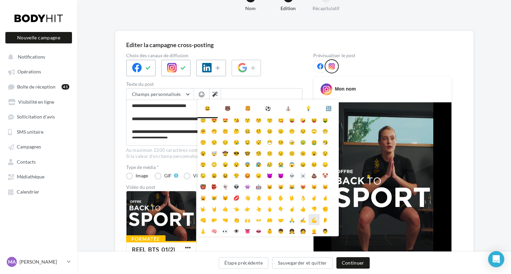
click at [311, 219] on li "💪" at bounding box center [313, 219] width 11 height 11
type textarea "**********"
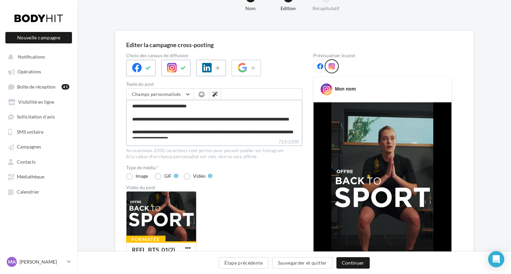
click at [174, 126] on textarea "**********" at bounding box center [214, 118] width 176 height 39
type textarea "**********"
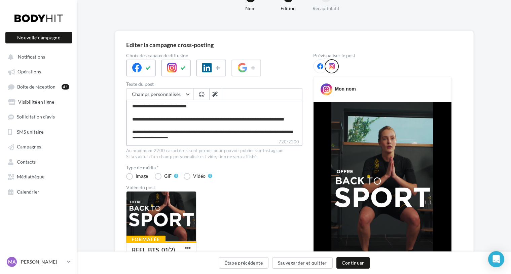
type textarea "**********"
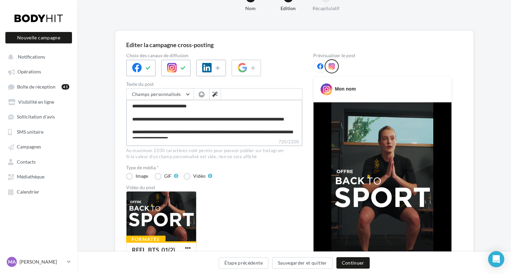
type textarea "**********"
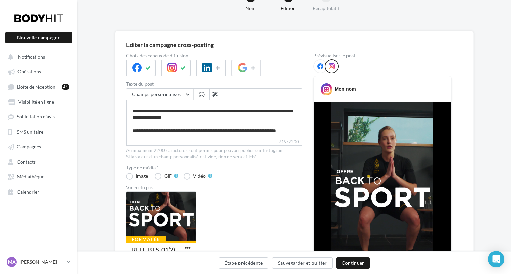
scroll to position [41, 0]
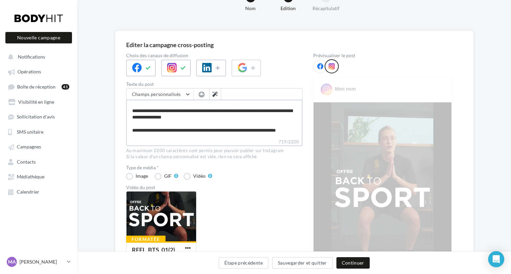
click at [209, 104] on textarea "**********" at bounding box center [214, 118] width 176 height 39
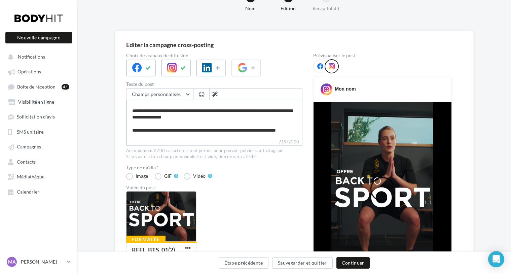
type textarea "**********"
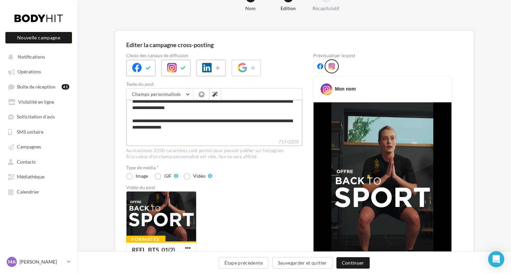
scroll to position [27, 0]
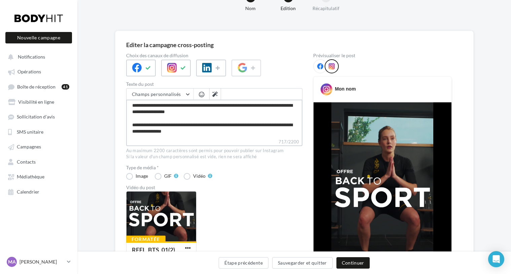
click at [142, 112] on textarea "**********" at bounding box center [214, 118] width 176 height 39
type textarea "**********"
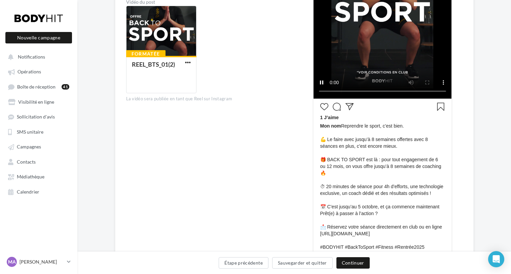
scroll to position [209, 0]
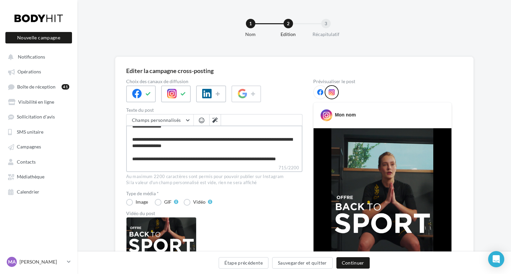
click at [211, 134] on textarea "**********" at bounding box center [214, 144] width 176 height 39
type textarea "**********"
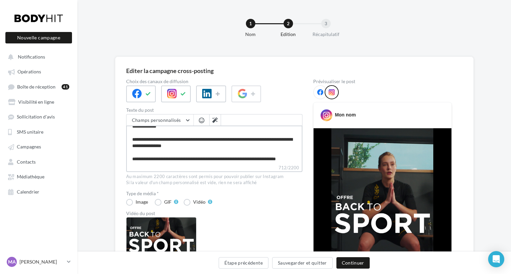
type textarea "**********"
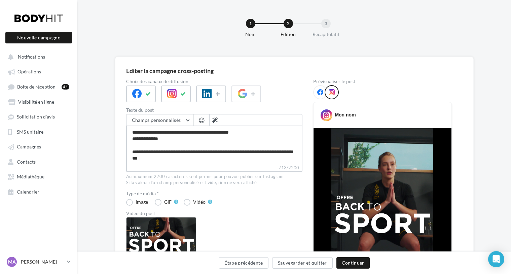
type textarea "**********"
click at [320, 90] on icon at bounding box center [320, 92] width 6 height 6
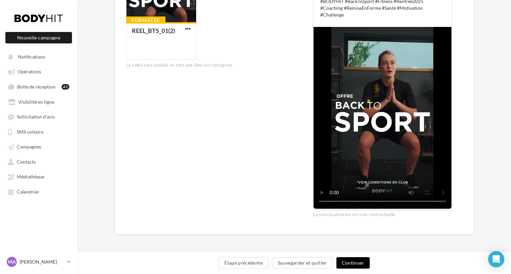
click at [356, 260] on button "Continuer" at bounding box center [352, 262] width 33 height 11
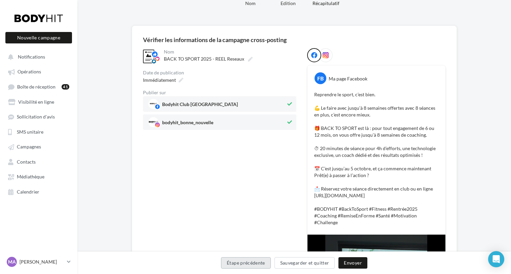
click at [254, 260] on button "Étape précédente" at bounding box center [246, 262] width 50 height 11
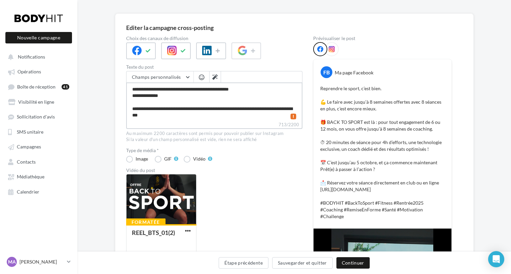
click at [151, 103] on textarea "**********" at bounding box center [214, 101] width 176 height 39
click at [165, 104] on textarea "**********" at bounding box center [214, 101] width 176 height 39
click at [188, 77] on button "Champs personnalisés" at bounding box center [159, 76] width 67 height 11
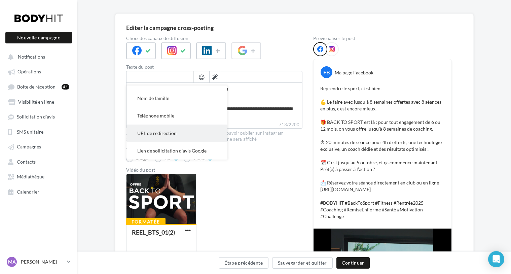
click at [160, 133] on span "URL de redirection" at bounding box center [156, 133] width 39 height 6
type textarea "**********"
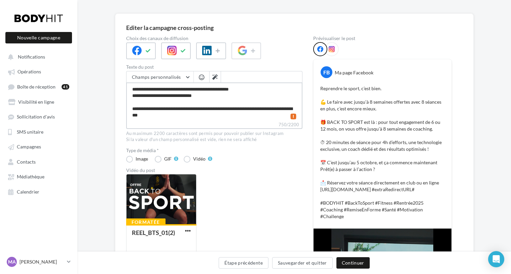
drag, startPoint x: 207, startPoint y: 103, endPoint x: 130, endPoint y: 102, distance: 77.7
click at [130, 102] on textarea "**********" at bounding box center [214, 101] width 176 height 39
type textarea "**********"
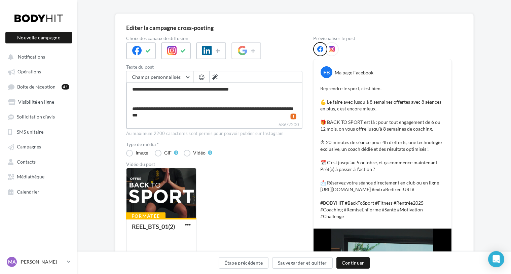
type textarea "**********"
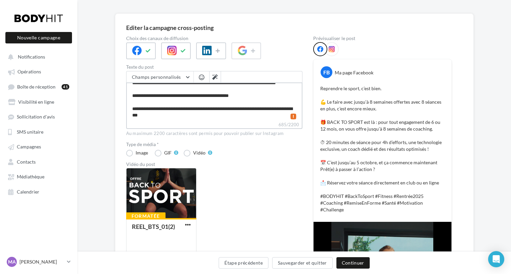
type textarea "**********"
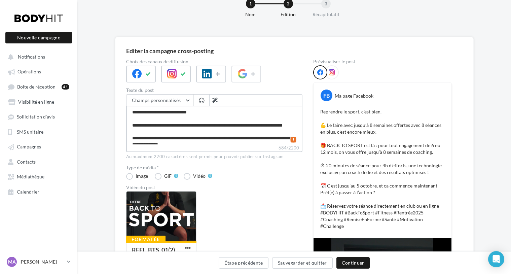
scroll to position [0, 0]
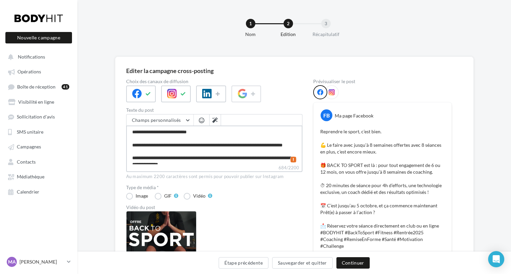
type textarea "**********"
click at [332, 94] on icon at bounding box center [331, 92] width 6 height 6
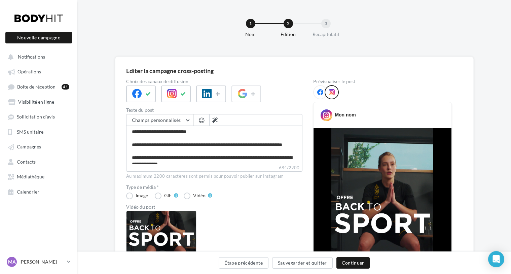
click at [318, 93] on icon at bounding box center [320, 92] width 6 height 6
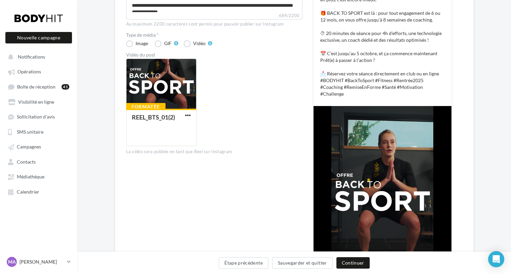
scroll to position [152, 0]
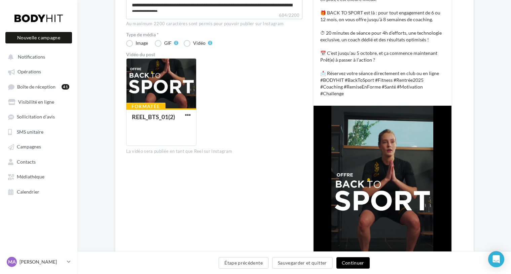
click at [345, 262] on button "Continuer" at bounding box center [352, 262] width 33 height 11
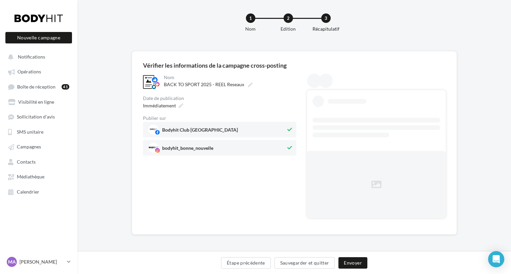
scroll to position [0, 0]
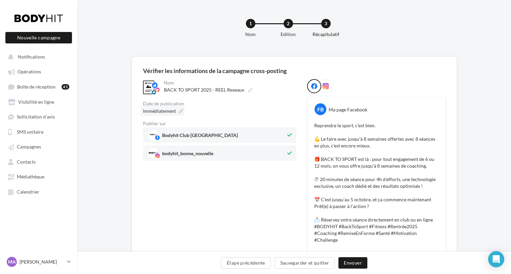
click at [179, 112] on icon at bounding box center [180, 111] width 5 height 5
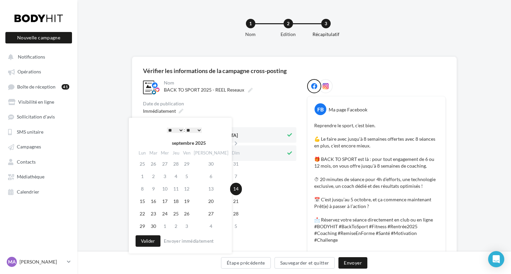
click at [179, 129] on select "* * * * * * * * * * ** ** ** ** ** ** ** ** ** ** ** ** ** **" at bounding box center [175, 129] width 17 height 5
click at [148, 241] on button "Valider" at bounding box center [147, 240] width 25 height 11
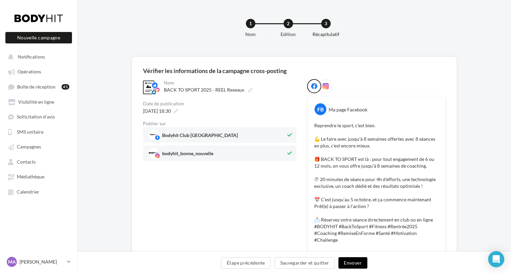
click at [356, 262] on button "Envoyer" at bounding box center [352, 262] width 29 height 11
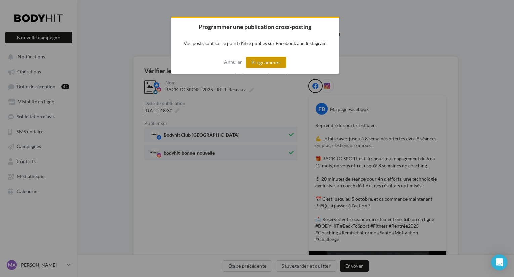
click at [266, 64] on button "Programmer" at bounding box center [266, 62] width 40 height 11
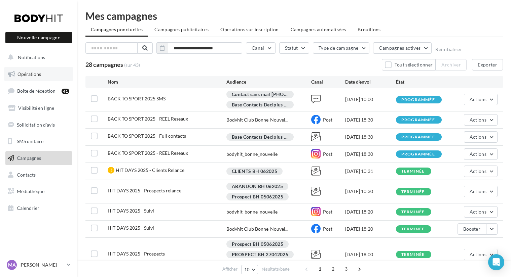
click at [29, 74] on span "Opérations" at bounding box center [29, 74] width 24 height 6
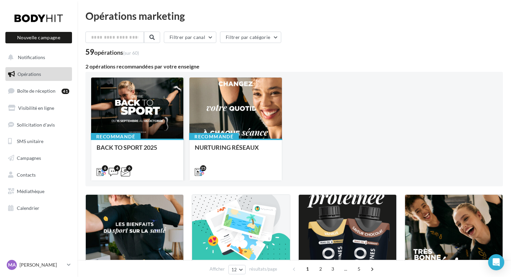
click at [156, 117] on div at bounding box center [137, 109] width 92 height 62
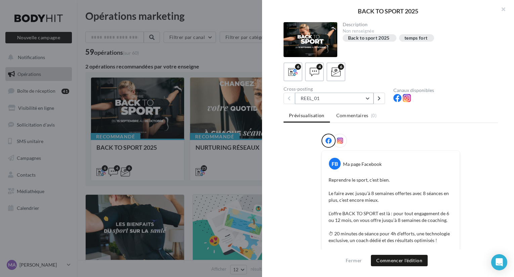
click at [367, 98] on button "REEL_01" at bounding box center [334, 98] width 79 height 11
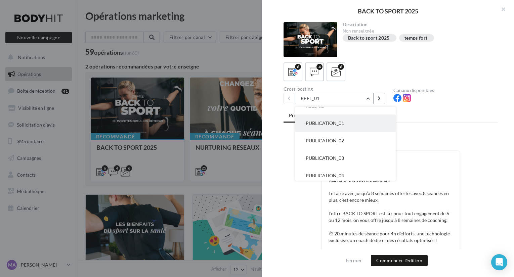
scroll to position [31, 0]
click at [351, 123] on button "PUBLICATION_01" at bounding box center [345, 119] width 101 height 17
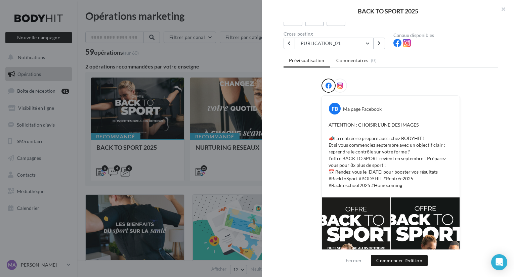
scroll to position [60, 0]
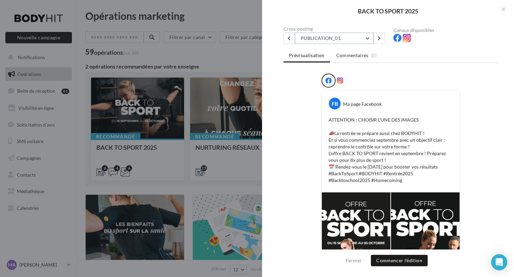
click at [336, 41] on button "PUBLICATION_01" at bounding box center [334, 38] width 79 height 11
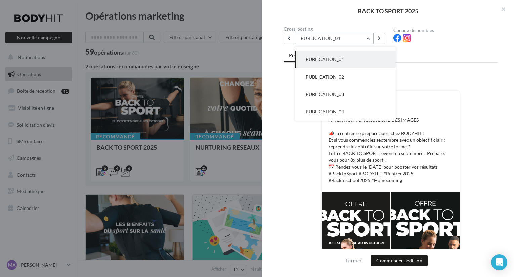
scroll to position [17, 0]
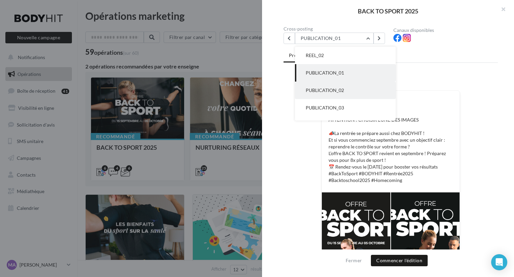
click at [326, 89] on span "PUBLICATION_02" at bounding box center [325, 90] width 38 height 6
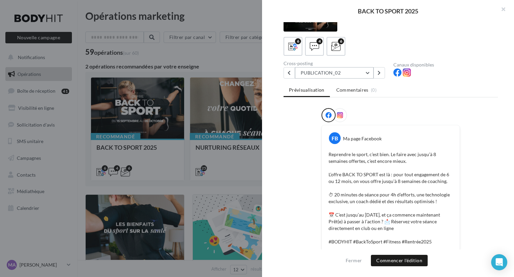
scroll to position [12, 0]
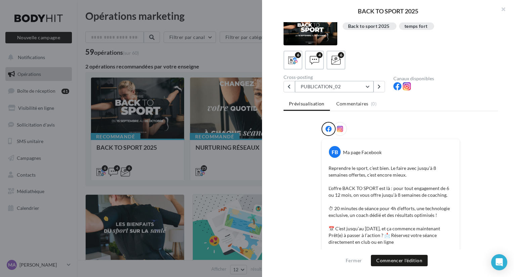
click at [350, 87] on button "PUBLICATION_02" at bounding box center [334, 86] width 79 height 11
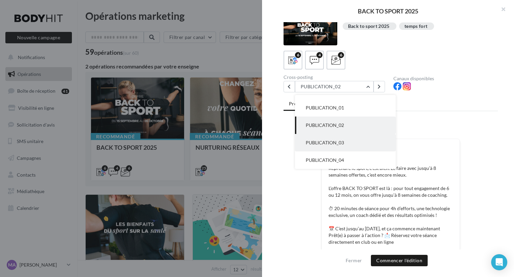
click at [341, 138] on button "PUBLICATION_03" at bounding box center [345, 142] width 101 height 17
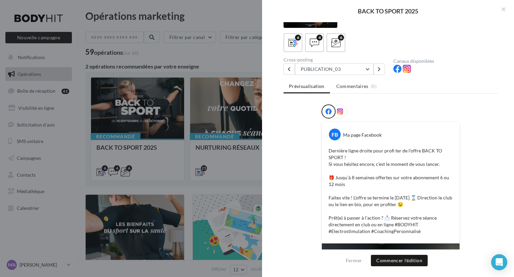
scroll to position [15, 0]
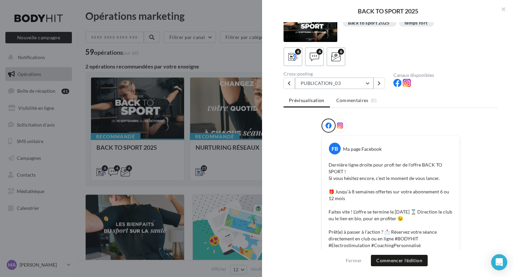
click at [322, 80] on button "PUBLICATION_03" at bounding box center [334, 83] width 79 height 11
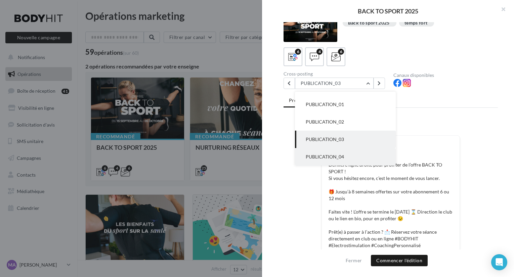
click at [324, 153] on button "PUBLICATION_04" at bounding box center [345, 156] width 101 height 17
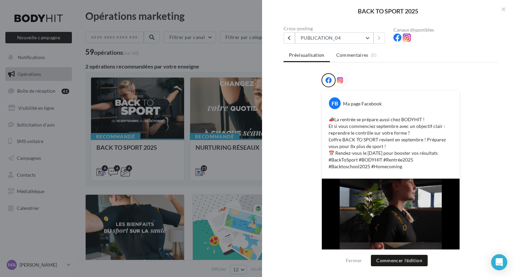
scroll to position [33, 0]
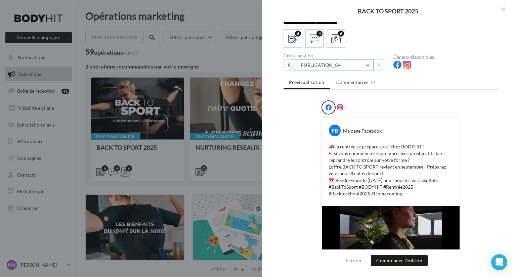
click at [328, 69] on button "PUBLICATION_04" at bounding box center [334, 64] width 79 height 11
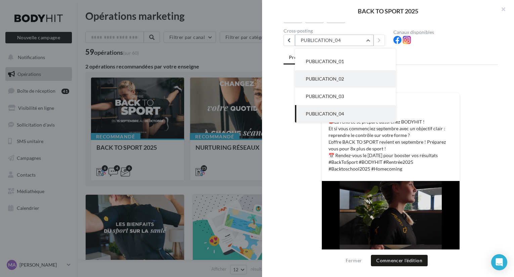
scroll to position [64, 0]
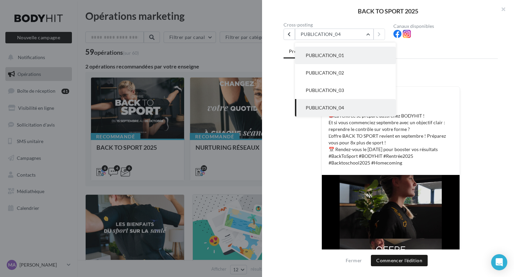
click at [327, 57] on span "PUBLICATION_01" at bounding box center [325, 55] width 38 height 6
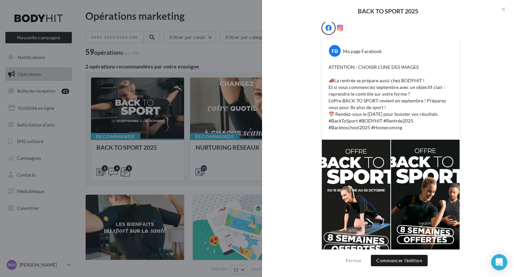
scroll to position [144, 0]
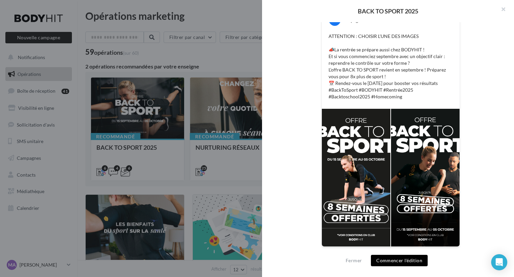
click at [389, 260] on button "Commencer l'édition" at bounding box center [399, 260] width 57 height 11
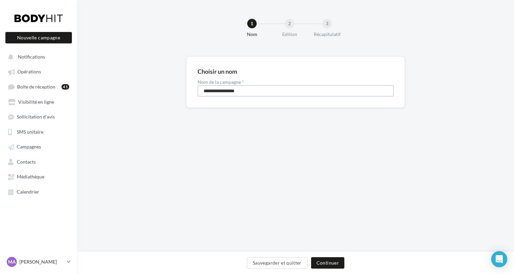
click at [258, 93] on input "**********" at bounding box center [296, 90] width 196 height 11
type input "**********"
click at [334, 259] on button "Continuer" at bounding box center [327, 262] width 33 height 11
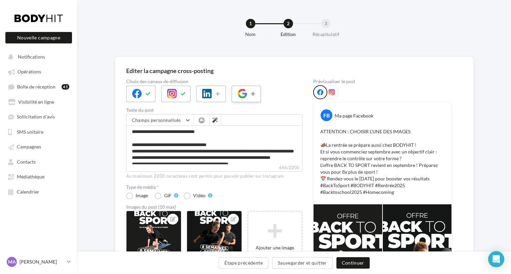
click at [254, 93] on icon at bounding box center [253, 93] width 5 height 5
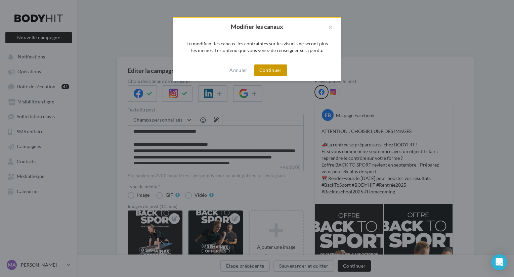
click at [270, 71] on button "Continuer" at bounding box center [270, 70] width 33 height 11
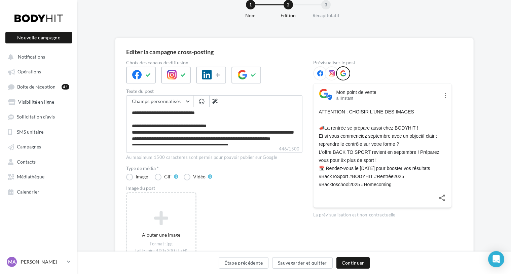
scroll to position [17, 0]
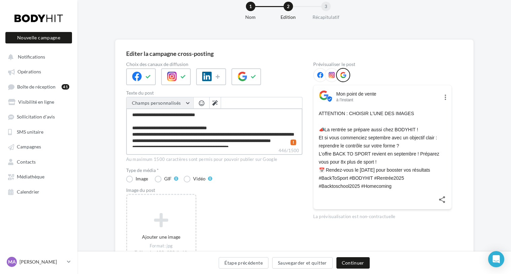
drag, startPoint x: 228, startPoint y: 114, endPoint x: 130, endPoint y: 107, distance: 97.8
click at [130, 107] on div "**********" at bounding box center [214, 126] width 176 height 58
type textarea "**********"
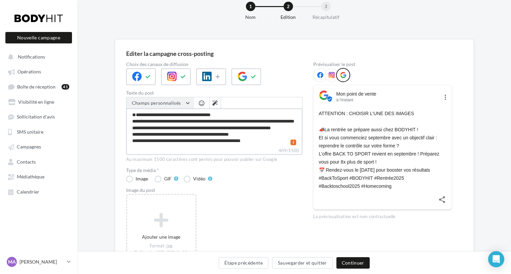
type textarea "**********"
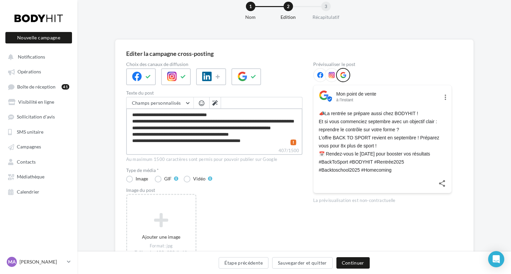
click at [240, 115] on textarea "**********" at bounding box center [214, 127] width 176 height 39
type textarea "**********"
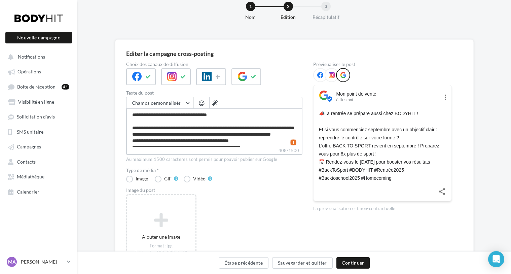
click at [169, 134] on textarea "**********" at bounding box center [214, 127] width 176 height 39
type textarea "**********"
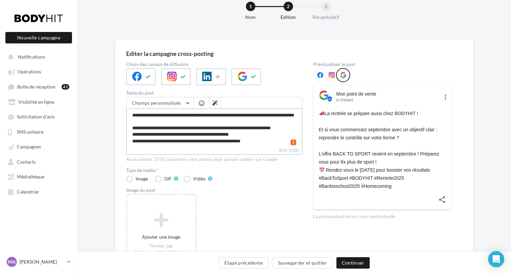
drag, startPoint x: 144, startPoint y: 121, endPoint x: 121, endPoint y: 122, distance: 22.9
click at [121, 122] on div "**********" at bounding box center [294, 167] width 358 height 257
type textarea "**********"
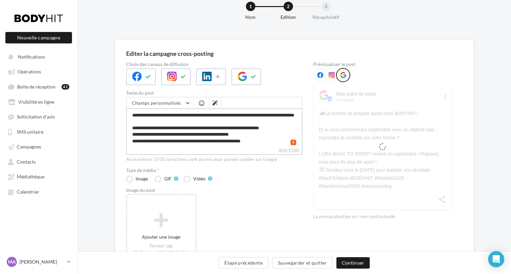
type textarea "**********"
click at [200, 104] on span "button" at bounding box center [201, 103] width 5 height 6
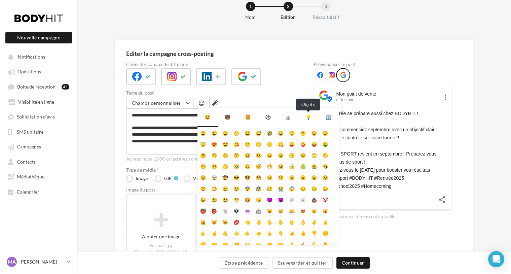
click at [309, 117] on div "💡" at bounding box center [308, 117] width 6 height 7
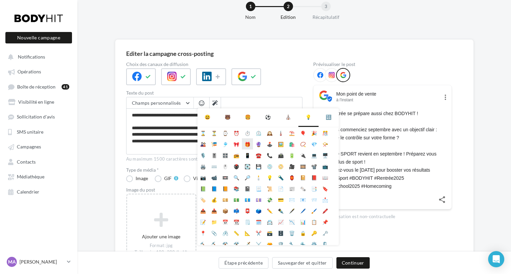
click at [247, 143] on li "🎁" at bounding box center [247, 143] width 11 height 11
type textarea "**********"
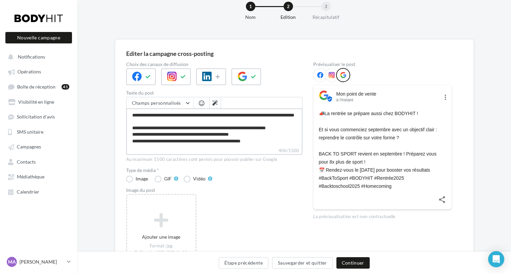
scroll to position [19, 0]
type textarea "**********"
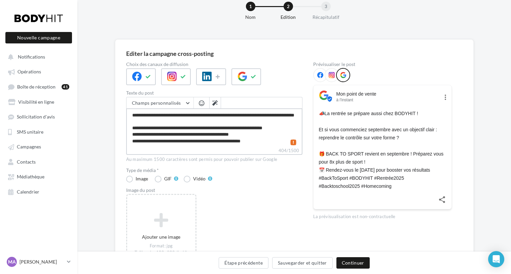
scroll to position [25, 0]
click at [256, 133] on textarea "**********" at bounding box center [214, 127] width 176 height 39
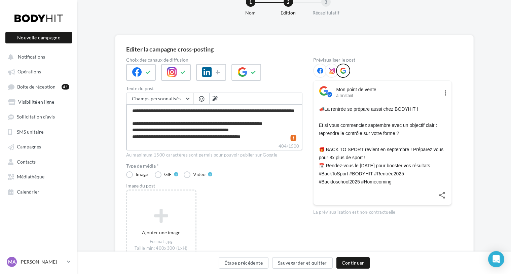
scroll to position [21, 0]
click at [132, 122] on textarea "**********" at bounding box center [214, 123] width 176 height 39
type textarea "**********"
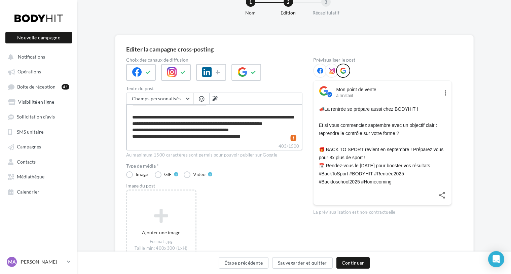
scroll to position [0, 0]
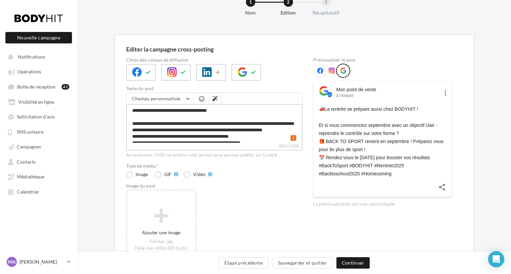
click at [133, 124] on textarea "**********" at bounding box center [214, 123] width 176 height 39
type textarea "**********"
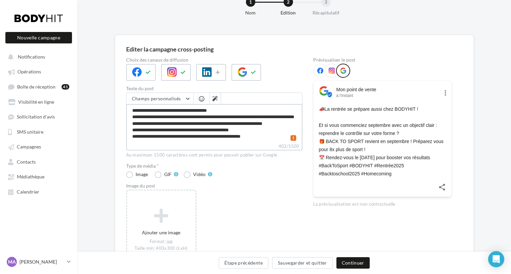
click at [171, 125] on textarea "**********" at bounding box center [214, 123] width 176 height 39
type textarea "**********"
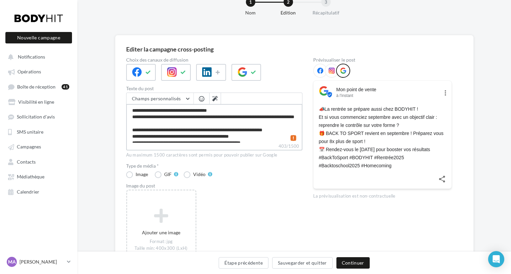
scroll to position [3, 0]
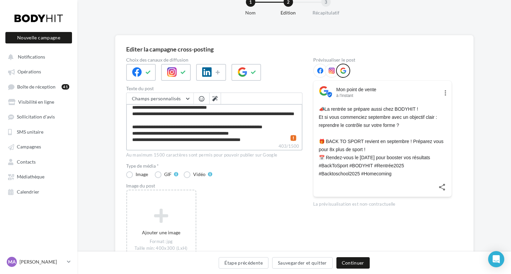
click at [221, 131] on textarea "**********" at bounding box center [214, 123] width 176 height 39
type textarea "**********"
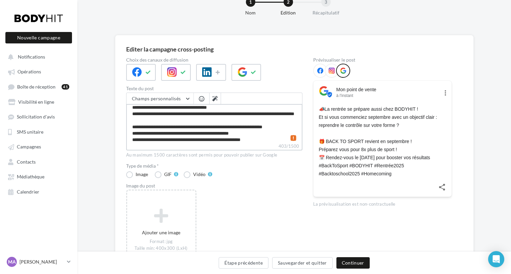
scroll to position [18, 0]
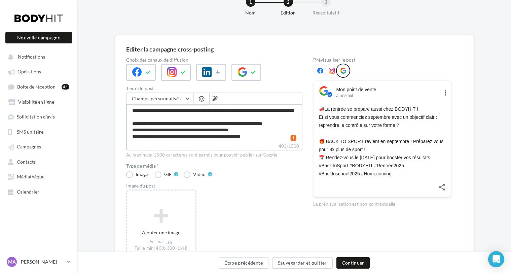
click at [166, 124] on textarea "**********" at bounding box center [214, 123] width 176 height 39
type textarea "**********"
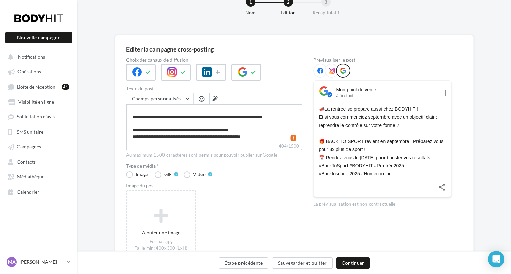
scroll to position [19, 0]
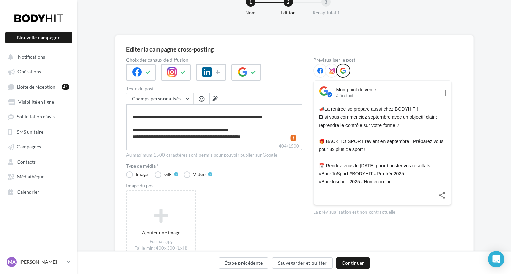
click at [257, 135] on textarea "**********" at bounding box center [214, 123] width 176 height 39
type textarea "**********"
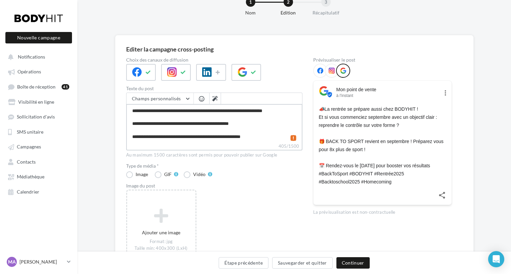
scroll to position [32, 0]
click at [289, 137] on textarea "**********" at bounding box center [214, 123] width 176 height 39
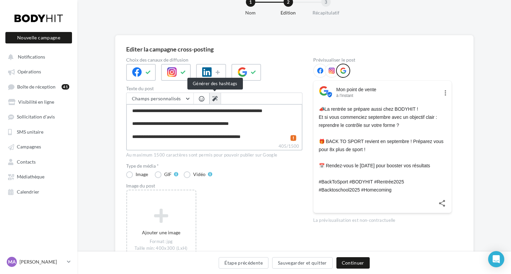
type textarea "**********"
click at [214, 96] on icon at bounding box center [214, 98] width 5 height 5
type textarea "**********"
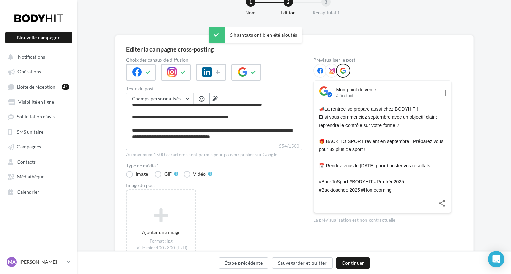
scroll to position [0, 0]
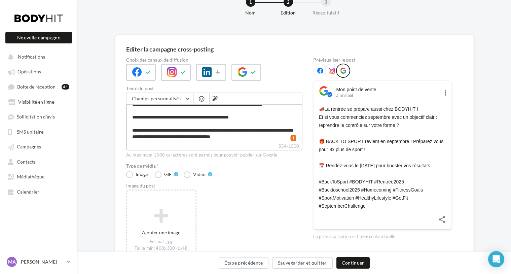
drag, startPoint x: 254, startPoint y: 131, endPoint x: 238, endPoint y: 131, distance: 16.5
click at [238, 131] on textarea "**********" at bounding box center [214, 123] width 176 height 39
type textarea "**********"
drag, startPoint x: 161, startPoint y: 136, endPoint x: 127, endPoint y: 137, distance: 34.0
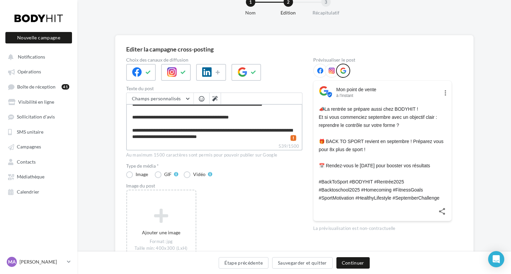
click at [127, 137] on textarea "**********" at bounding box center [214, 123] width 176 height 39
type textarea "**********"
click at [333, 69] on icon at bounding box center [331, 71] width 6 height 6
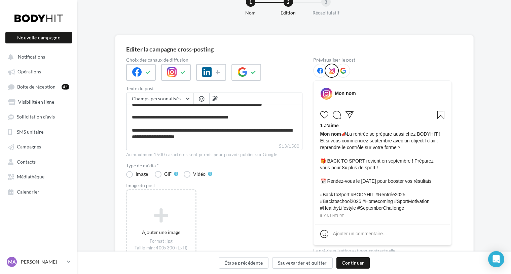
click at [320, 68] on icon at bounding box center [320, 71] width 6 height 6
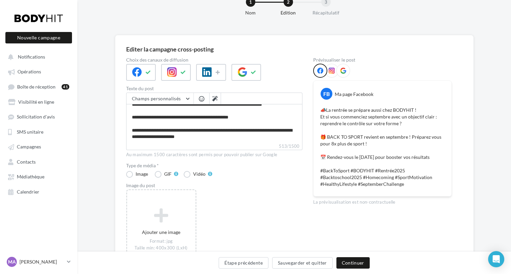
click at [334, 70] on icon at bounding box center [331, 71] width 6 height 6
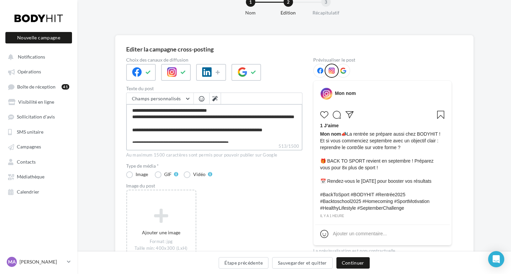
click at [132, 109] on textarea "**********" at bounding box center [214, 123] width 176 height 39
type textarea "**********"
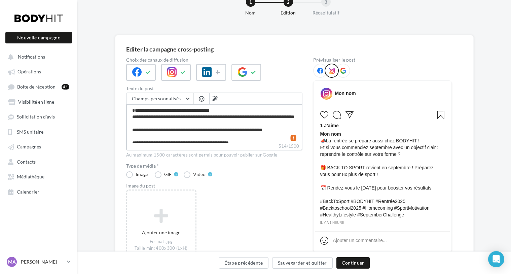
type textarea "**********"
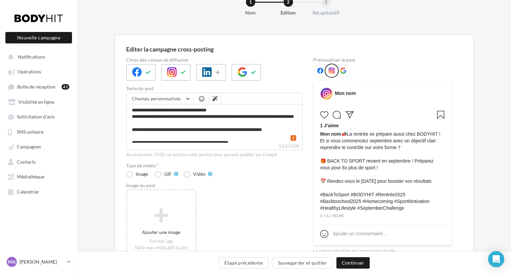
click at [343, 69] on icon at bounding box center [343, 71] width 6 height 6
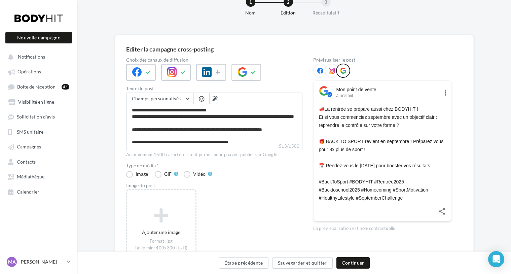
click at [446, 92] on icon at bounding box center [445, 93] width 8 height 8
click at [320, 72] on icon at bounding box center [320, 71] width 6 height 6
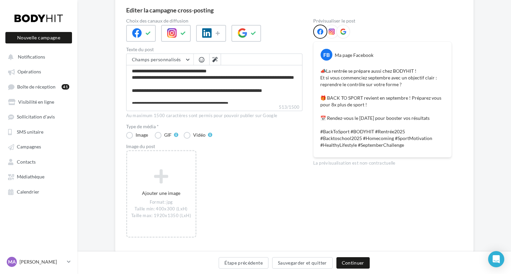
scroll to position [63, 0]
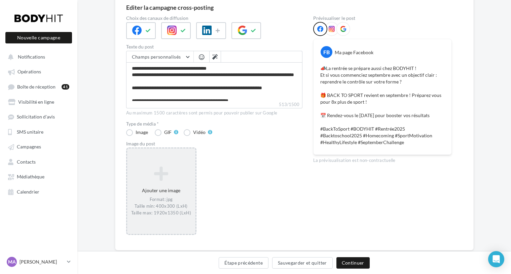
click at [163, 174] on icon at bounding box center [161, 173] width 63 height 16
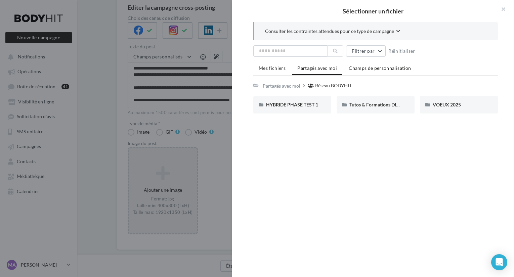
click at [372, 67] on span "Champs de personnalisation" at bounding box center [380, 68] width 62 height 6
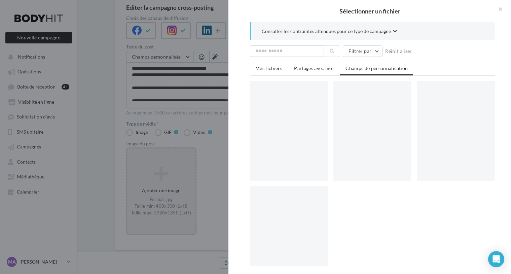
click at [264, 68] on span "Mes fichiers" at bounding box center [268, 68] width 27 height 6
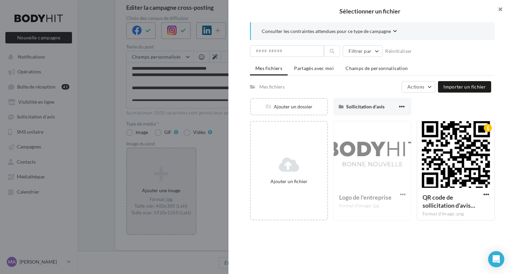
click at [500, 8] on button "button" at bounding box center [497, 10] width 27 height 20
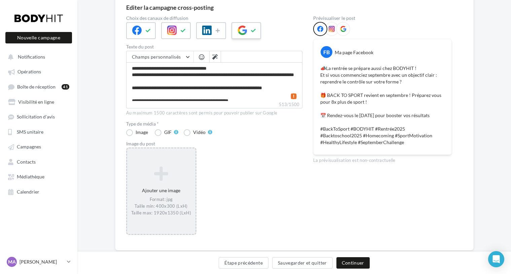
click at [254, 29] on icon at bounding box center [253, 30] width 5 height 5
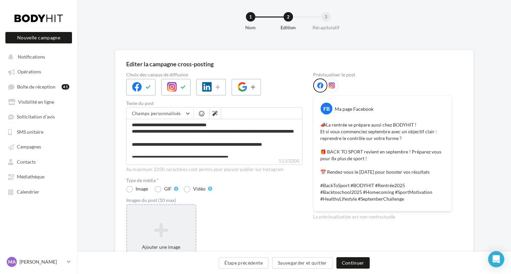
scroll to position [0, 0]
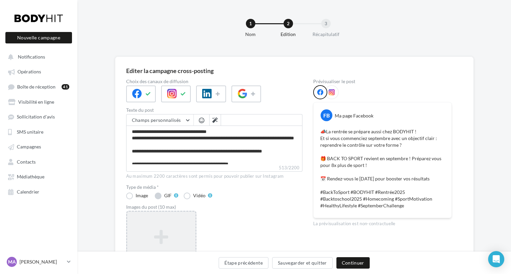
click at [160, 196] on label "GIF" at bounding box center [167, 195] width 24 height 7
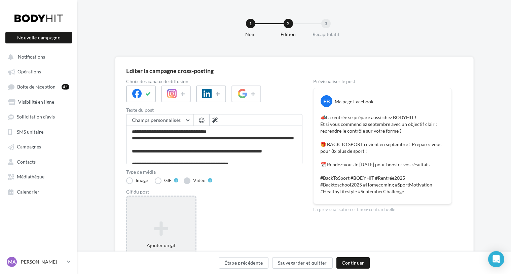
click at [189, 181] on label "Vidéo" at bounding box center [198, 180] width 29 height 7
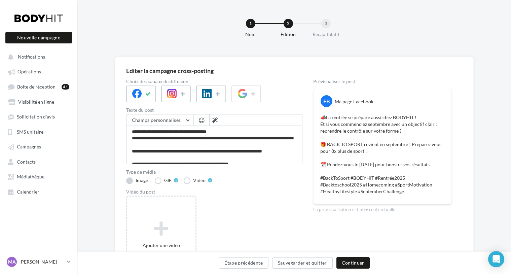
click at [130, 180] on label "Image" at bounding box center [137, 180] width 23 height 7
click at [185, 94] on icon at bounding box center [182, 93] width 5 height 5
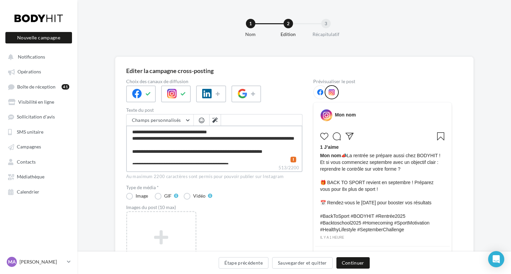
scroll to position [38, 0]
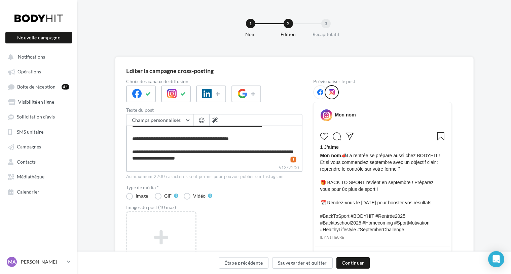
drag, startPoint x: 131, startPoint y: 130, endPoint x: 218, endPoint y: 179, distance: 100.3
click at [218, 179] on div "**********" at bounding box center [214, 191] width 176 height 224
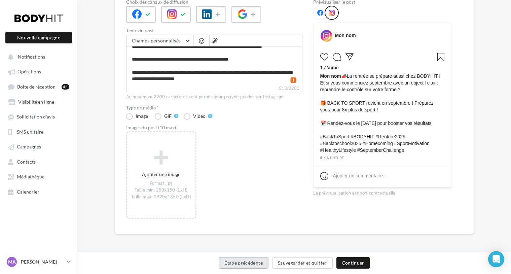
click at [249, 265] on button "Étape précédente" at bounding box center [243, 262] width 50 height 11
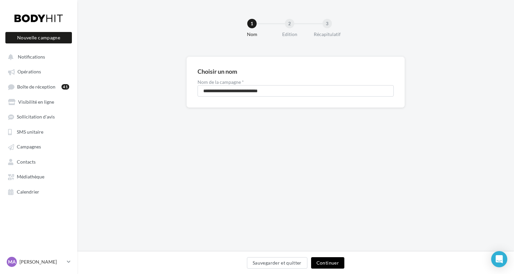
click at [320, 262] on button "Continuer" at bounding box center [327, 262] width 33 height 11
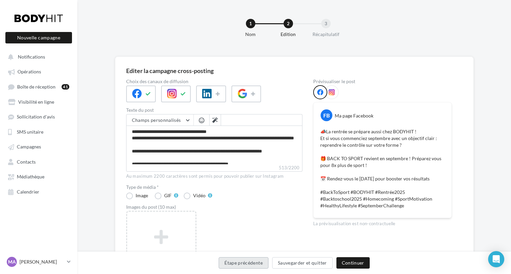
click at [246, 260] on button "Étape précédente" at bounding box center [243, 262] width 50 height 11
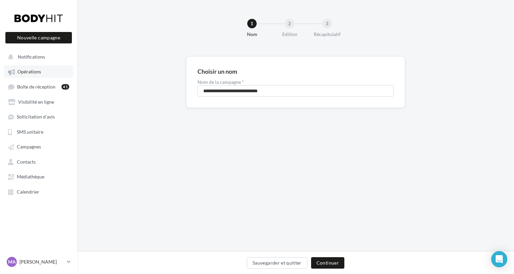
click at [27, 75] on link "Opérations" at bounding box center [38, 71] width 69 height 12
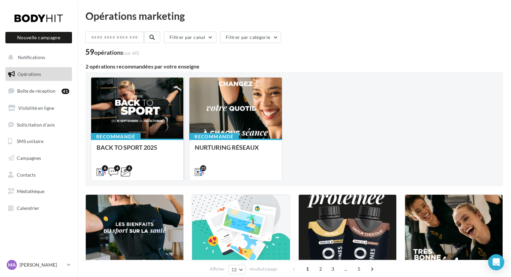
click at [137, 127] on div at bounding box center [137, 109] width 92 height 62
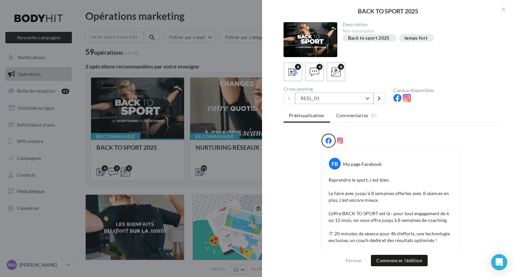
click at [345, 95] on button "REEL_01" at bounding box center [334, 98] width 79 height 11
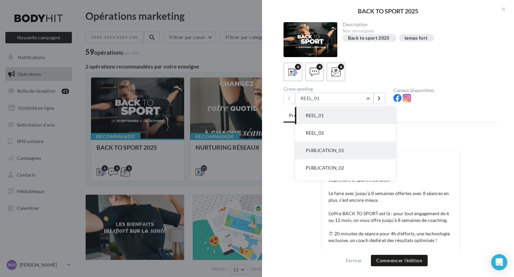
click at [325, 145] on button "PUBLICATION_01" at bounding box center [345, 150] width 101 height 17
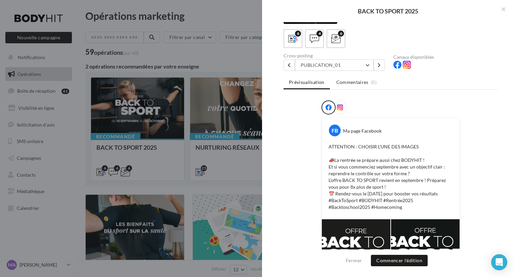
scroll to position [36, 0]
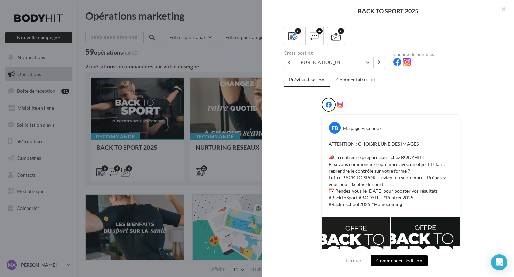
click at [399, 263] on button "Commencer l'édition" at bounding box center [399, 260] width 57 height 11
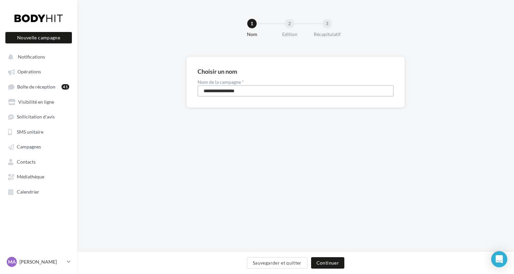
click at [278, 90] on input "**********" at bounding box center [296, 90] width 196 height 11
type input "**********"
click at [340, 262] on button "Continuer" at bounding box center [327, 262] width 33 height 11
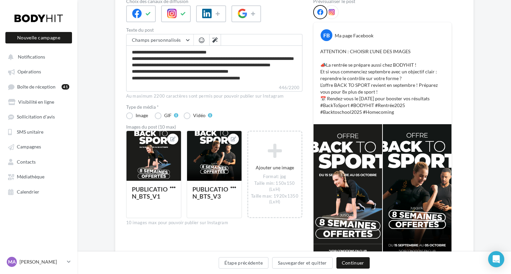
scroll to position [132, 0]
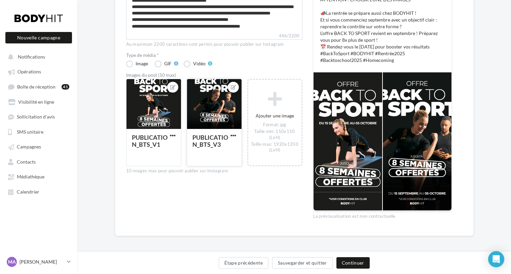
click at [211, 106] on div at bounding box center [214, 104] width 54 height 50
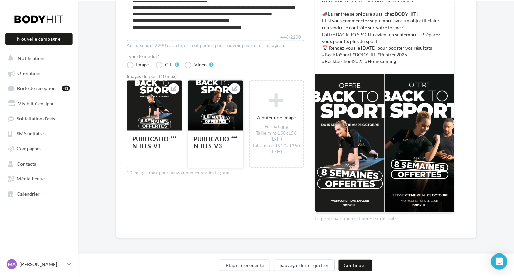
scroll to position [130, 0]
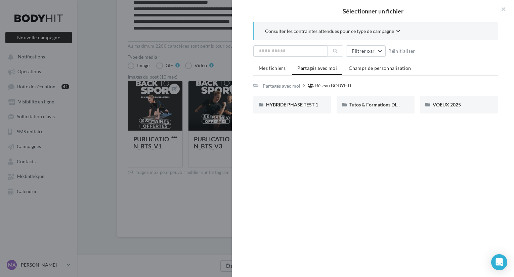
click at [198, 191] on div at bounding box center [257, 138] width 514 height 277
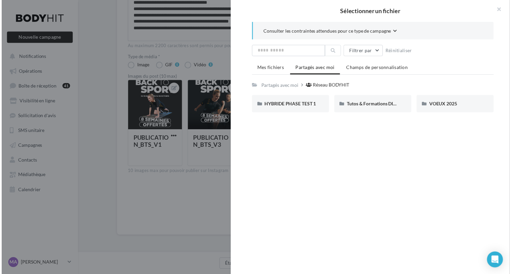
scroll to position [132, 0]
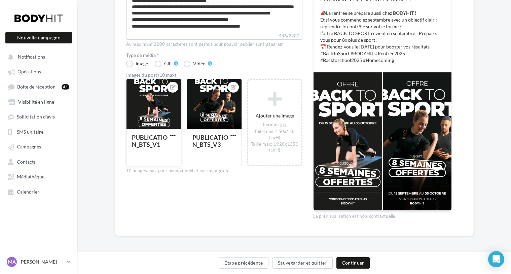
click at [172, 134] on span "button" at bounding box center [173, 135] width 6 height 6
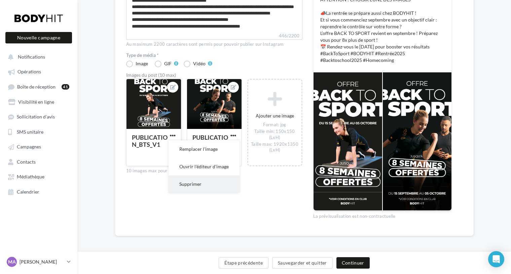
click at [187, 185] on button "Supprimer" at bounding box center [203, 183] width 71 height 17
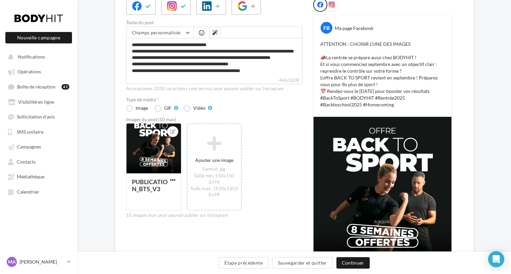
scroll to position [44, 0]
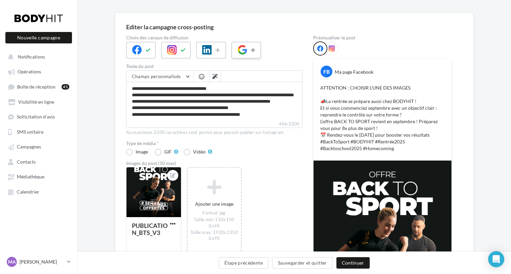
click at [252, 49] on icon at bounding box center [253, 50] width 5 height 5
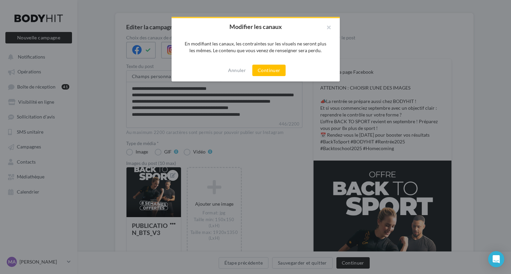
click at [254, 165] on div at bounding box center [255, 137] width 511 height 274
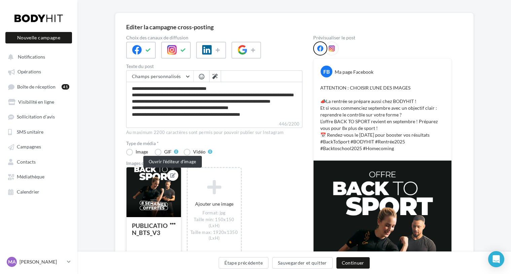
click at [172, 174] on icon at bounding box center [172, 175] width 5 height 5
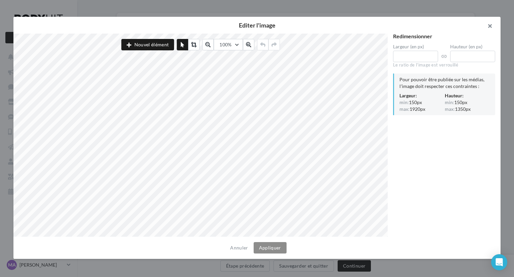
click at [488, 24] on button "button" at bounding box center [487, 27] width 27 height 20
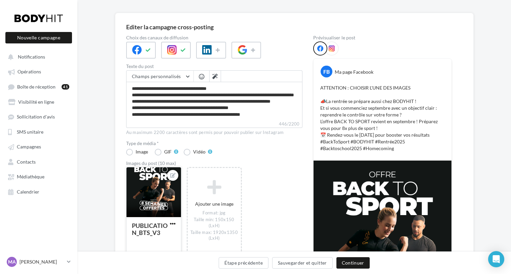
click at [174, 226] on span "button" at bounding box center [173, 223] width 6 height 6
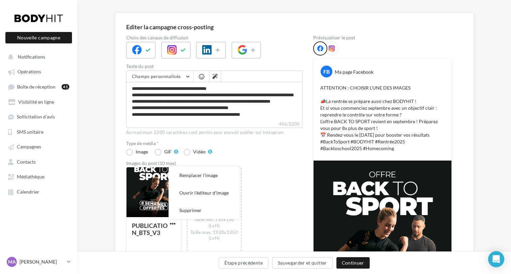
click at [290, 182] on div "PUBLICATION_BTS_V3 Remplacer l'image Ouvrir l'éditeur d'image Supprimer Ajouter…" at bounding box center [217, 214] width 182 height 94
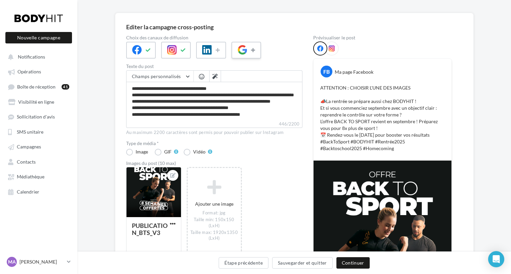
click at [252, 51] on icon at bounding box center [253, 50] width 5 height 5
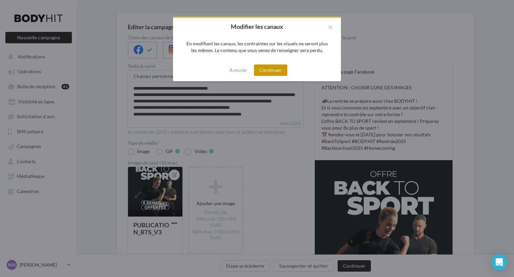
click at [259, 70] on button "Continuer" at bounding box center [270, 70] width 33 height 11
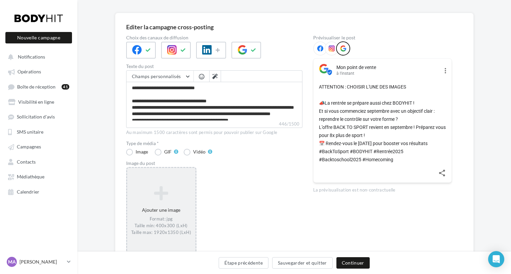
click at [156, 190] on icon at bounding box center [161, 193] width 63 height 16
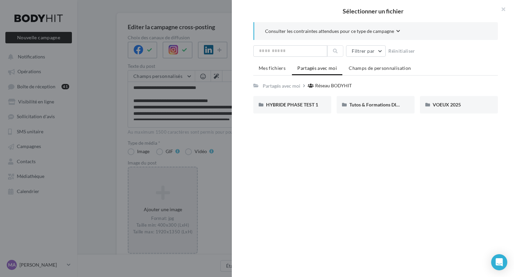
click at [394, 29] on button "Consulter les contraintes attendues pour ce type de campagne" at bounding box center [332, 32] width 135 height 8
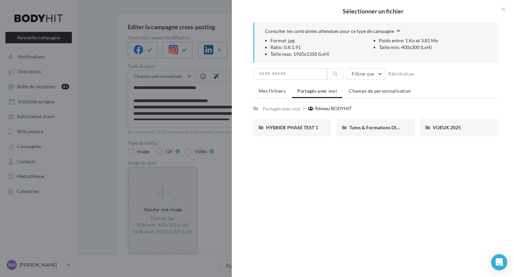
click at [394, 29] on button "Consulter les contraintes attendues pour ce type de campagne" at bounding box center [332, 32] width 135 height 8
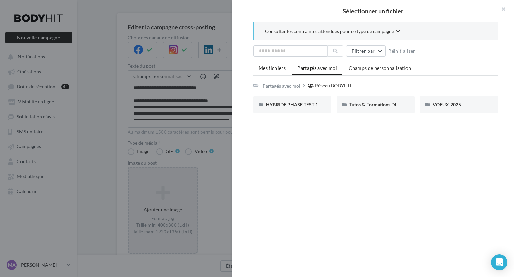
click at [275, 67] on span "Mes fichiers" at bounding box center [272, 68] width 27 height 6
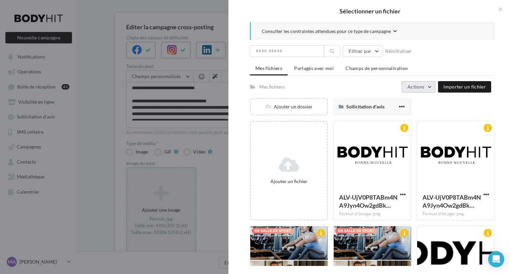
click at [430, 86] on button "Actions" at bounding box center [418, 86] width 34 height 11
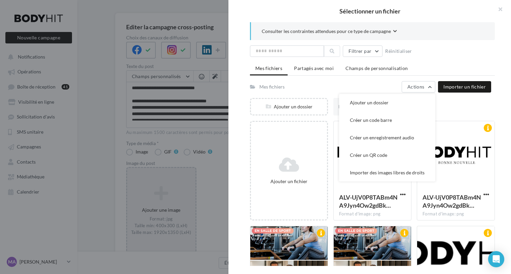
click at [450, 74] on ul "Mes fichiers Partagés avec moi Champs de personnalisation" at bounding box center [372, 68] width 245 height 13
click at [450, 85] on span "Importer un fichier" at bounding box center [464, 87] width 42 height 6
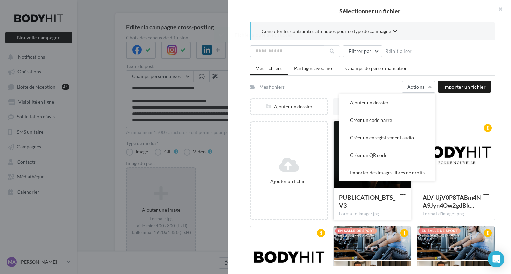
click at [334, 173] on div at bounding box center [371, 154] width 77 height 67
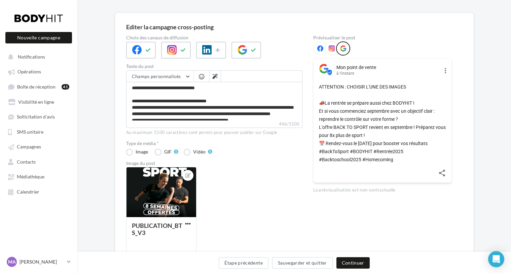
click at [247, 196] on div "PUBLICATION_BTS_V3" at bounding box center [217, 213] width 182 height 93
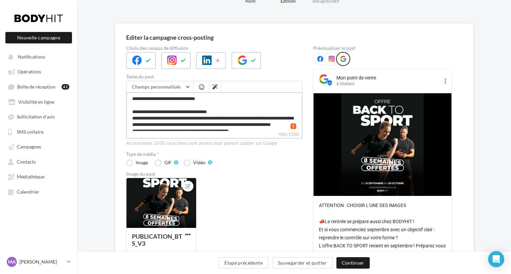
scroll to position [25, 0]
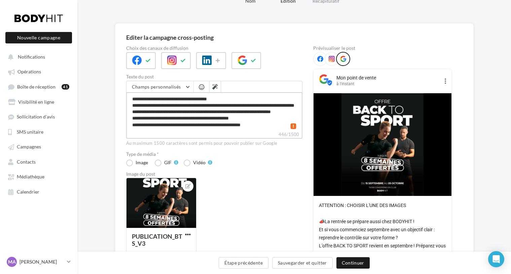
drag, startPoint x: 132, startPoint y: 98, endPoint x: 267, endPoint y: 147, distance: 143.3
click at [267, 147] on div "**********" at bounding box center [214, 181] width 176 height 271
paste textarea "**********"
type textarea "**********"
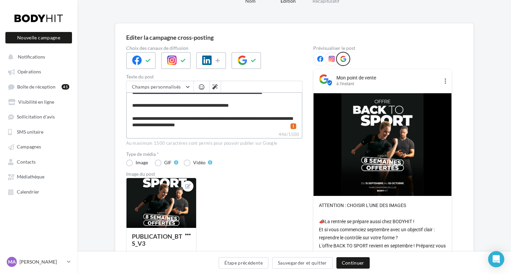
scroll to position [35, 0]
click at [264, 112] on textarea "**********" at bounding box center [214, 111] width 176 height 39
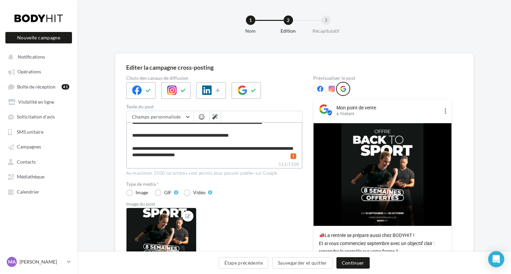
scroll to position [0, 0]
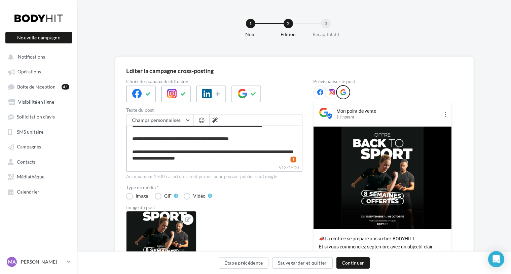
type textarea "**********"
click at [331, 93] on icon at bounding box center [331, 92] width 6 height 6
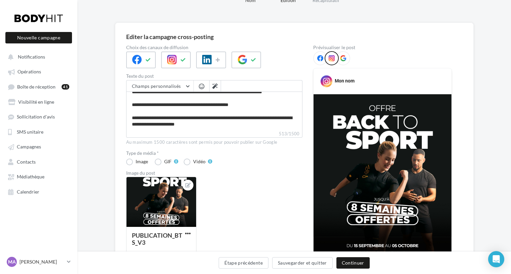
scroll to position [28, 0]
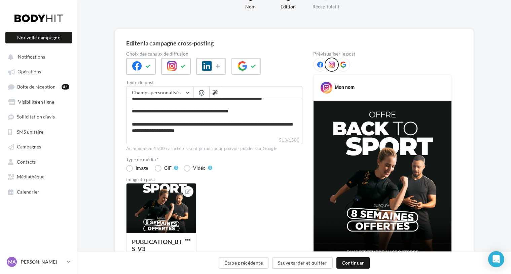
click at [319, 68] on div at bounding box center [320, 64] width 14 height 14
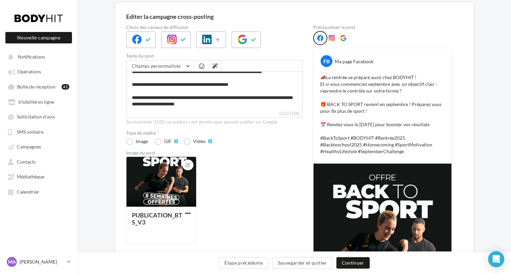
scroll to position [74, 0]
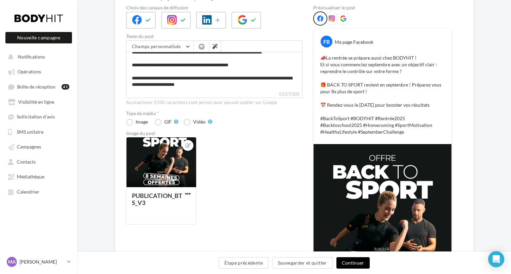
click at [350, 265] on button "Continuer" at bounding box center [352, 262] width 33 height 11
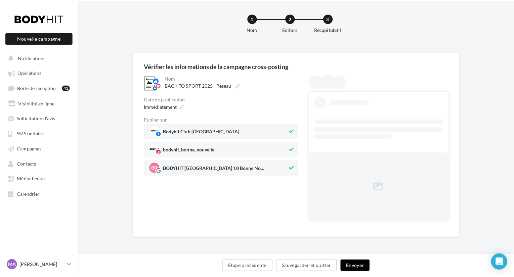
scroll to position [0, 0]
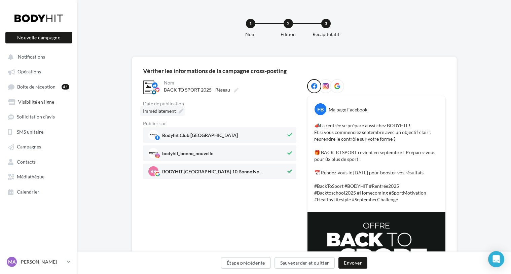
click at [180, 112] on icon at bounding box center [180, 111] width 5 height 5
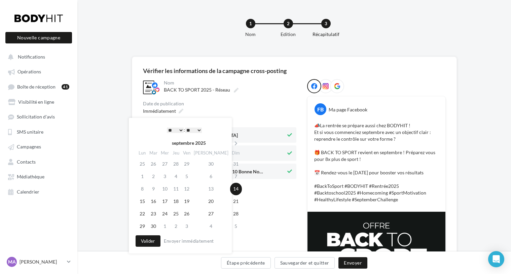
click at [179, 129] on select "* * * * * * * * * * ** ** ** ** ** ** ** ** ** ** ** ** ** **" at bounding box center [175, 129] width 17 height 5
click at [151, 240] on button "Valider" at bounding box center [147, 240] width 25 height 11
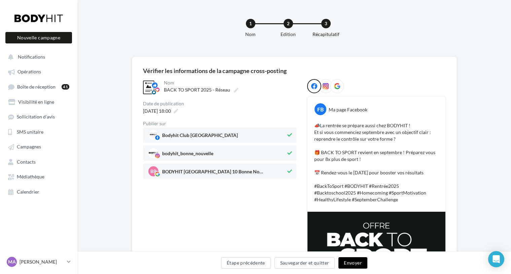
click at [352, 264] on button "Envoyer" at bounding box center [352, 262] width 29 height 11
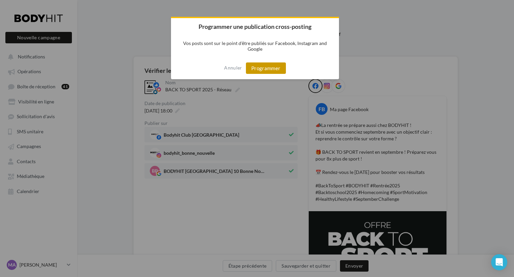
click at [259, 69] on button "Programmer" at bounding box center [266, 68] width 40 height 11
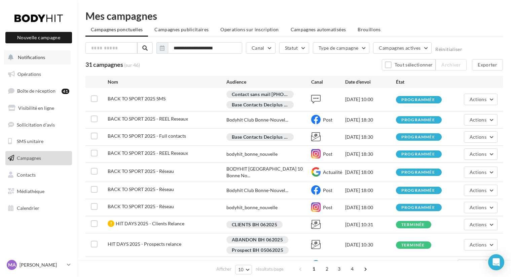
click at [32, 54] on span "Notifications" at bounding box center [31, 57] width 27 height 6
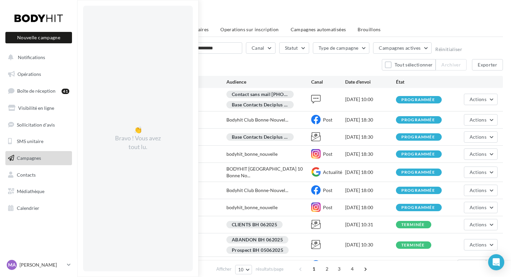
click at [206, 17] on div "Mes campagnes" at bounding box center [293, 16] width 417 height 10
